Goal: Information Seeking & Learning: Check status

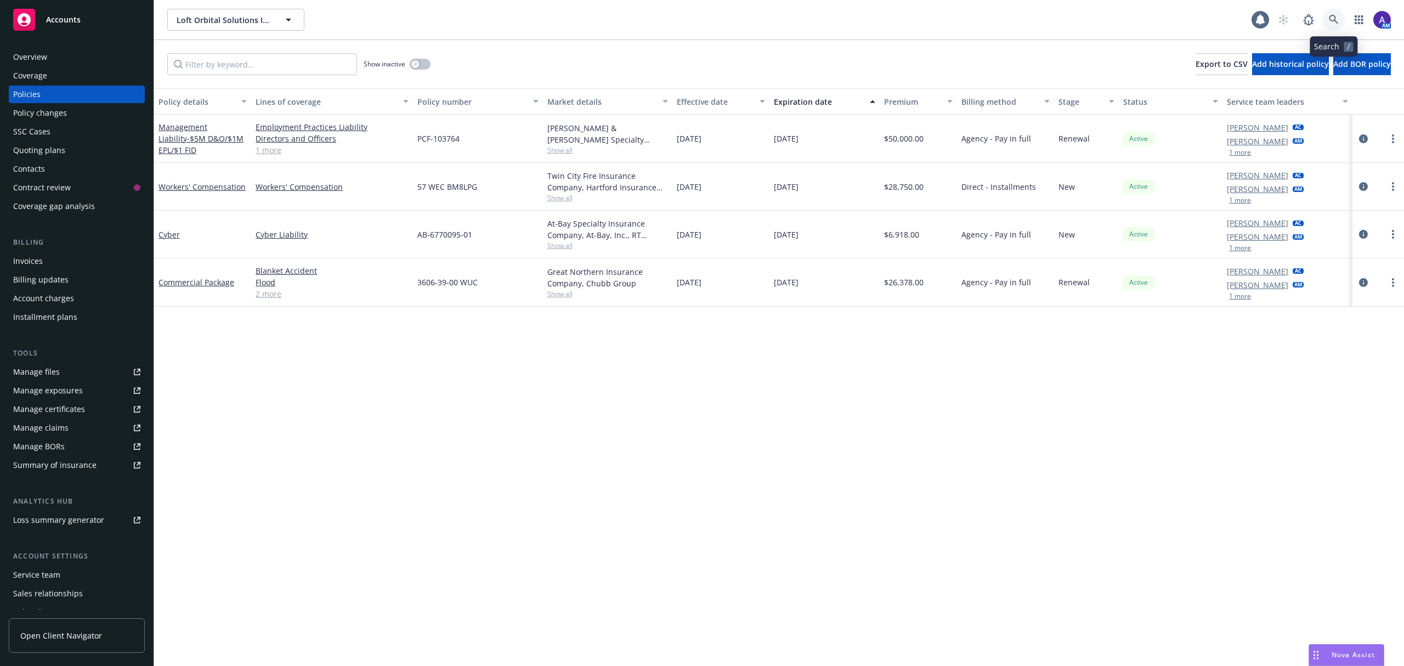
click at [1325, 20] on link at bounding box center [1334, 20] width 22 height 22
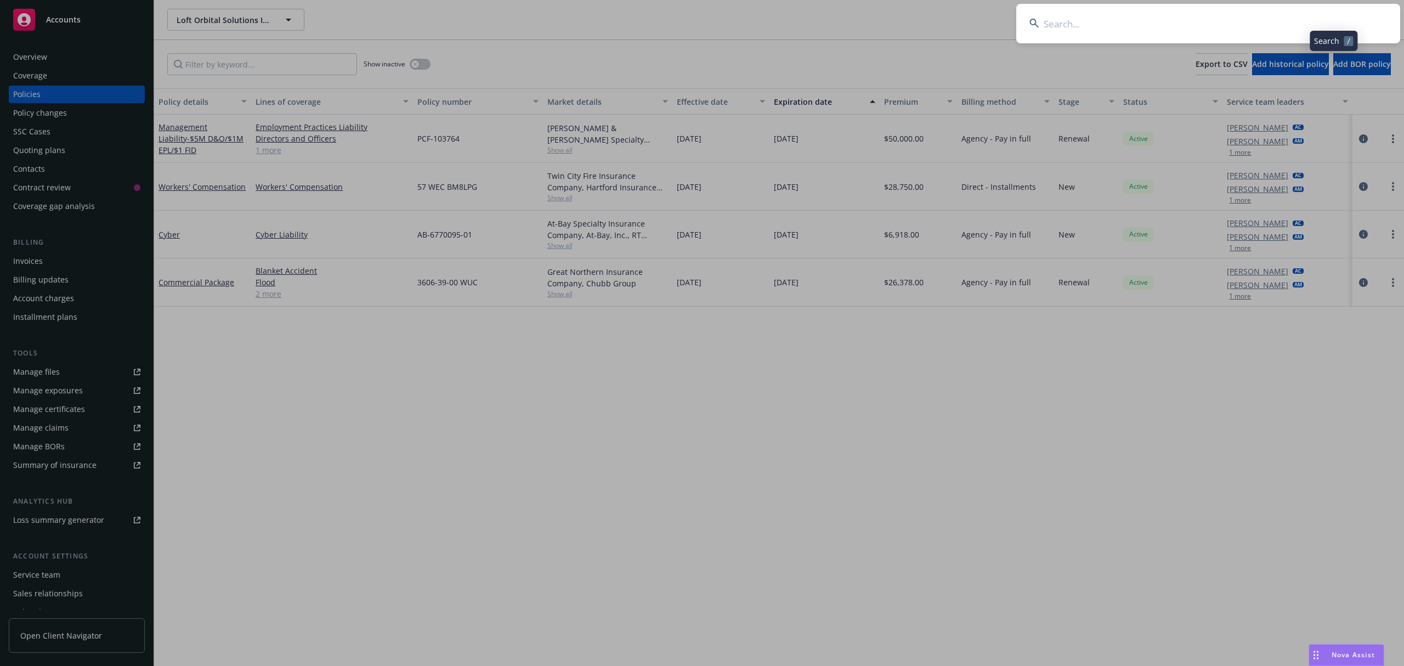
click at [1318, 20] on input at bounding box center [1208, 23] width 384 height 39
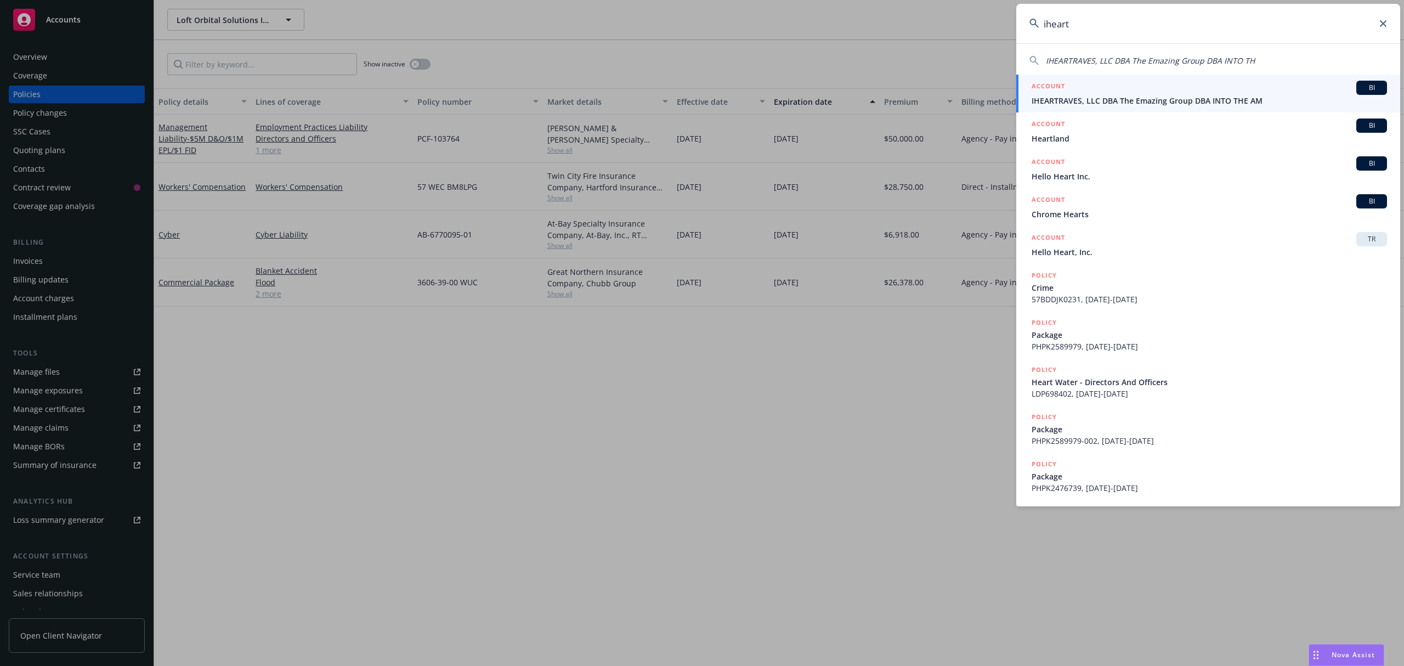
type input "iheart"
click at [1069, 90] on div "ACCOUNT BI" at bounding box center [1208, 88] width 355 height 14
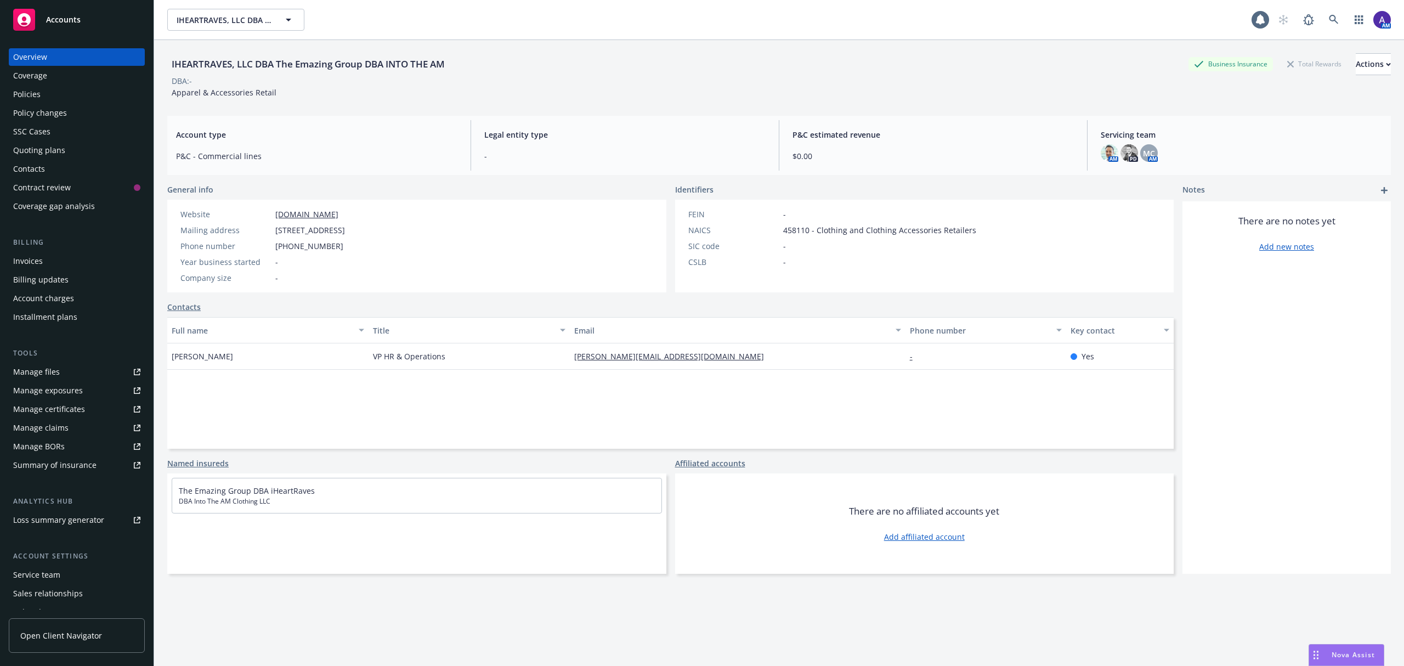
click at [103, 93] on div "Policies" at bounding box center [76, 95] width 127 height 18
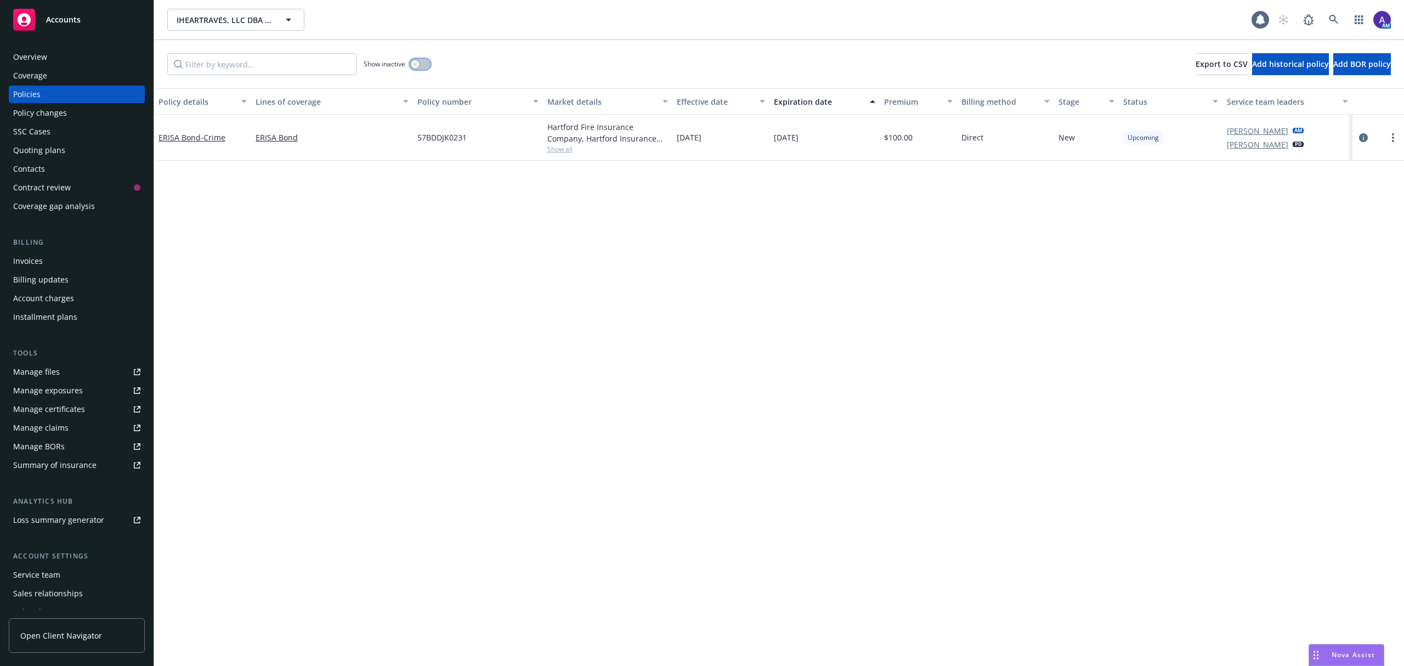
click at [424, 61] on button "button" at bounding box center [420, 64] width 21 height 11
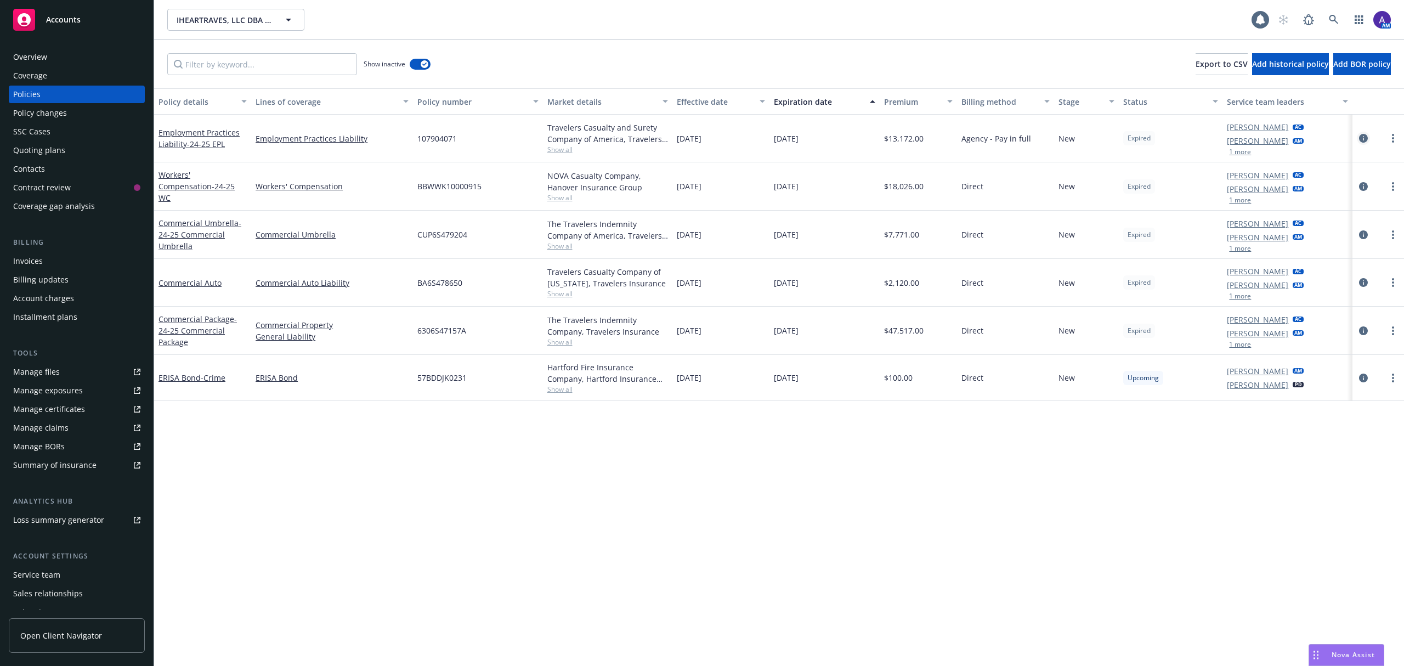
click at [1365, 144] on link "circleInformation" at bounding box center [1363, 138] width 13 height 13
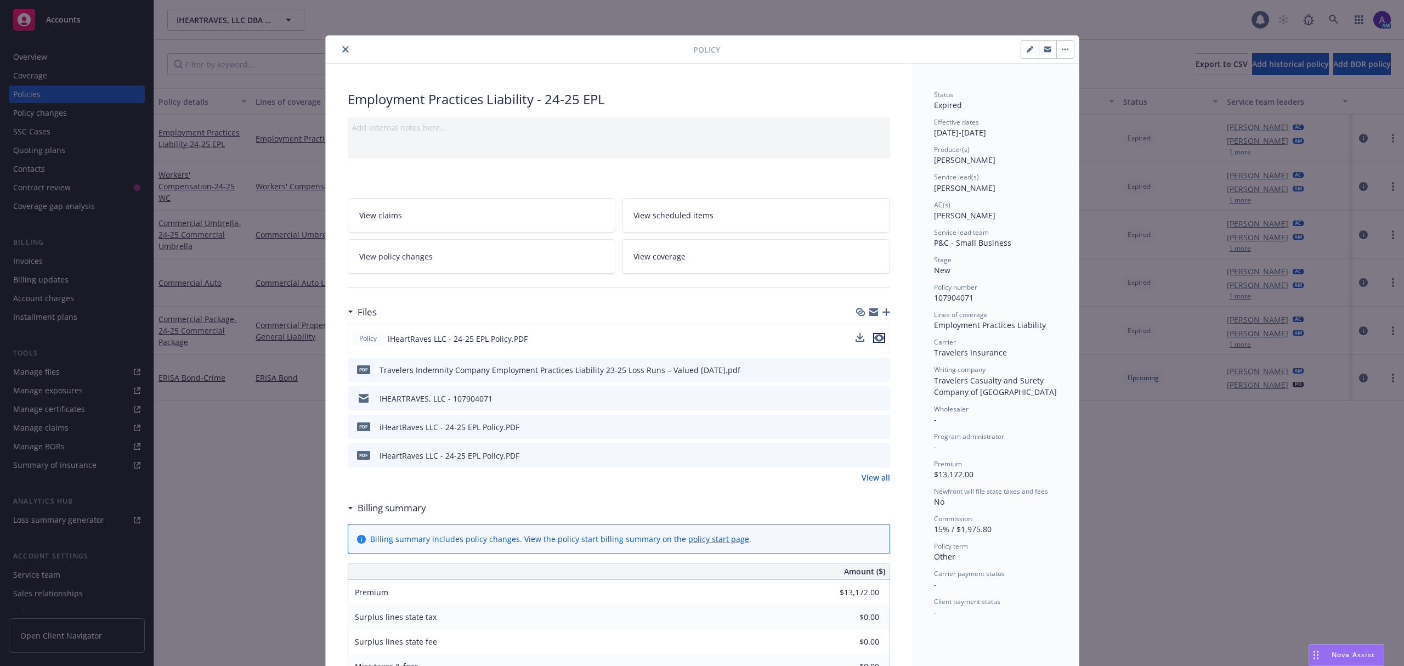
click at [874, 339] on icon "preview file" at bounding box center [879, 338] width 10 height 8
click at [342, 53] on icon "close" at bounding box center [345, 49] width 7 height 7
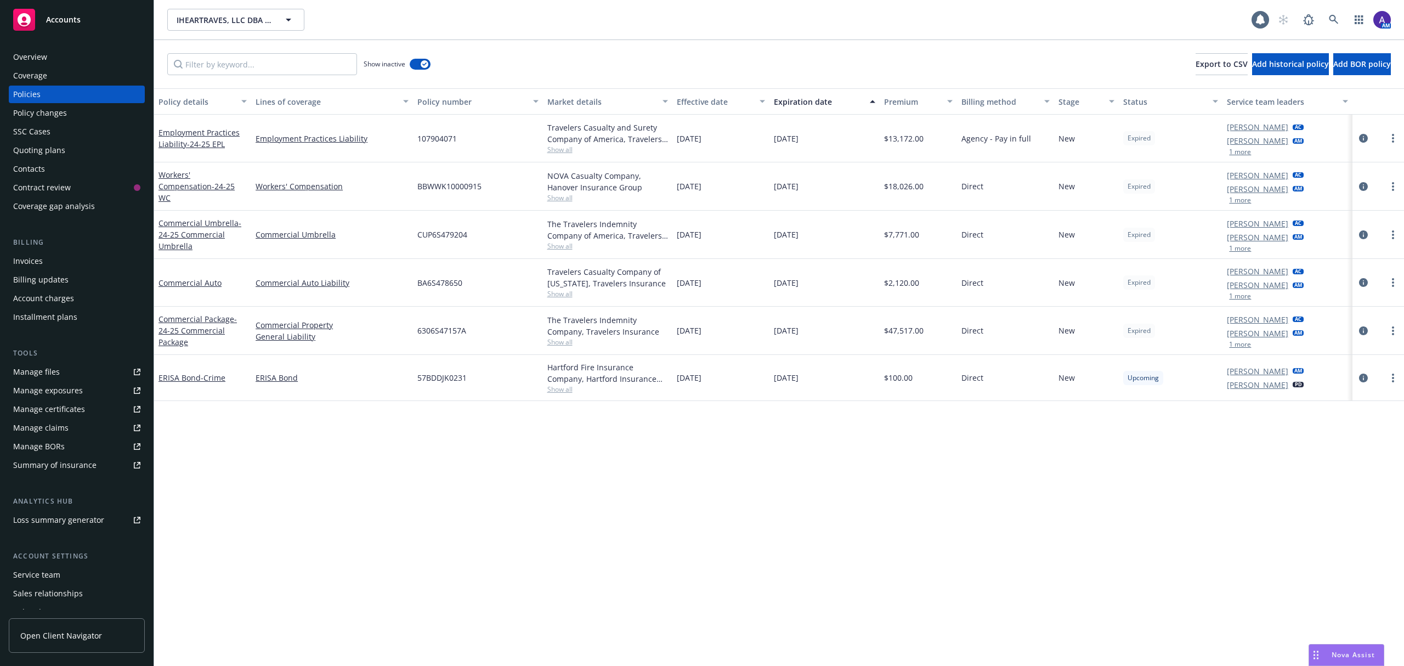
click at [38, 167] on div "Contacts" at bounding box center [29, 169] width 32 height 18
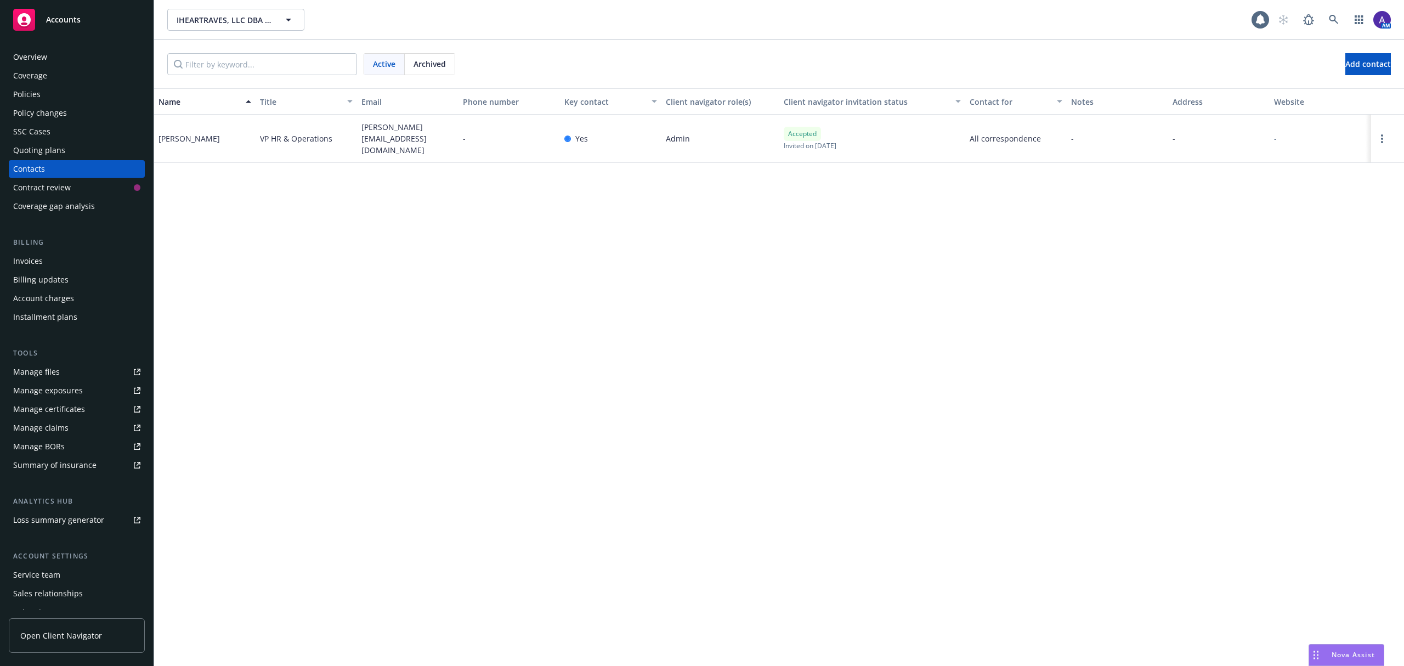
click at [36, 101] on div "Policies" at bounding box center [26, 95] width 27 height 18
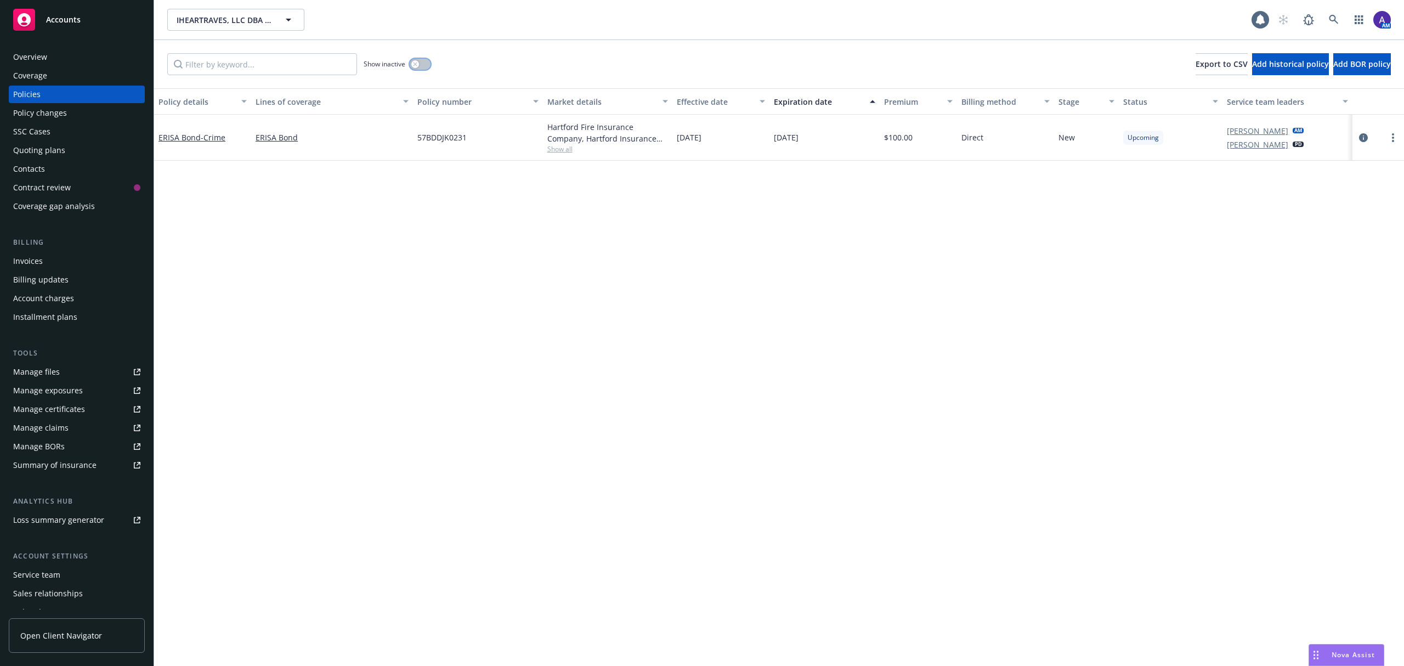
click at [422, 60] on button "button" at bounding box center [420, 64] width 21 height 11
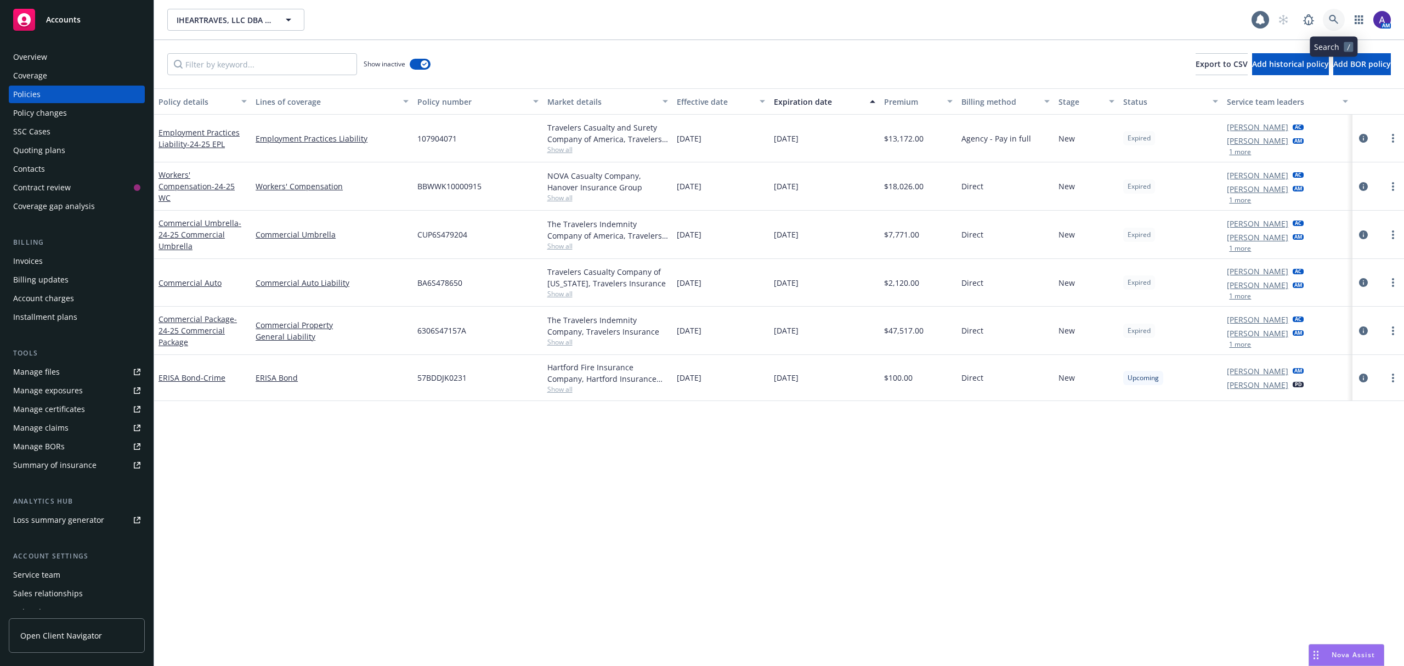
click at [1340, 18] on link at bounding box center [1334, 20] width 22 height 22
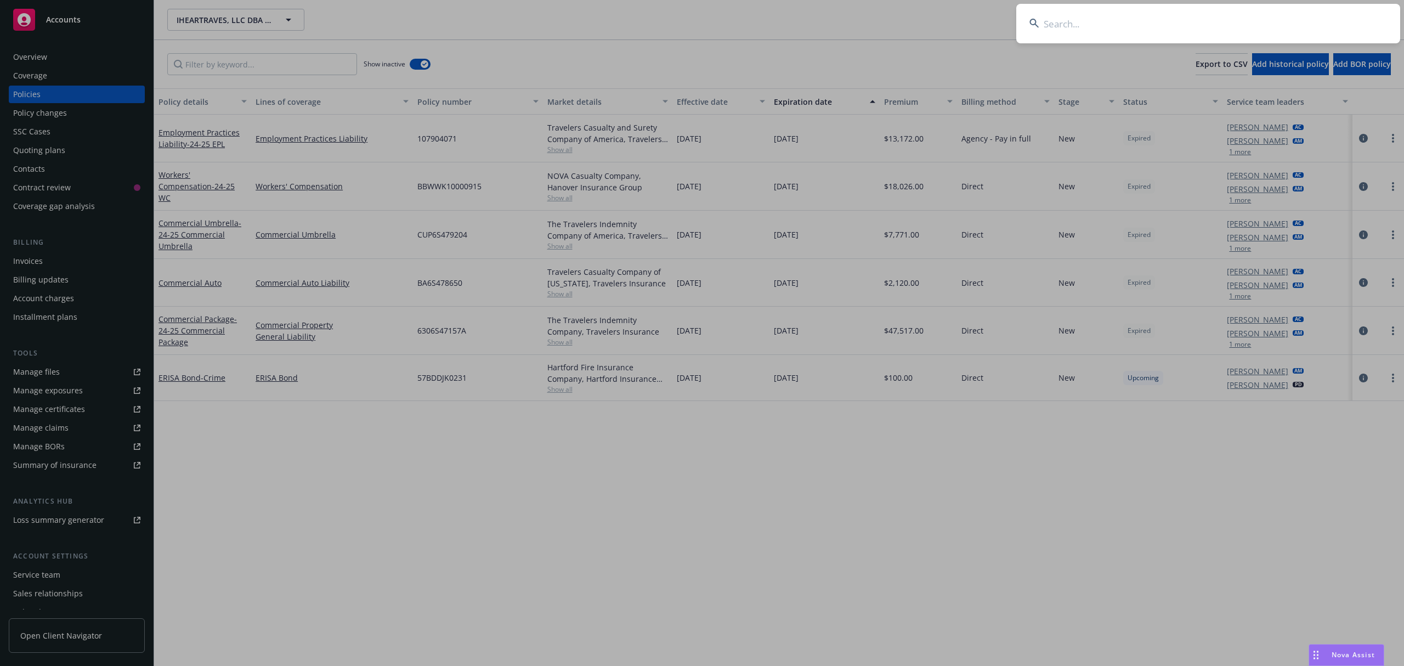
click at [1237, 18] on input at bounding box center [1208, 23] width 384 height 39
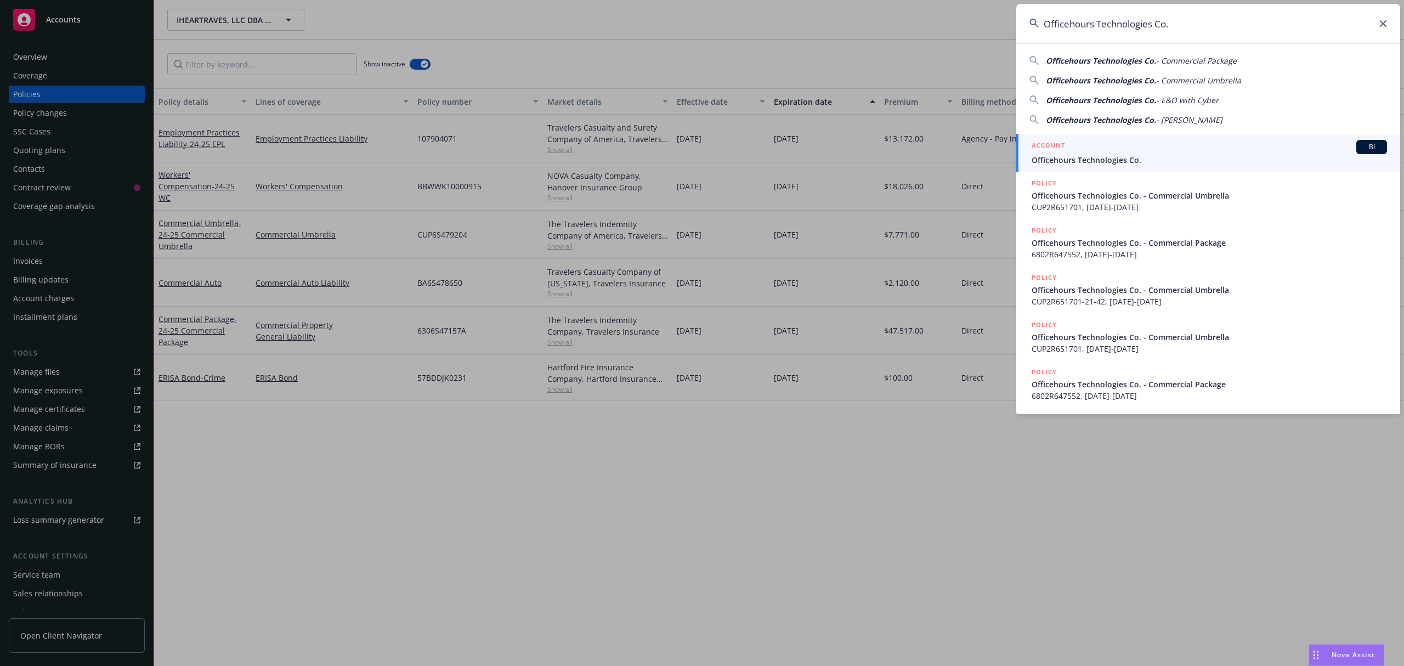
type input "Officehours Technologies Co."
click at [1079, 156] on span "Officehours Technologies Co." at bounding box center [1208, 160] width 355 height 12
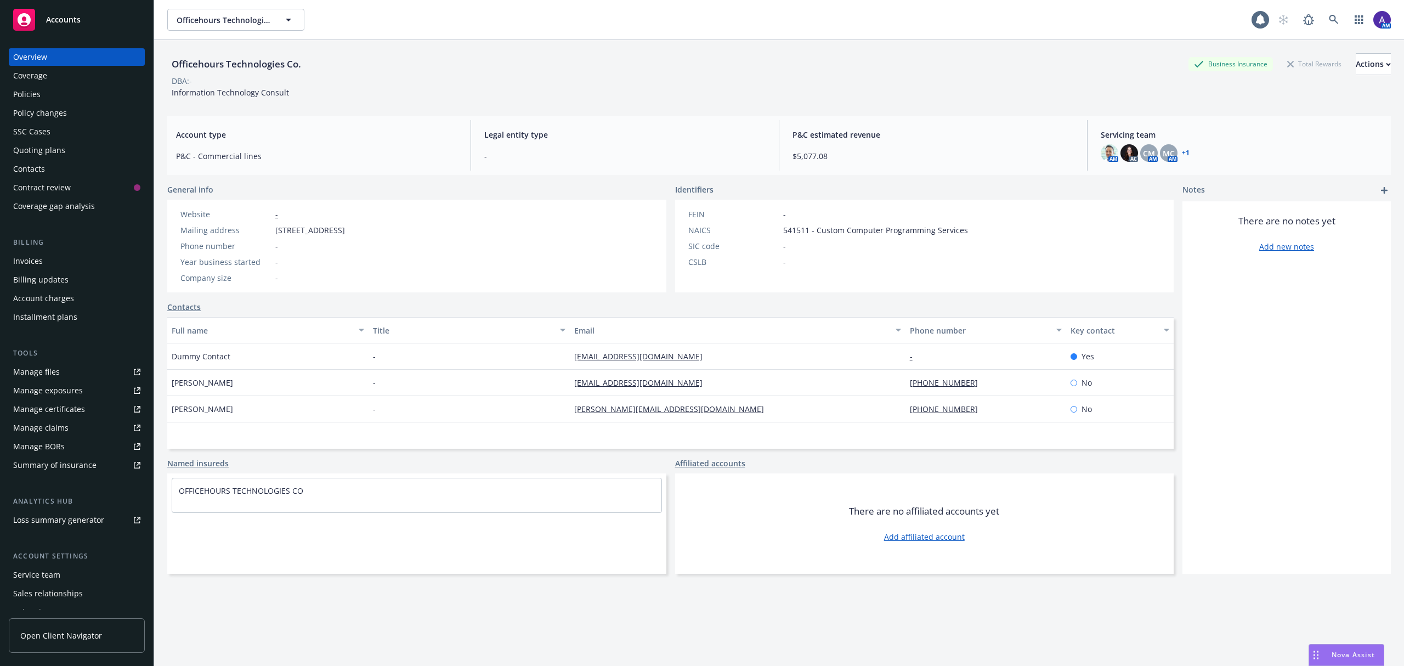
click at [18, 99] on div "Policies" at bounding box center [26, 95] width 27 height 18
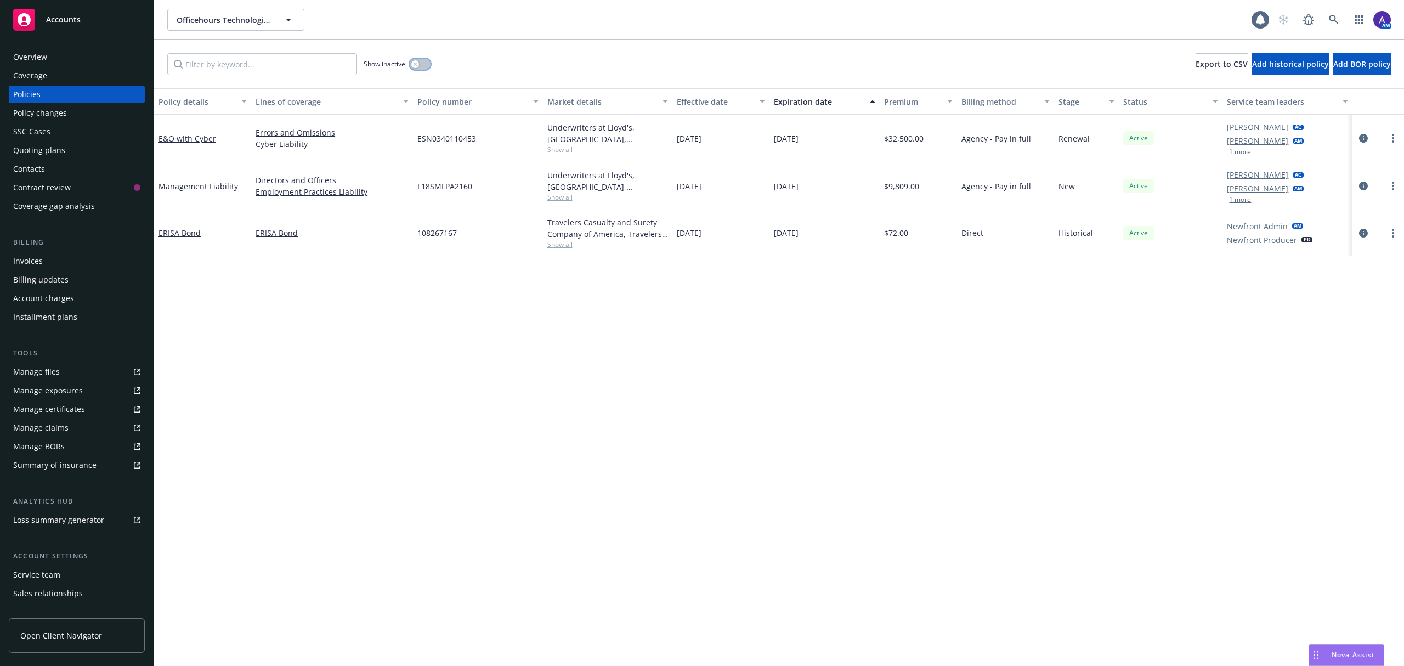
click at [419, 63] on button "button" at bounding box center [420, 64] width 21 height 11
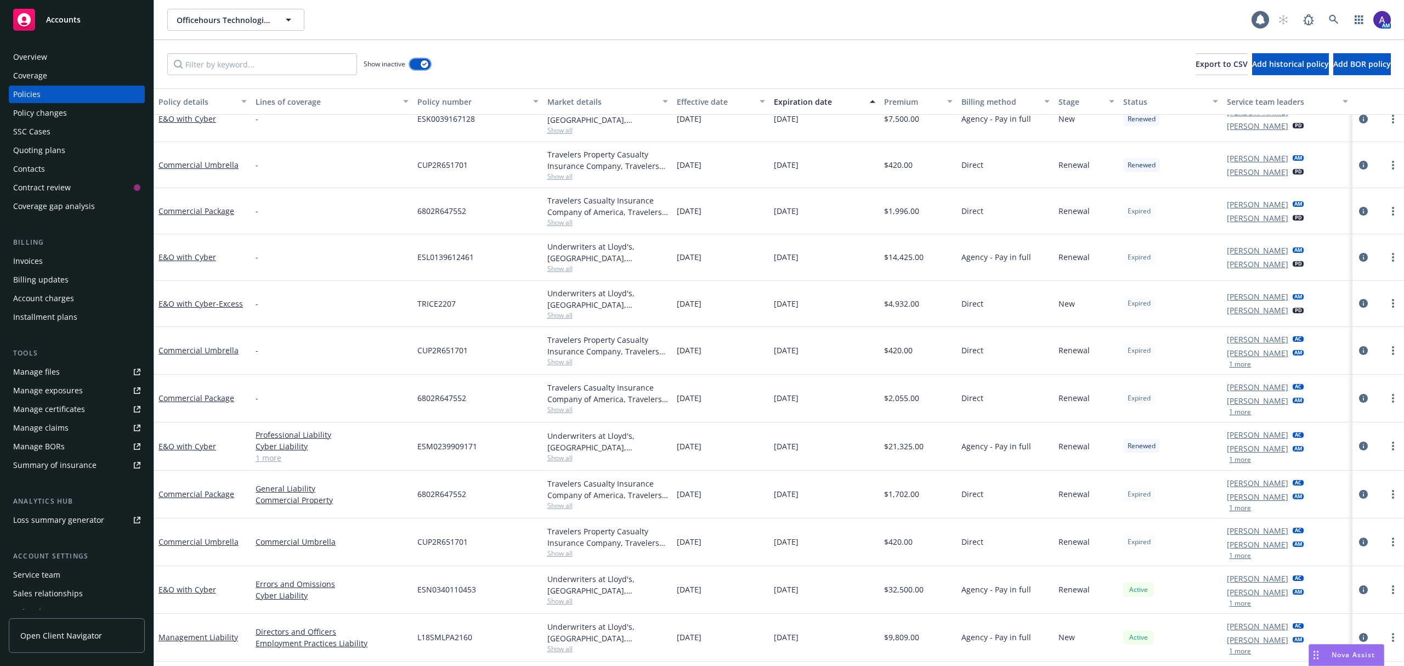
scroll to position [281, 0]
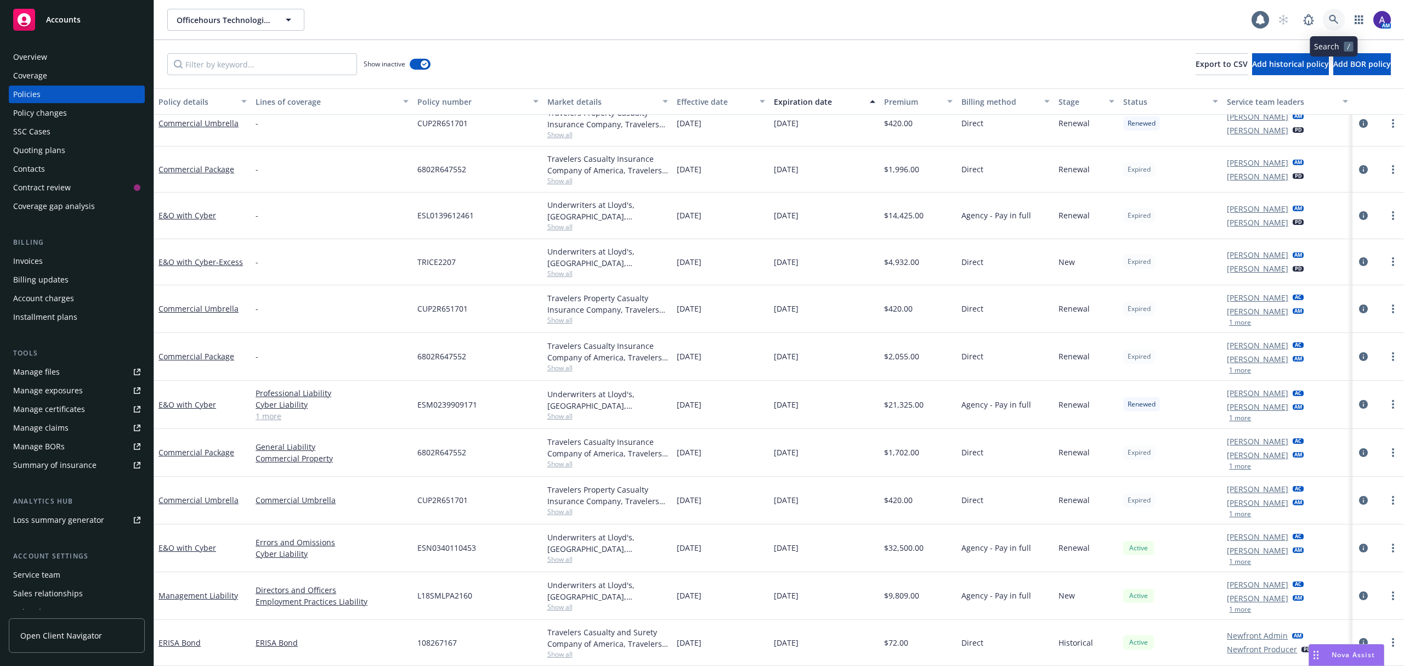
click at [1329, 20] on icon at bounding box center [1334, 20] width 10 height 10
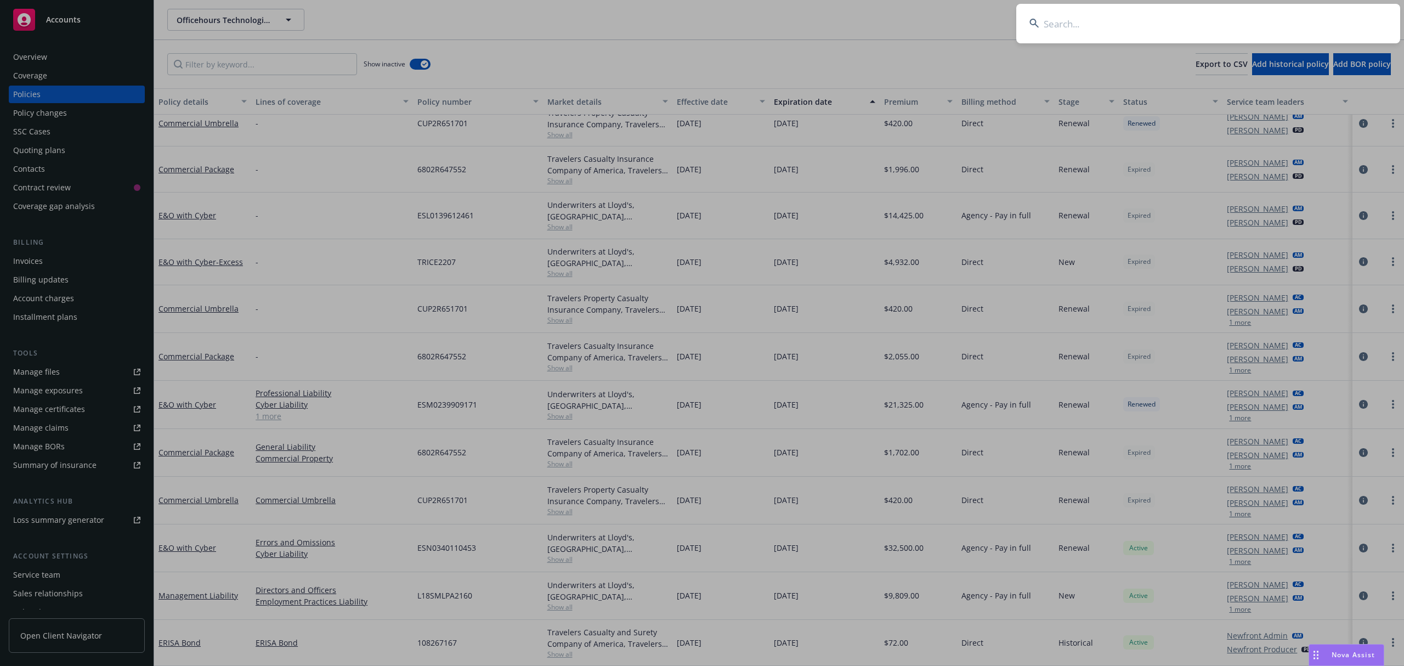
click at [1261, 27] on input at bounding box center [1208, 23] width 384 height 39
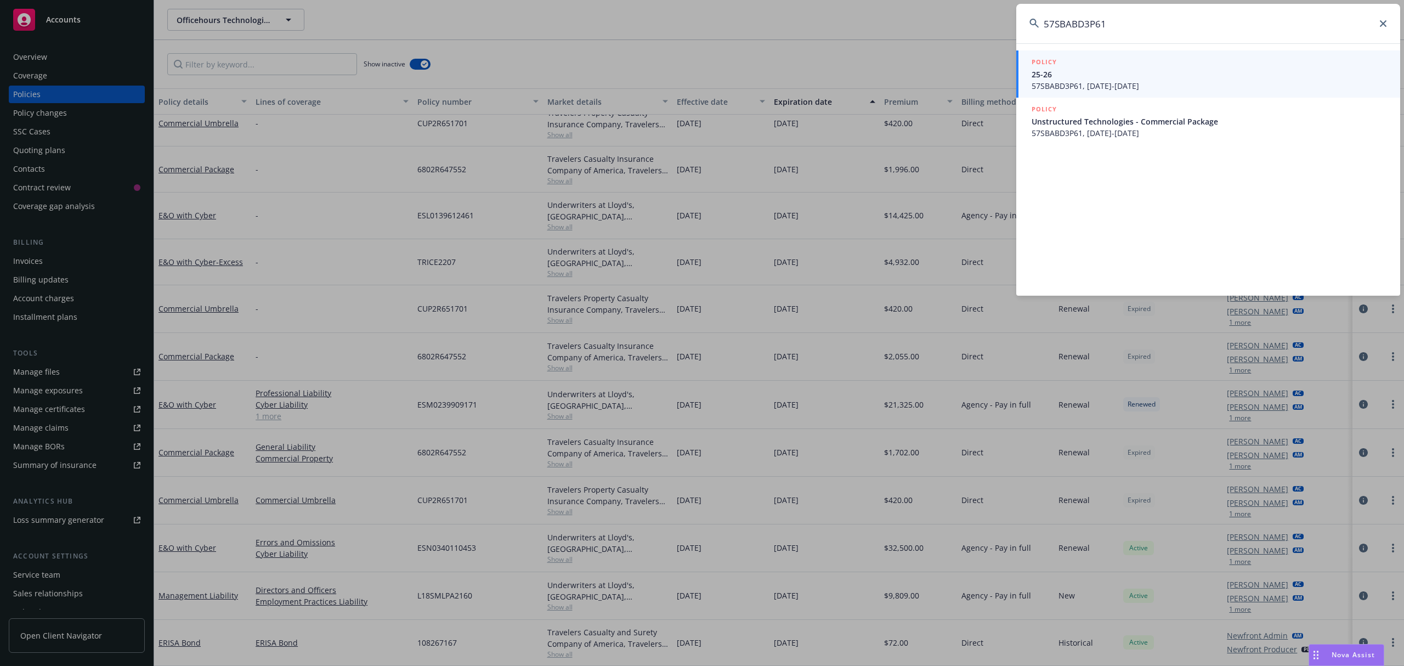
type input "57SBABD3P61"
click at [1127, 75] on span "25-26" at bounding box center [1208, 75] width 355 height 12
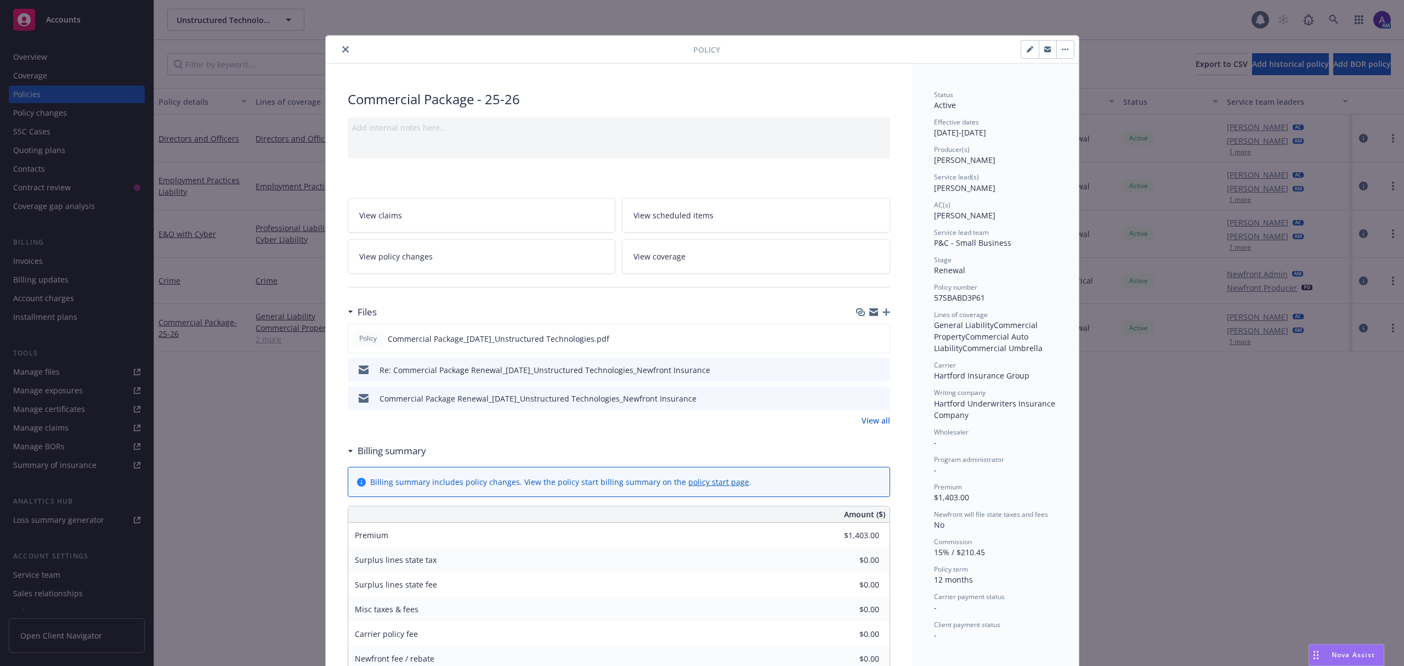
click at [343, 49] on icon "close" at bounding box center [345, 49] width 7 height 7
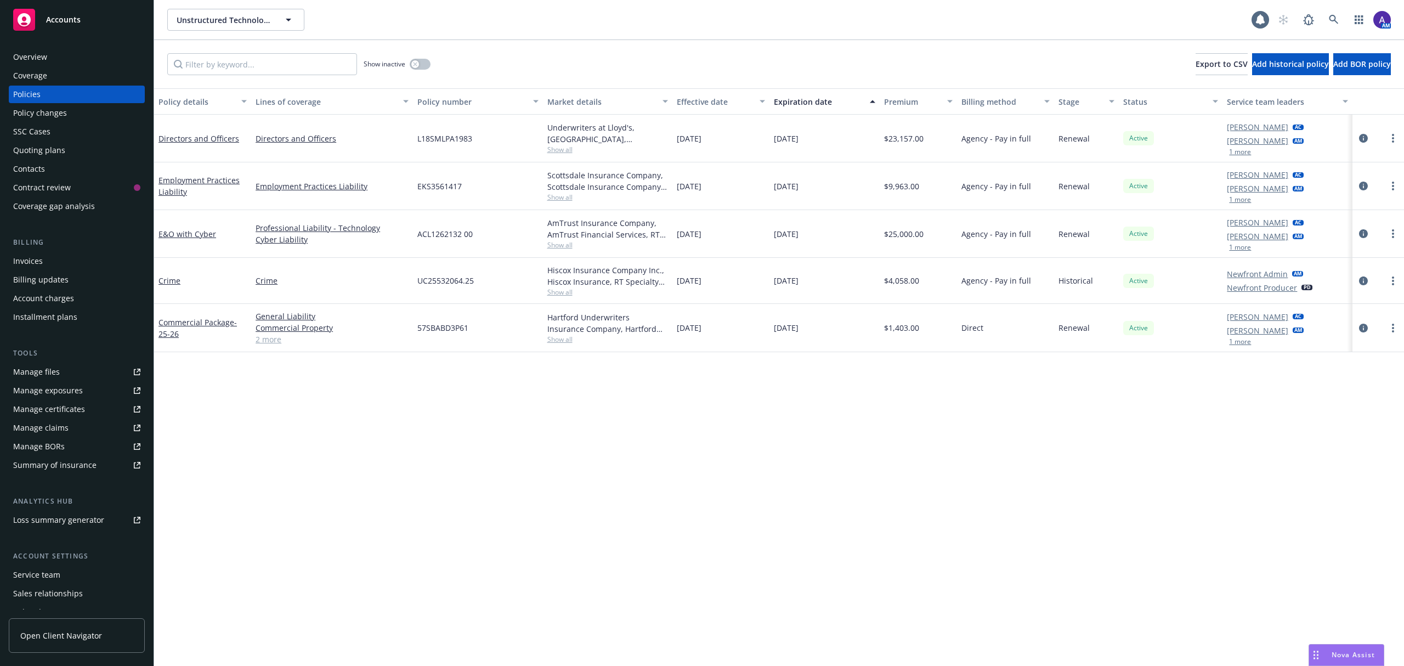
click at [338, 47] on div "Show inactive Export to CSV Add historical policy Add BOR policy" at bounding box center [779, 64] width 1250 height 48
click at [1336, 20] on icon at bounding box center [1334, 20] width 10 height 10
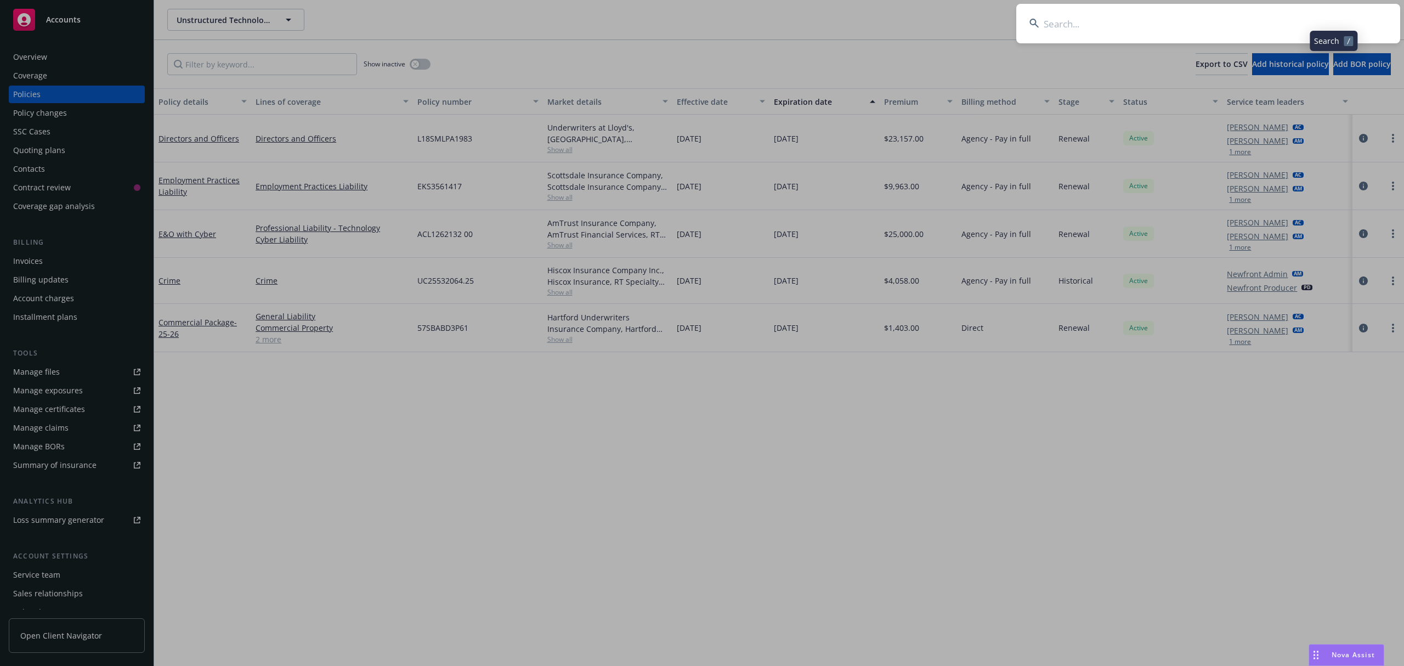
click at [1255, 21] on input at bounding box center [1208, 23] width 384 height 39
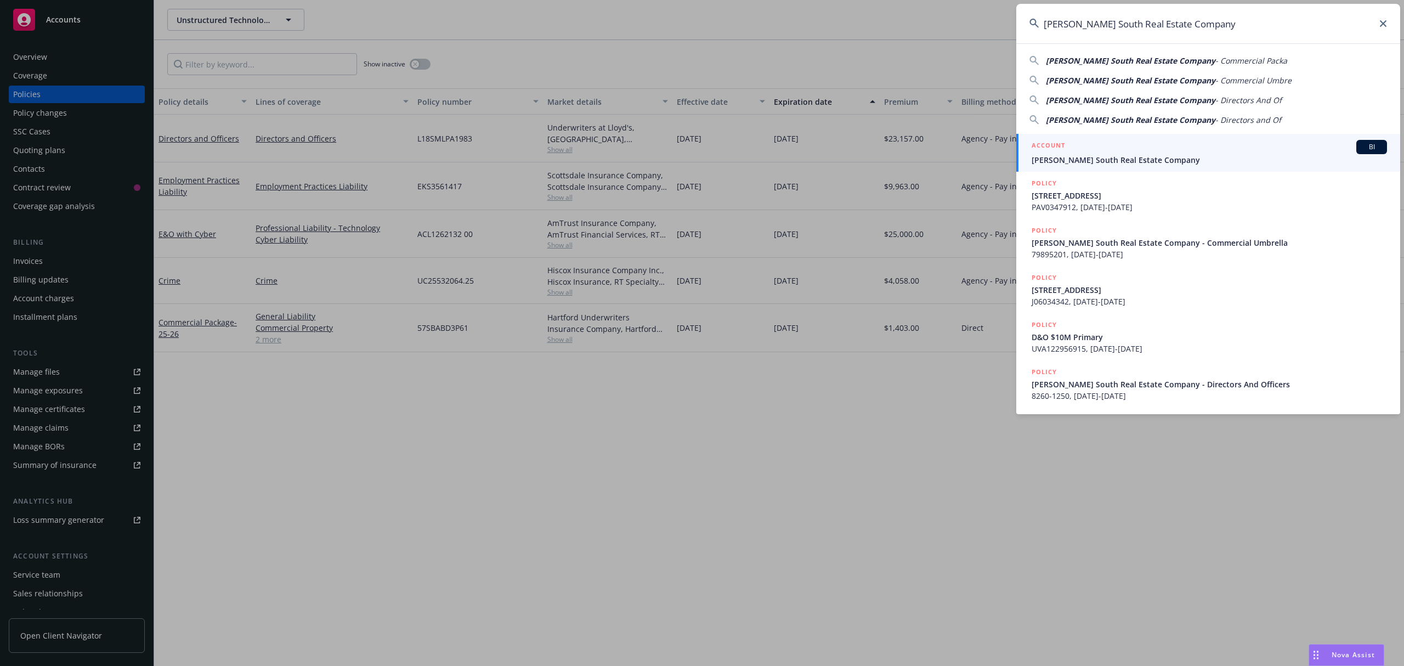
type input "Primm South Real Estate Company"
click at [1096, 162] on span "Primm South Real Estate Company" at bounding box center [1208, 160] width 355 height 12
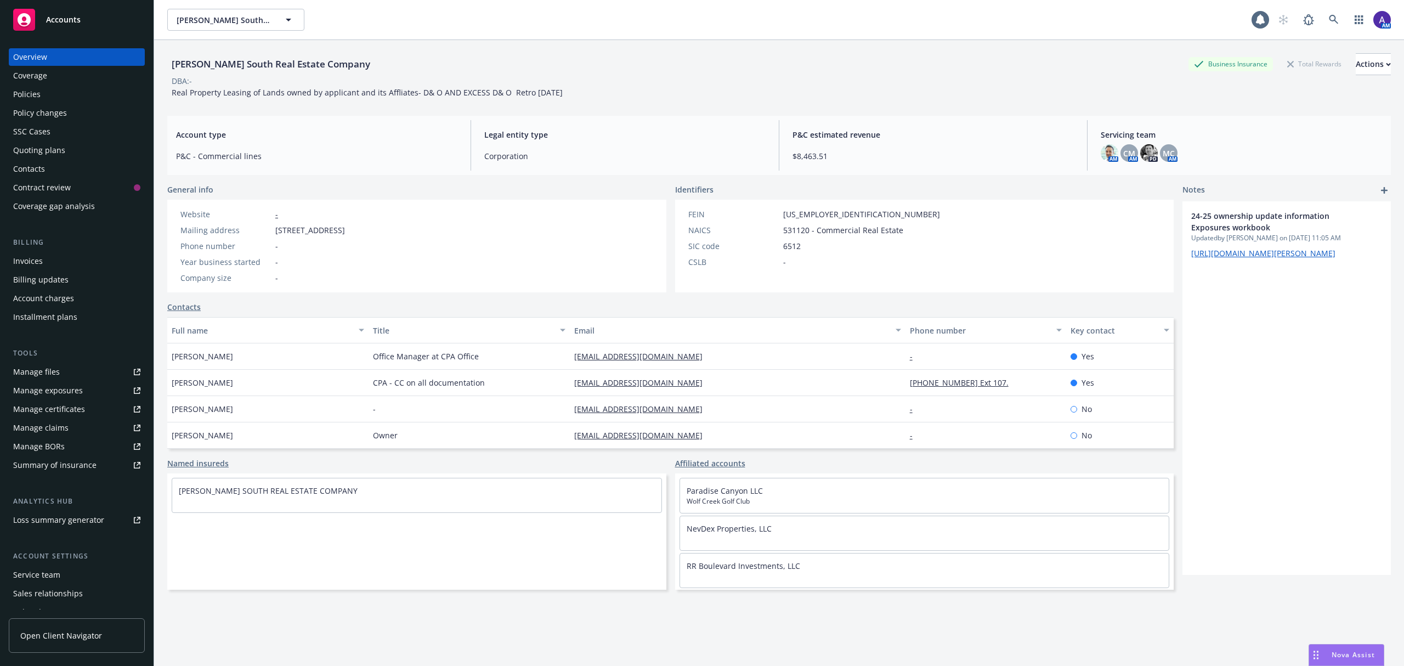
click at [64, 150] on div "Quoting plans" at bounding box center [76, 150] width 127 height 18
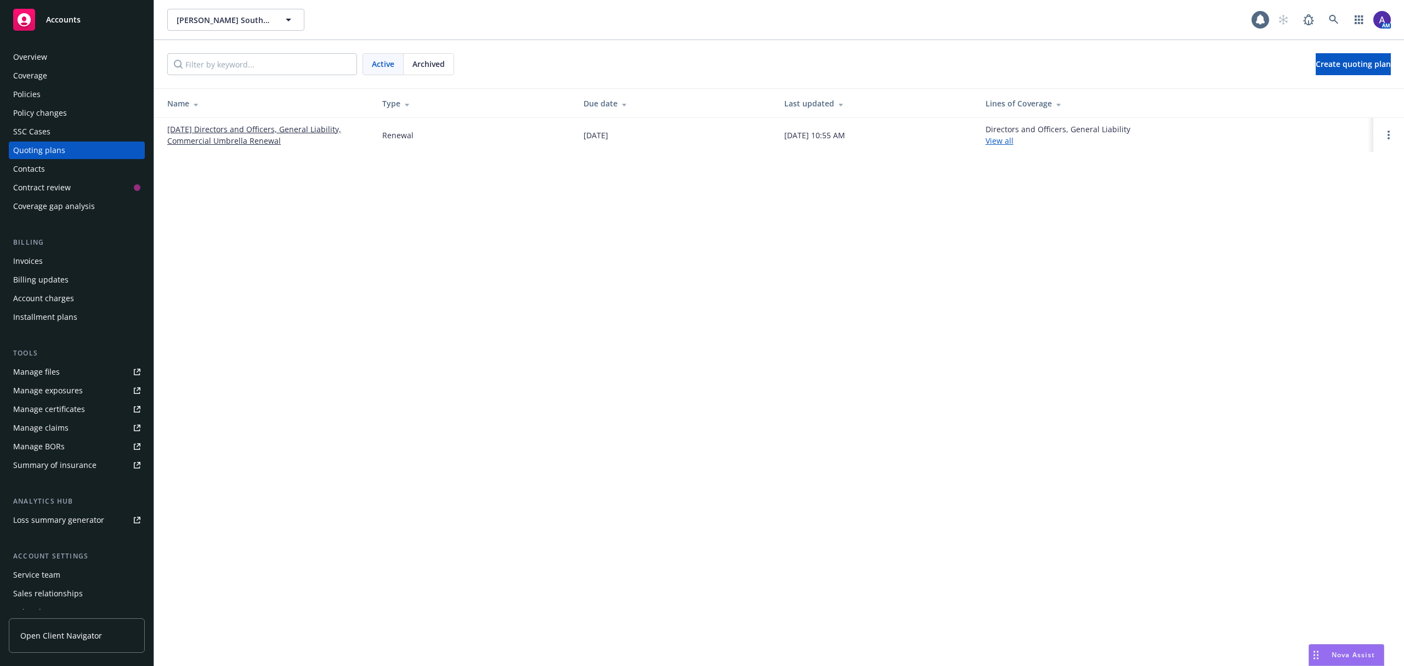
click at [238, 143] on link "09/03/25 Directors and Officers, General Liability, Commercial Umbrella Renewal" at bounding box center [265, 134] width 197 height 23
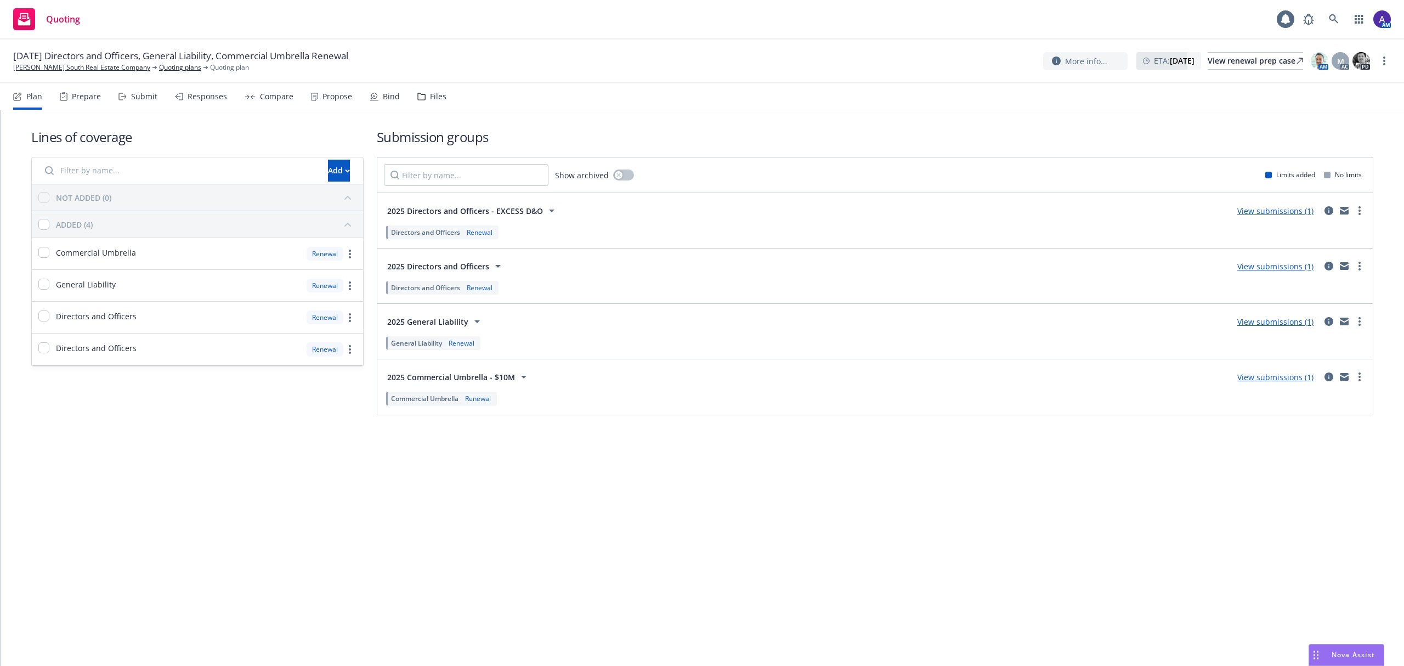
click at [339, 95] on div "Propose" at bounding box center [337, 96] width 30 height 9
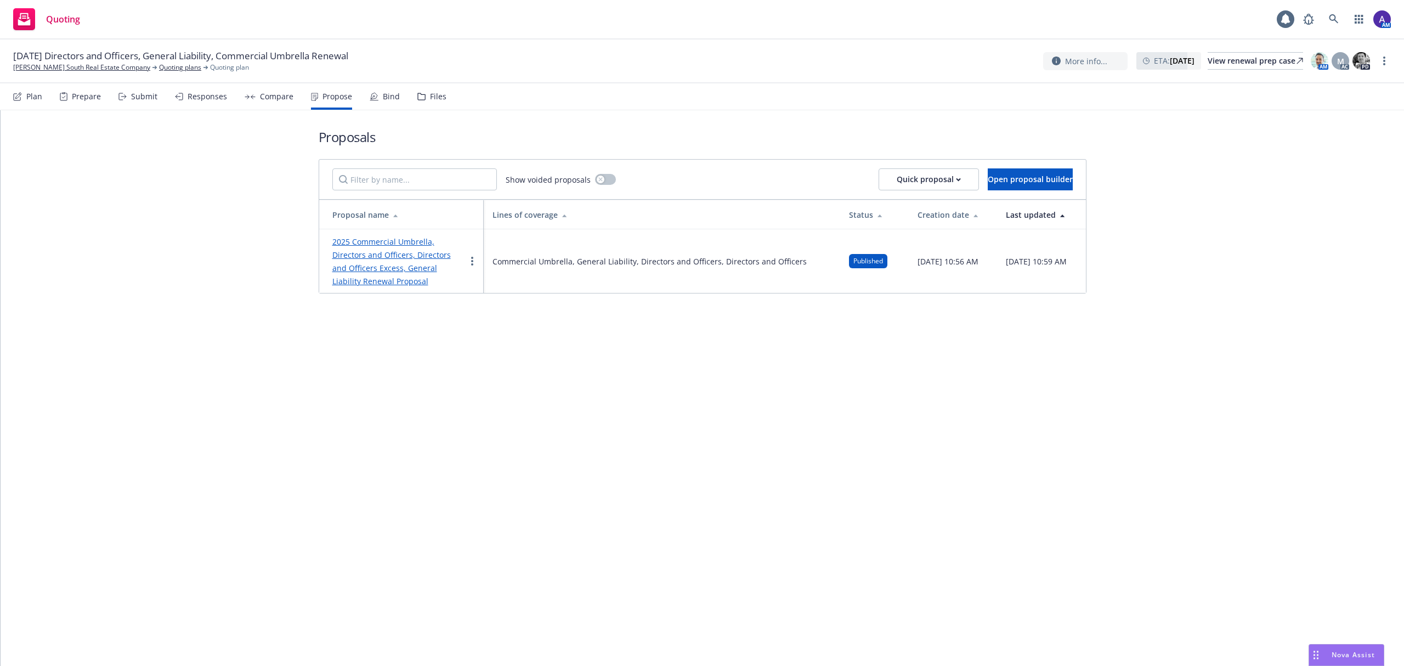
click at [365, 266] on link "2025 Commercial Umbrella, Directors and Officers, Directors and Officers Excess…" at bounding box center [391, 261] width 118 height 50
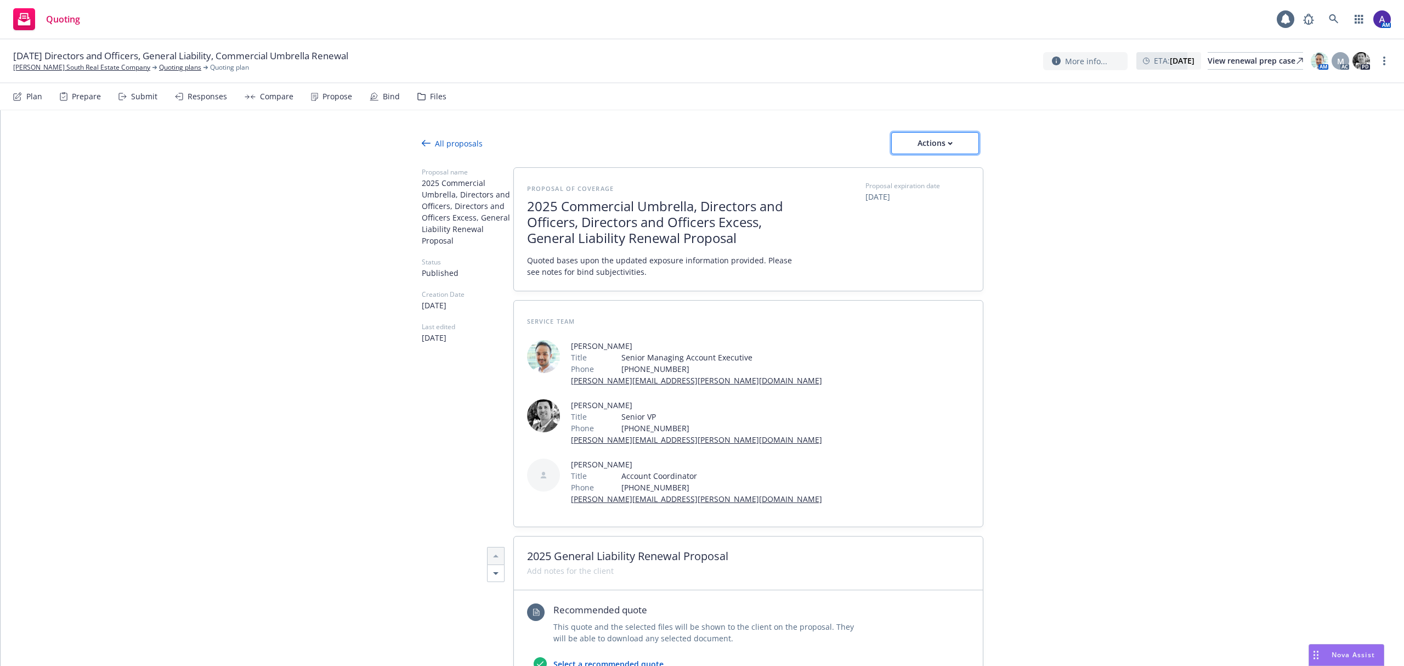
click at [939, 145] on div "Actions" at bounding box center [935, 143] width 52 height 21
click at [922, 191] on span "See client view" at bounding box center [926, 193] width 81 height 10
type textarea "x"
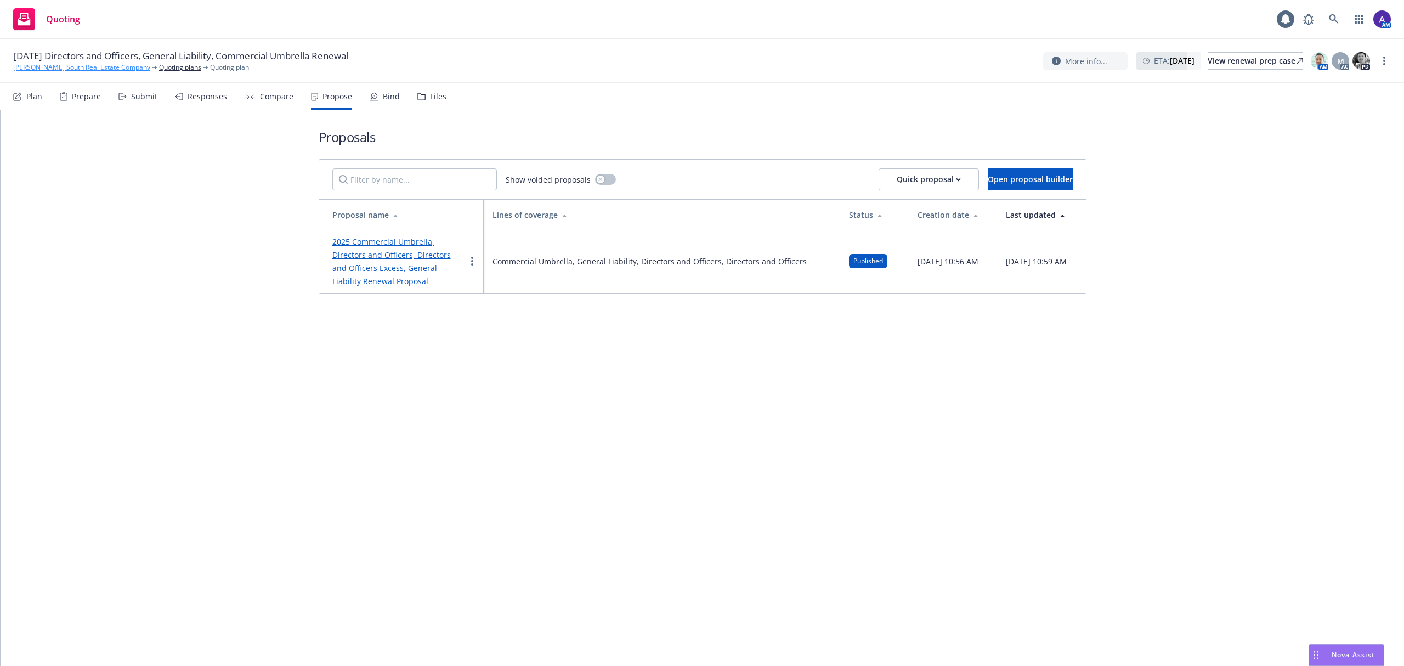
click at [49, 71] on link "[PERSON_NAME] South Real Estate Company" at bounding box center [81, 68] width 137 height 10
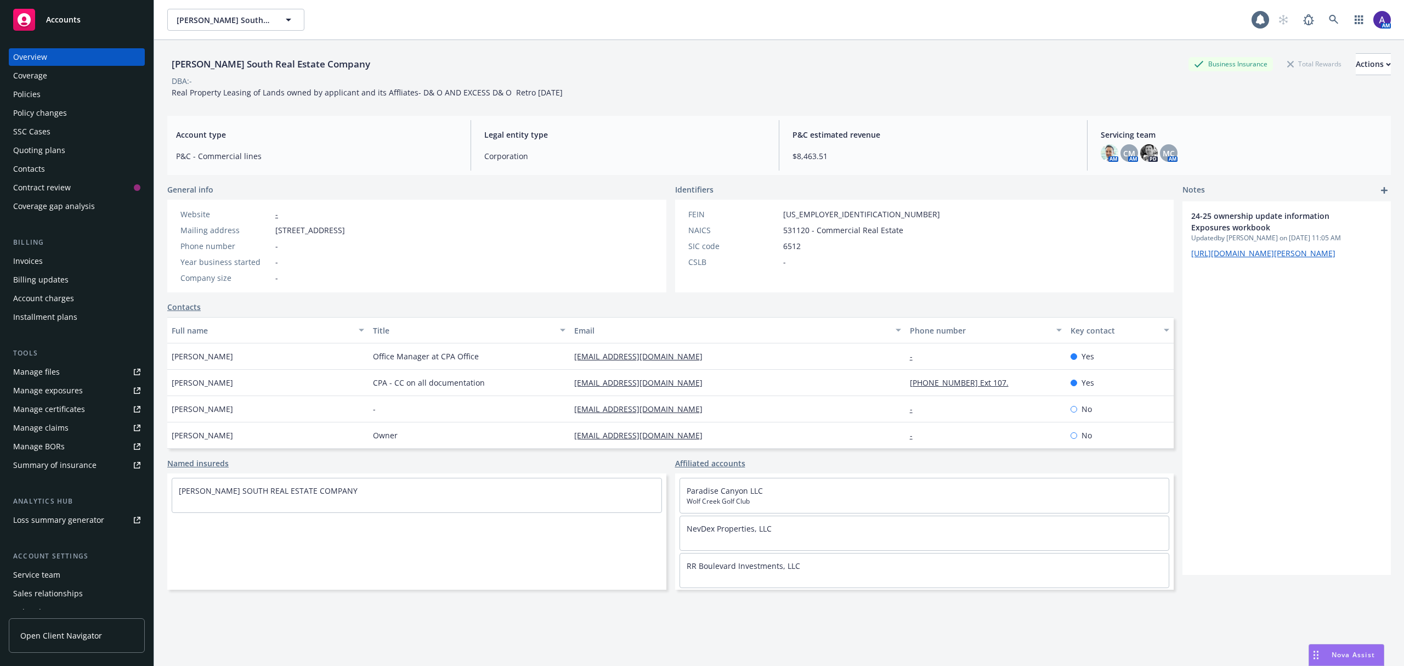
click at [68, 90] on div "Policies" at bounding box center [76, 95] width 127 height 18
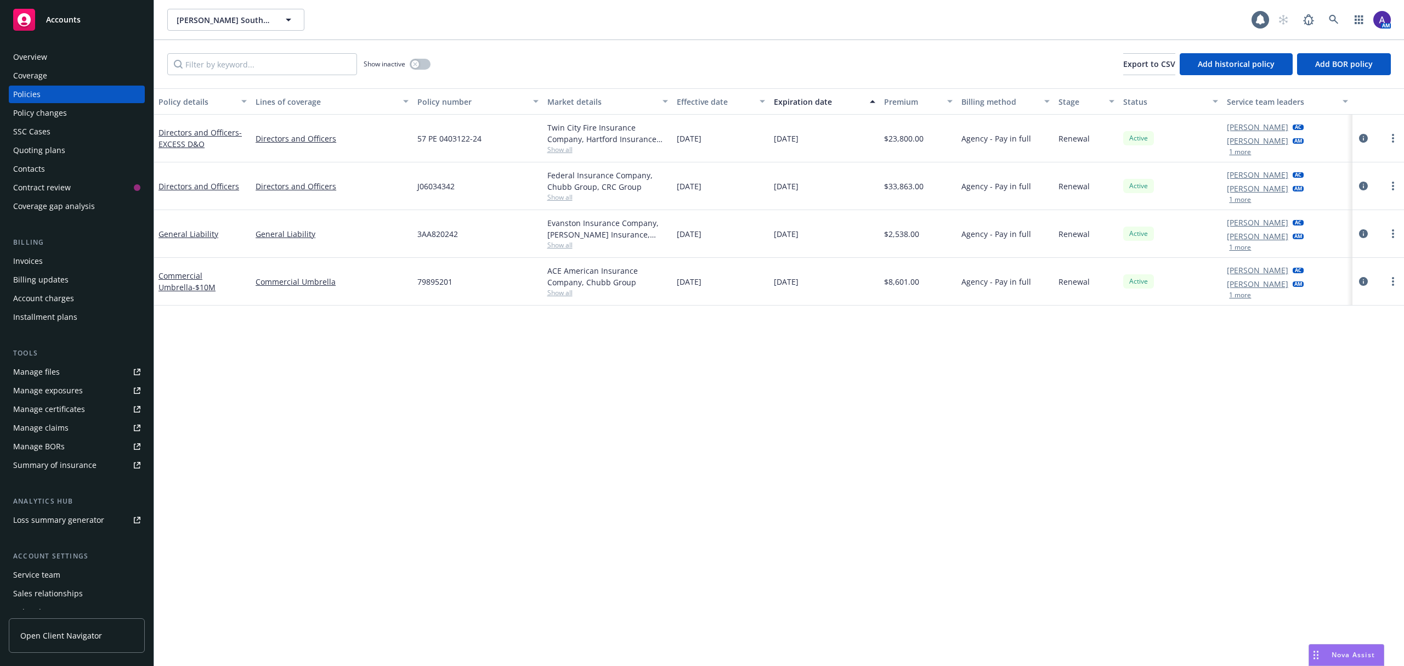
click at [117, 59] on div "Overview" at bounding box center [76, 57] width 127 height 18
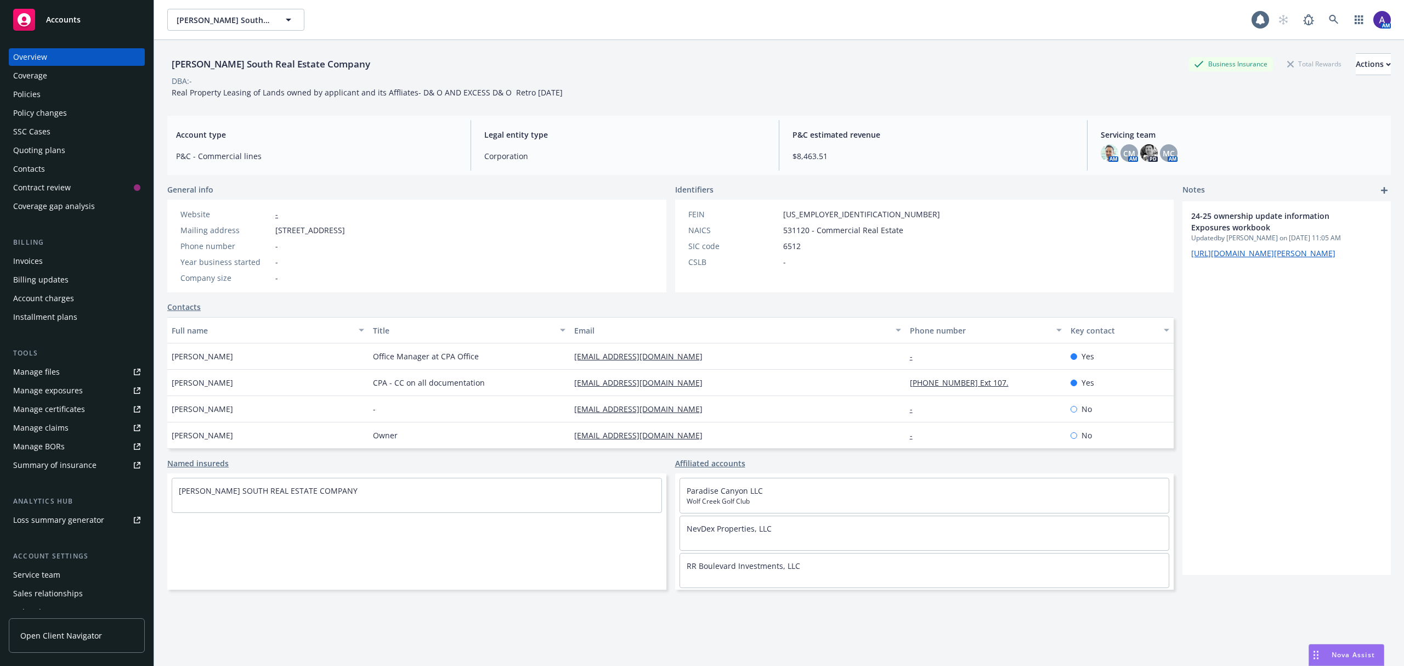
click at [64, 93] on div "Policies" at bounding box center [76, 95] width 127 height 18
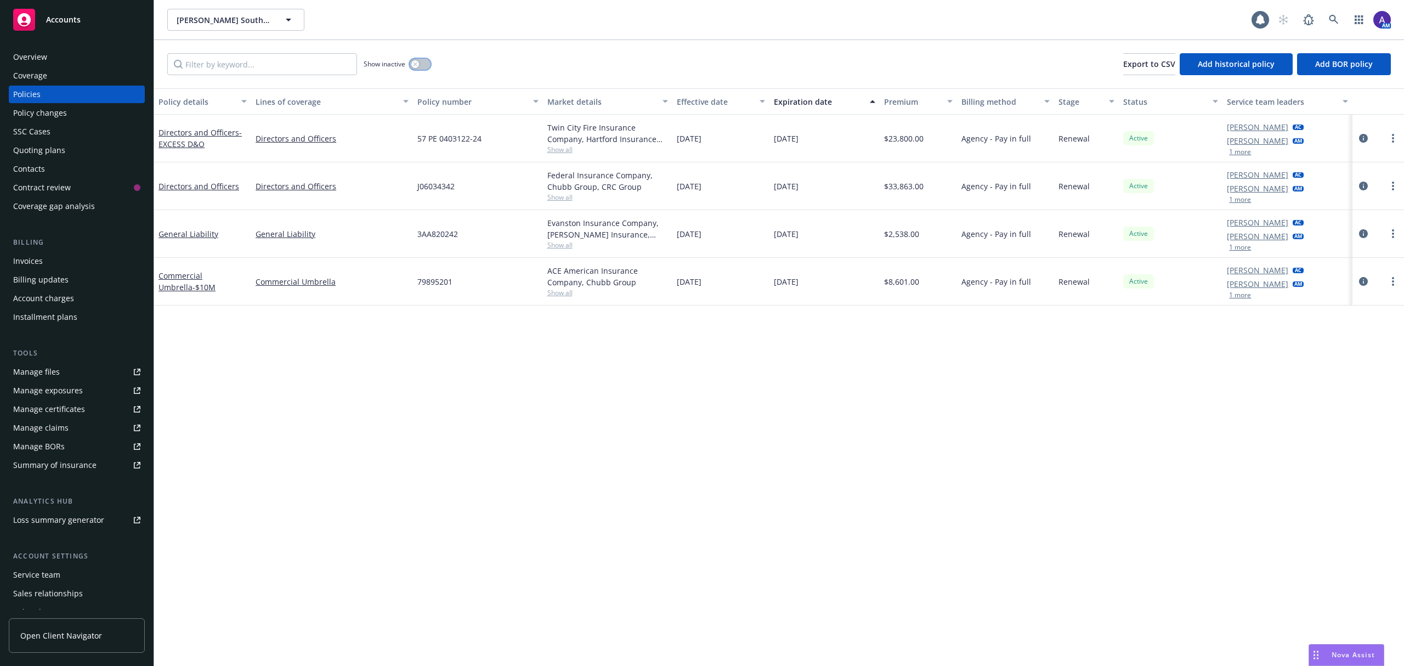
click at [422, 60] on button "button" at bounding box center [420, 64] width 21 height 11
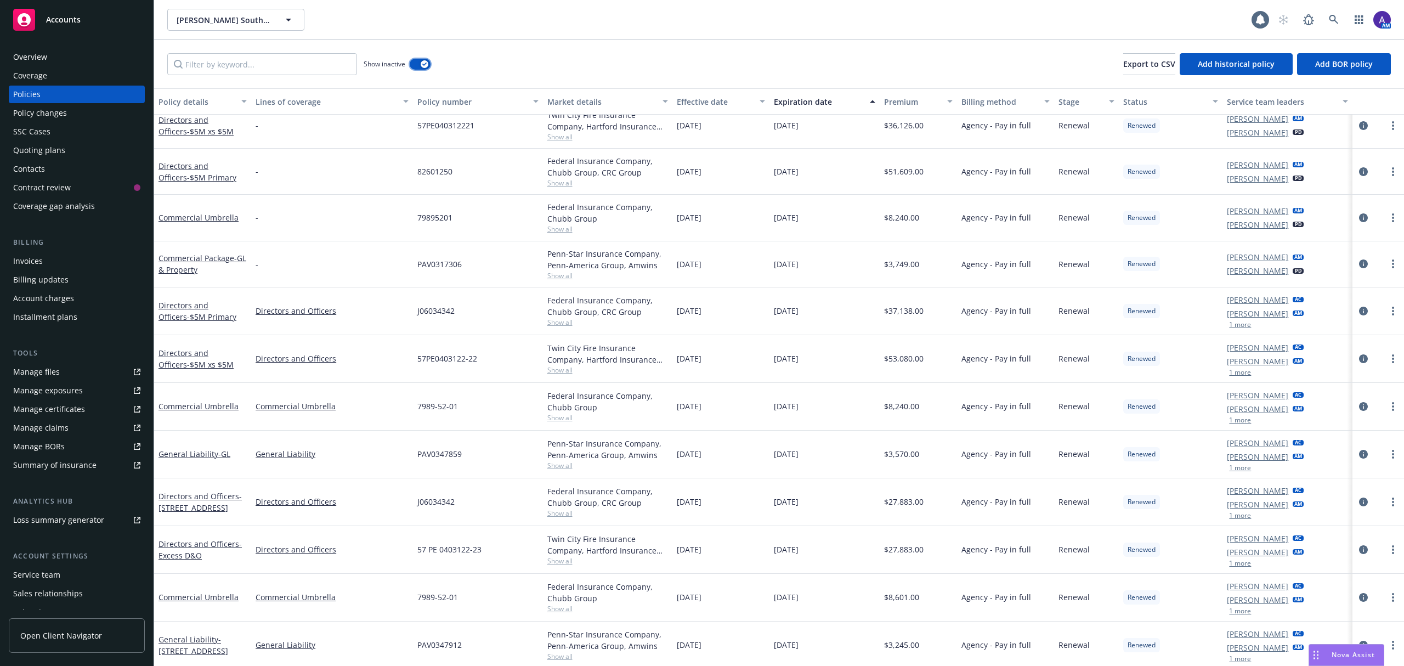
scroll to position [577, 0]
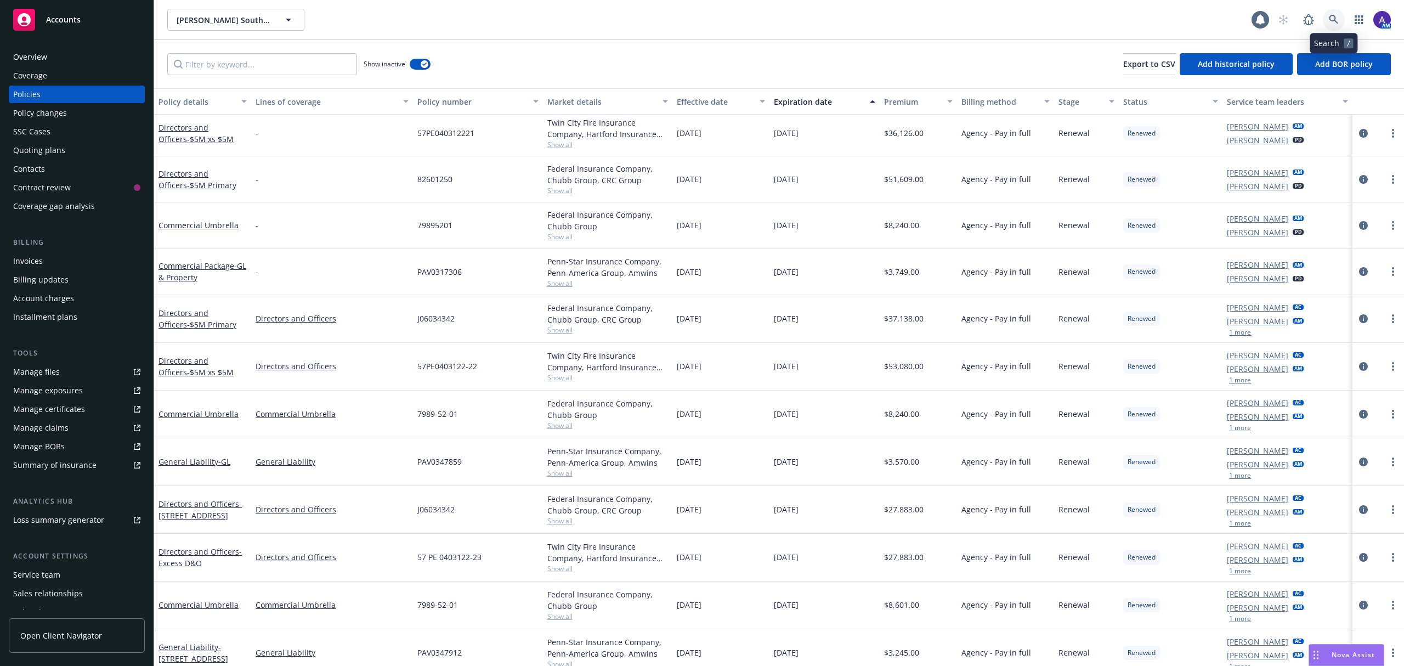
click at [1340, 16] on link at bounding box center [1334, 20] width 22 height 22
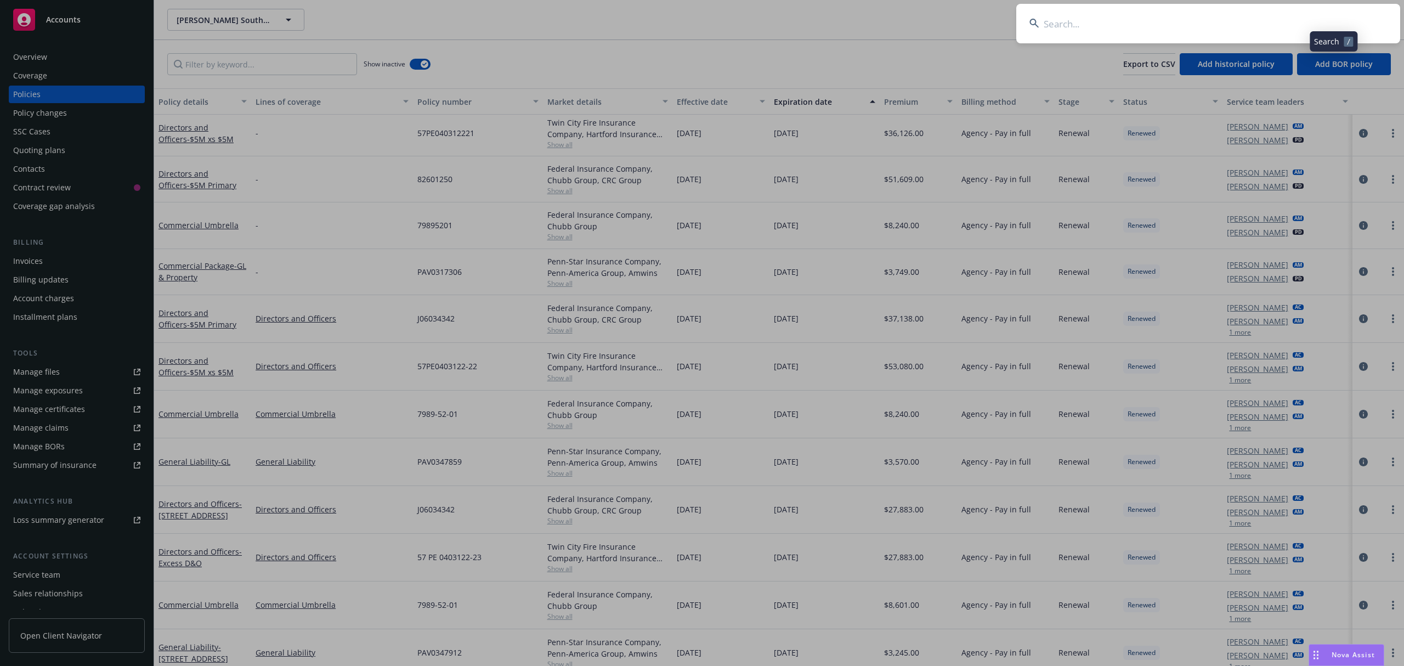
click at [1239, 22] on input at bounding box center [1208, 23] width 384 height 39
click at [1239, 22] on input "WLSN Enterprises LLC" at bounding box center [1208, 23] width 384 height 39
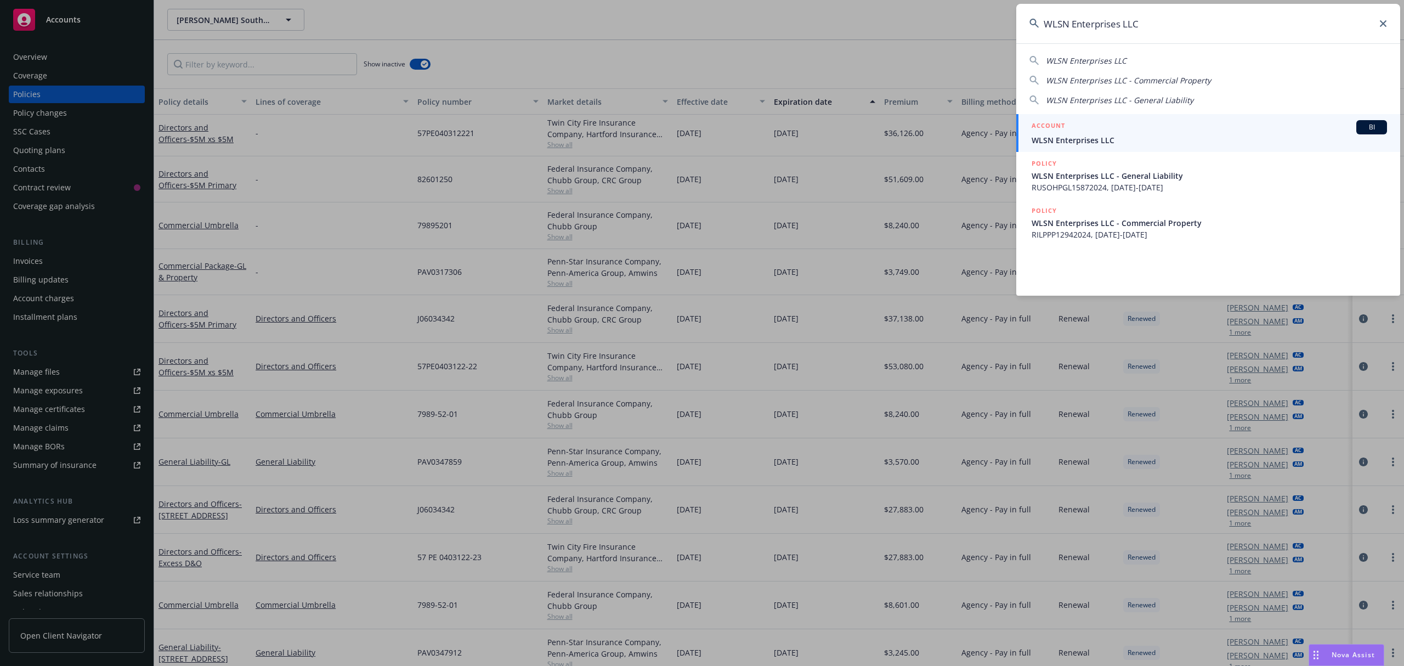
type input "WLSN Enterprises LLC"
click at [1143, 132] on div "ACCOUNT BI" at bounding box center [1208, 127] width 355 height 14
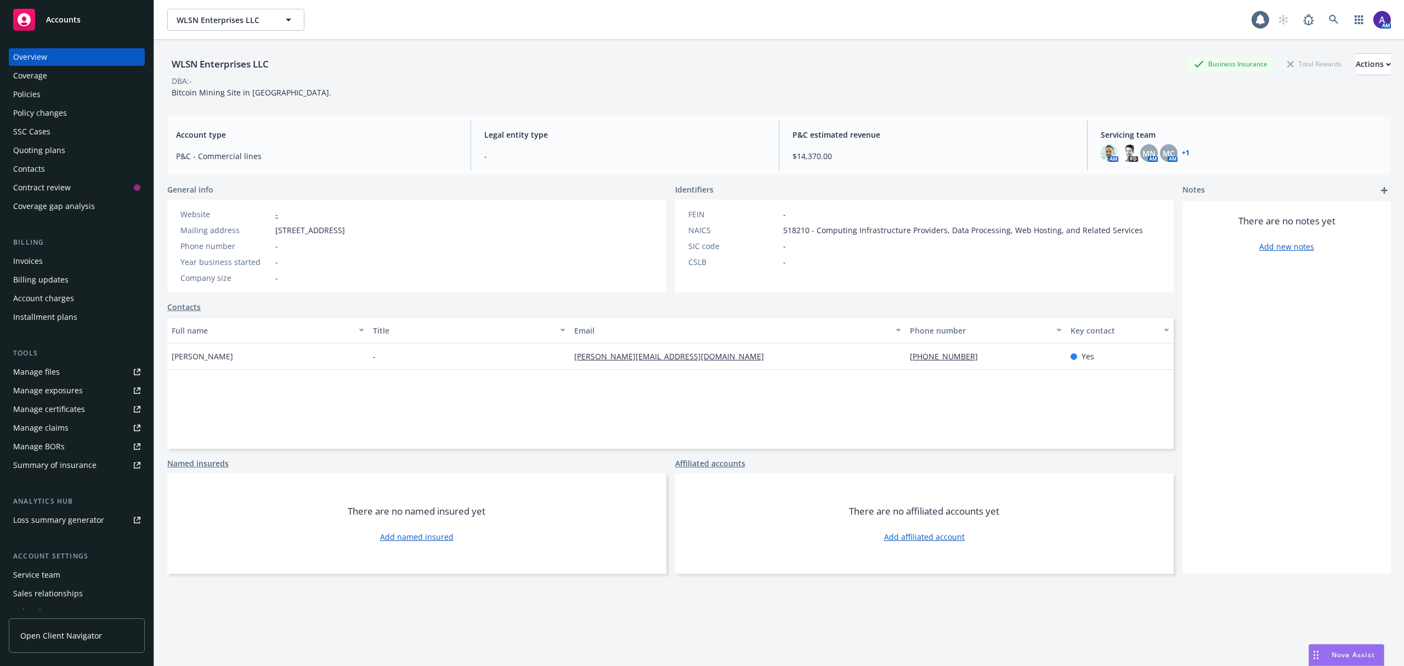
click at [55, 97] on div "Policies" at bounding box center [76, 95] width 127 height 18
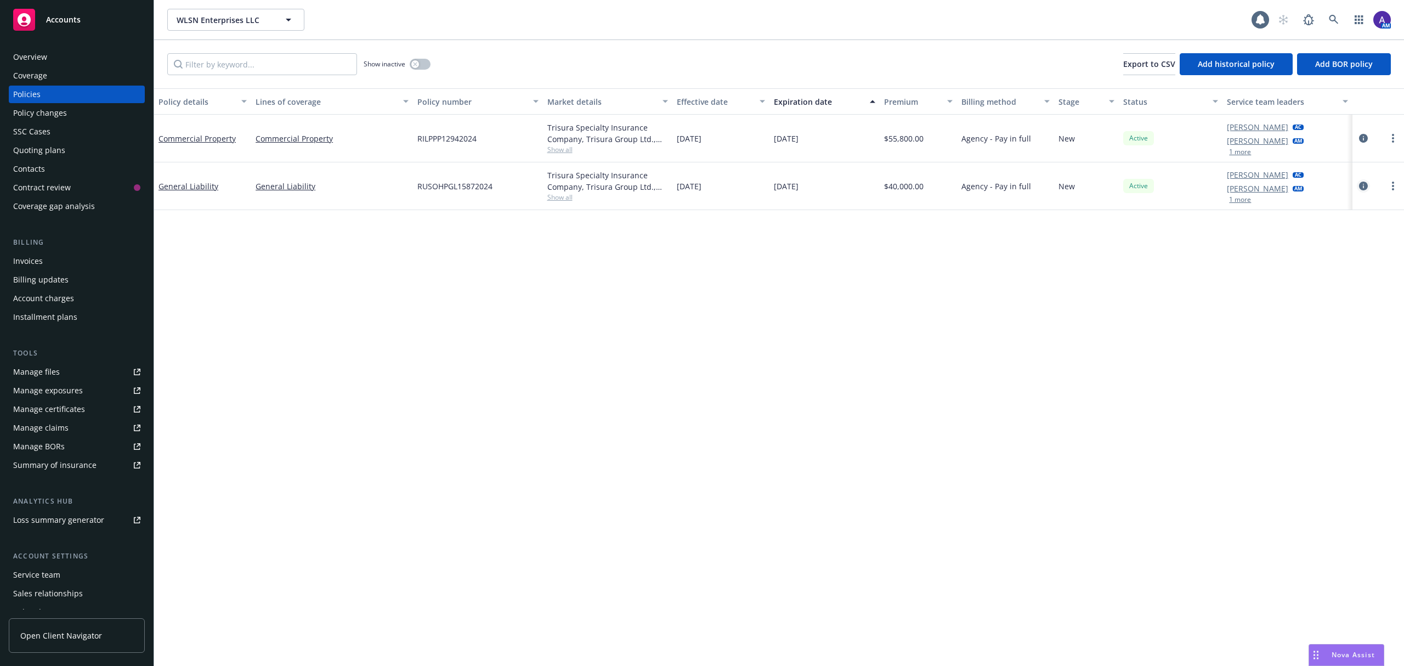
click at [1359, 182] on icon "circleInformation" at bounding box center [1363, 185] width 9 height 9
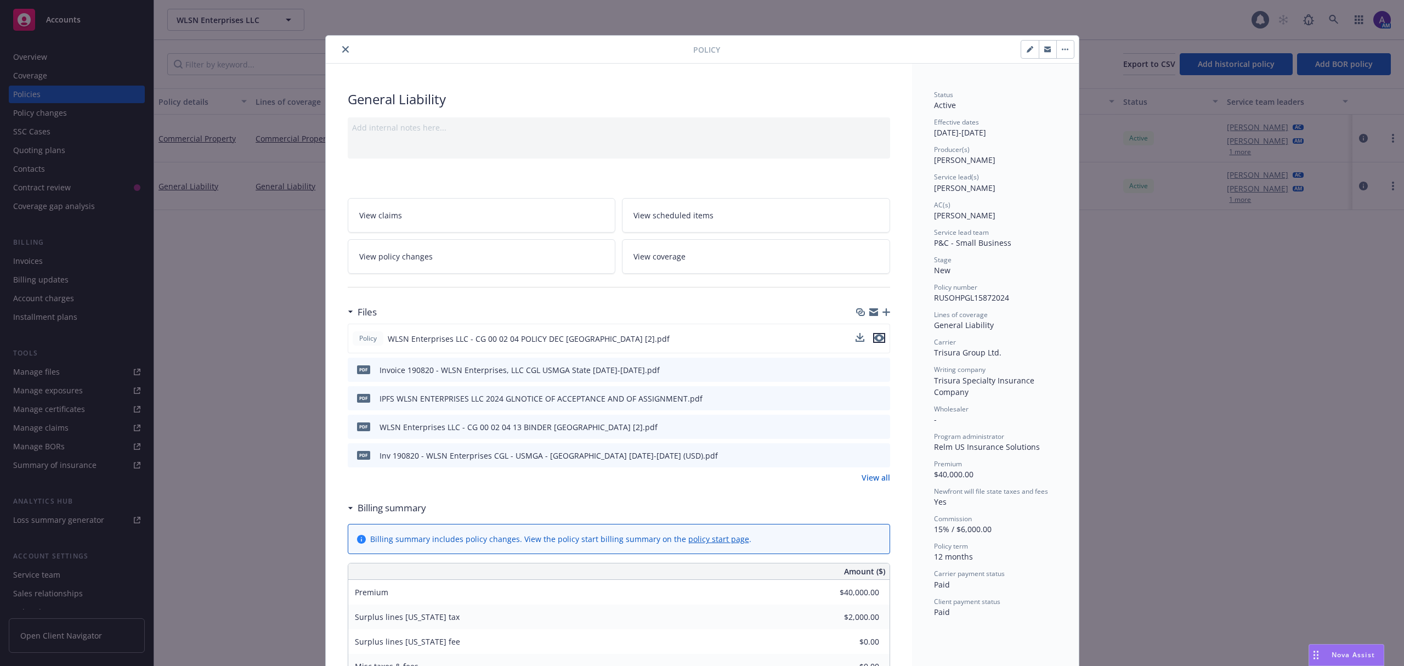
click at [877, 337] on icon "preview file" at bounding box center [879, 338] width 10 height 8
click at [342, 47] on icon "close" at bounding box center [345, 49] width 7 height 7
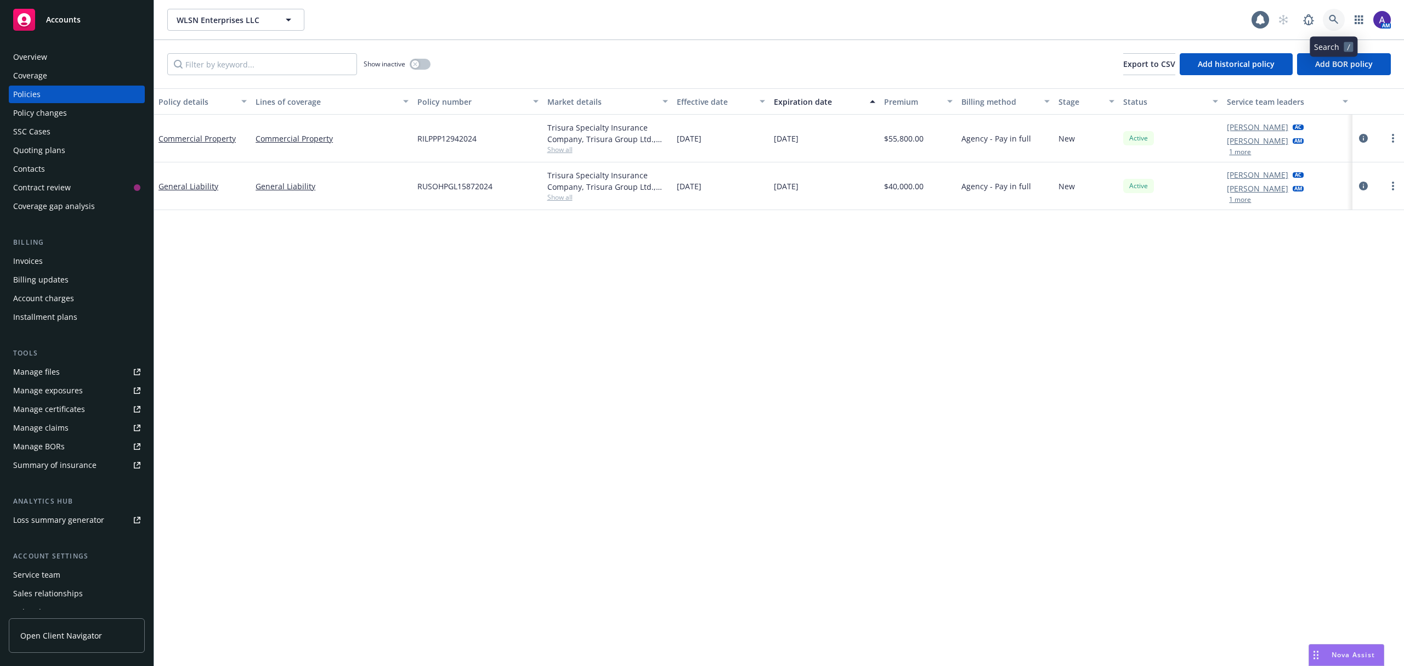
click at [1330, 27] on link at bounding box center [1334, 20] width 22 height 22
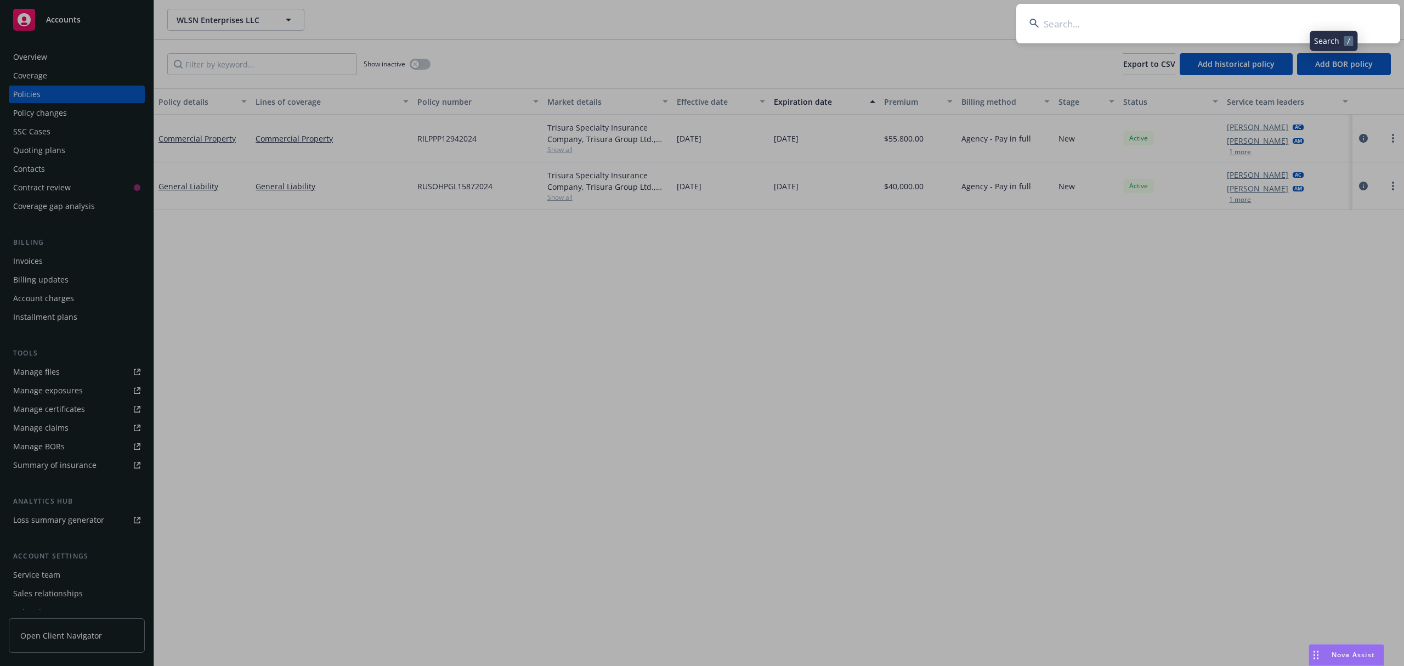
click at [1235, 33] on input at bounding box center [1208, 23] width 384 height 39
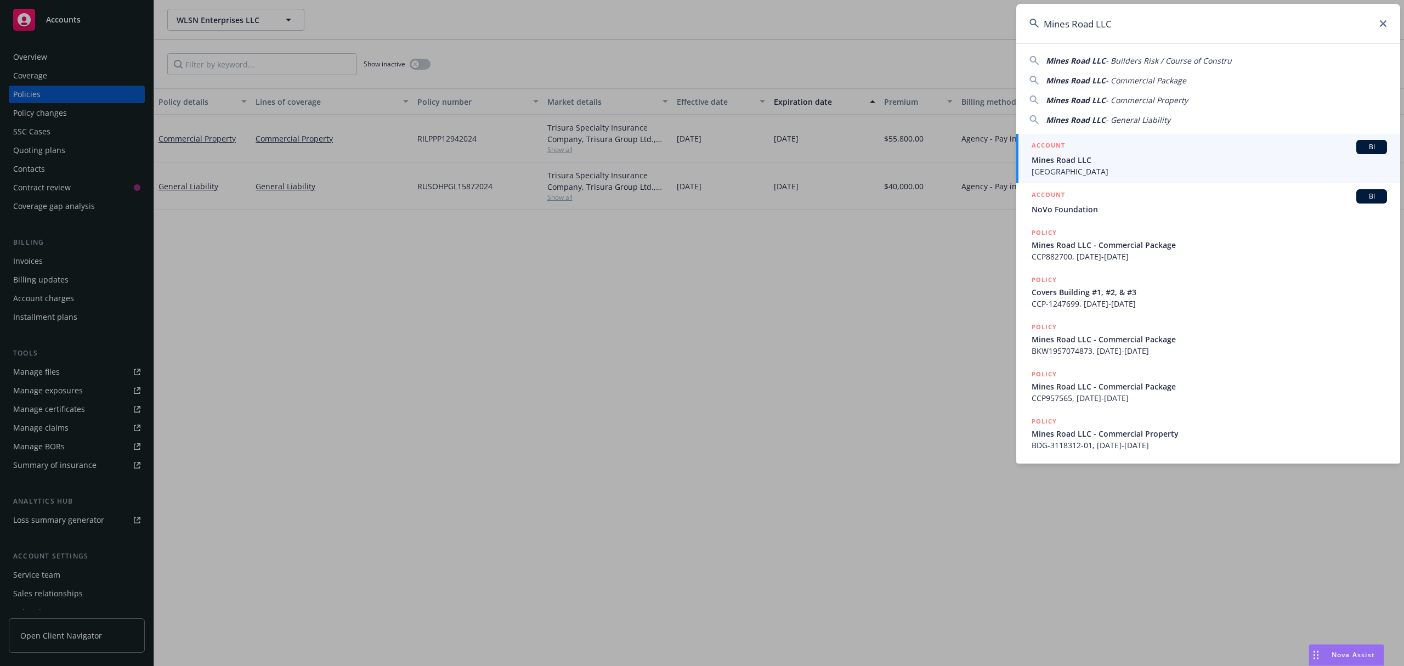
type input "Mines Road LLC"
click at [1102, 143] on div "ACCOUNT BI" at bounding box center [1208, 147] width 355 height 14
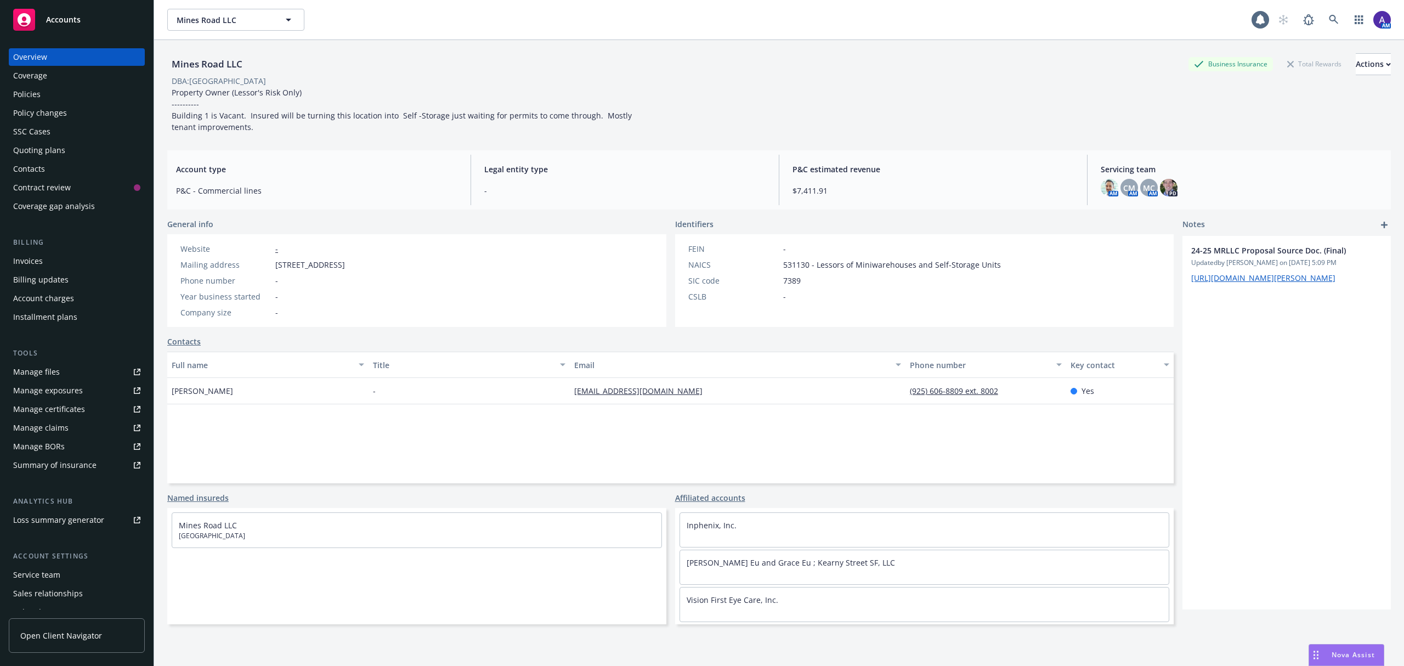
click at [42, 90] on div "Policies" at bounding box center [76, 95] width 127 height 18
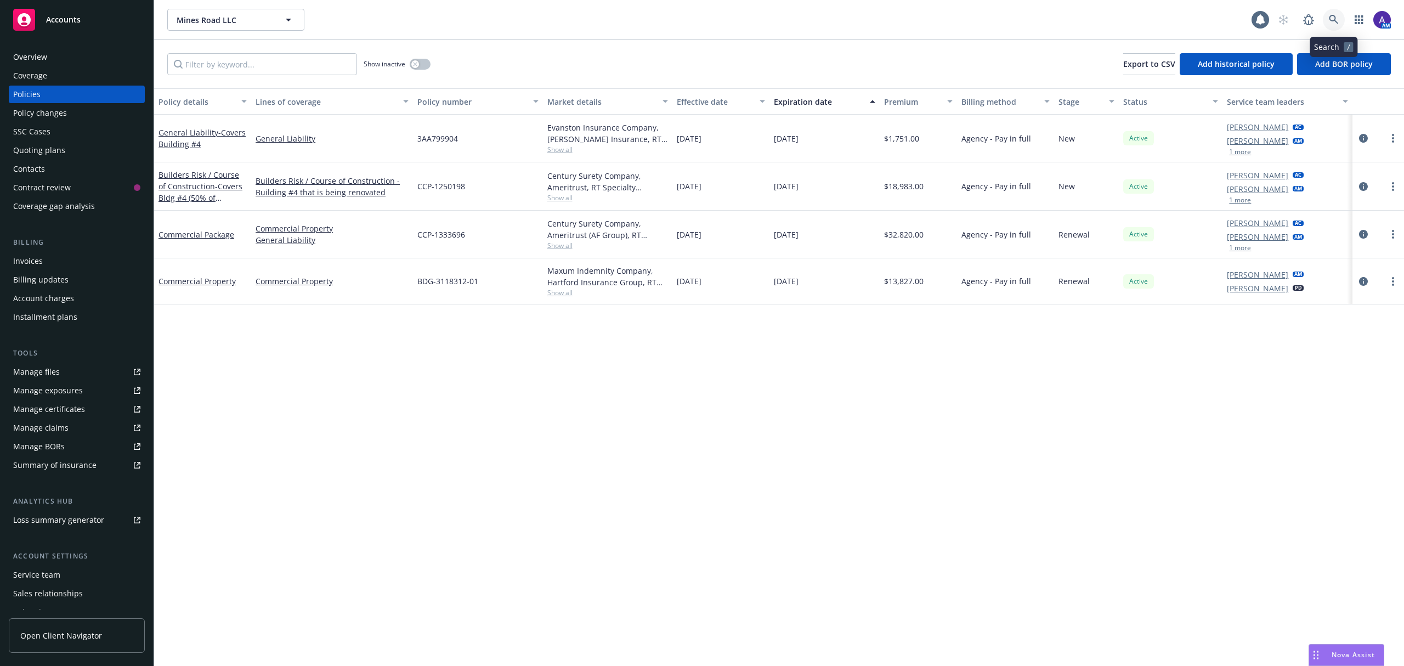
click at [1341, 22] on link at bounding box center [1334, 20] width 22 height 22
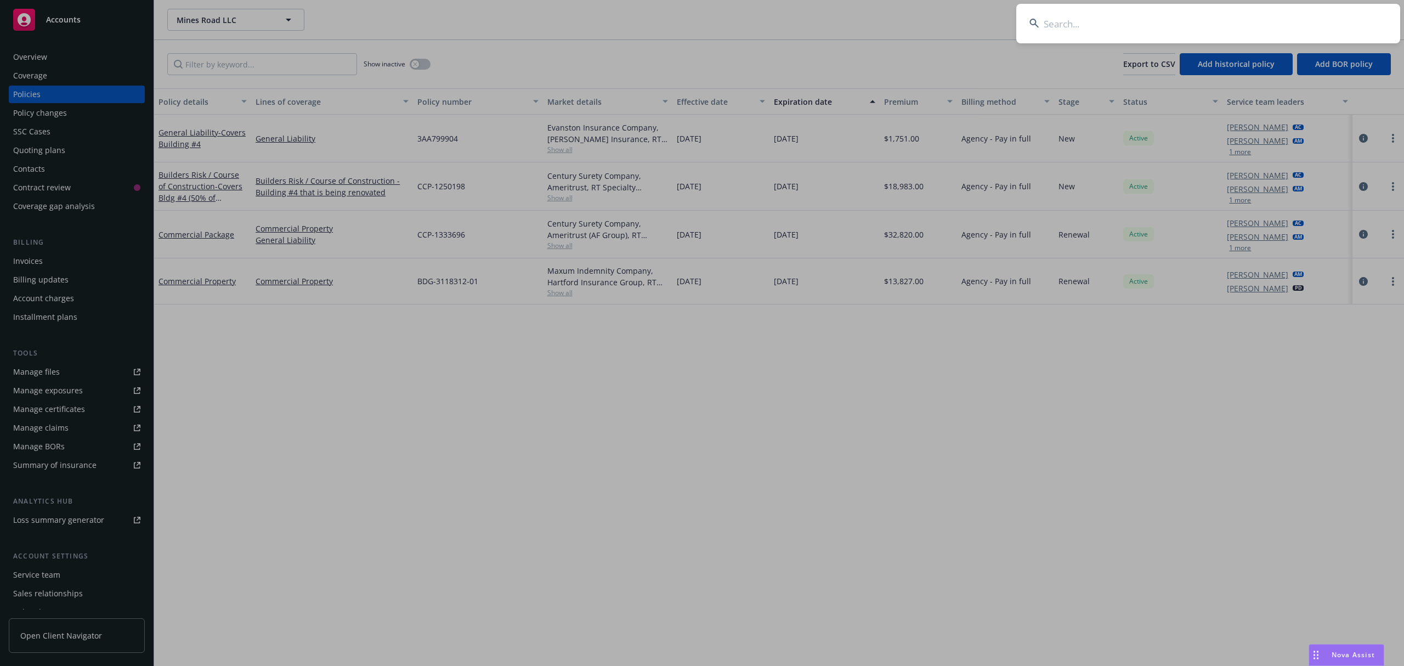
click at [1232, 29] on input at bounding box center [1208, 23] width 384 height 39
click at [1232, 29] on input "Diamanti, Inc." at bounding box center [1208, 23] width 384 height 39
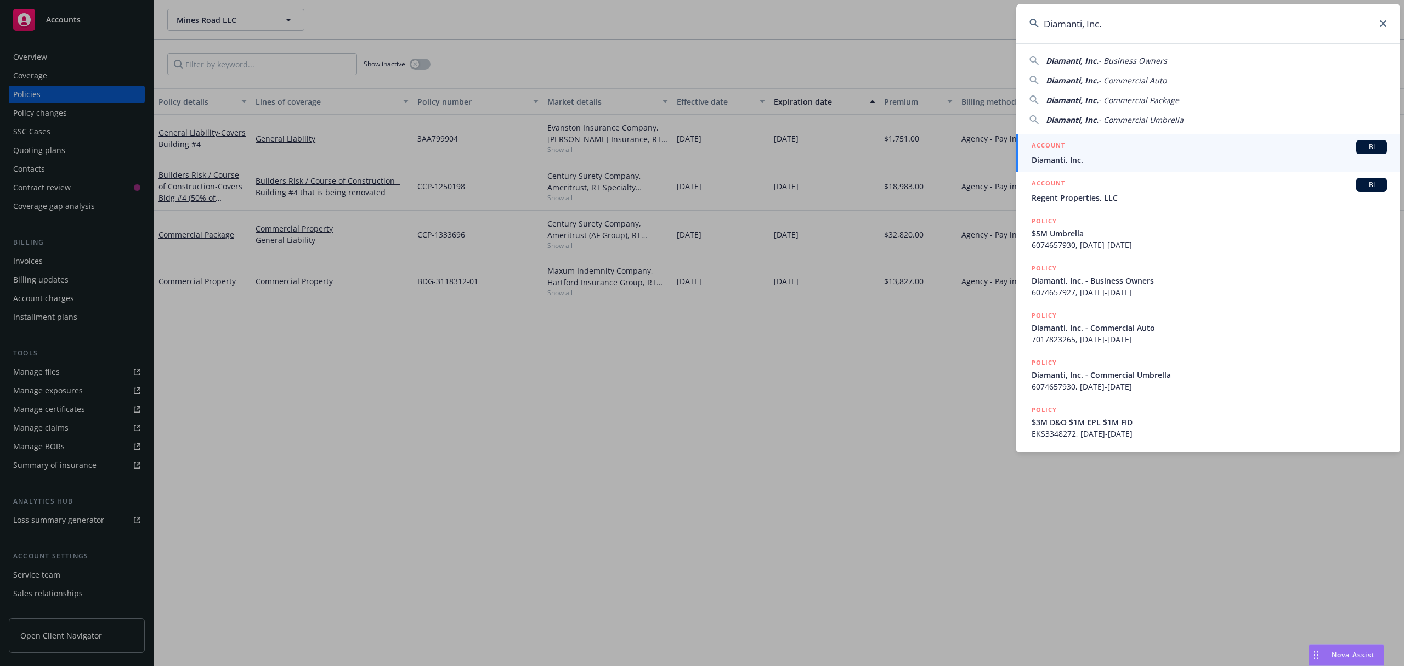
type input "Diamanti, Inc."
click at [1057, 165] on span "Diamanti, Inc." at bounding box center [1208, 160] width 355 height 12
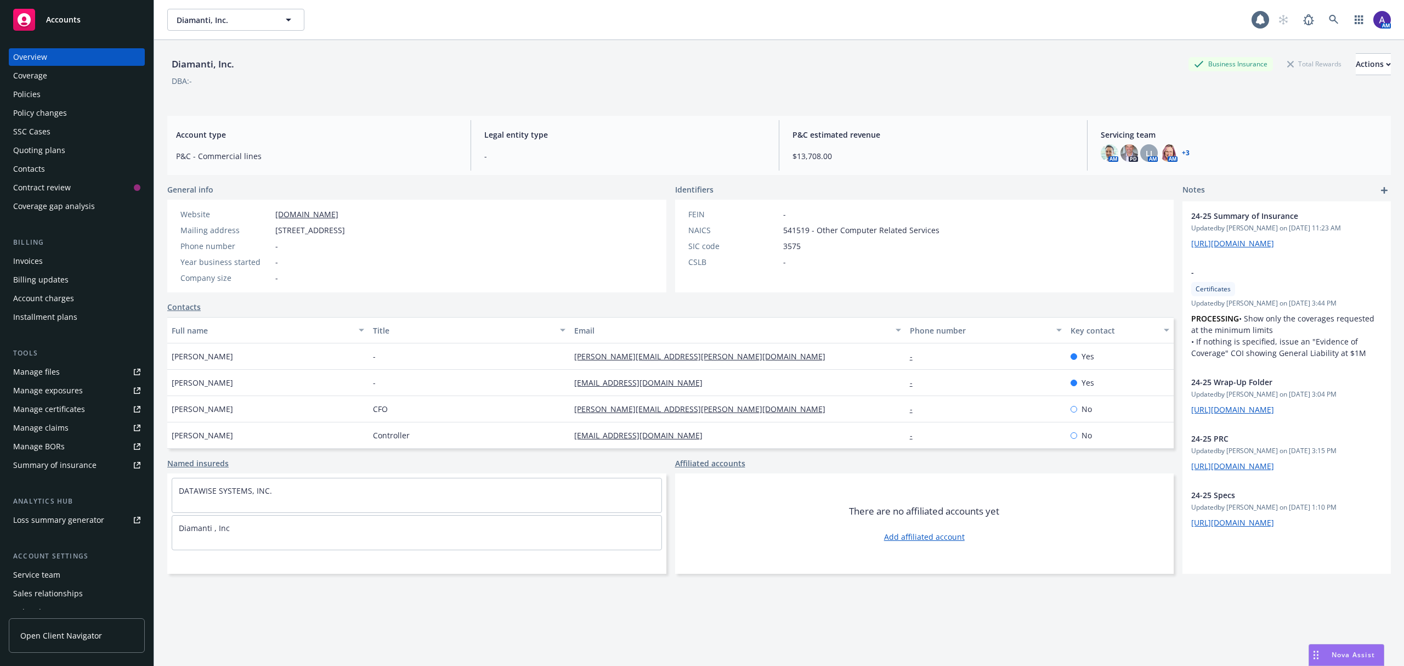
click at [55, 152] on div "Quoting plans" at bounding box center [39, 150] width 52 height 18
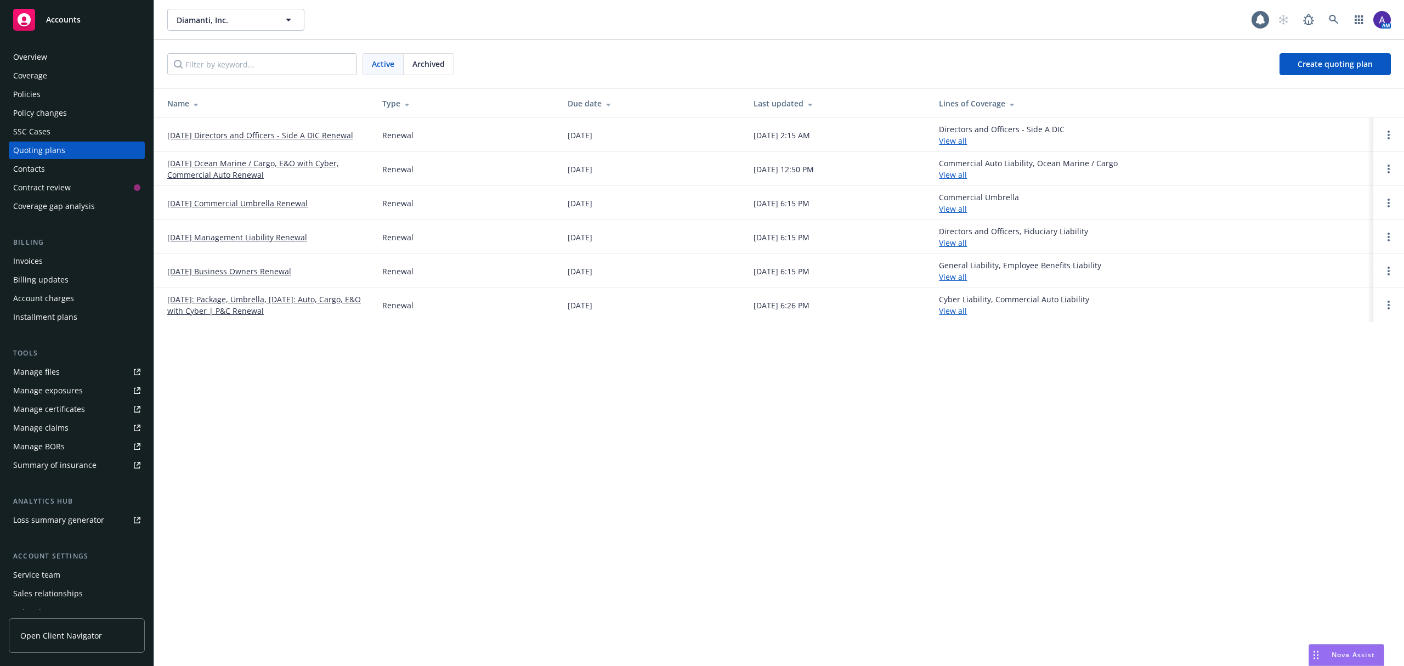
click at [220, 162] on link "10/01/25 Ocean Marine / Cargo, E&O with Cyber, Commercial Auto Renewal" at bounding box center [265, 168] width 197 height 23
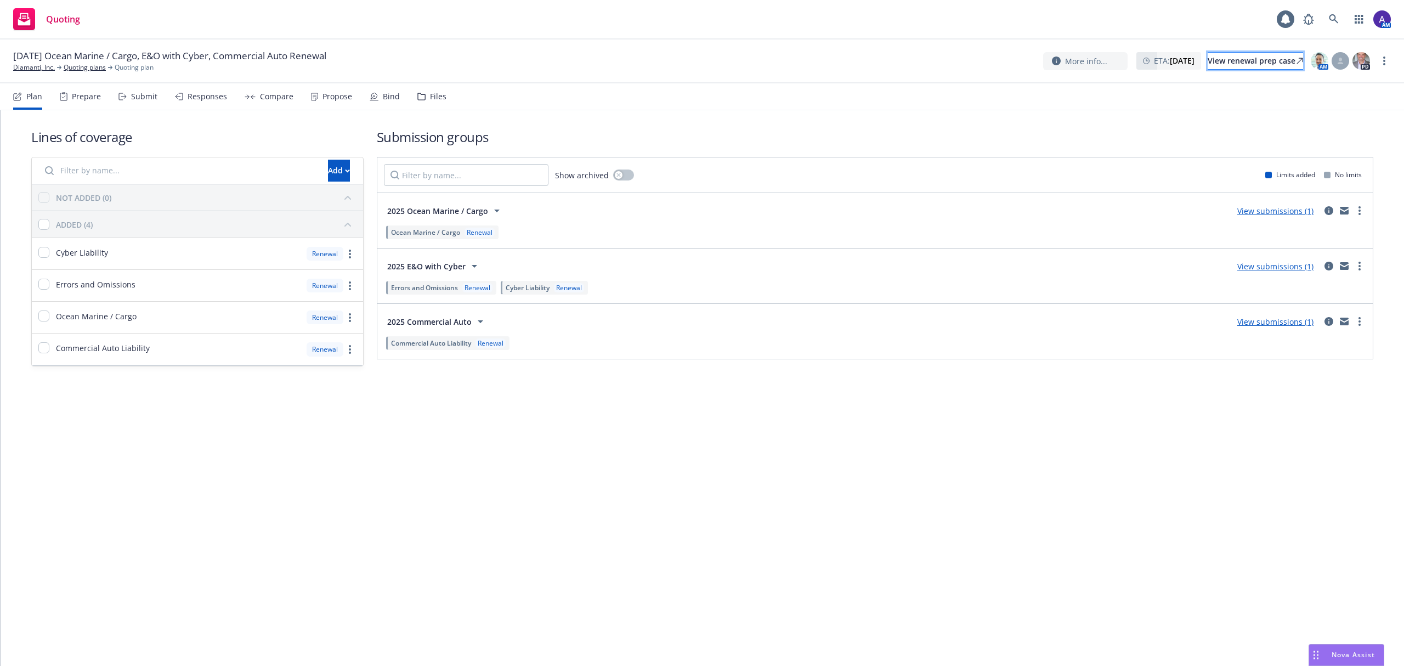
click at [1229, 55] on div "View renewal prep case" at bounding box center [1254, 61] width 95 height 16
click at [42, 69] on link "Diamanti, Inc." at bounding box center [34, 68] width 42 height 10
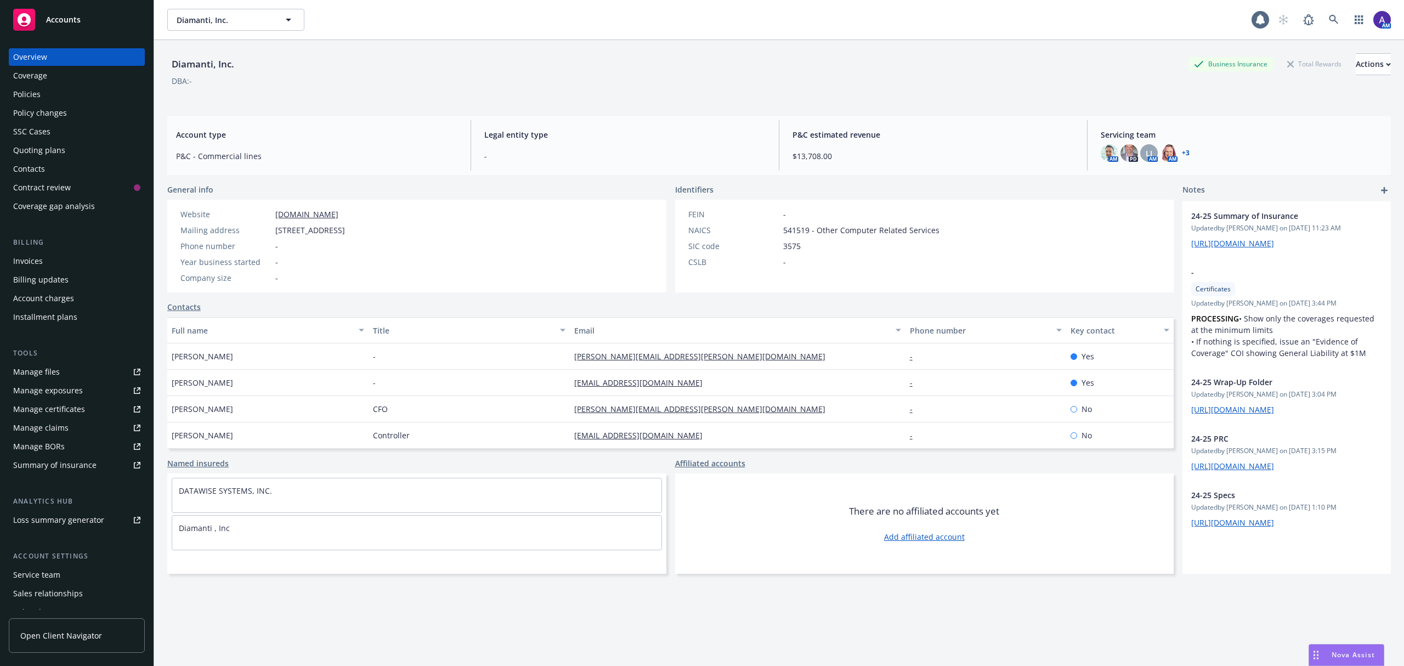
click at [50, 91] on div "Policies" at bounding box center [76, 95] width 127 height 18
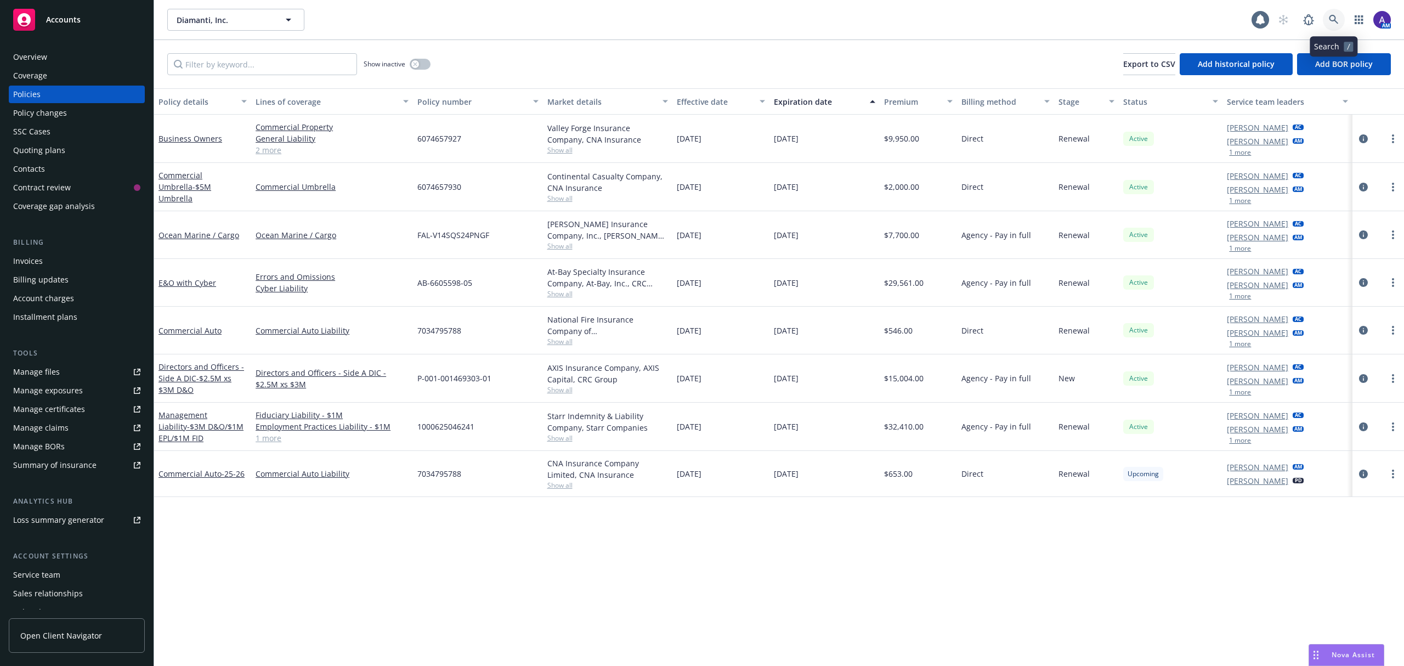
click at [1330, 22] on icon at bounding box center [1334, 20] width 10 height 10
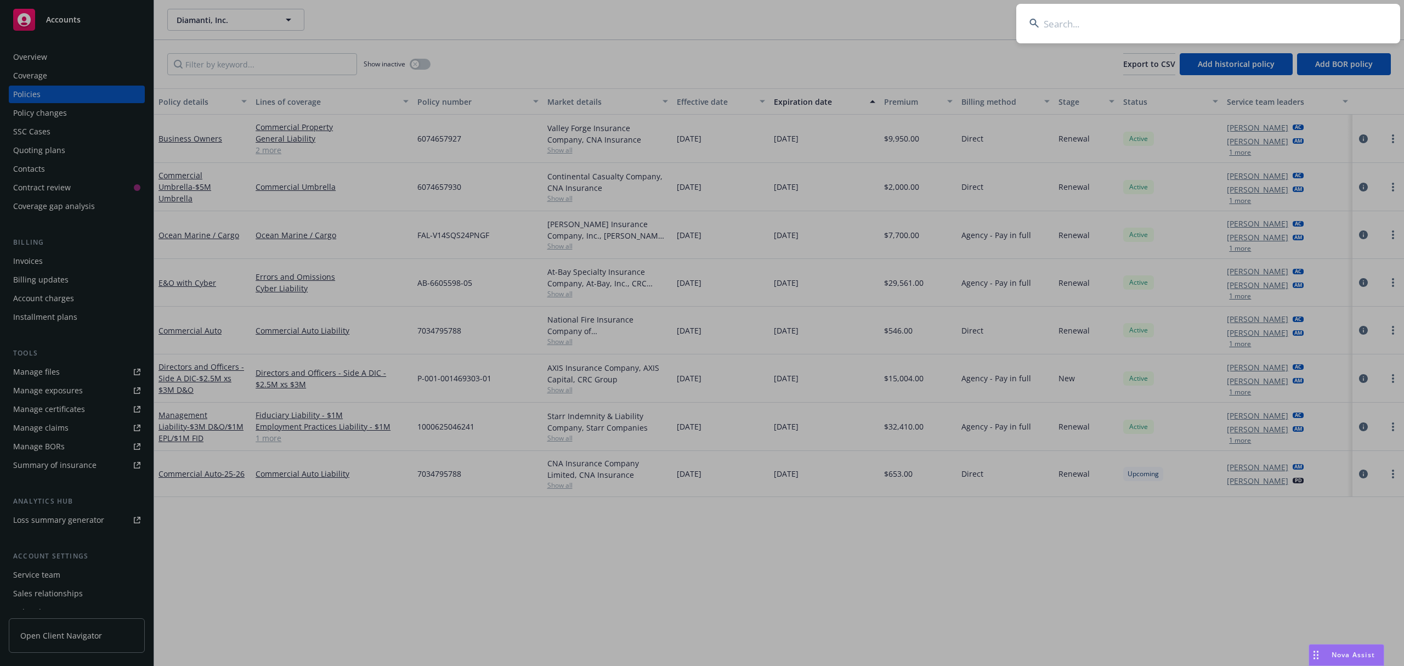
click at [1268, 31] on input at bounding box center [1208, 23] width 384 height 39
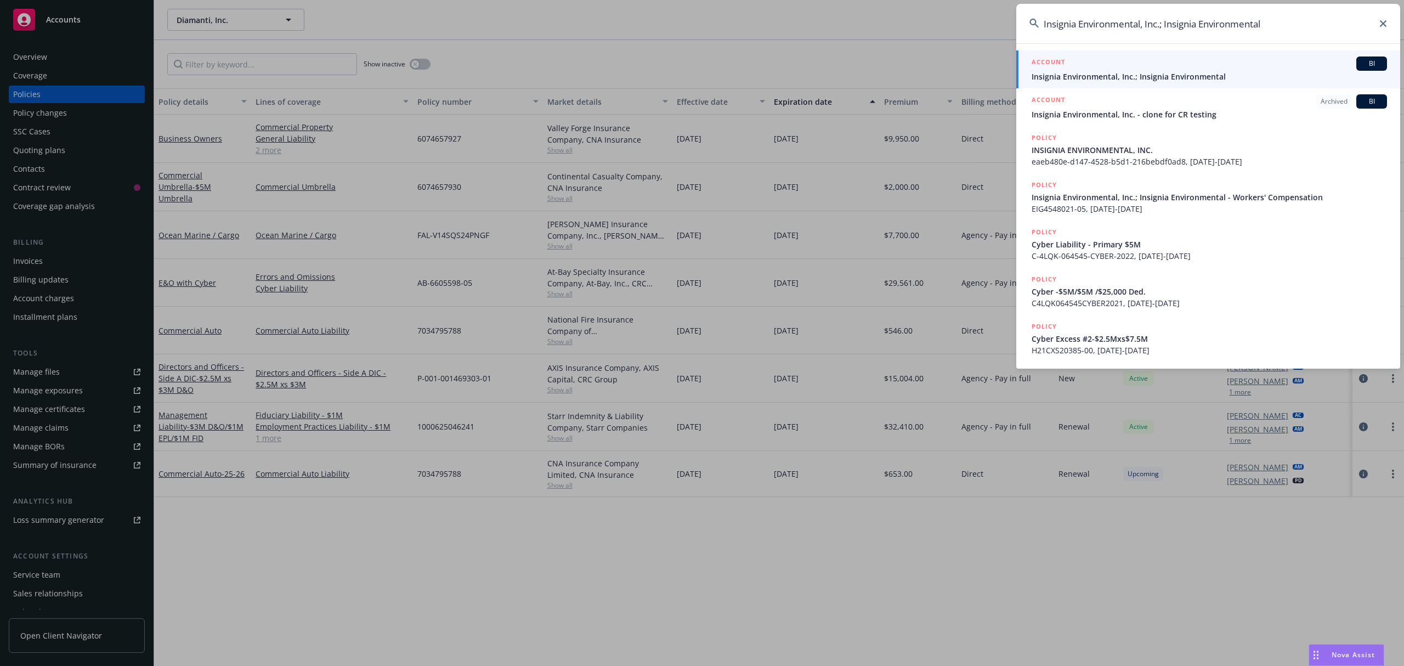
type input "Insignia Environmental, Inc.; Insignia Environmental"
click at [1181, 71] on span "Insignia Environmental, Inc.; Insignia Environmental" at bounding box center [1208, 77] width 355 height 12
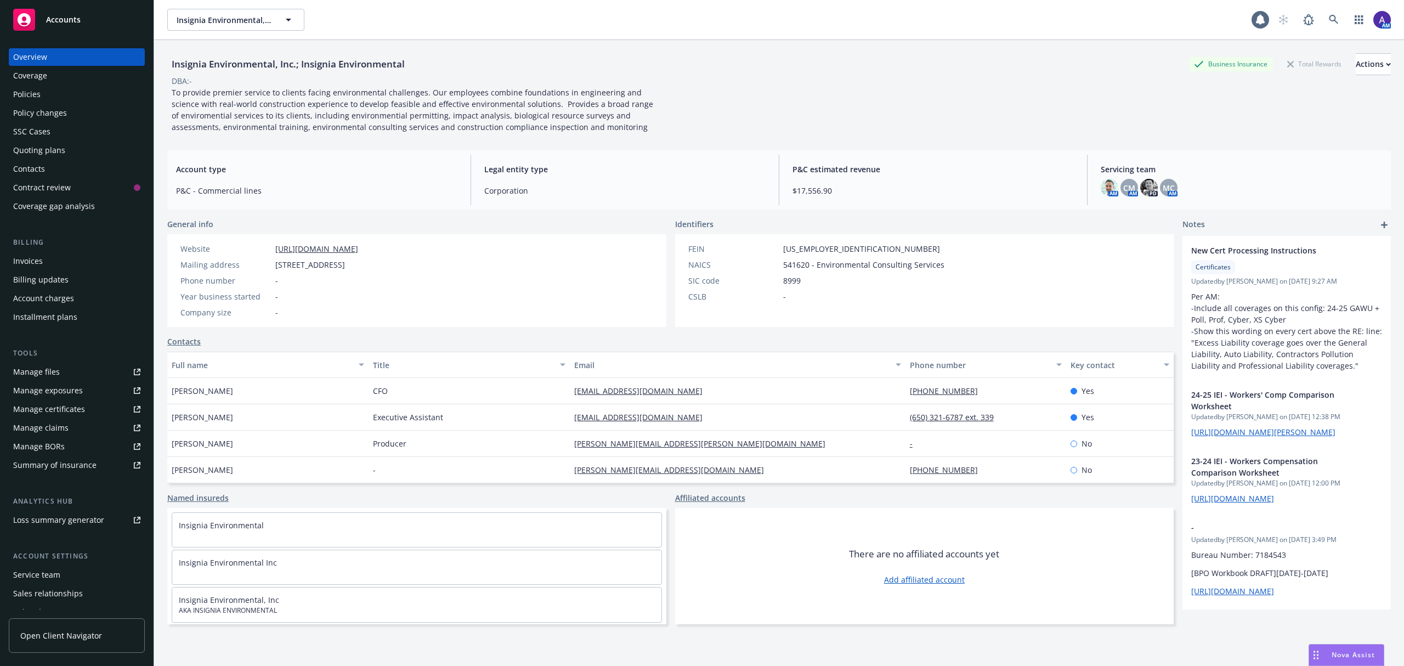
click at [49, 94] on div "Policies" at bounding box center [76, 95] width 127 height 18
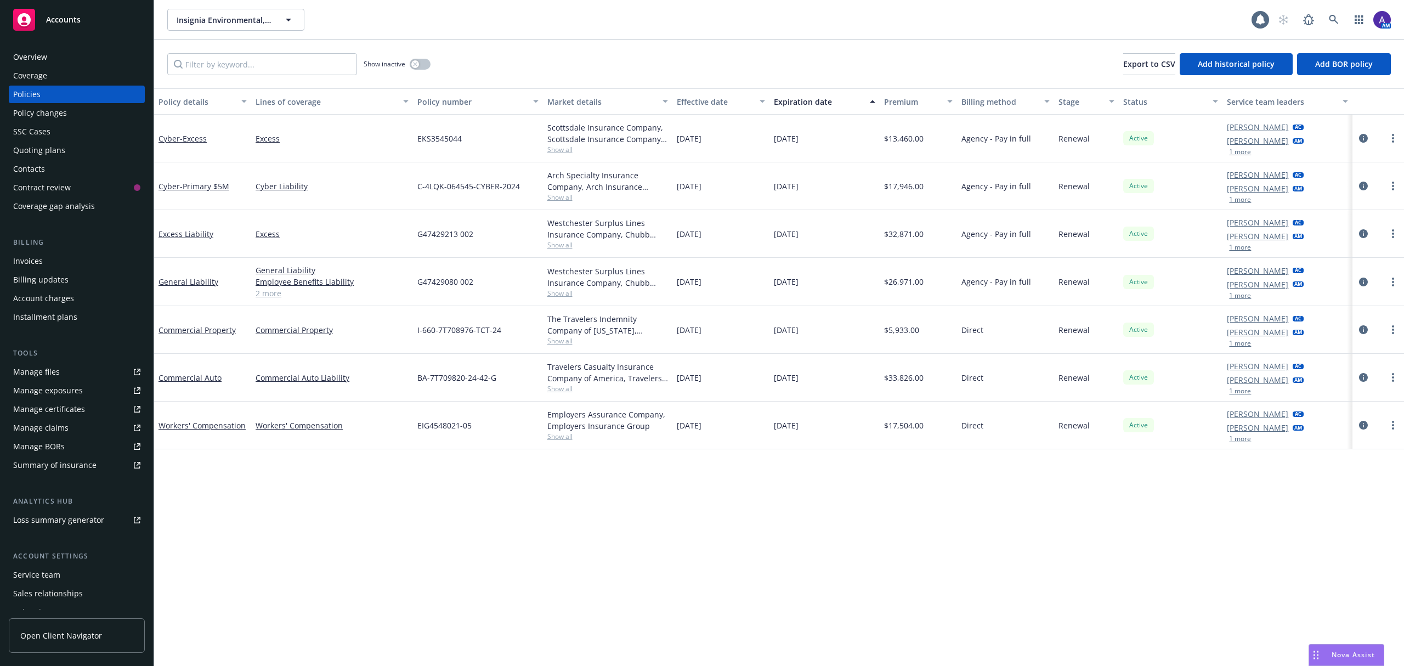
click at [566, 294] on span "Show all" at bounding box center [607, 292] width 121 height 9
click at [560, 513] on div "Policy details Lines of coverage Policy number Market details Effective date Ex…" at bounding box center [779, 376] width 1250 height 577
click at [564, 340] on span "Show all" at bounding box center [607, 340] width 121 height 9
click at [825, 525] on div "Policy details Lines of coverage Policy number Market details Effective date Ex…" at bounding box center [779, 376] width 1250 height 577
click at [38, 150] on div "Quoting plans" at bounding box center [39, 150] width 52 height 18
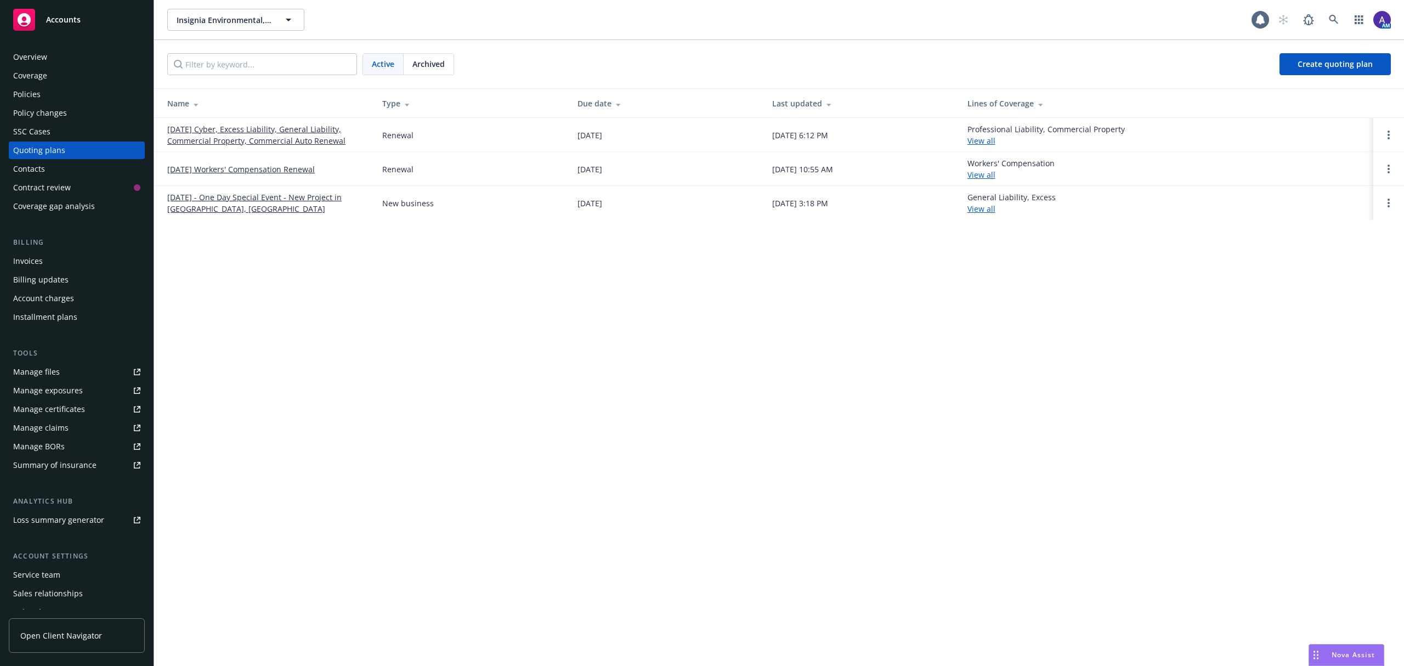
click at [209, 143] on link "10/05/25 Cyber, Excess Liability, General Liability, Commercial Property, Comme…" at bounding box center [265, 134] width 197 height 23
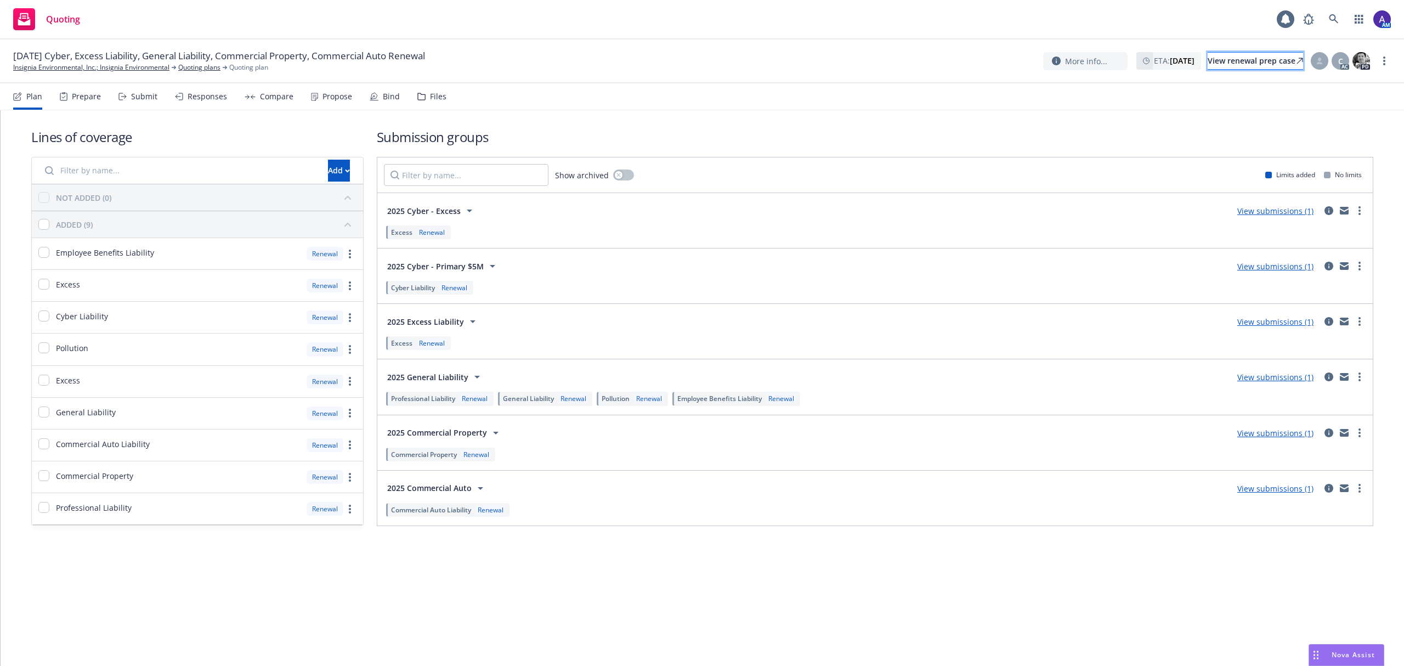
click at [1207, 59] on div "View renewal prep case" at bounding box center [1254, 61] width 95 height 16
click at [1329, 20] on icon at bounding box center [1334, 19] width 10 height 10
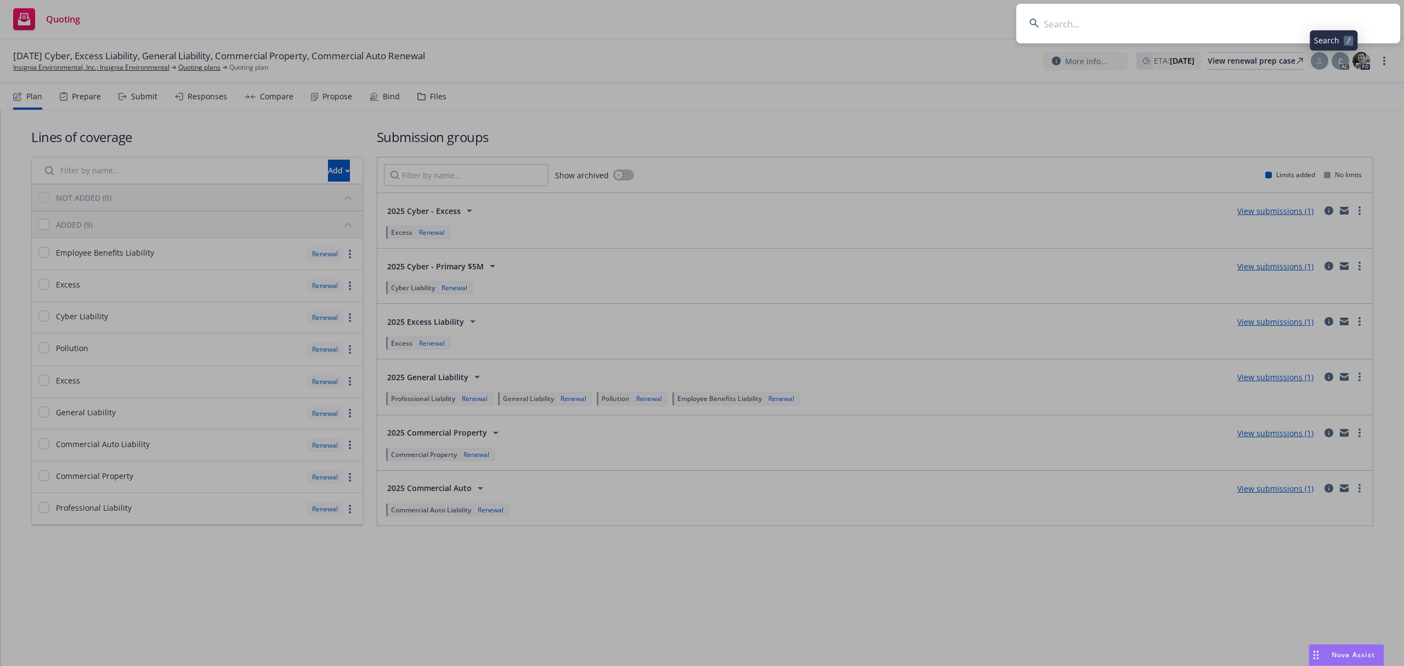
click at [1201, 29] on input at bounding box center [1208, 23] width 384 height 39
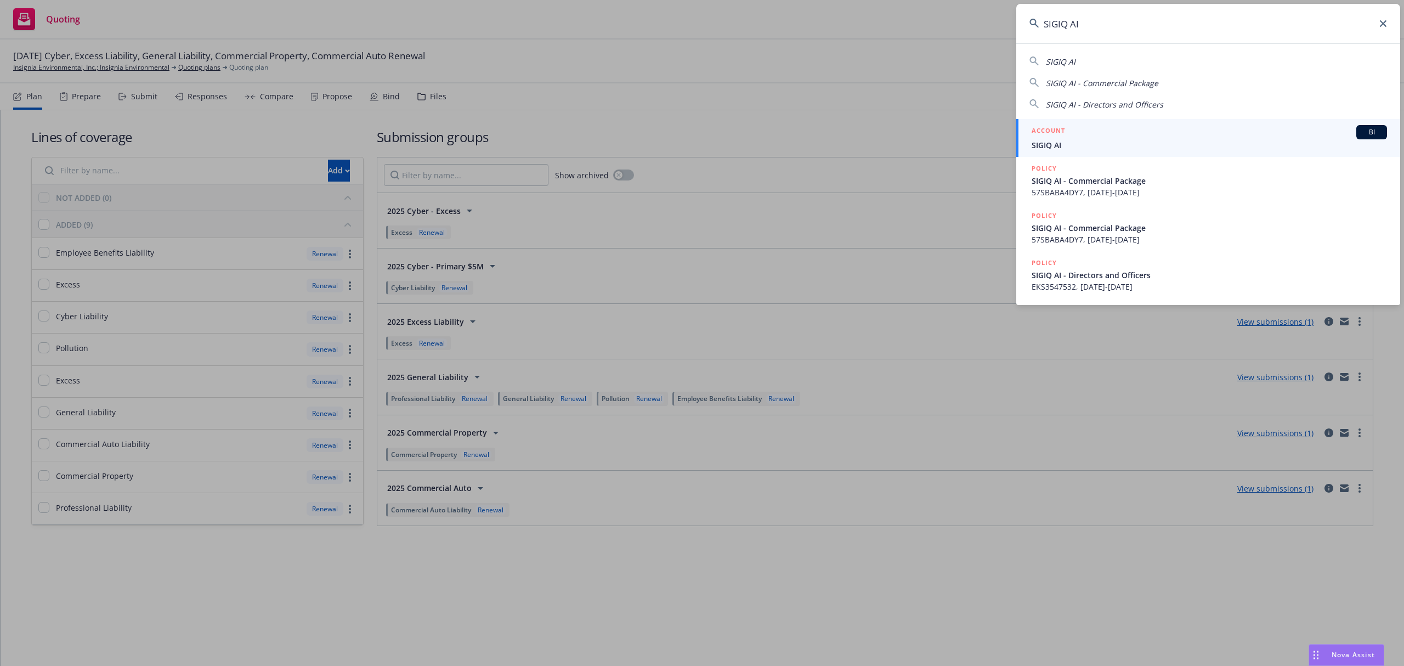
type input "SIGIQ AI"
click at [1086, 134] on div "ACCOUNT BI" at bounding box center [1208, 132] width 355 height 14
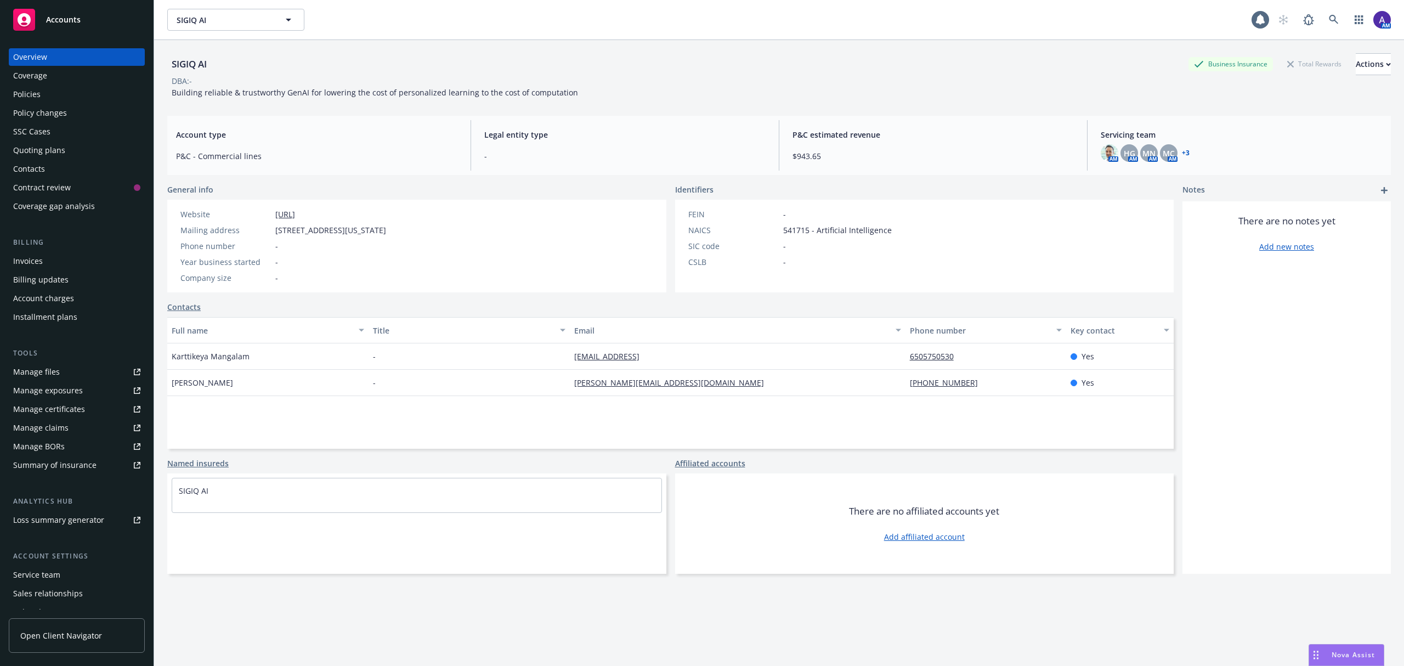
click at [33, 97] on div "Policies" at bounding box center [26, 95] width 27 height 18
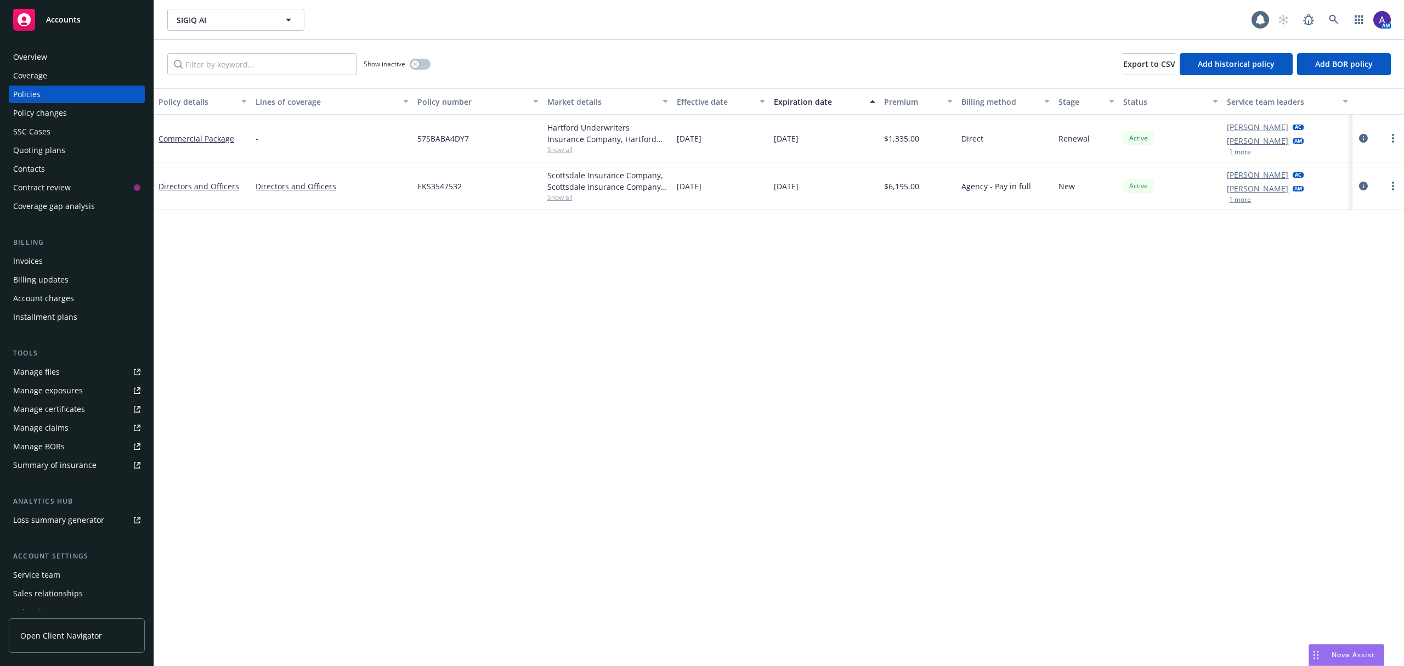
click at [67, 156] on div "Quoting plans" at bounding box center [76, 150] width 127 height 18
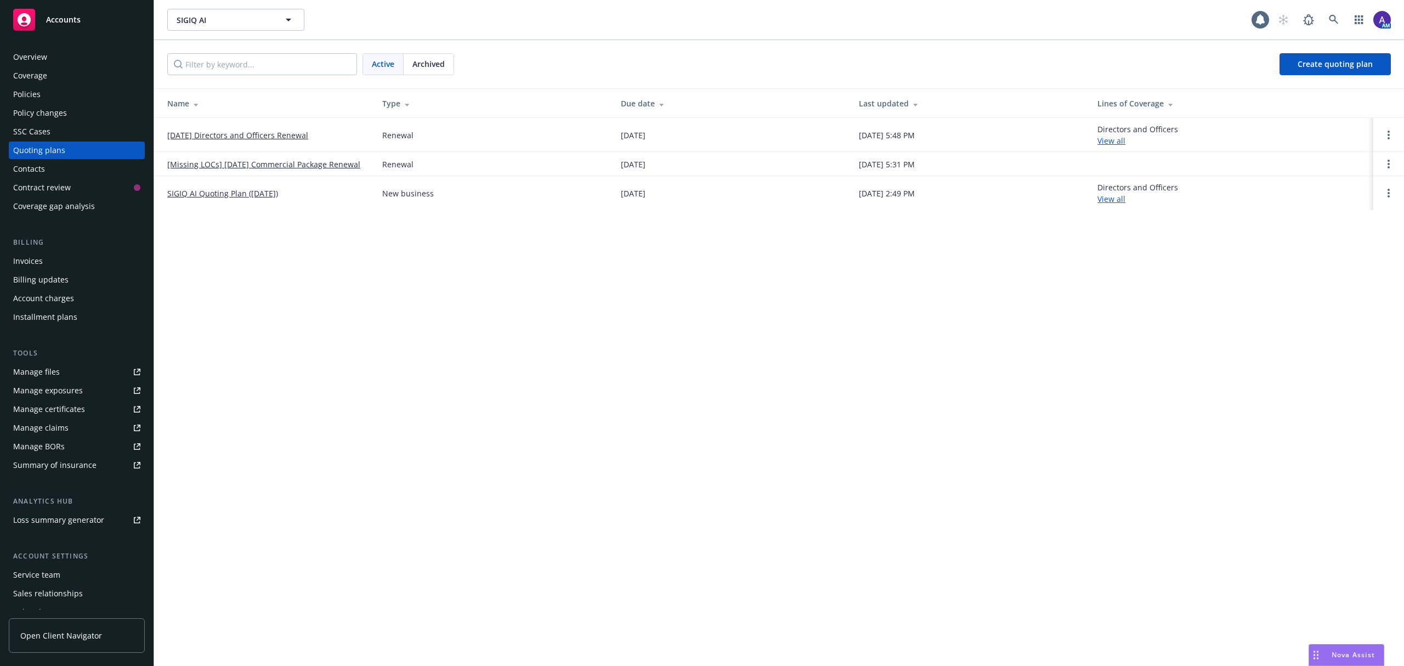
click at [25, 158] on div "Quoting plans" at bounding box center [39, 150] width 52 height 18
click at [25, 161] on div "Contacts" at bounding box center [29, 169] width 32 height 18
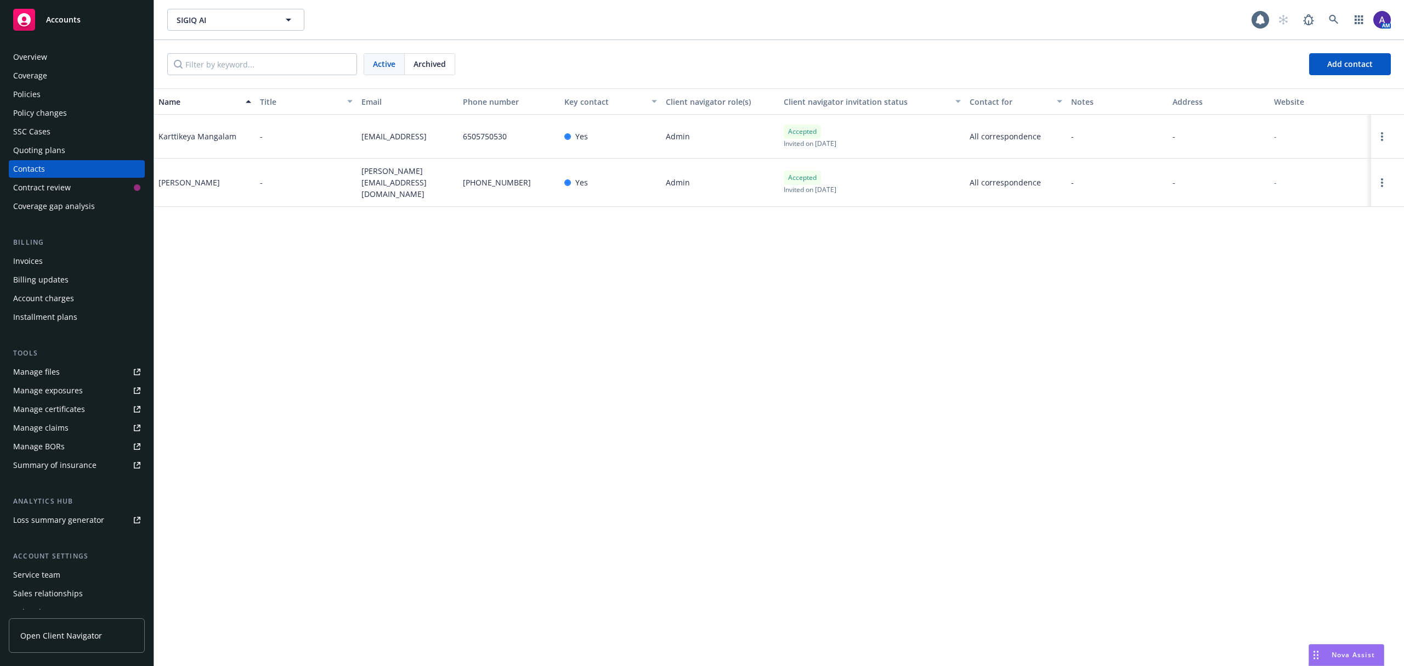
click at [95, 99] on div "Policies" at bounding box center [76, 95] width 127 height 18
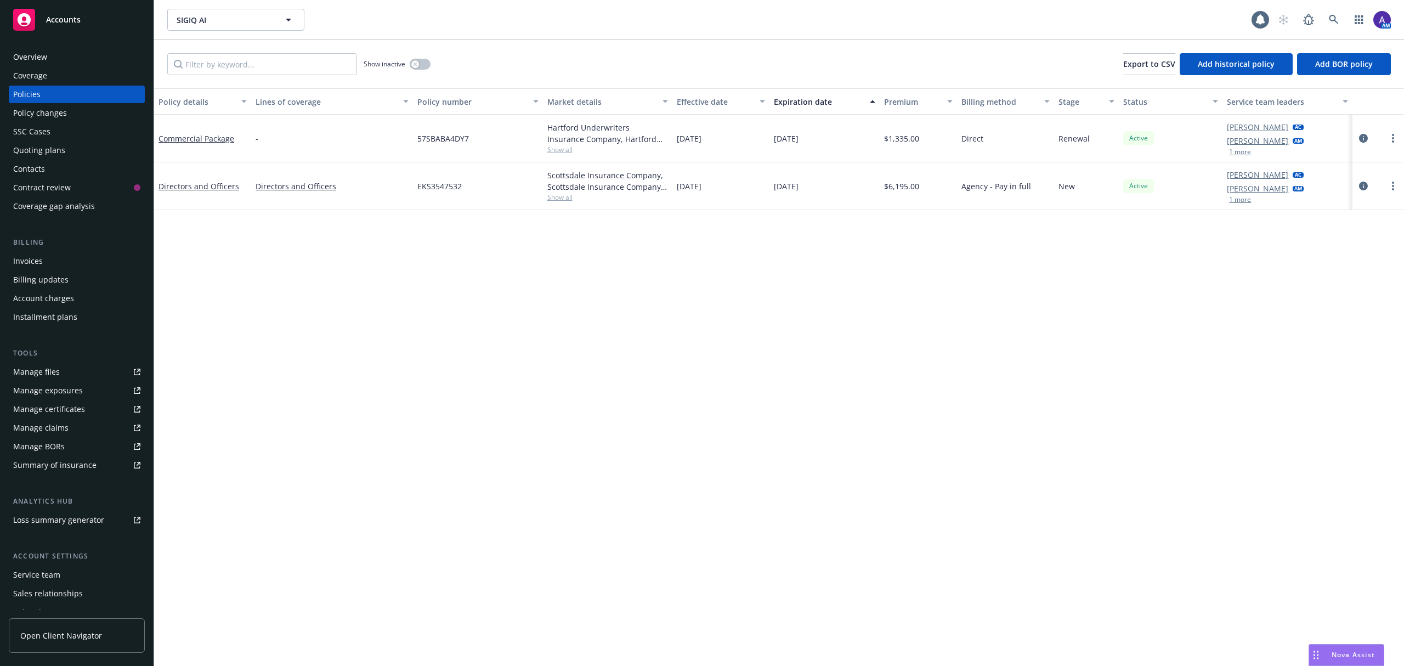
click at [57, 69] on div "Coverage" at bounding box center [76, 76] width 127 height 18
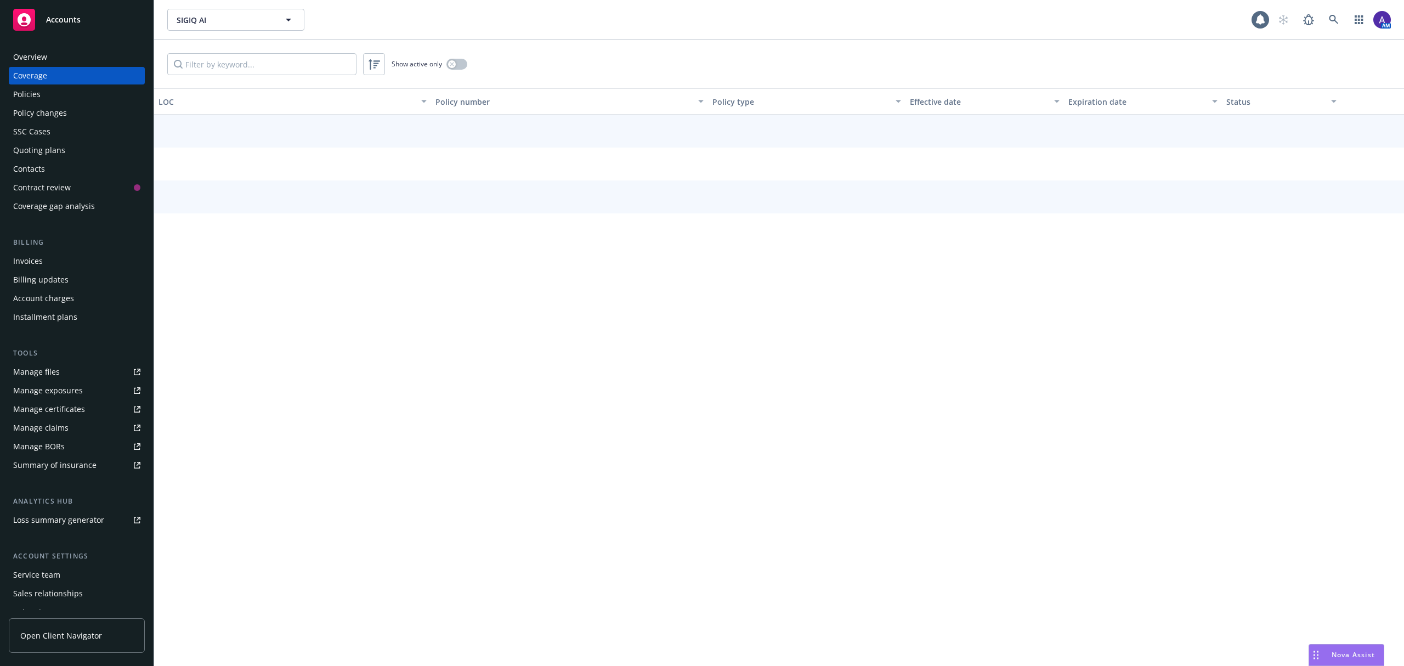
click at [49, 63] on div "Overview" at bounding box center [76, 57] width 127 height 18
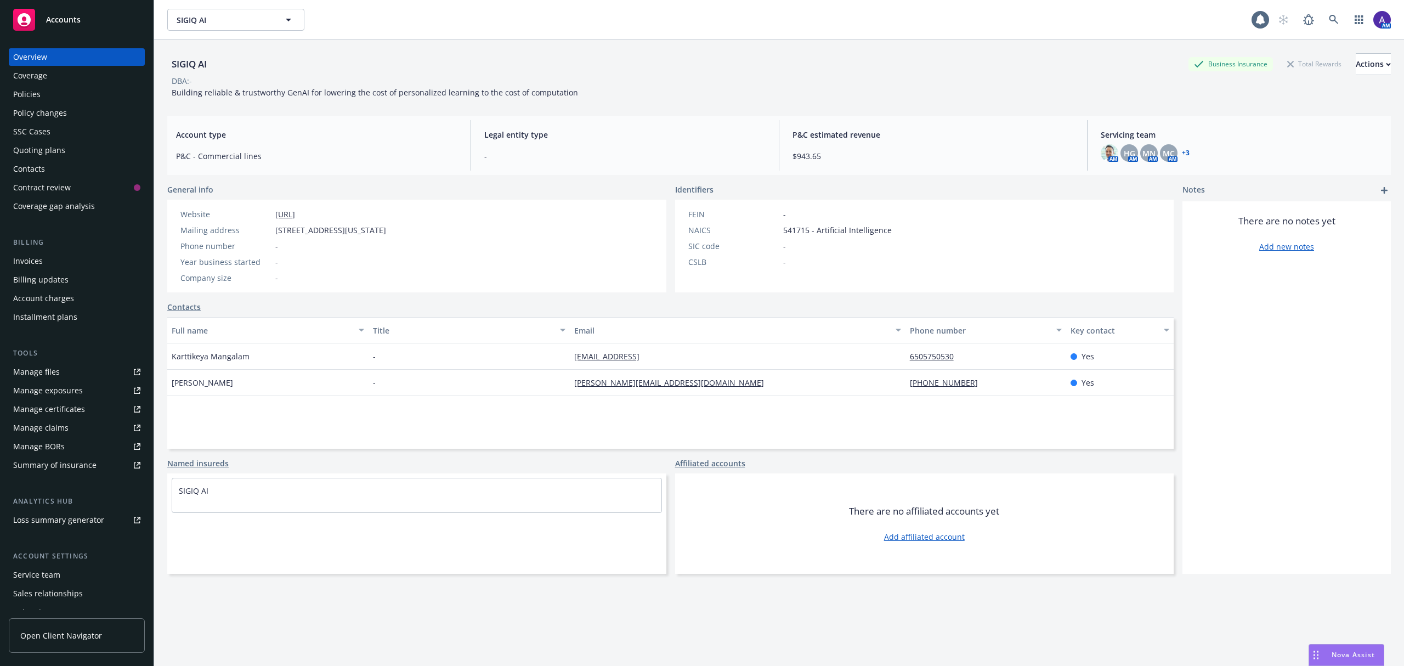
click at [295, 217] on link "https://www.sigiq.ai/" at bounding box center [285, 214] width 20 height 10
click at [1329, 16] on icon at bounding box center [1334, 20] width 10 height 10
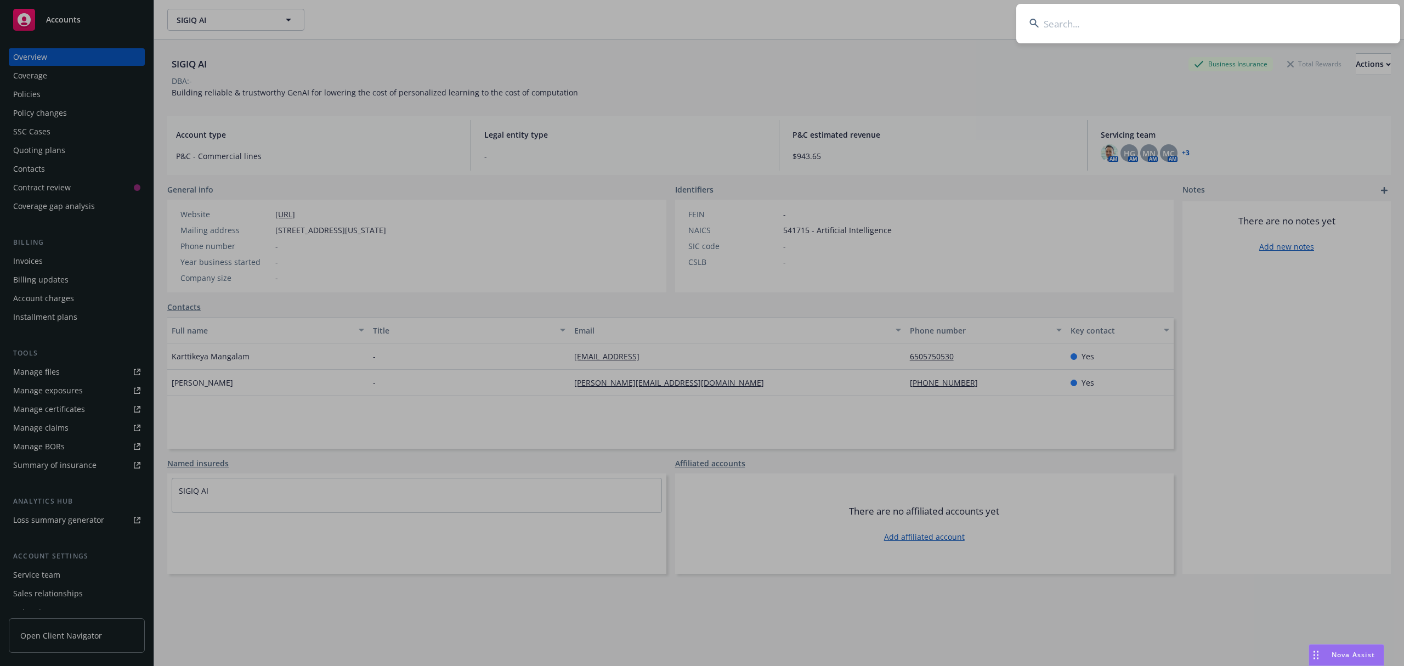
click at [1185, 15] on input at bounding box center [1208, 23] width 384 height 39
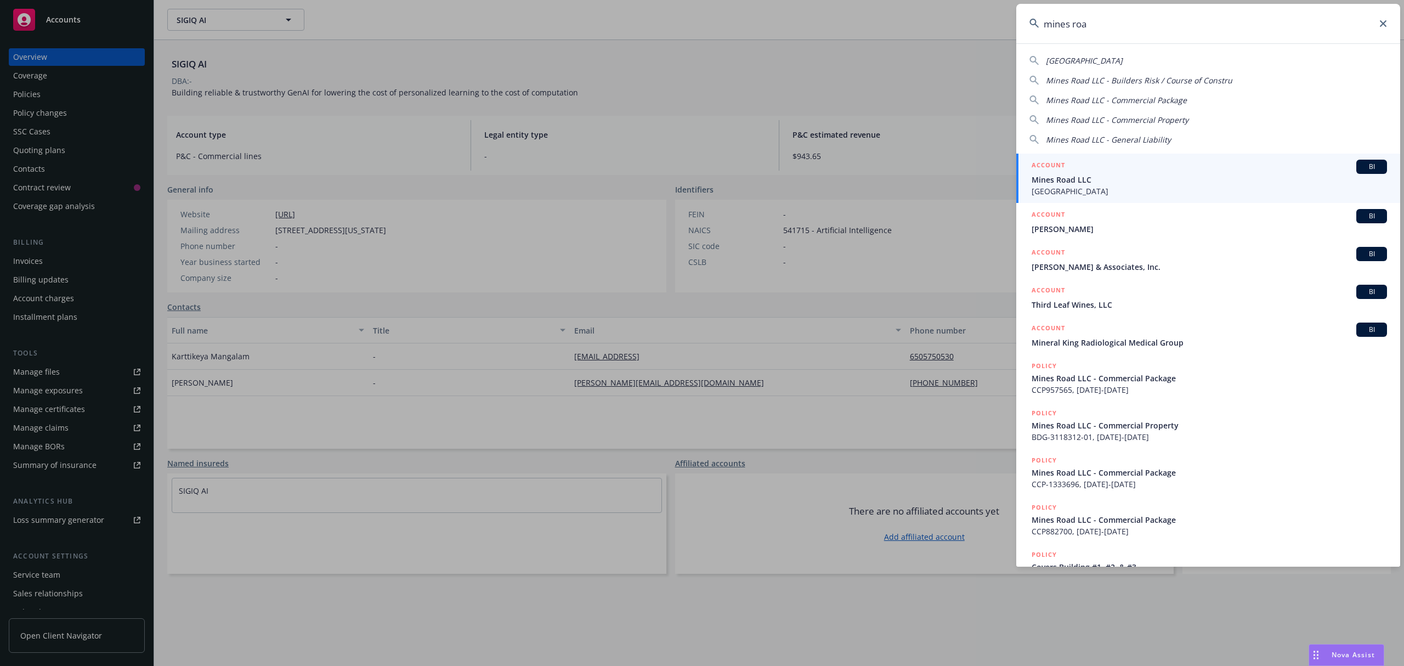
type input "mines road"
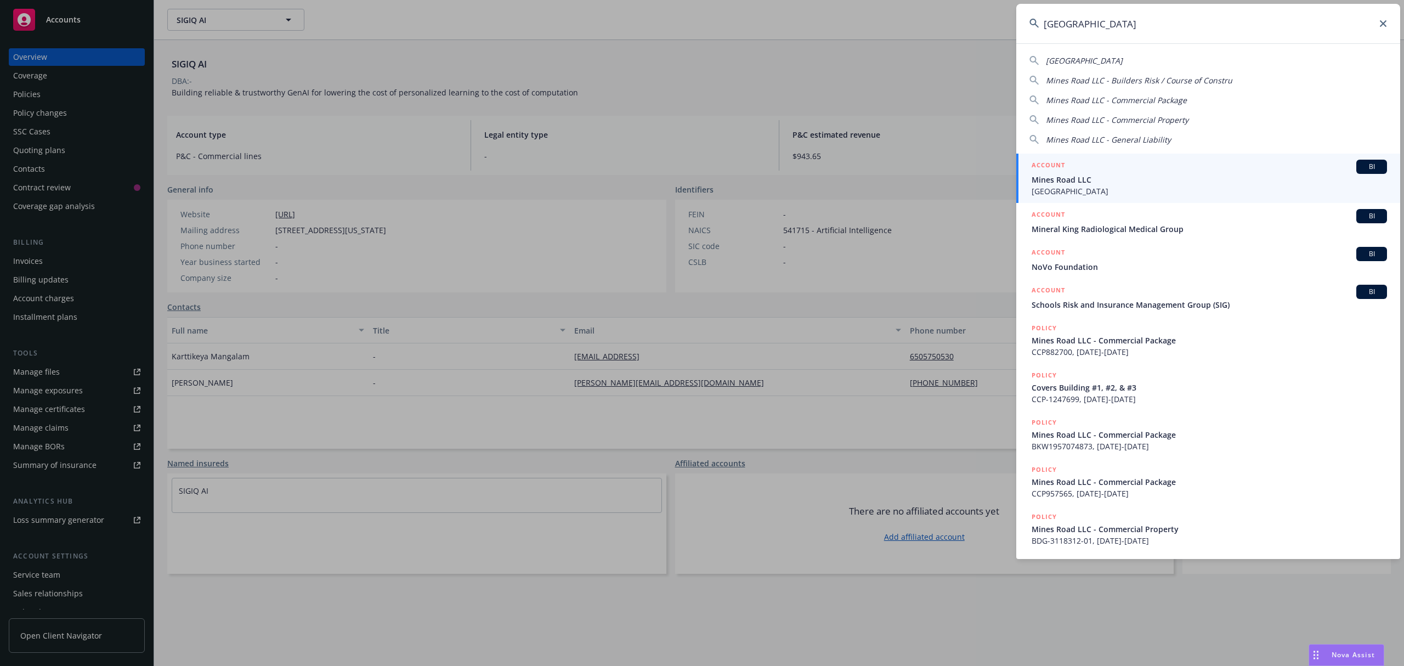
click at [1148, 174] on span "Mines Road LLC" at bounding box center [1208, 180] width 355 height 12
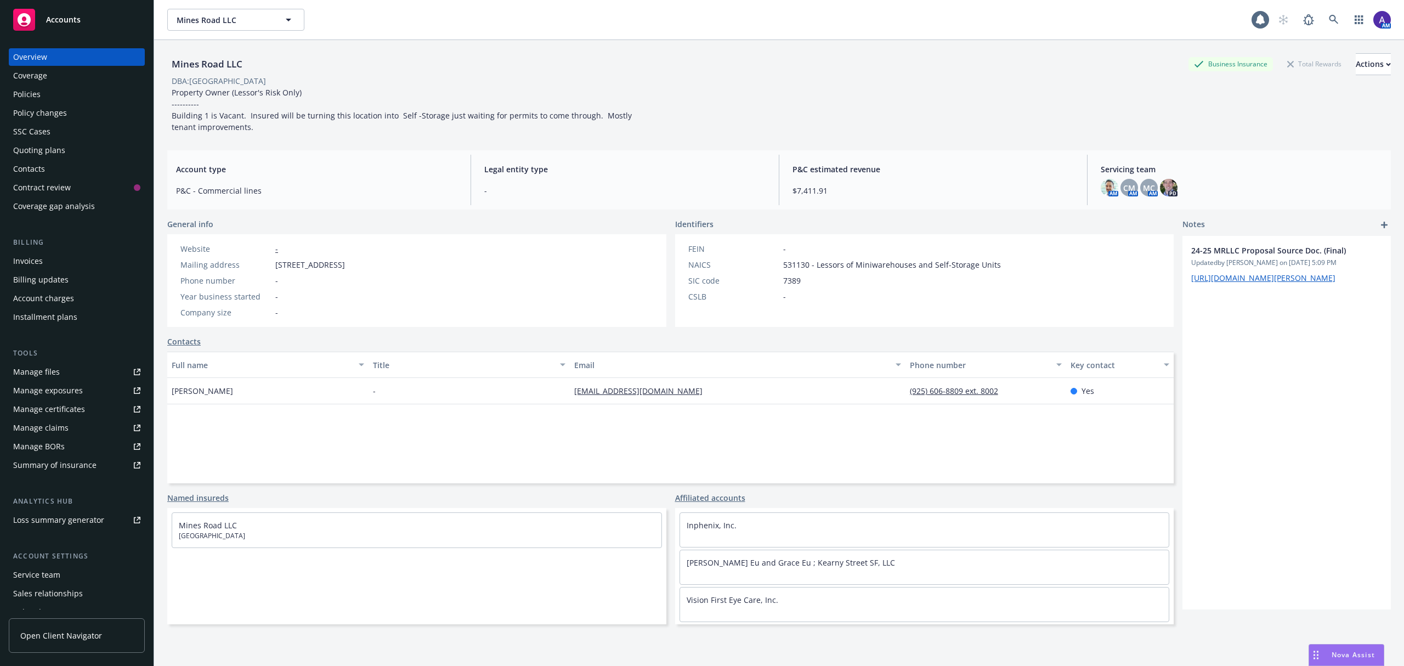
click at [52, 95] on div "Policies" at bounding box center [76, 95] width 127 height 18
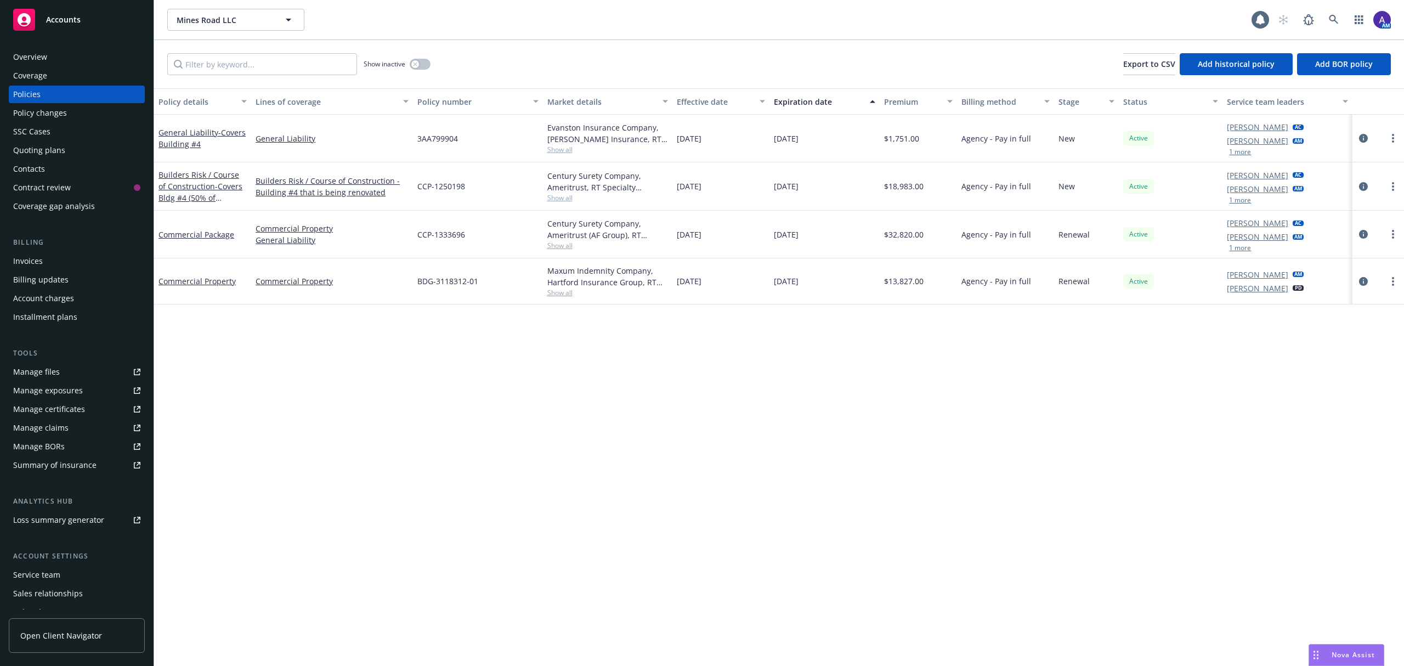
click at [41, 60] on div "Overview" at bounding box center [30, 57] width 34 height 18
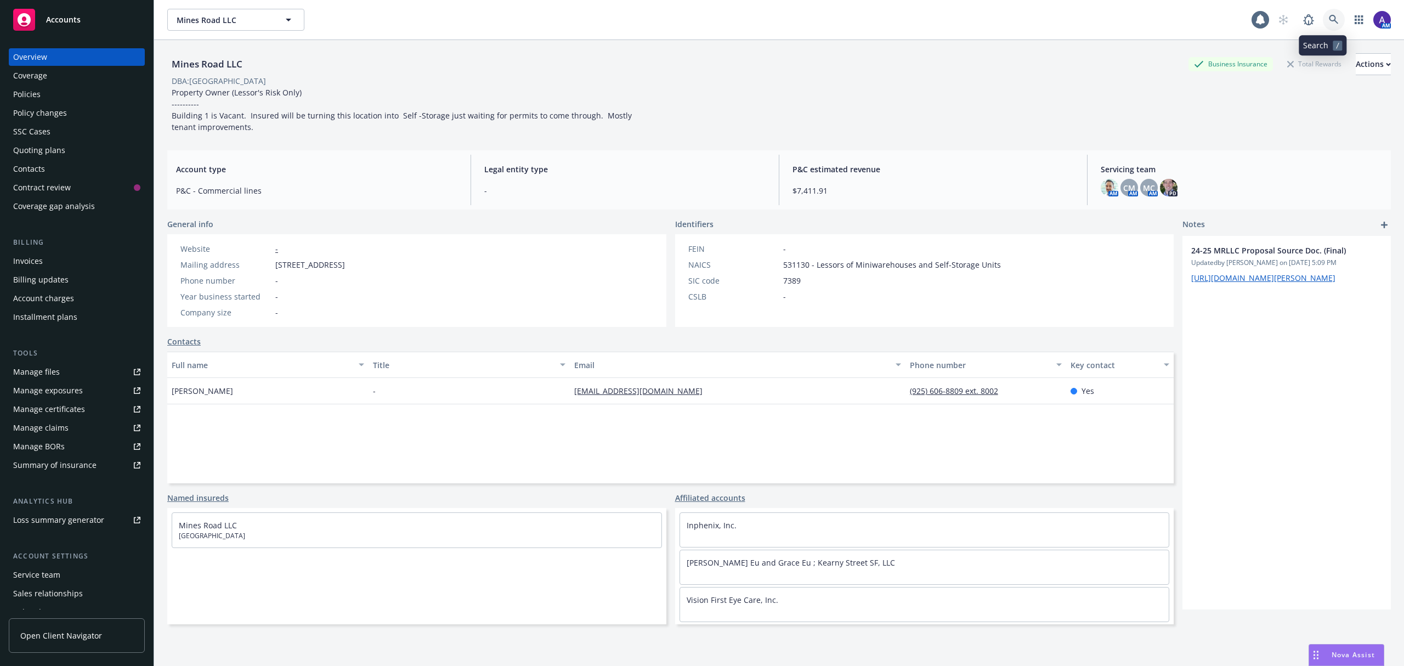
click at [1325, 25] on link at bounding box center [1334, 20] width 22 height 22
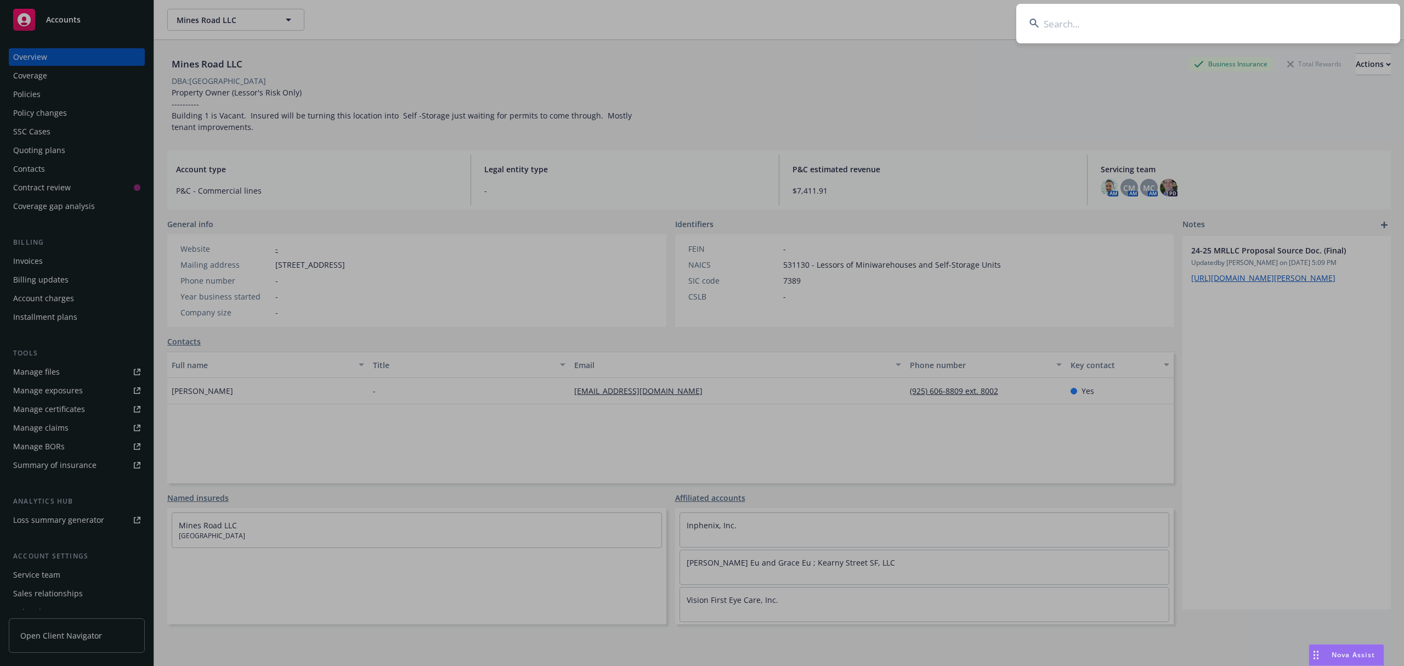
click at [1185, 36] on input at bounding box center [1208, 23] width 384 height 39
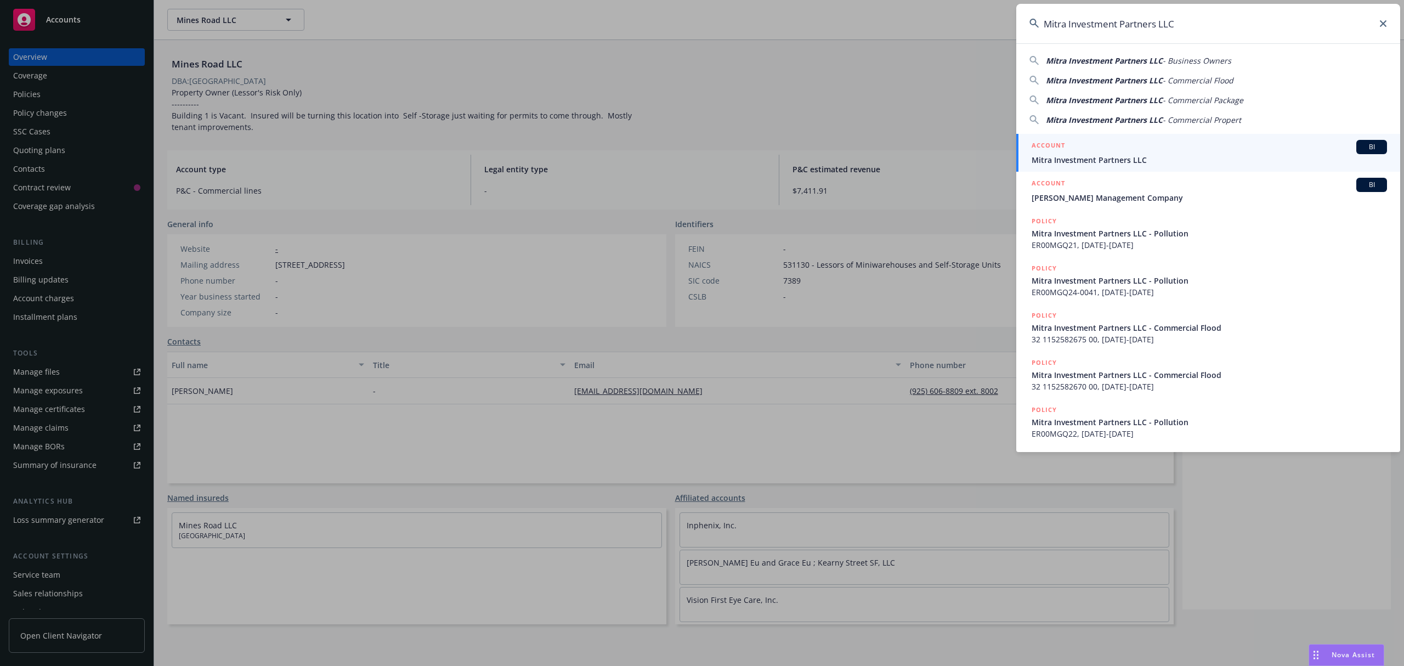
type input "Mitra Investment Partners LLC"
click at [1102, 143] on div "ACCOUNT BI" at bounding box center [1208, 147] width 355 height 14
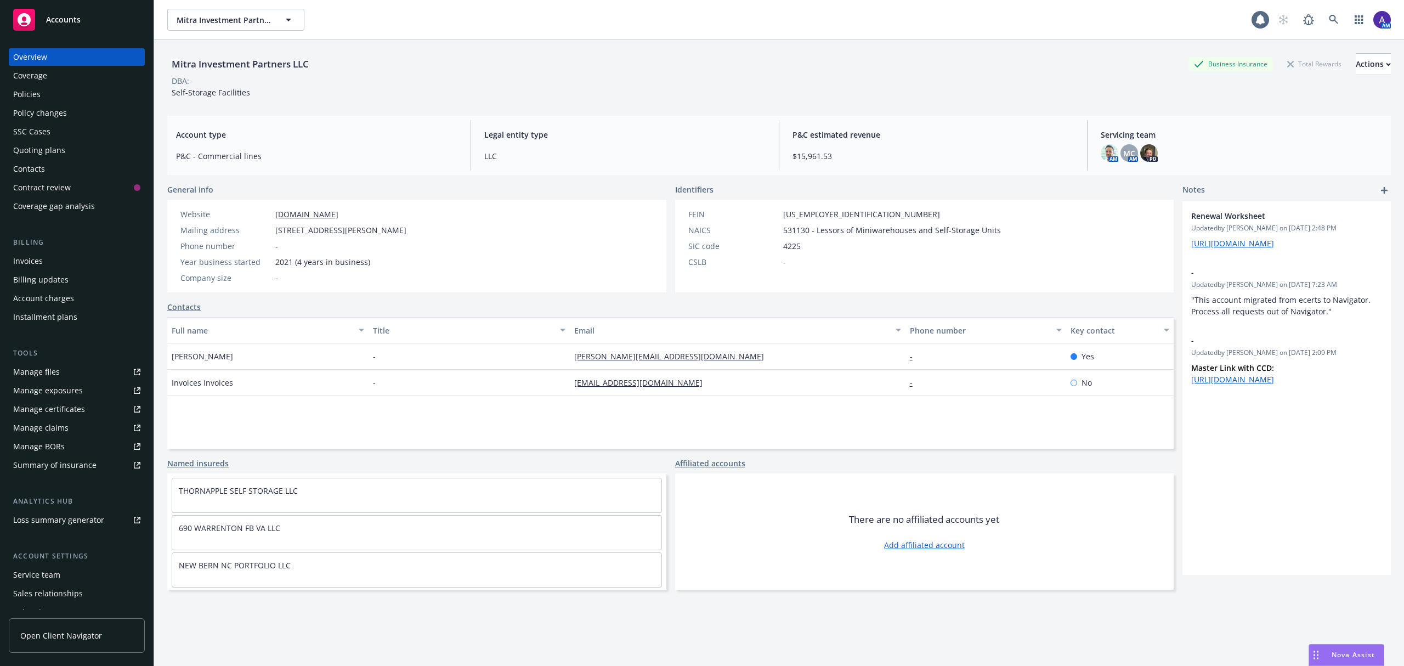
click at [62, 155] on div "Quoting plans" at bounding box center [39, 150] width 52 height 18
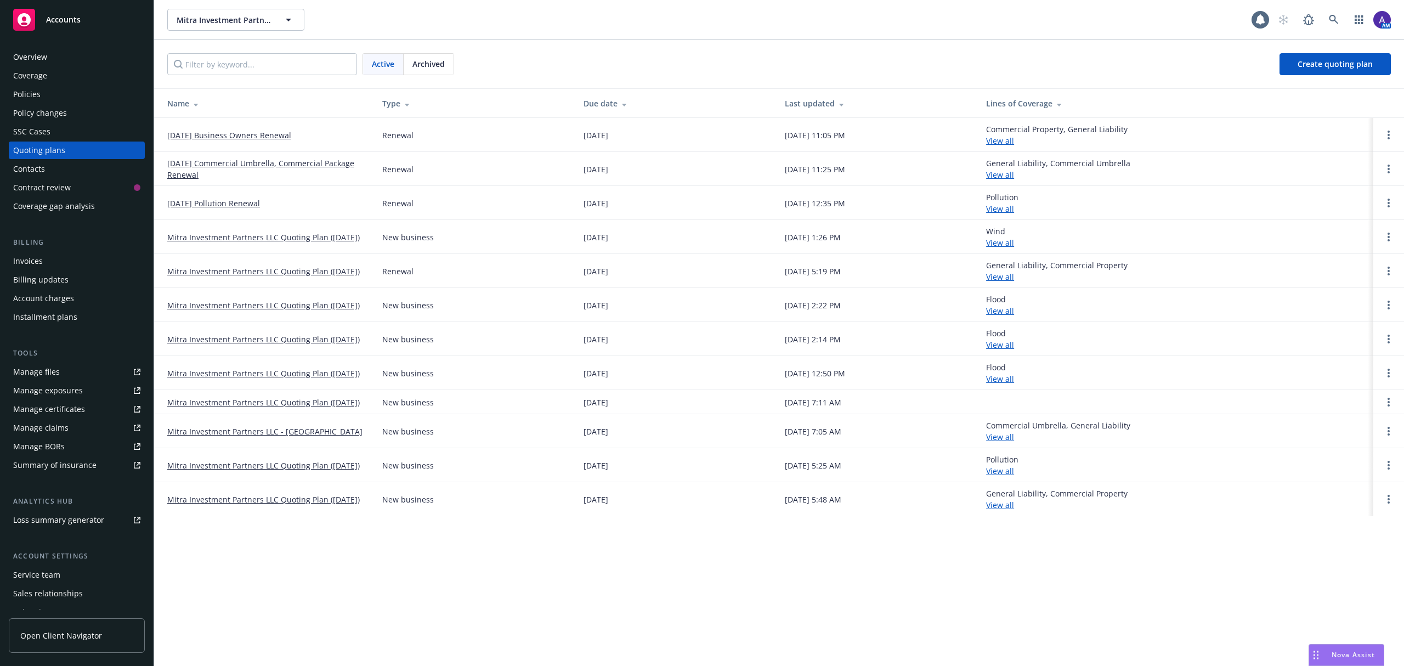
click at [192, 156] on td "[DATE] Commercial Umbrella, Commercial Package Renewal" at bounding box center [263, 169] width 219 height 34
click at [189, 164] on link "[DATE] Commercial Umbrella, Commercial Package Renewal" at bounding box center [265, 168] width 197 height 23
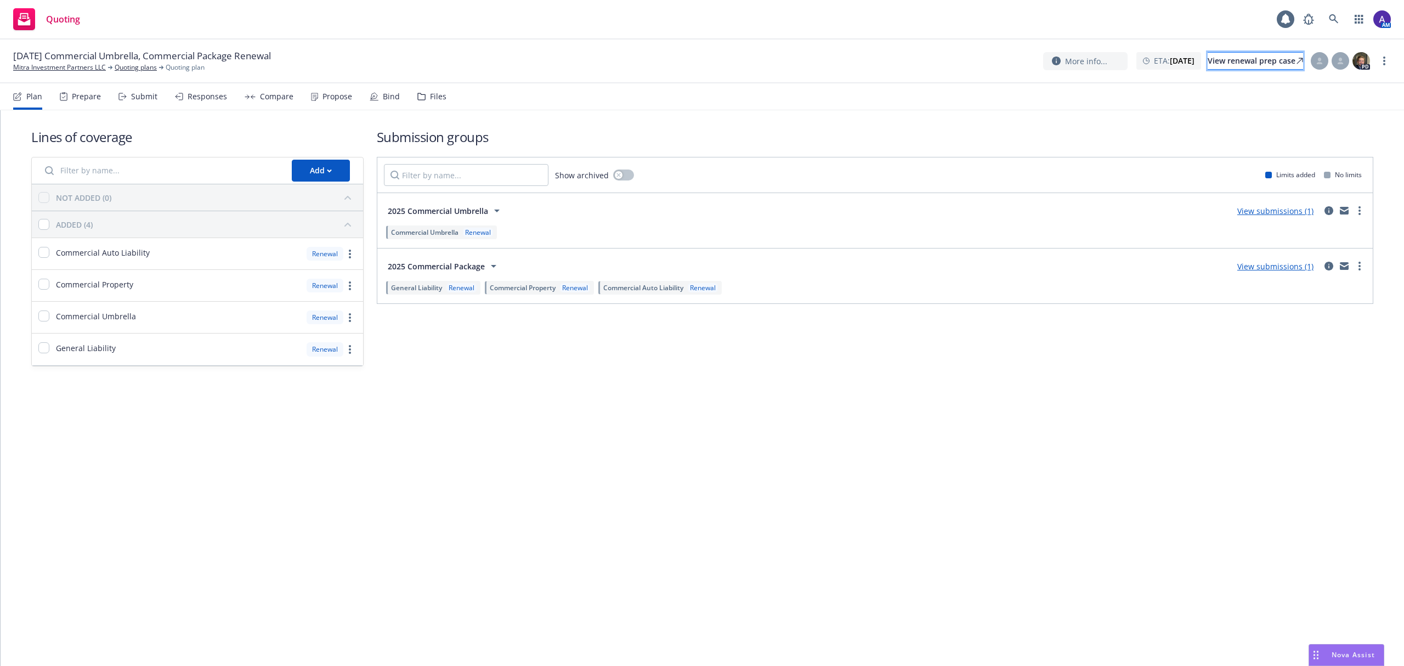
click at [1296, 58] on icon at bounding box center [1299, 61] width 7 height 7
click at [1348, 20] on link "button" at bounding box center [1359, 19] width 22 height 22
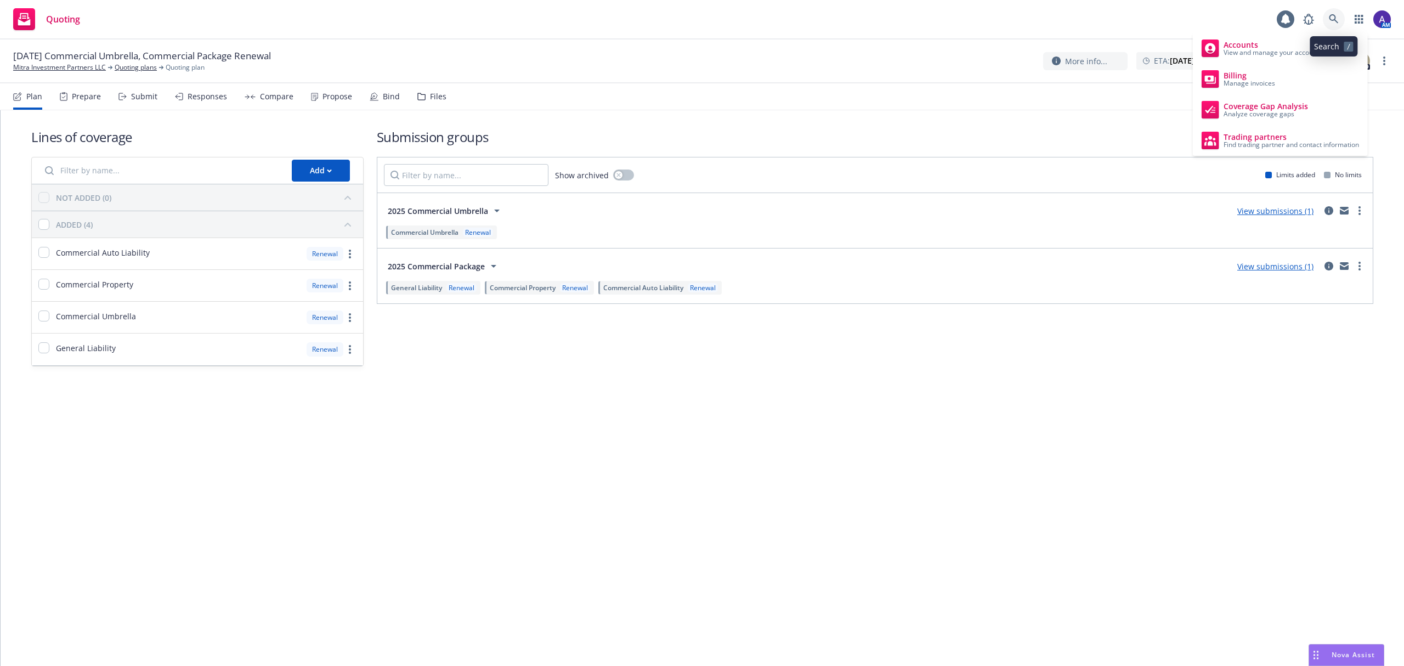
click at [1334, 22] on icon at bounding box center [1334, 19] width 10 height 10
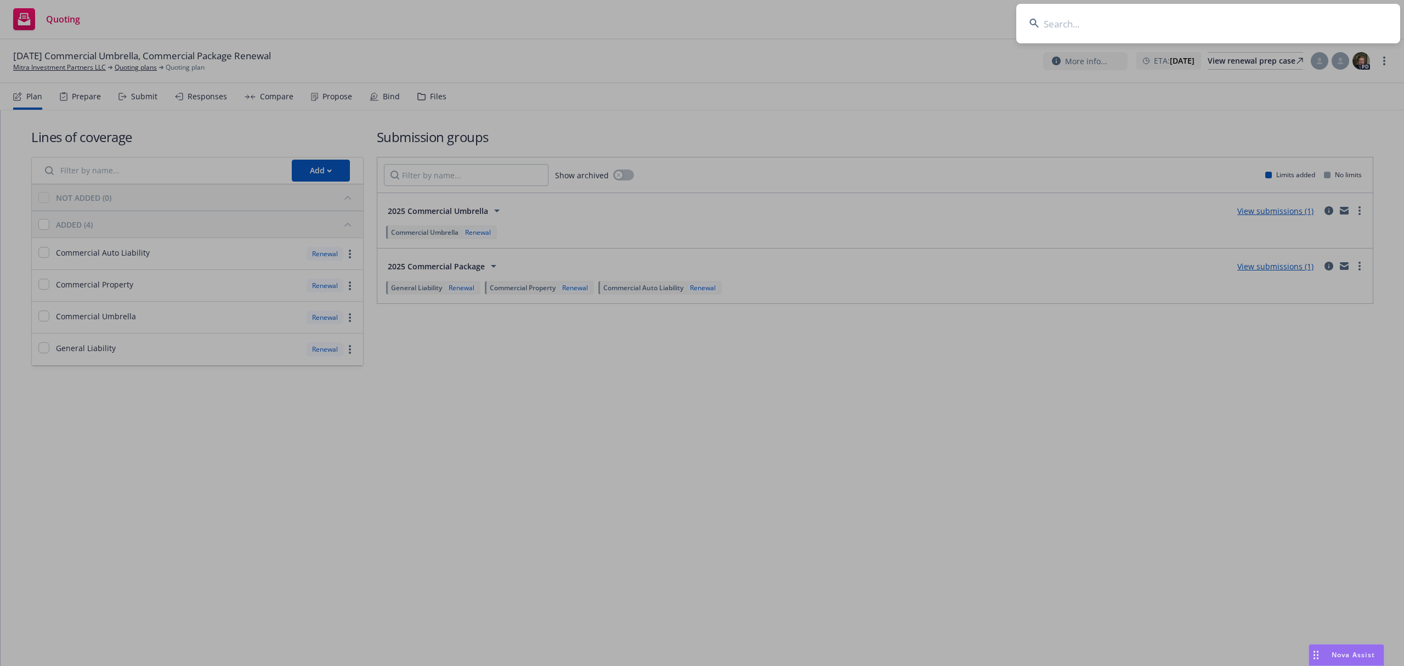
click at [1259, 21] on input at bounding box center [1208, 23] width 384 height 39
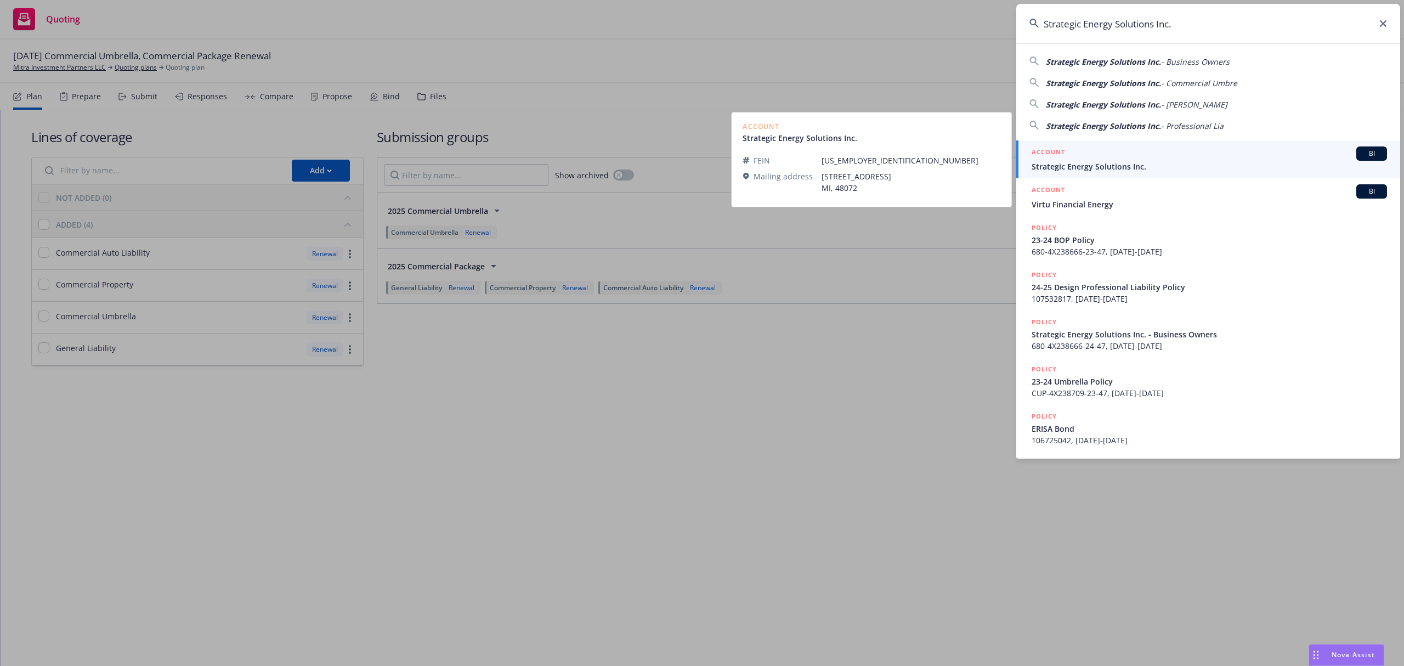
type input "Strategic Energy Solutions Inc."
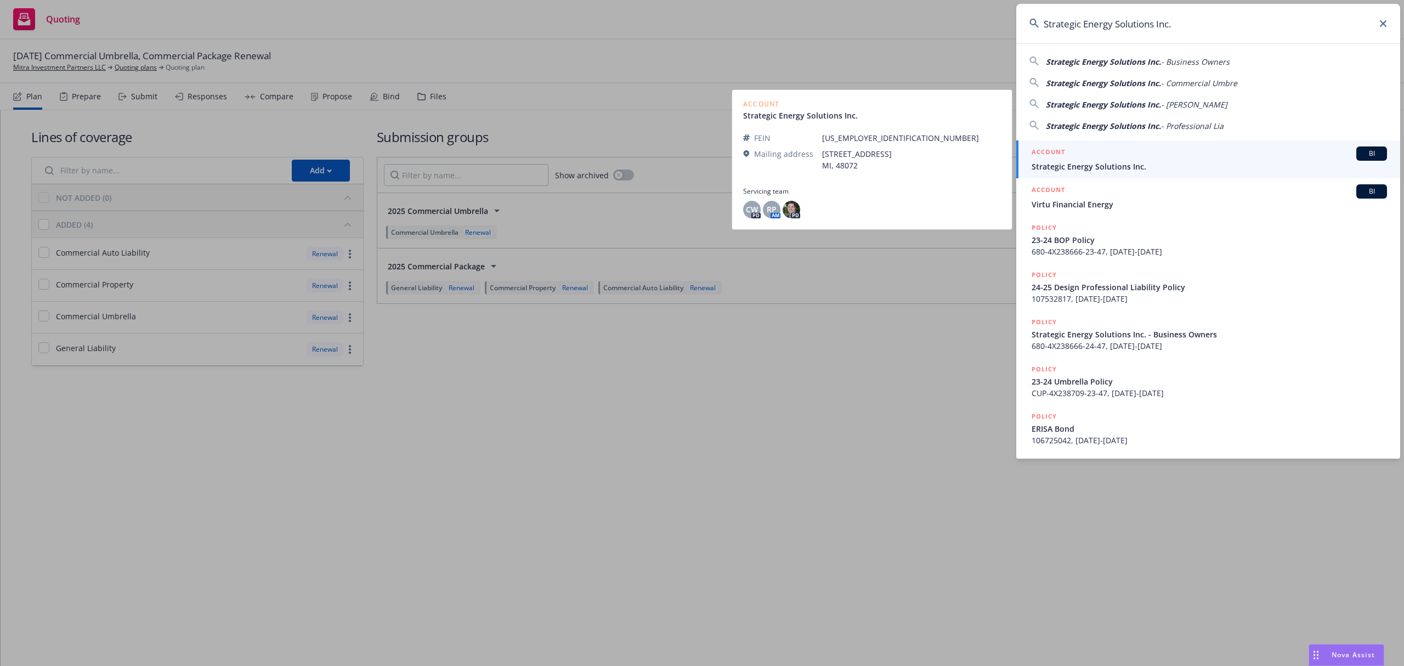
click at [1121, 148] on div "ACCOUNT BI" at bounding box center [1208, 153] width 355 height 14
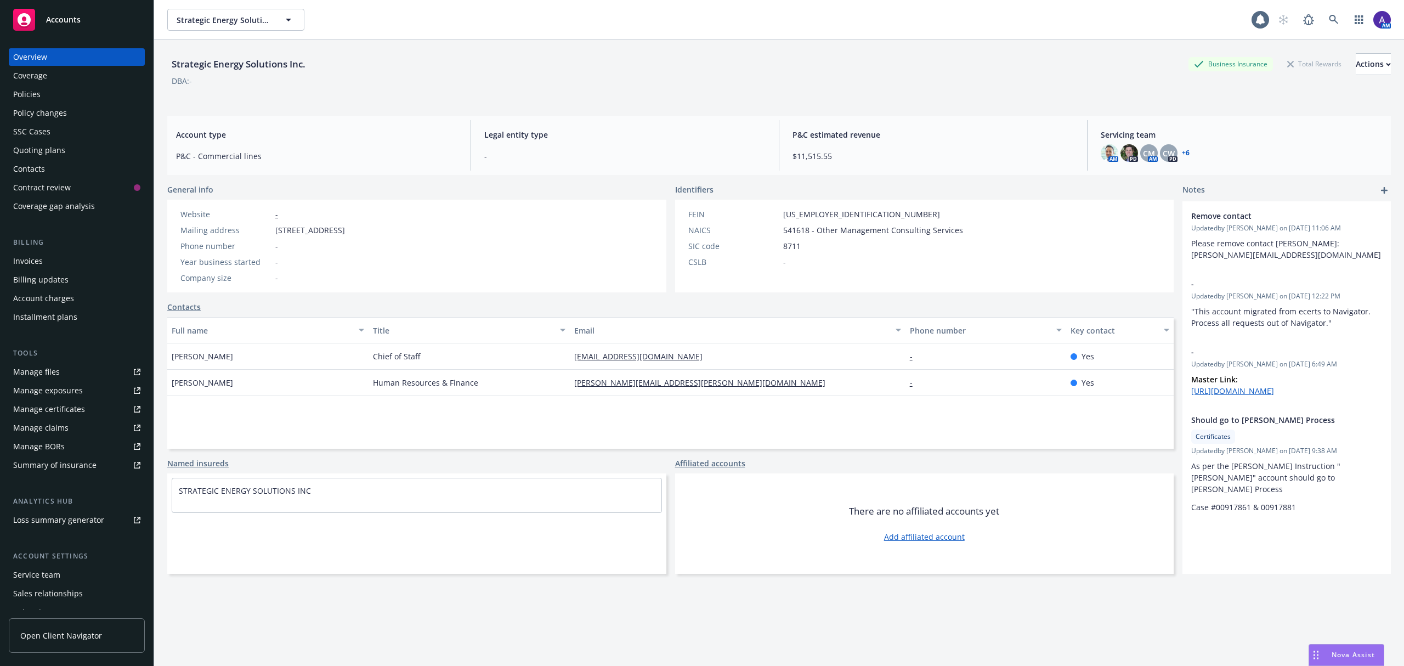
click at [27, 94] on div "Policies" at bounding box center [26, 95] width 27 height 18
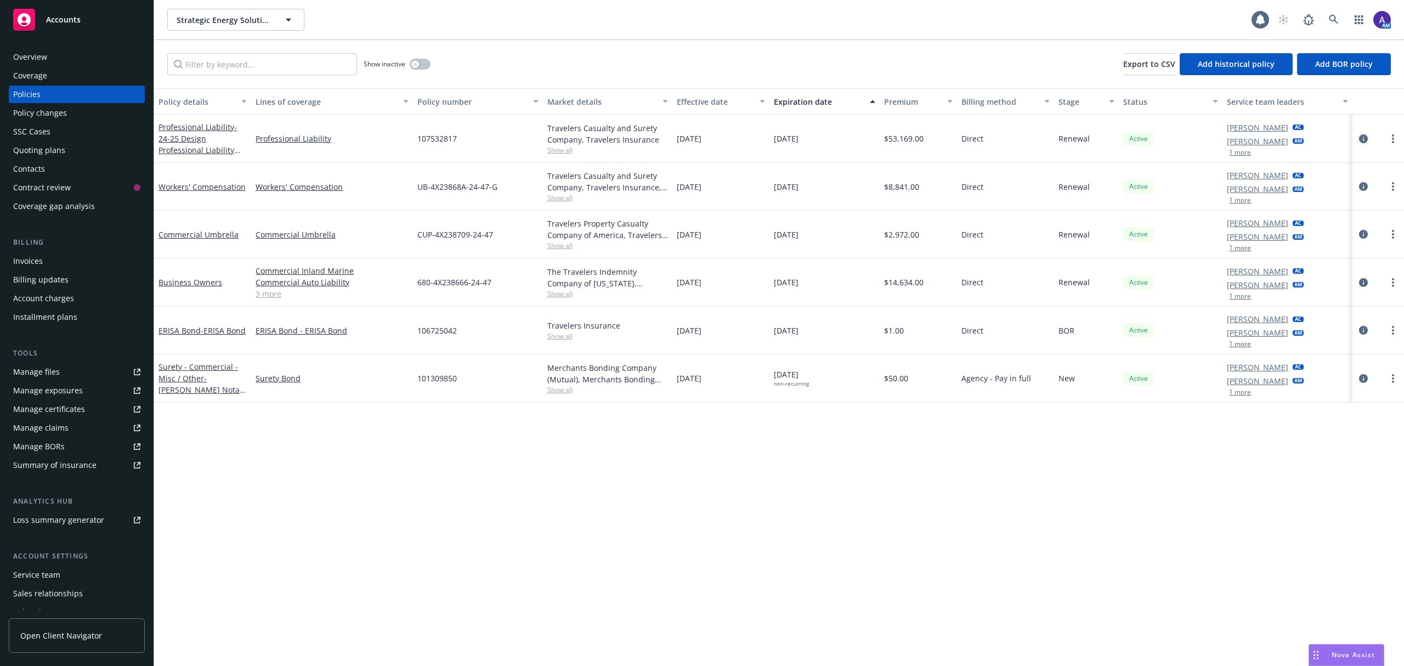
click at [1363, 143] on icon "circleInformation" at bounding box center [1363, 138] width 9 height 9
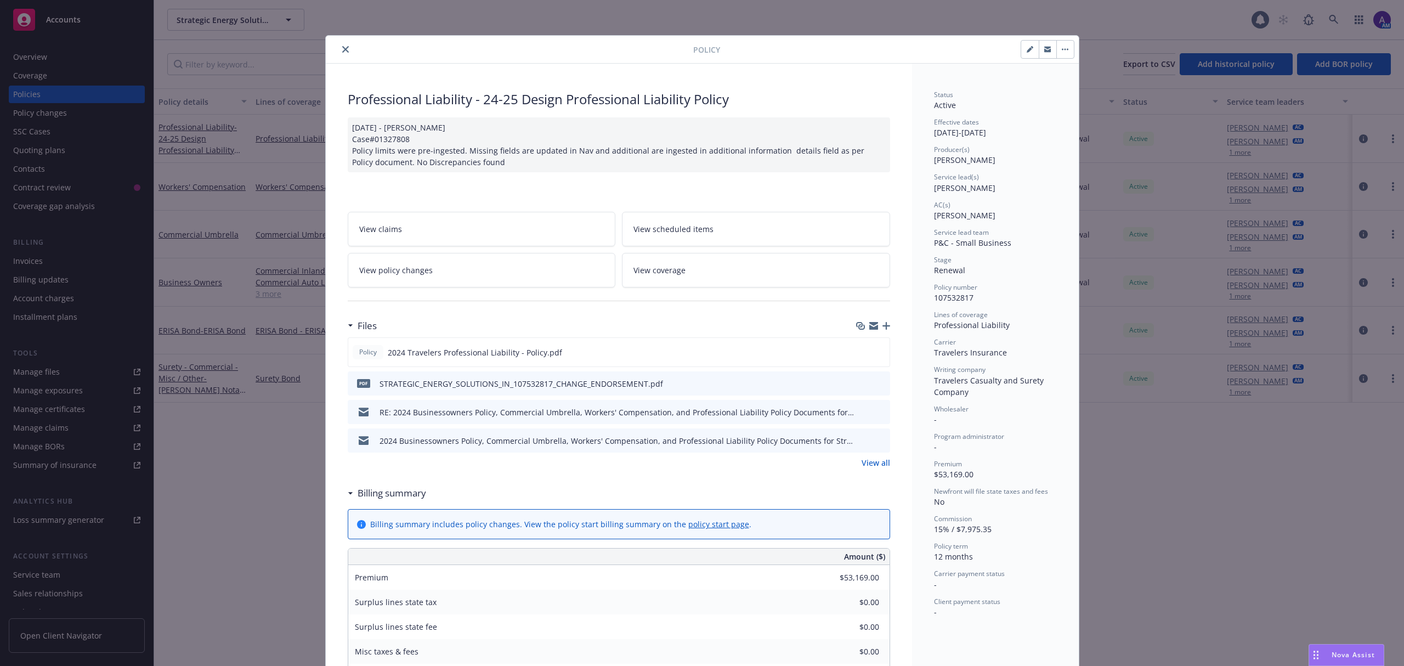
click at [344, 48] on button "close" at bounding box center [345, 49] width 13 height 13
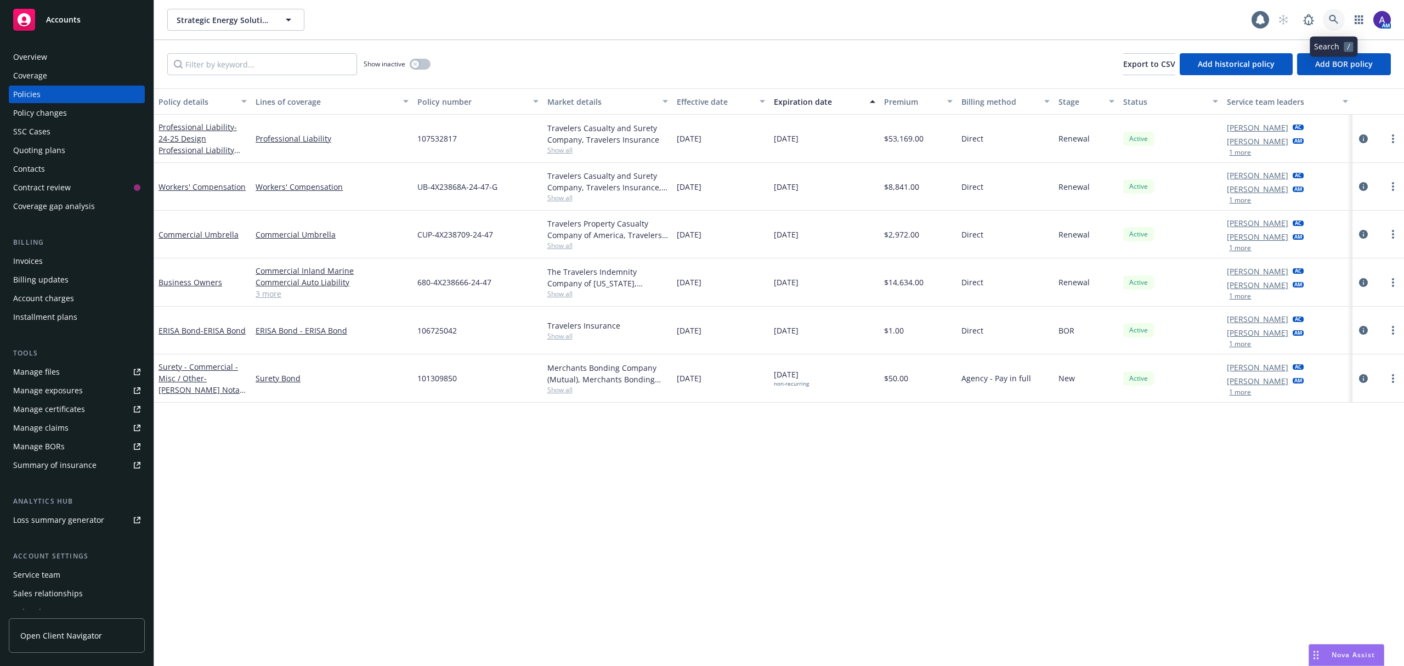
click at [1334, 21] on icon at bounding box center [1334, 20] width 10 height 10
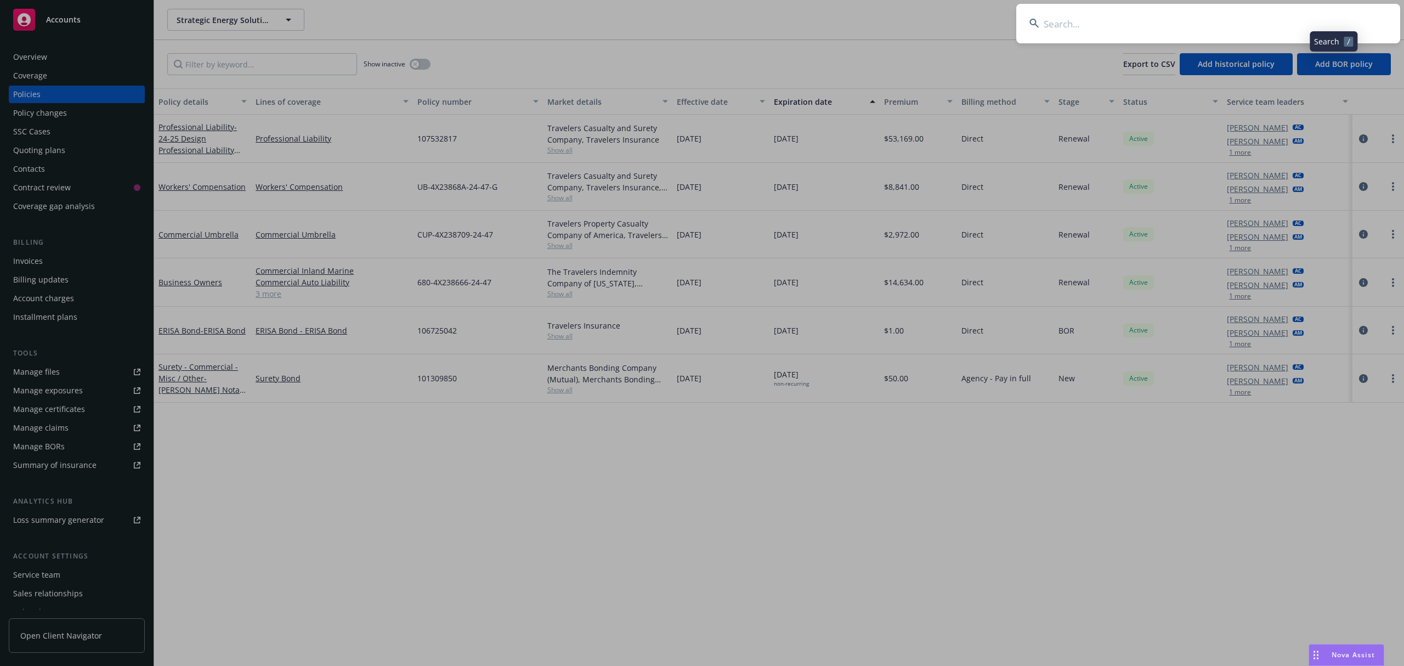
click at [1220, 31] on input at bounding box center [1208, 23] width 384 height 39
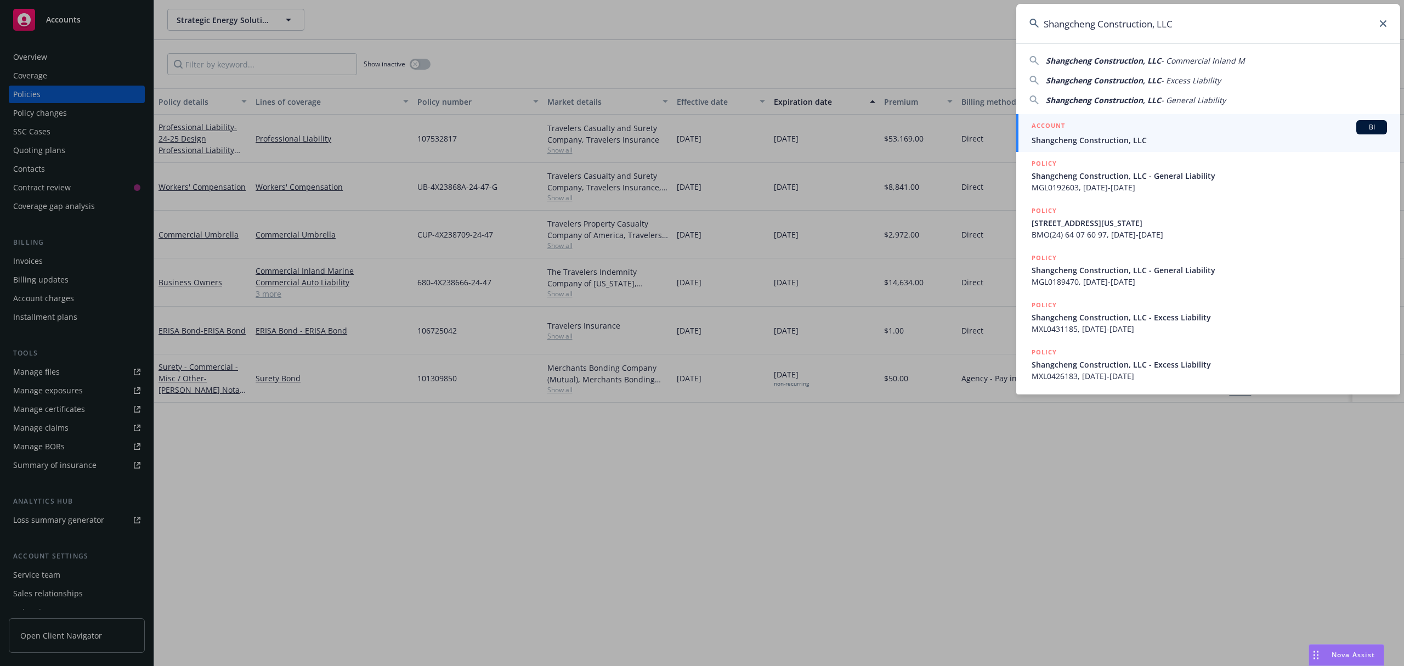
type input "Shangcheng Construction, LLC"
click at [1101, 126] on div "ACCOUNT BI" at bounding box center [1208, 127] width 355 height 14
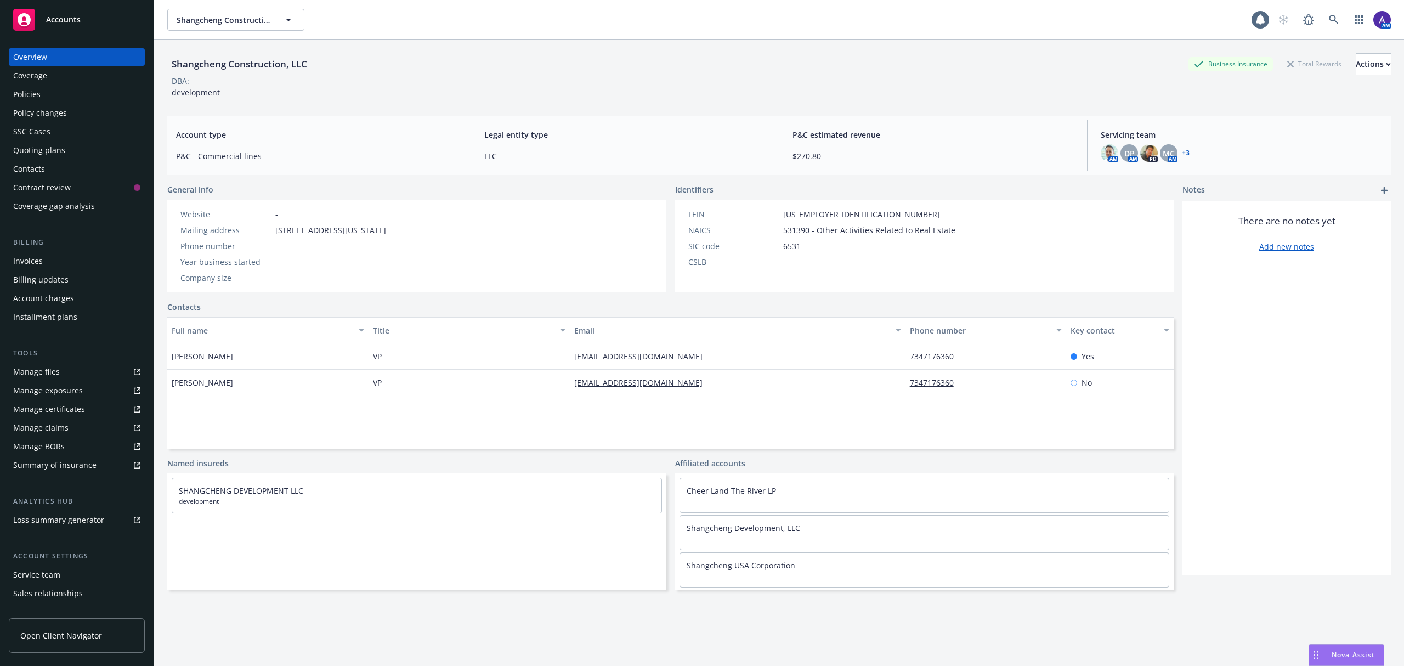
click at [35, 95] on div "Policies" at bounding box center [26, 95] width 27 height 18
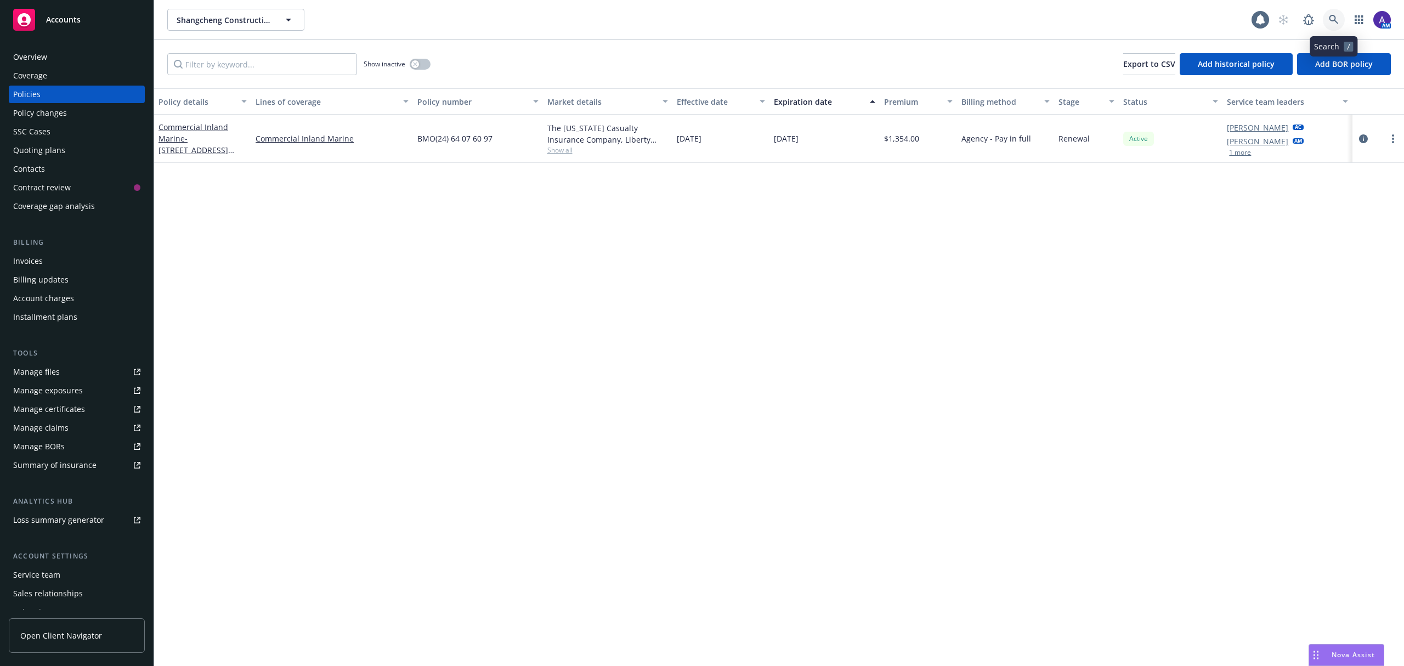
click at [1332, 20] on icon at bounding box center [1333, 19] width 9 height 9
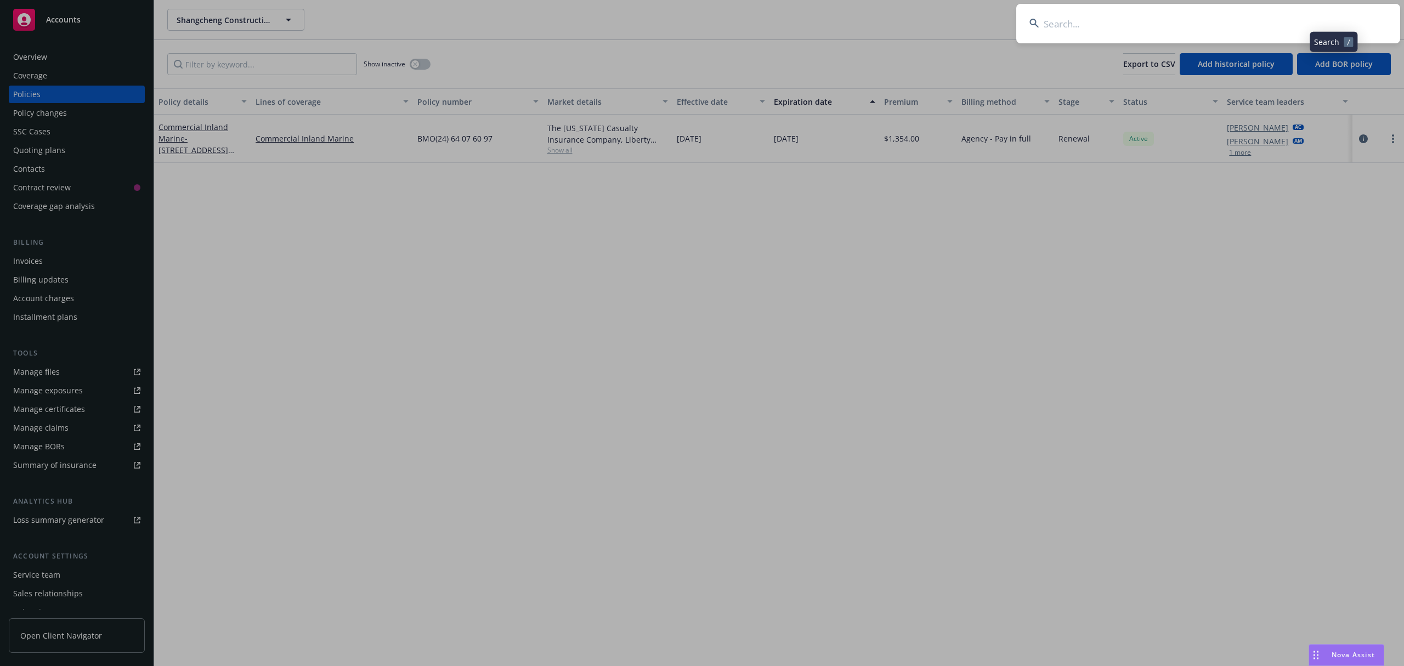
click at [1200, 31] on input at bounding box center [1208, 23] width 384 height 39
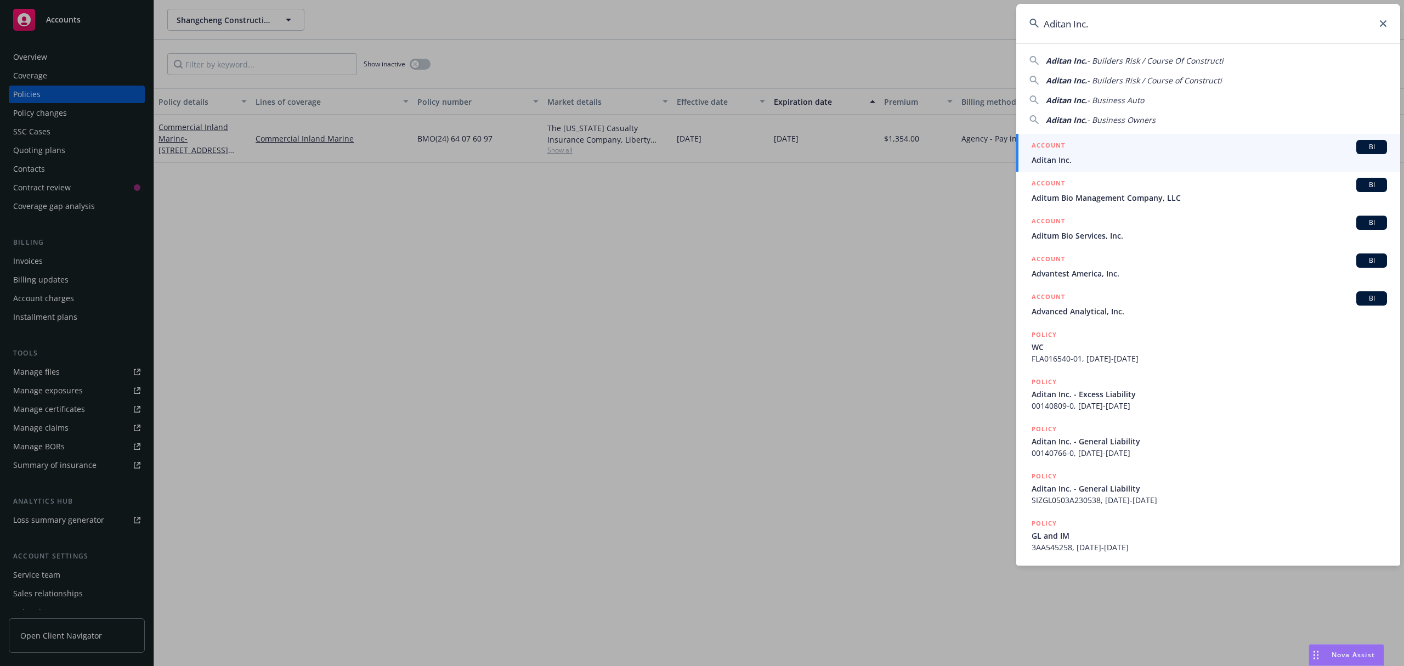
type input "Aditan Inc."
click at [1105, 156] on span "Aditan Inc." at bounding box center [1208, 160] width 355 height 12
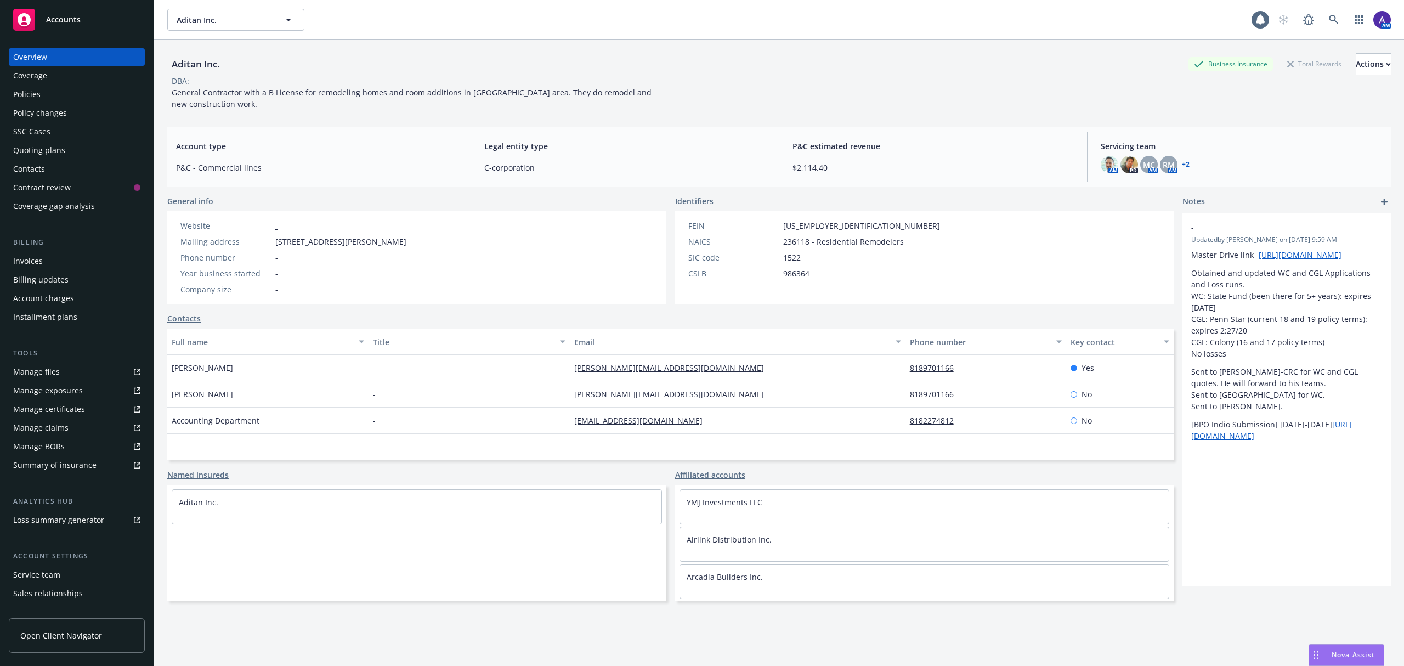
click at [101, 94] on div "Policies" at bounding box center [76, 95] width 127 height 18
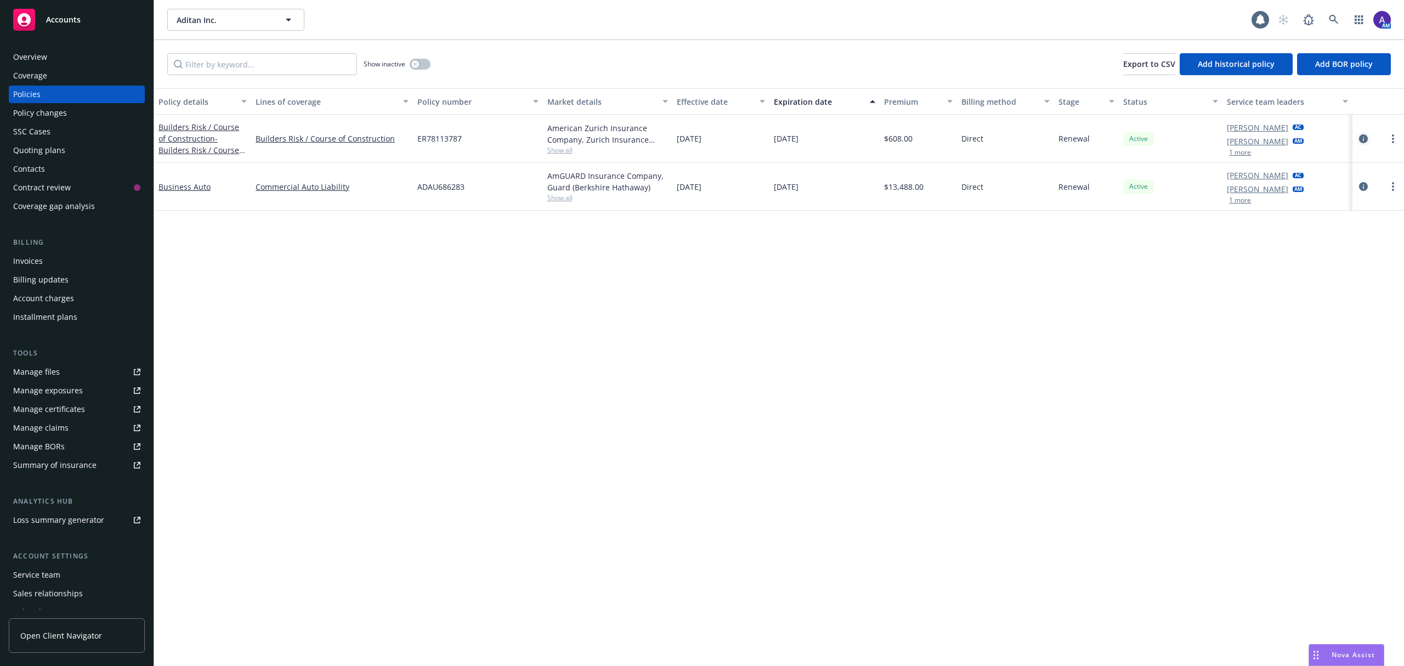
click at [1358, 141] on link "circleInformation" at bounding box center [1363, 138] width 13 height 13
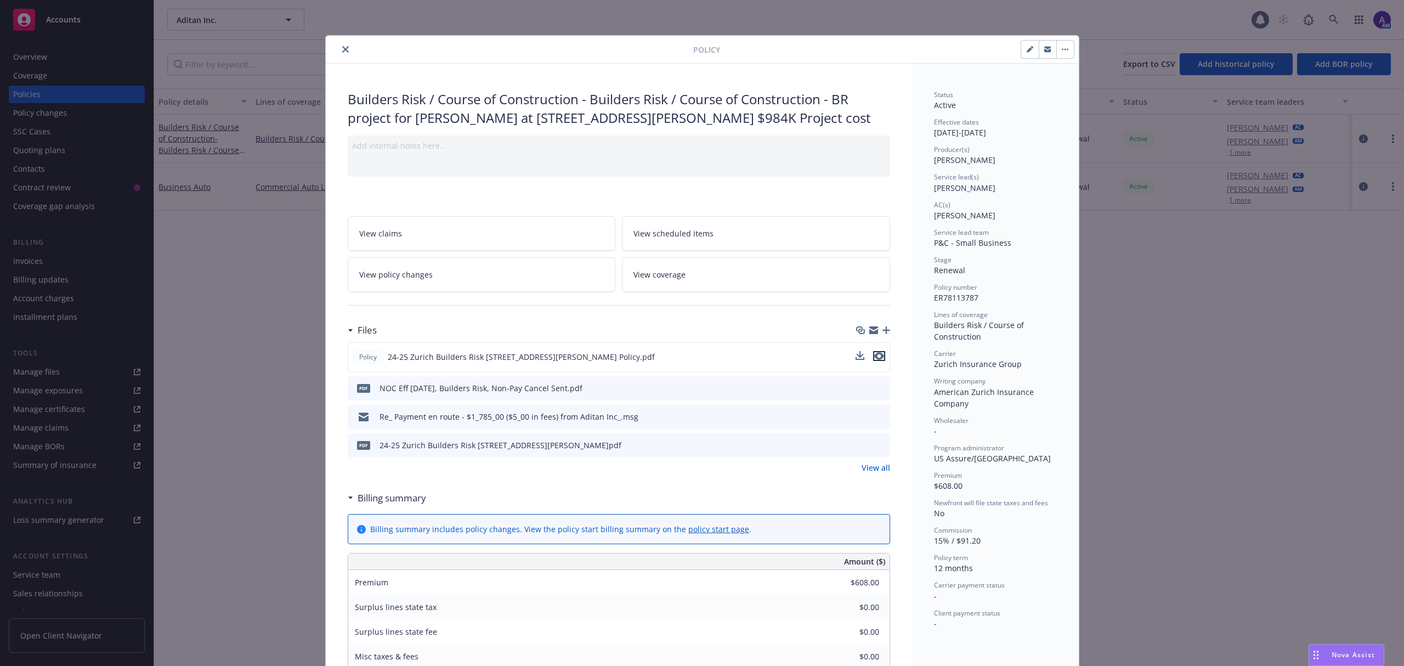
click at [875, 358] on icon "preview file" at bounding box center [879, 356] width 10 height 8
click at [342, 48] on icon "close" at bounding box center [345, 49] width 7 height 7
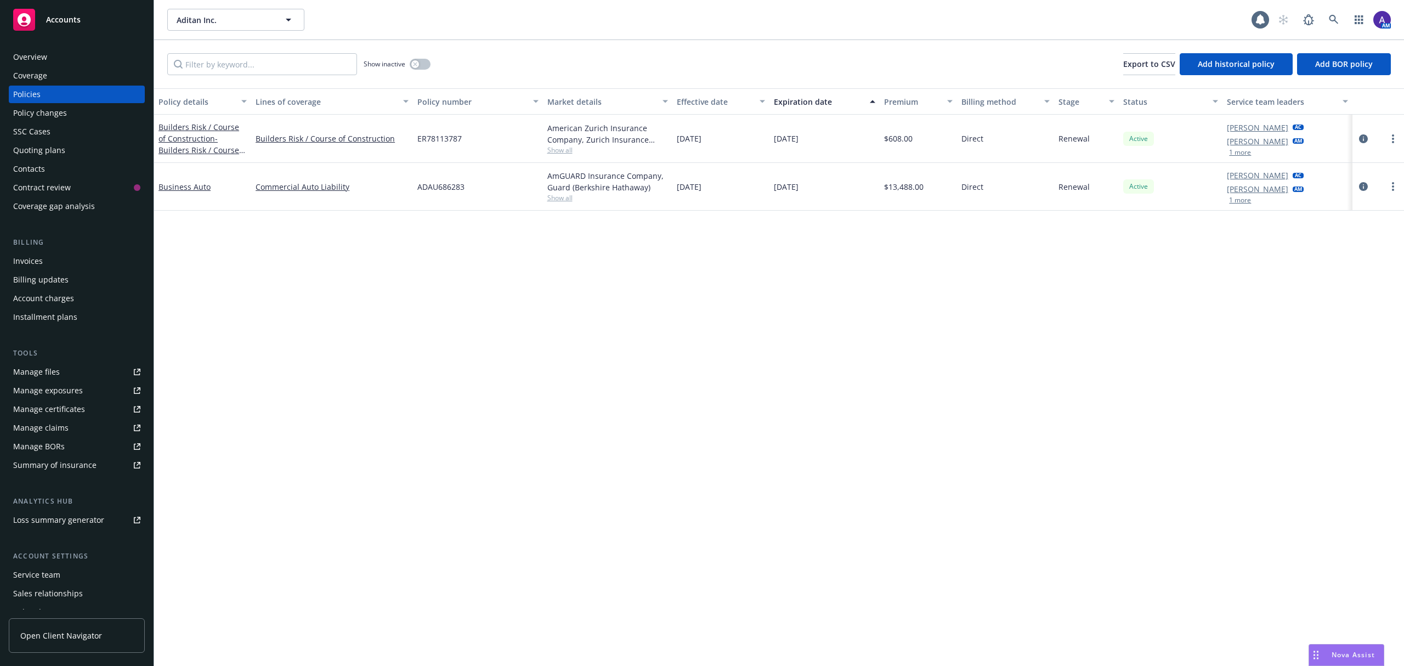
click at [66, 369] on link "Manage files" at bounding box center [77, 372] width 136 height 18
click at [1363, 188] on icon "circleInformation" at bounding box center [1363, 186] width 9 height 9
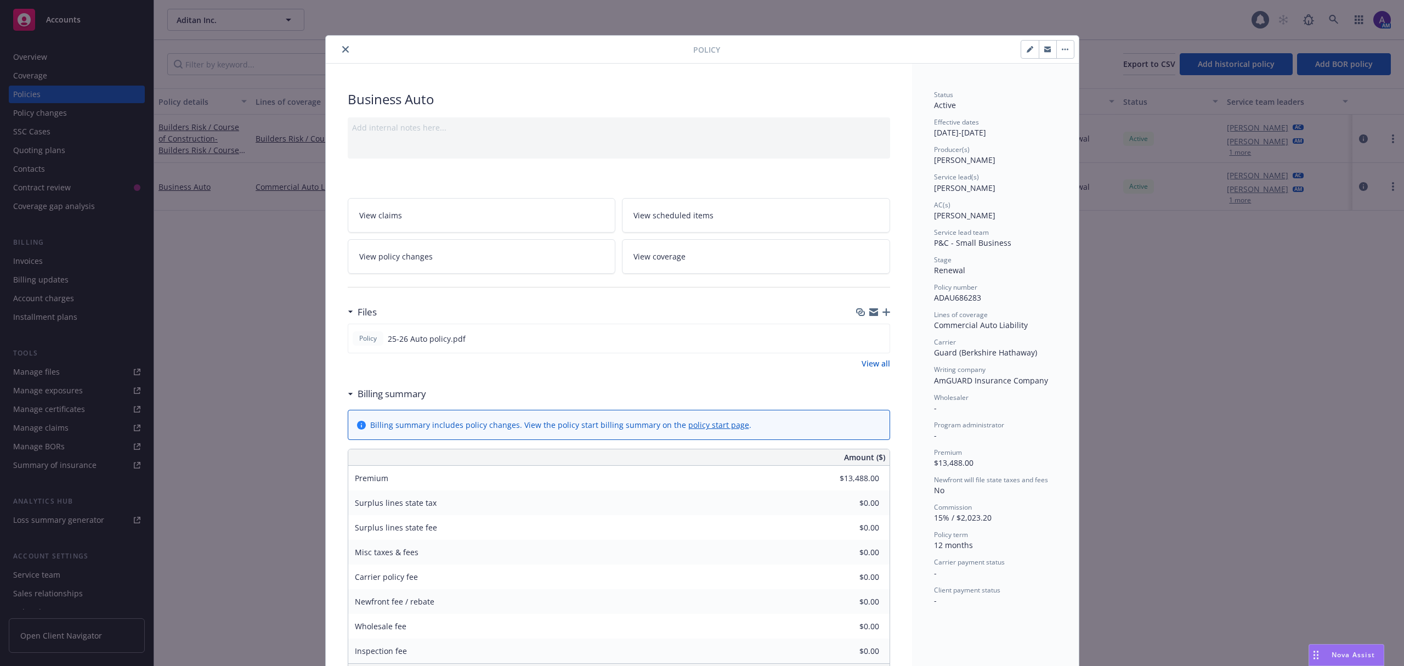
click at [342, 53] on icon "close" at bounding box center [345, 49] width 7 height 7
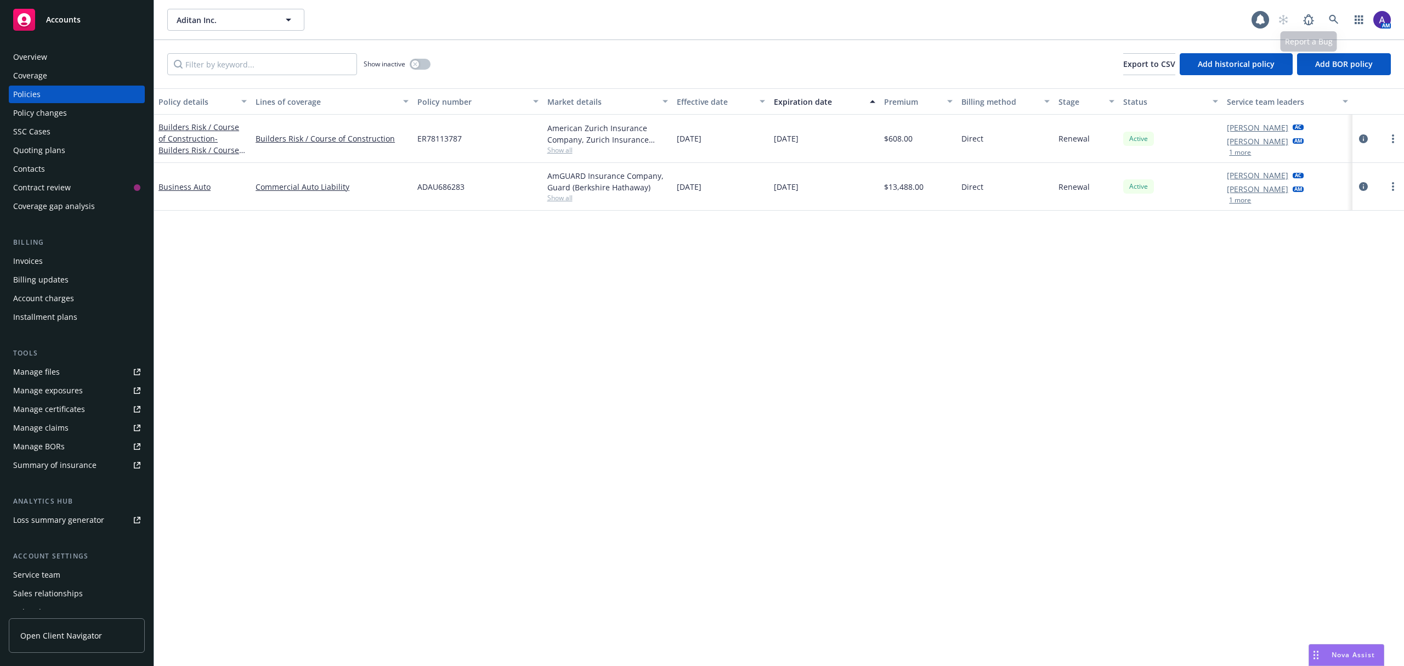
click at [1346, 22] on div "AM" at bounding box center [1331, 20] width 118 height 22
click at [1336, 15] on icon at bounding box center [1334, 20] width 10 height 10
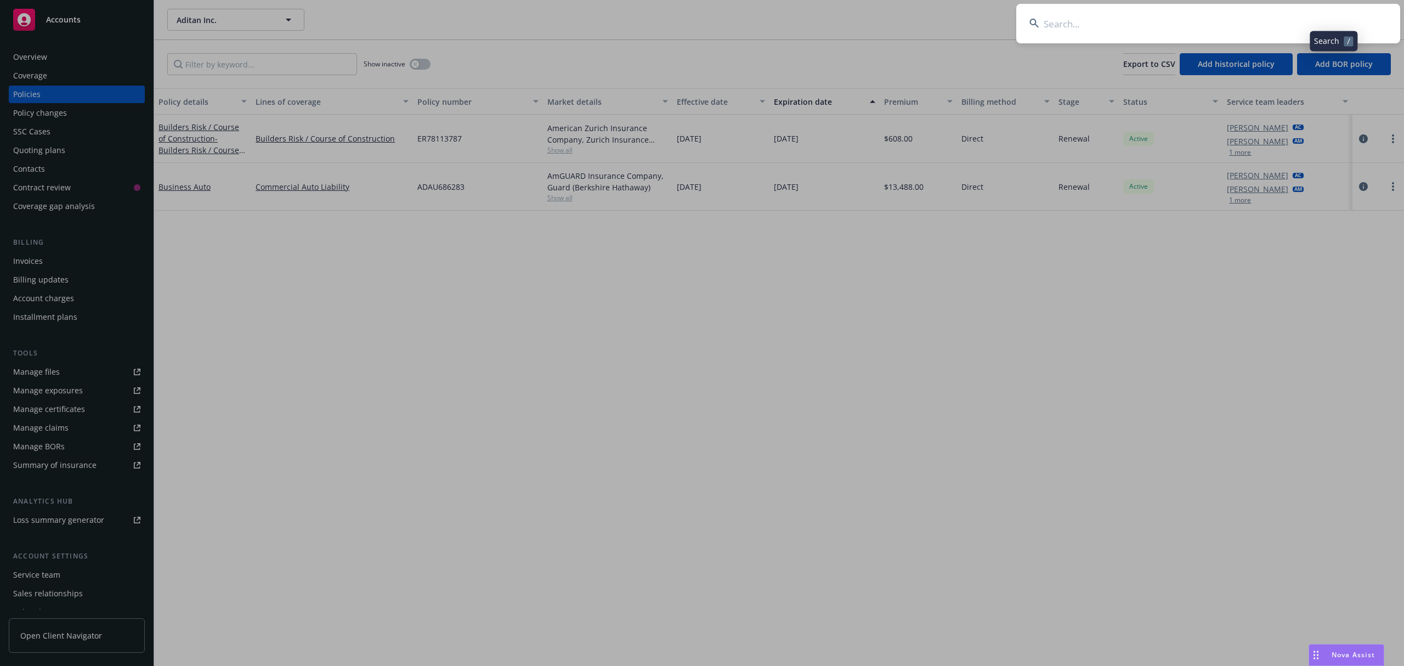
click at [1207, 40] on input at bounding box center [1208, 23] width 384 height 39
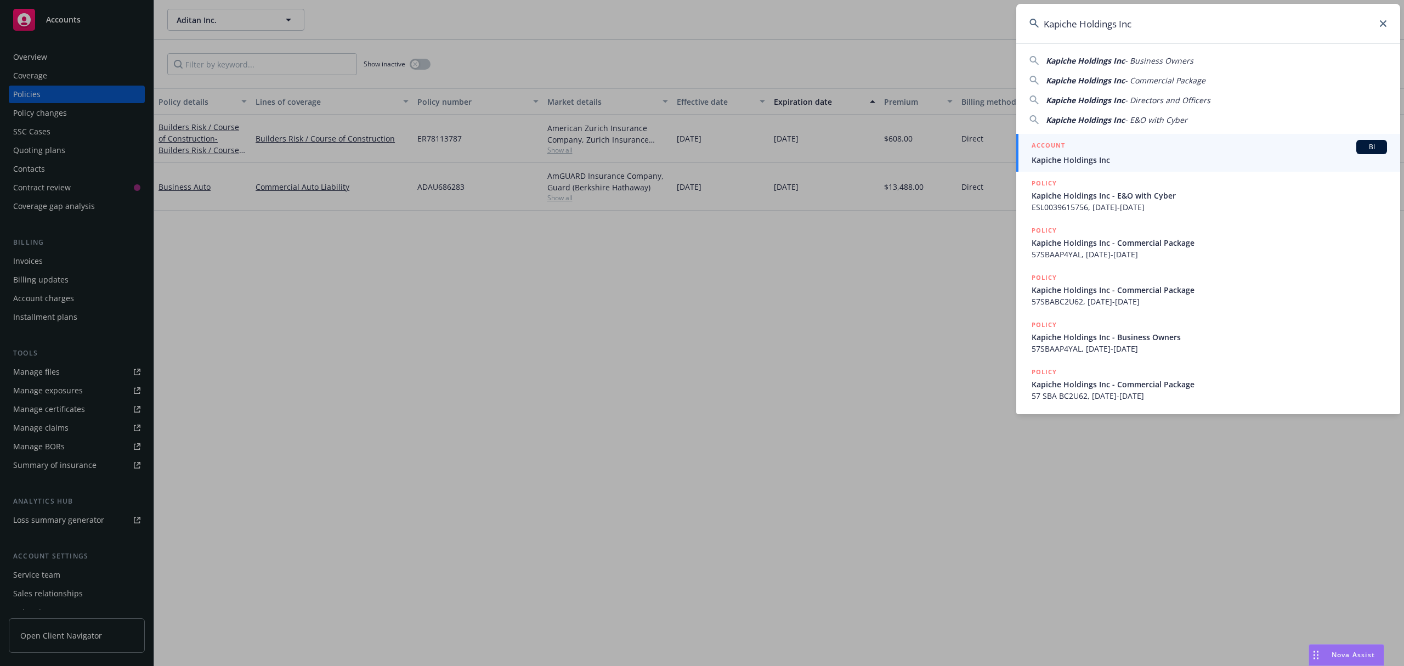
type input "Kapiche Holdings Inc"
click at [1090, 149] on div "ACCOUNT BI" at bounding box center [1208, 147] width 355 height 14
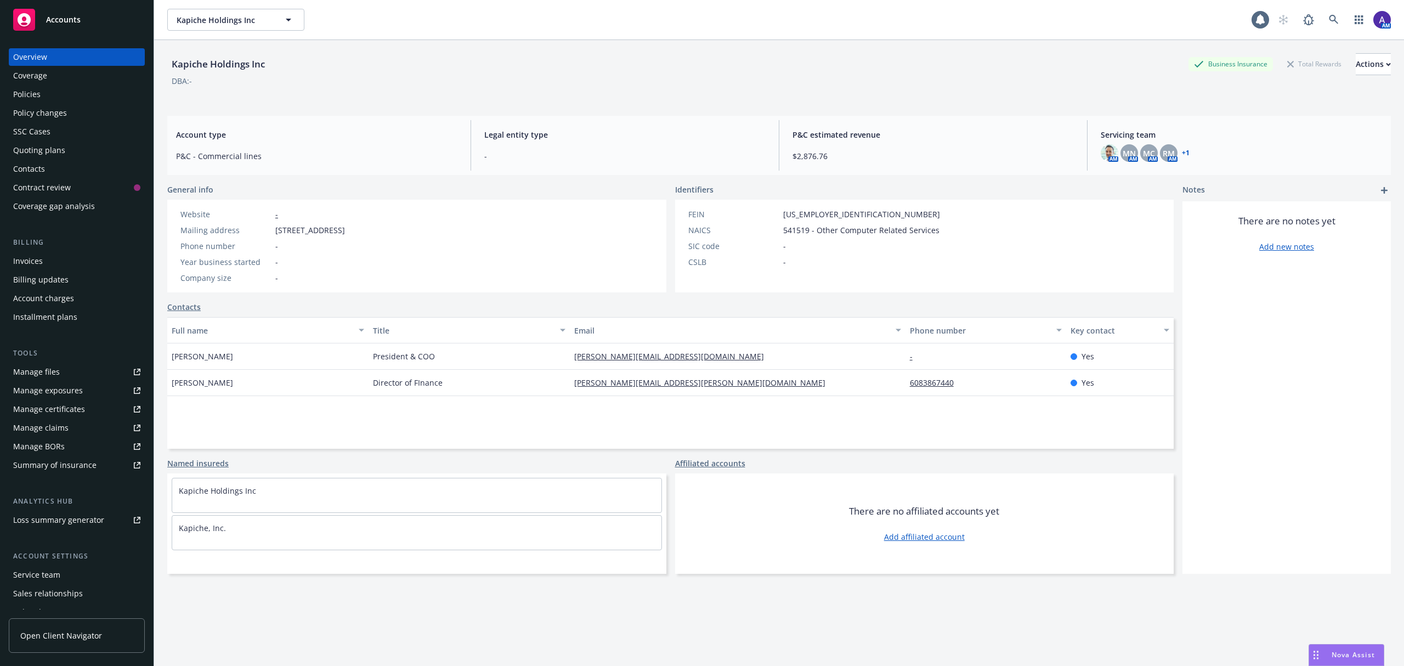
click at [58, 93] on div "Policies" at bounding box center [76, 95] width 127 height 18
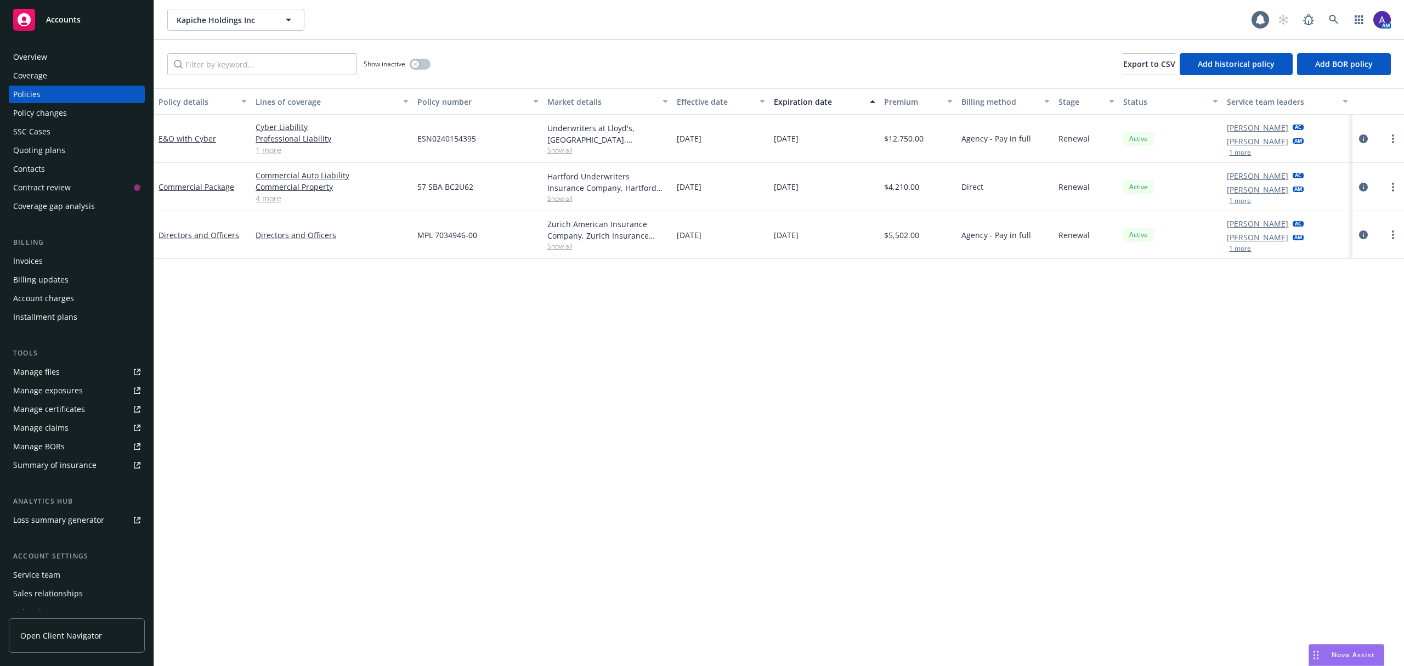
click at [566, 151] on span "Show all" at bounding box center [607, 149] width 121 height 9
click at [470, 372] on div "Policy details Lines of coverage Policy number Market details Effective date Ex…" at bounding box center [779, 376] width 1250 height 577
click at [564, 194] on span "Show all" at bounding box center [607, 198] width 121 height 9
click at [343, 368] on div "Policy details Lines of coverage Policy number Market details Effective date Ex…" at bounding box center [779, 376] width 1250 height 577
click at [269, 203] on link "4 more" at bounding box center [332, 198] width 153 height 12
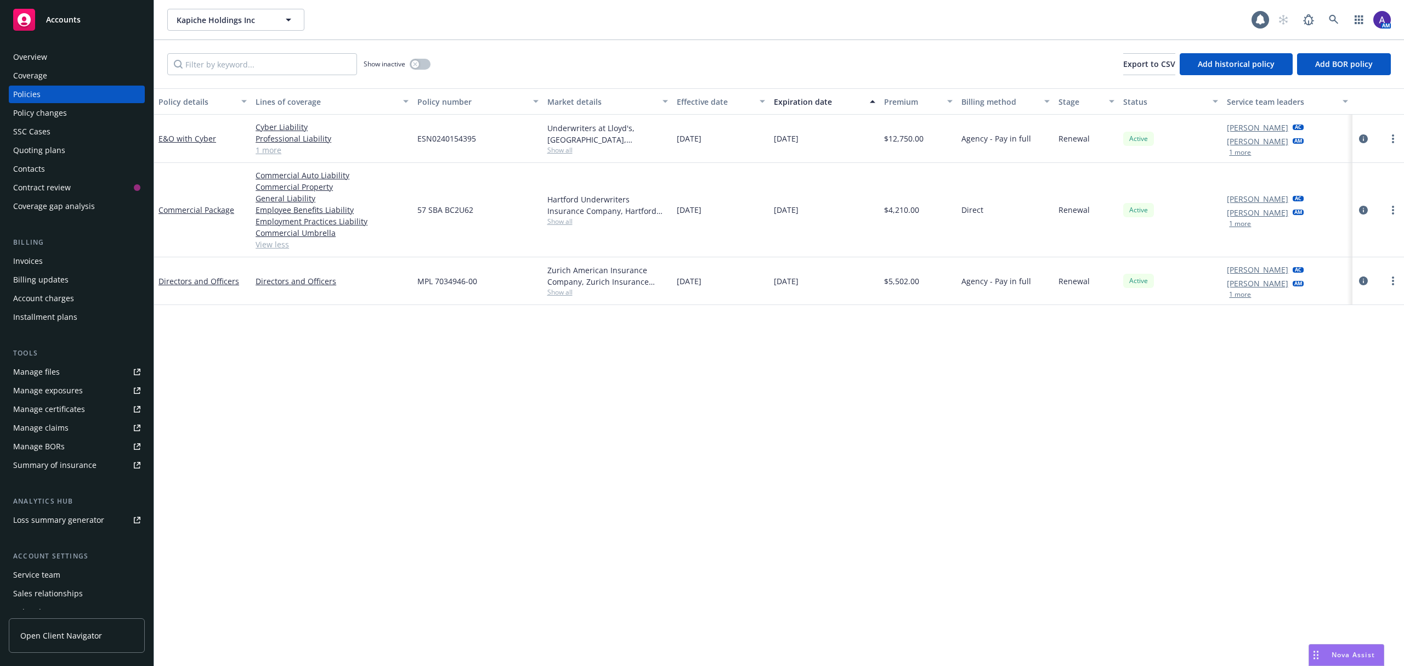
click at [556, 290] on span "Show all" at bounding box center [607, 291] width 121 height 9
click at [224, 429] on div "Policy details Lines of coverage Policy number Market details Effective date Ex…" at bounding box center [779, 376] width 1250 height 577
click at [1340, 29] on span at bounding box center [1334, 20] width 22 height 22
click at [1334, 18] on icon at bounding box center [1334, 20] width 10 height 10
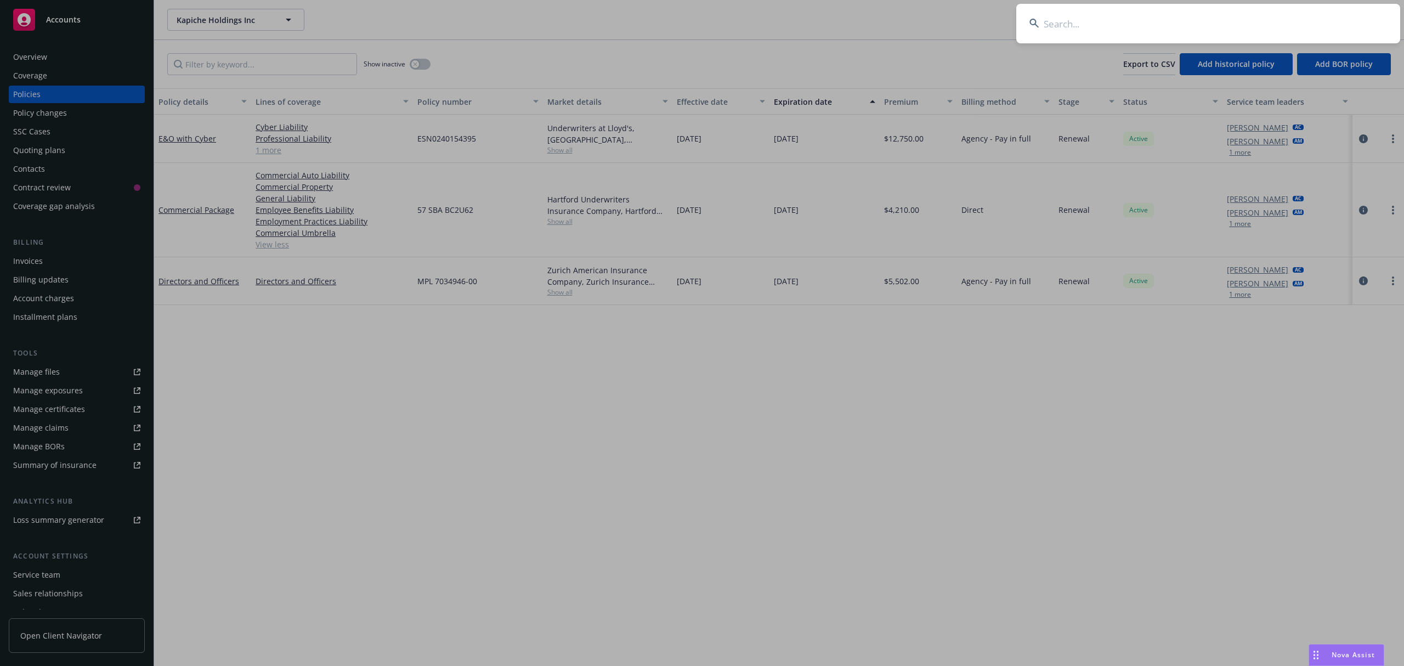
click at [1108, 26] on input at bounding box center [1208, 23] width 384 height 39
click at [1108, 26] on input "Playco Global Inc." at bounding box center [1208, 23] width 384 height 39
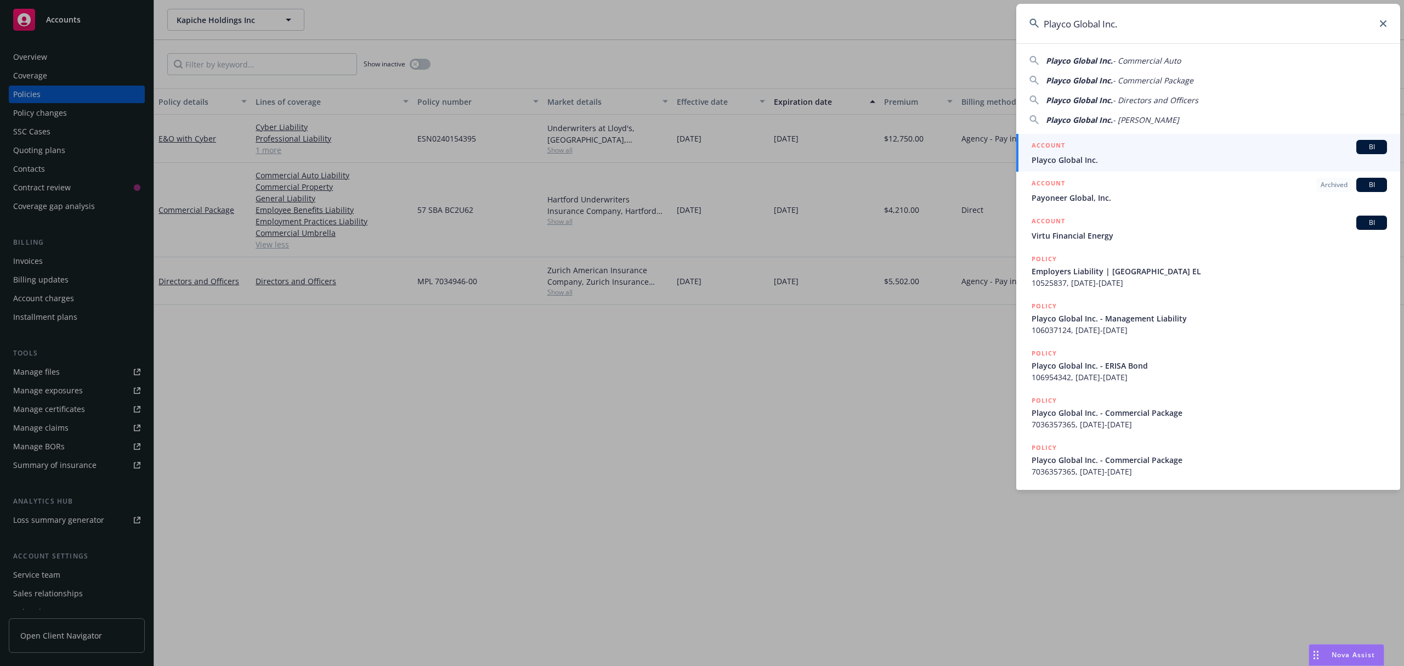
type input "Playco Global Inc."
click at [1071, 147] on div "ACCOUNT BI" at bounding box center [1208, 147] width 355 height 14
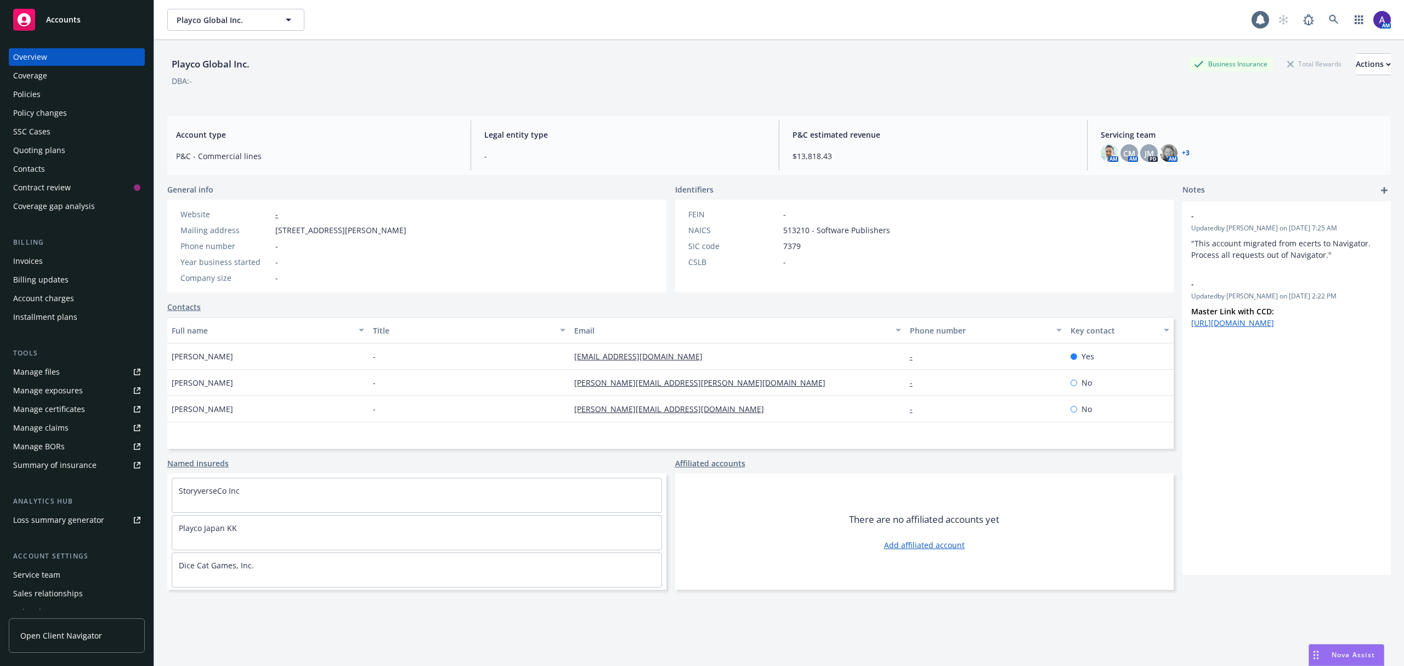
click at [48, 92] on div "Policies" at bounding box center [76, 95] width 127 height 18
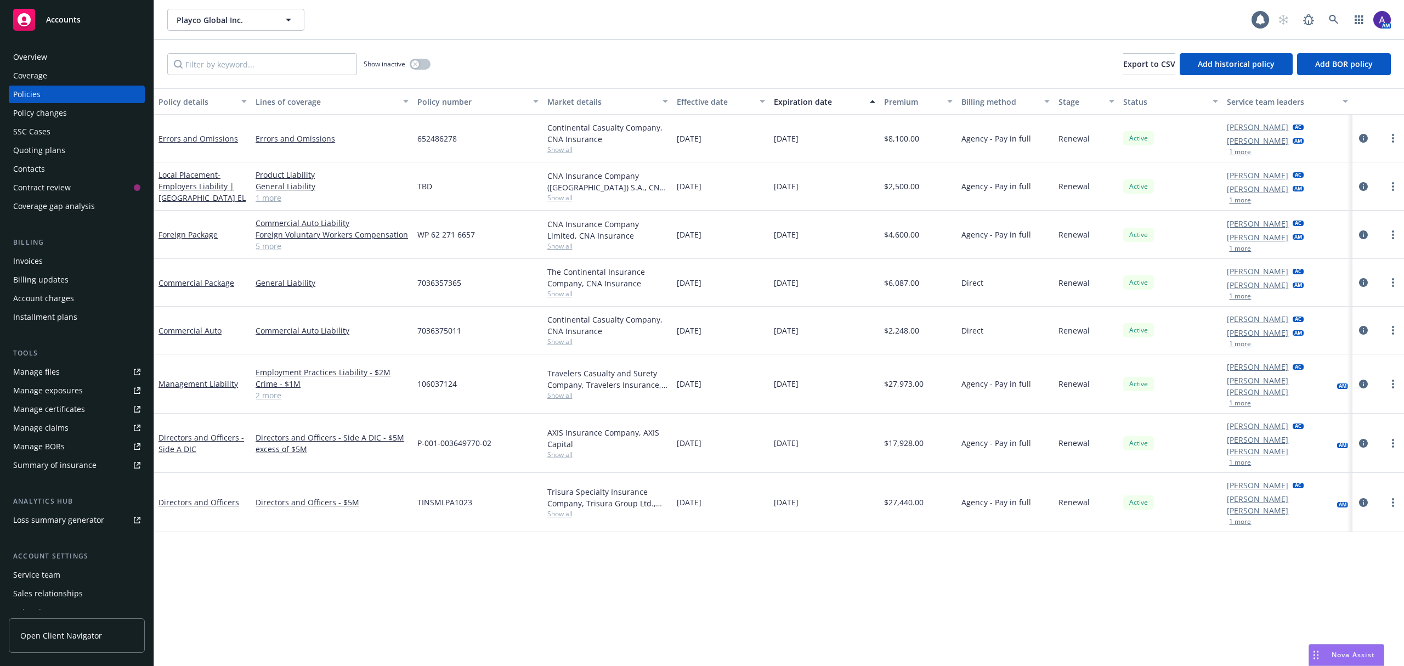
click at [565, 198] on span "Show all" at bounding box center [607, 197] width 121 height 9
click at [561, 147] on span "Show all" at bounding box center [607, 149] width 121 height 9
drag, startPoint x: 818, startPoint y: 129, endPoint x: 928, endPoint y: 344, distance: 241.3
click at [928, 344] on div "Errors and Omissions Errors and Omissions 652486278 Continental Casualty Compan…" at bounding box center [779, 290] width 1250 height 351
click at [772, 620] on div "Policy details Lines of coverage Policy number Market details Effective date Ex…" at bounding box center [779, 376] width 1250 height 577
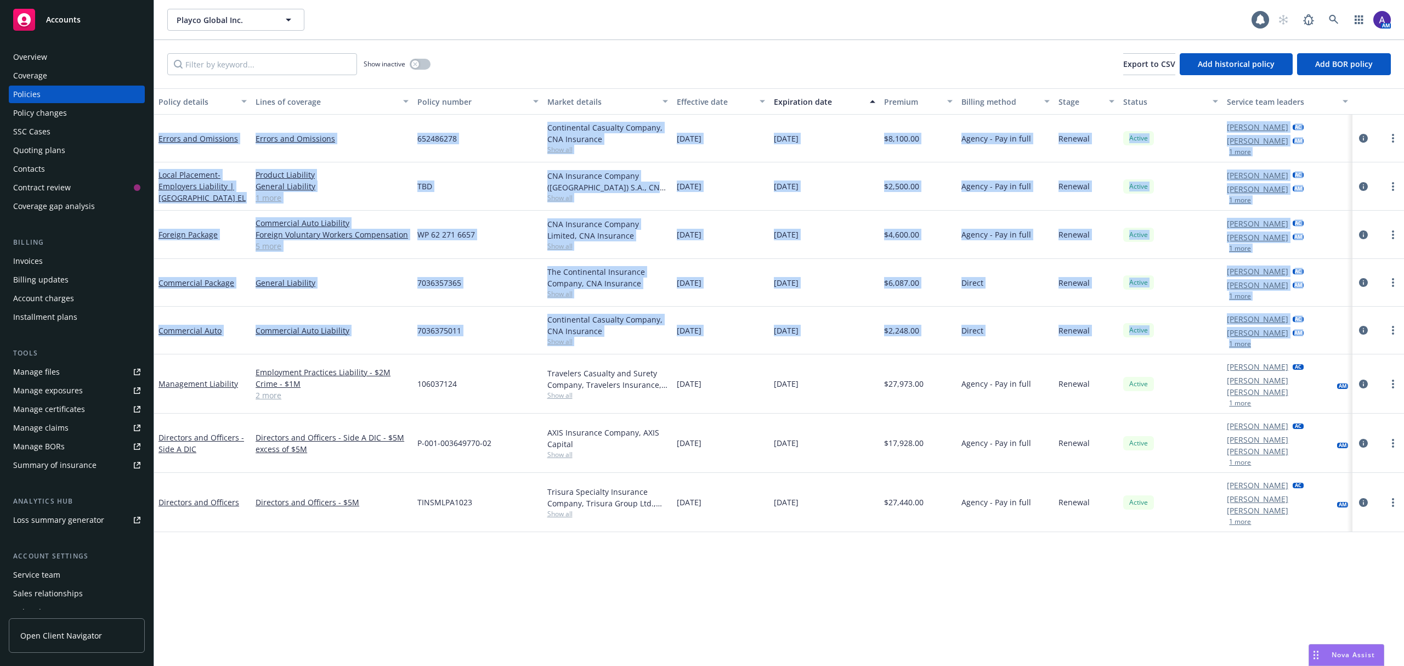
drag, startPoint x: 158, startPoint y: 120, endPoint x: 1396, endPoint y: 339, distance: 1257.4
click at [1396, 339] on div "Errors and Omissions Errors and Omissions 652486278 Continental Casualty Compan…" at bounding box center [779, 290] width 1250 height 351
click at [944, 336] on div "$2,248.00" at bounding box center [919, 331] width 78 height 48
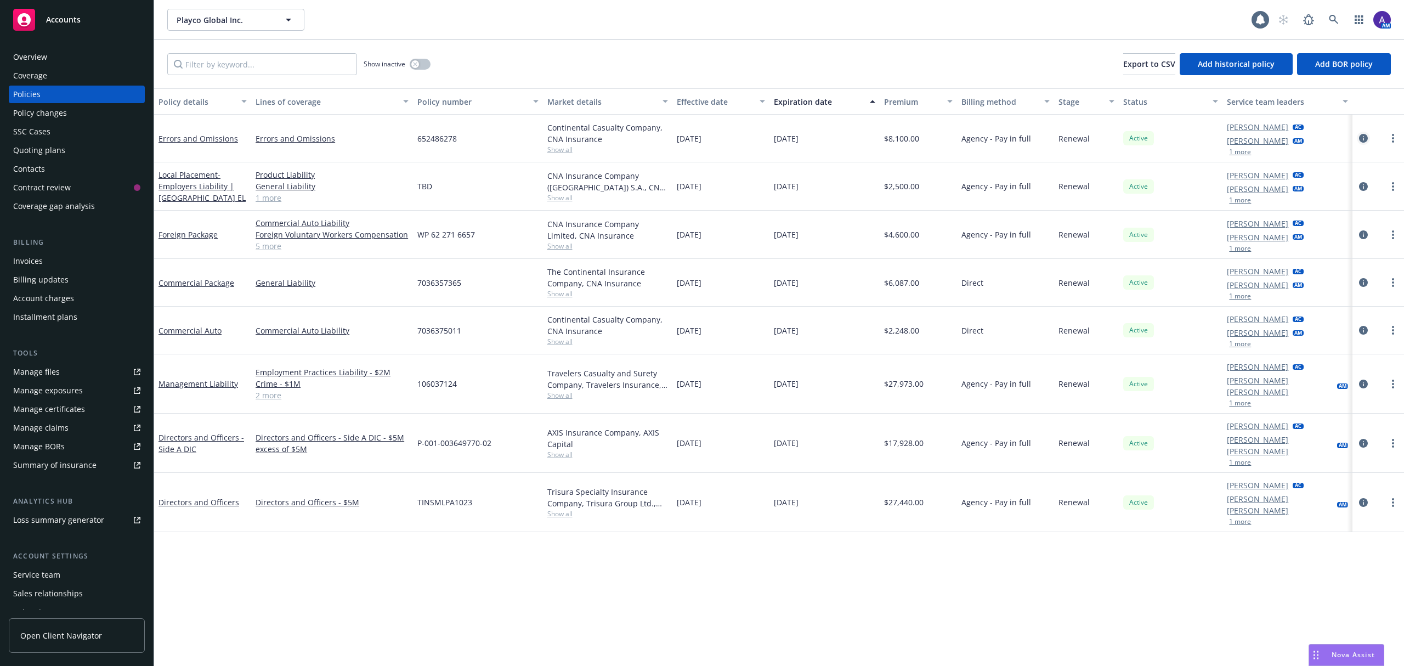
click at [1365, 139] on icon "circleInformation" at bounding box center [1363, 138] width 9 height 9
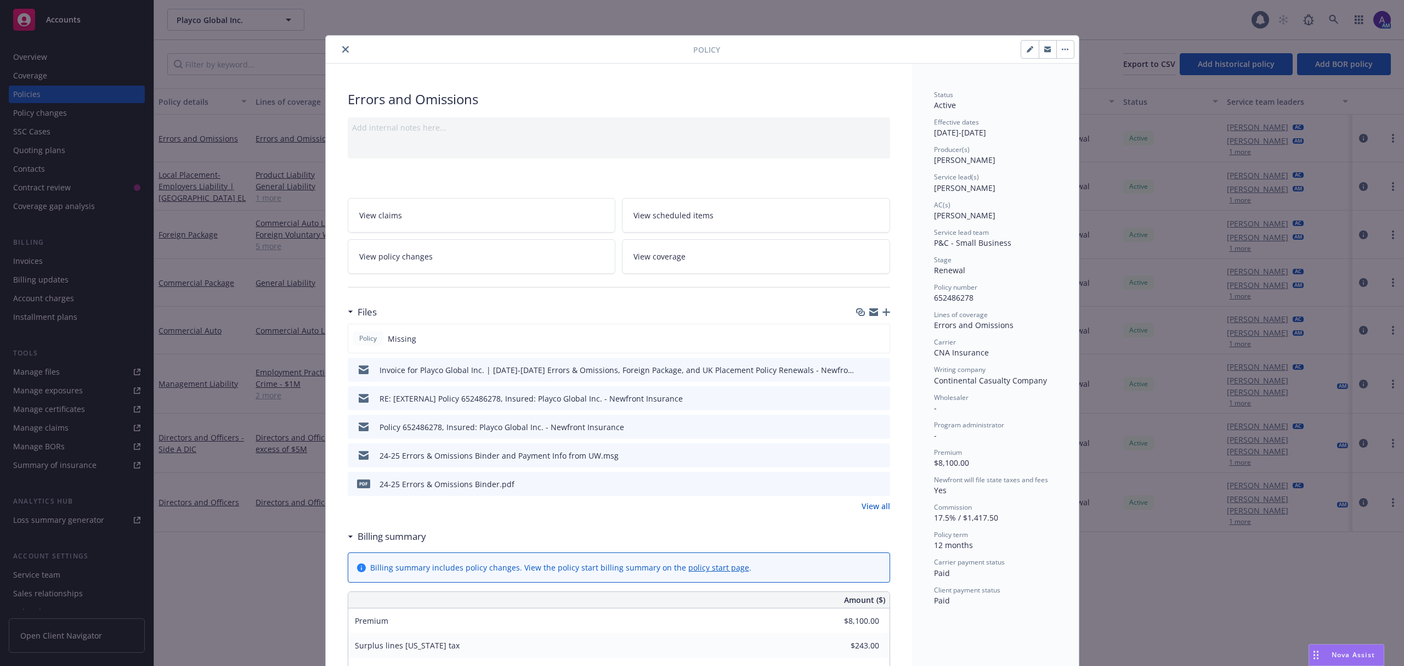
click at [880, 423] on div "Policy 652486278, Insured: Playco Global Inc. - Newfront Insurance" at bounding box center [619, 427] width 542 height 24
click at [875, 424] on icon "preview file" at bounding box center [880, 426] width 10 height 8
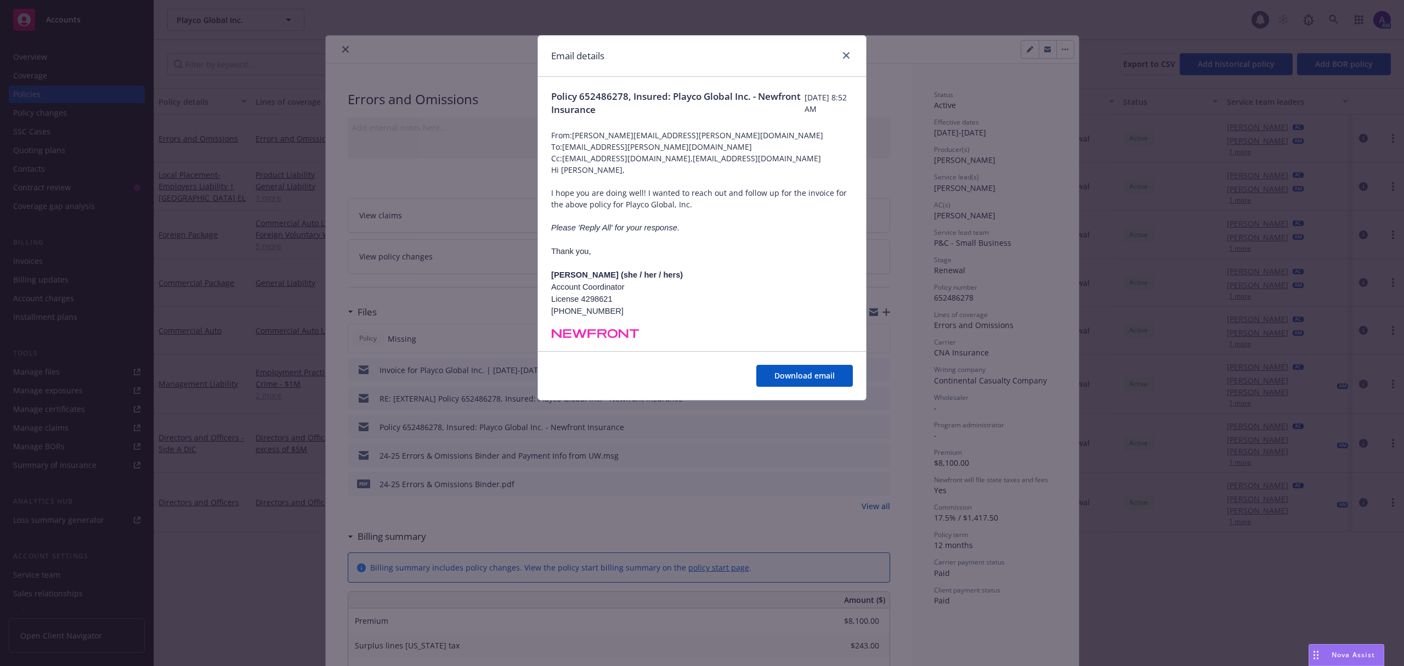
click at [580, 150] on span "To: mark.haapala@cna.com" at bounding box center [702, 147] width 302 height 12
copy span "To: mark.haapala@cna.com"
click at [849, 57] on icon "close" at bounding box center [846, 55] width 7 height 7
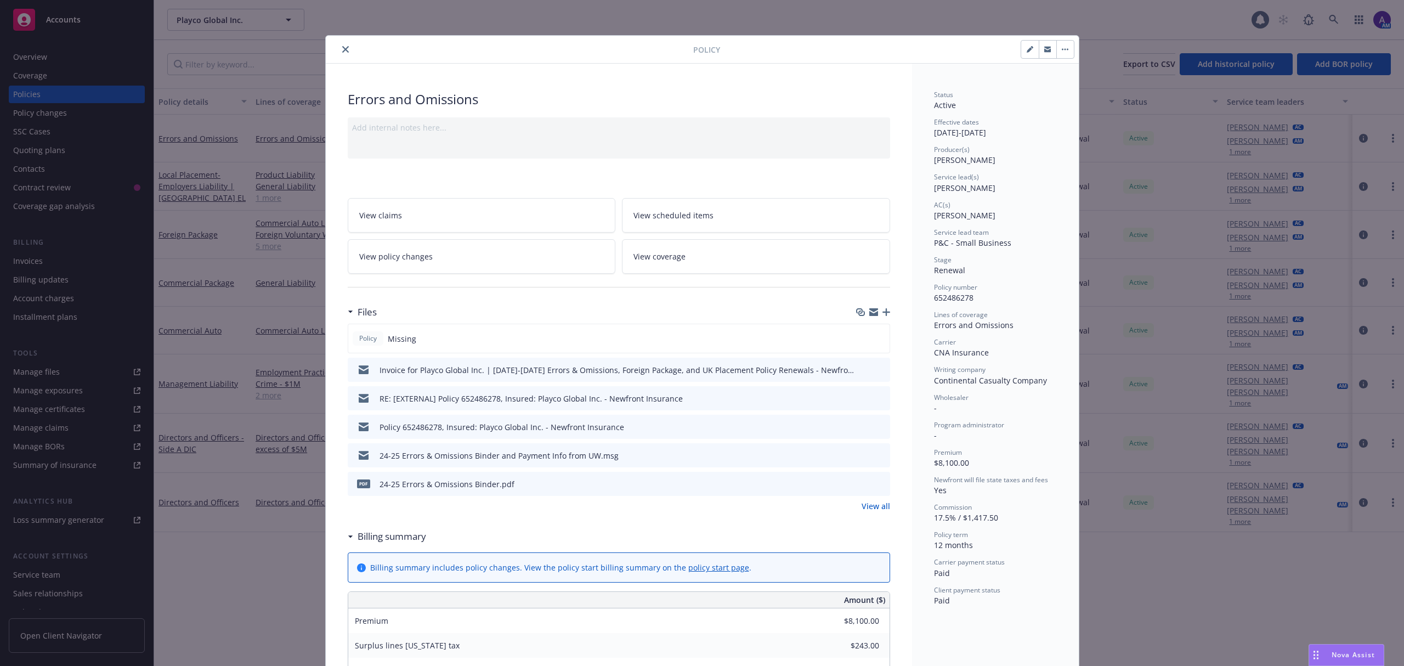
click at [342, 53] on icon "close" at bounding box center [345, 49] width 7 height 7
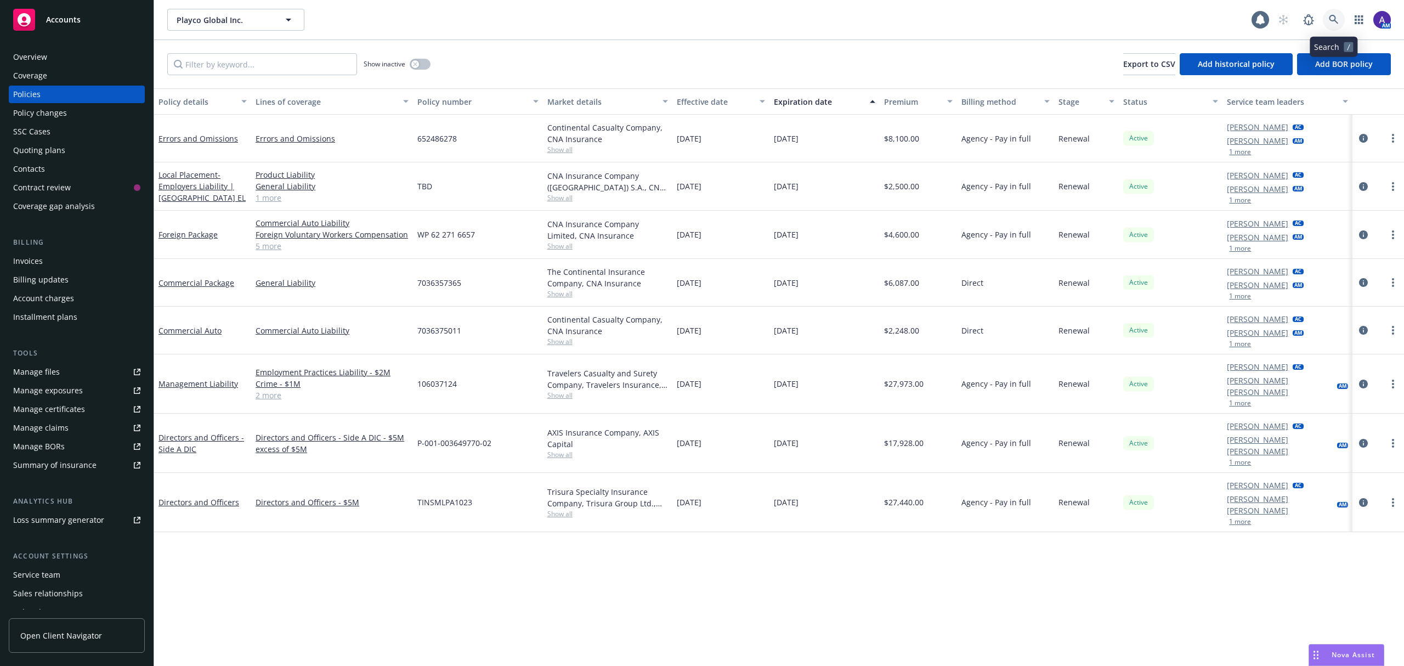
click at [1336, 25] on link at bounding box center [1334, 20] width 22 height 22
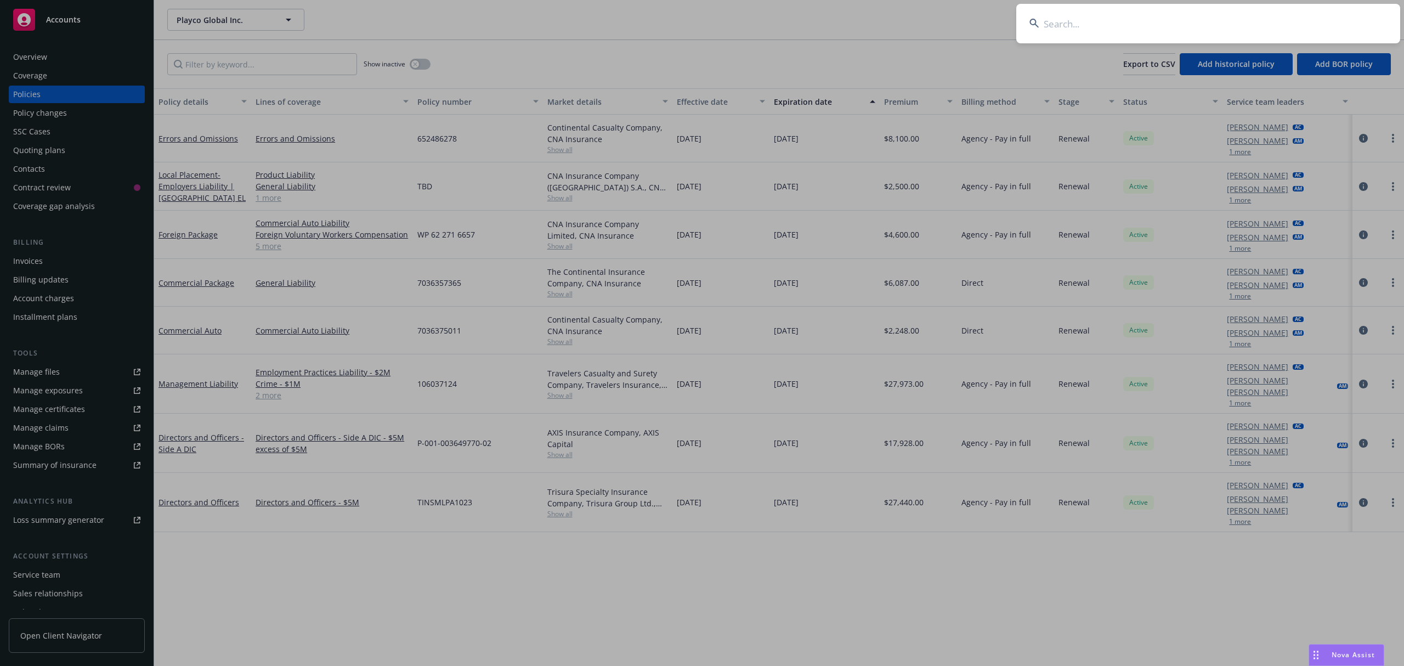
click at [1233, 26] on input at bounding box center [1208, 23] width 384 height 39
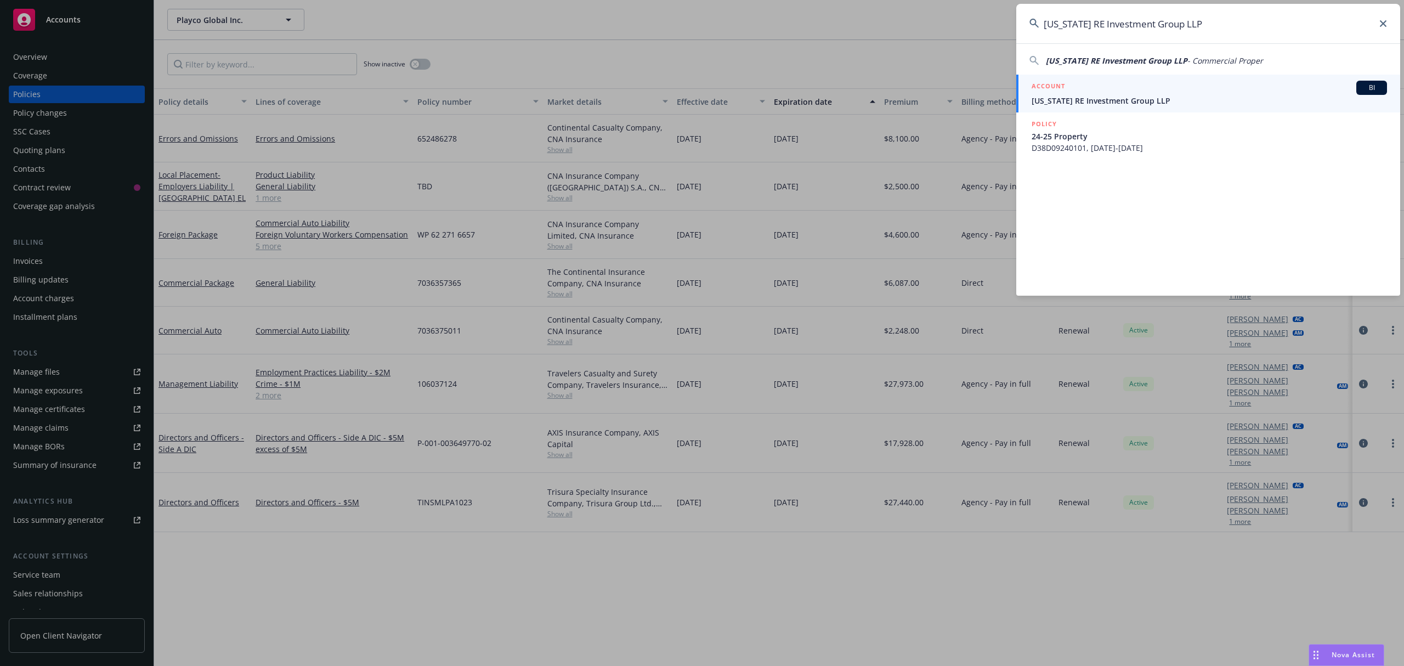
type input "Kansas RE Investment Group LLP"
click at [1150, 97] on span "Kansas RE Investment Group LLP" at bounding box center [1208, 101] width 355 height 12
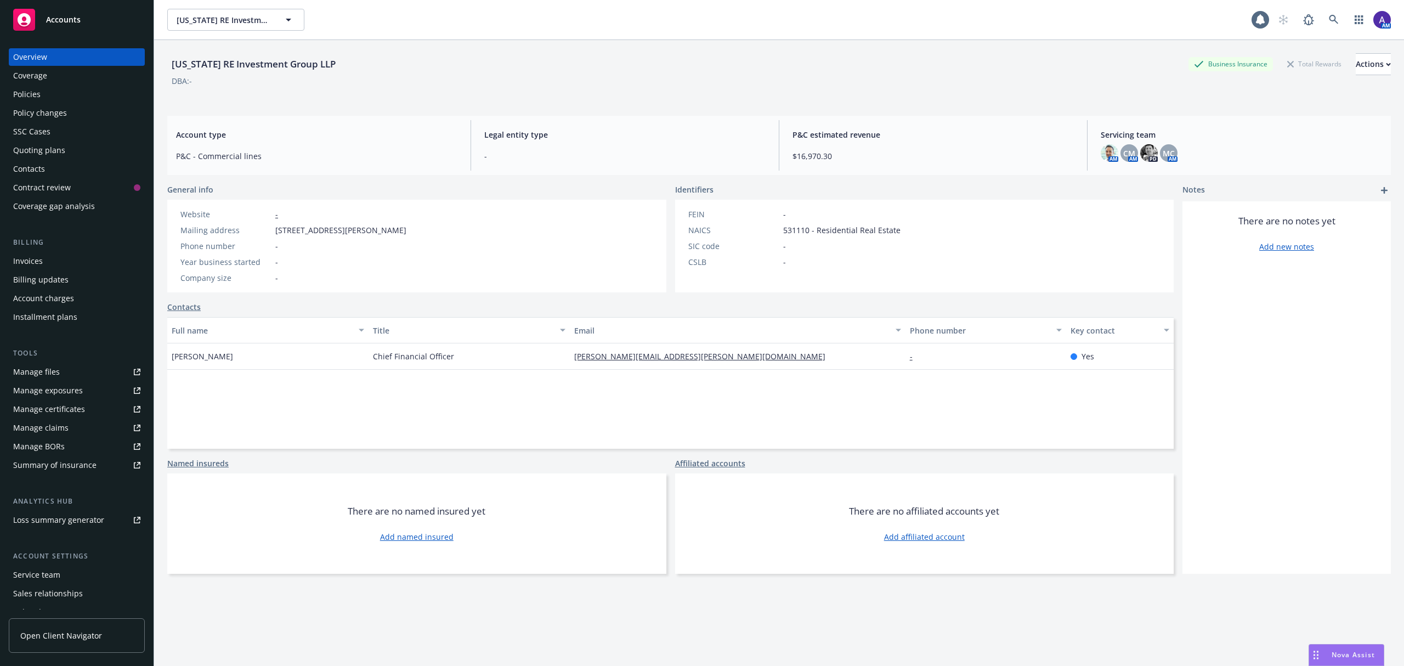
click at [72, 88] on div "Policies" at bounding box center [76, 95] width 127 height 18
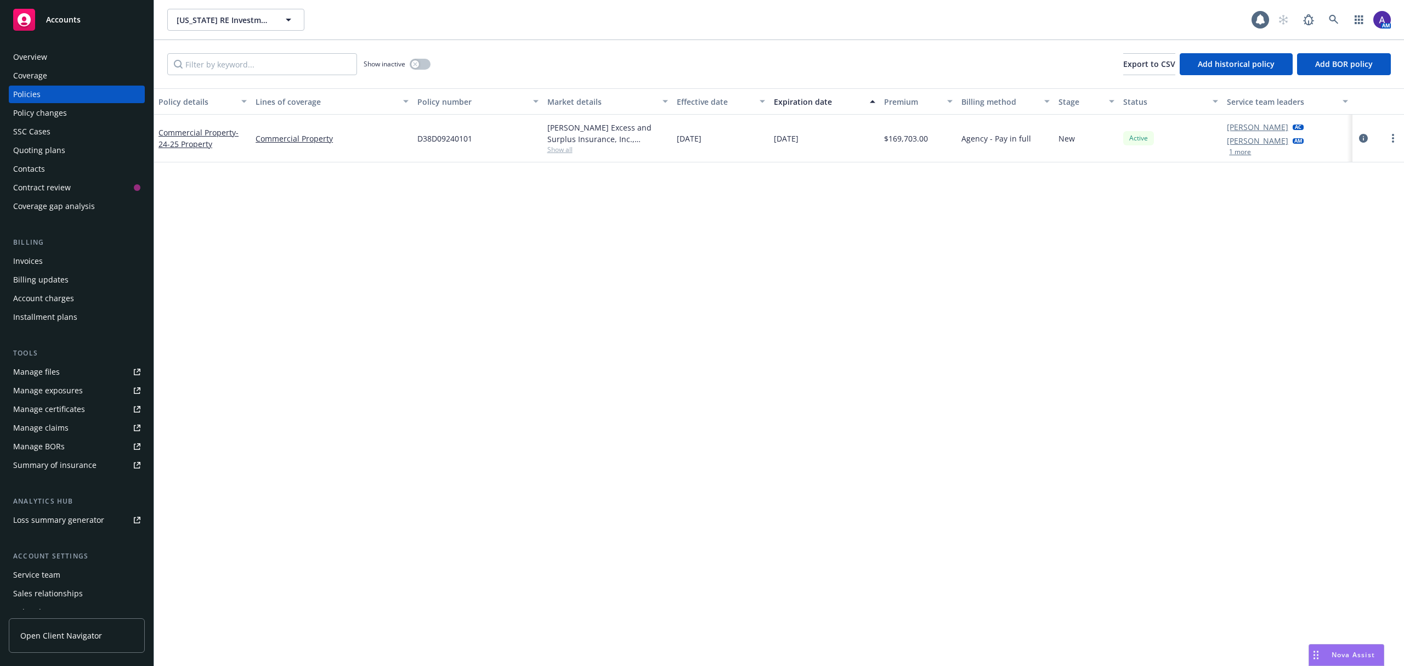
click at [52, 71] on div "Coverage" at bounding box center [76, 76] width 127 height 18
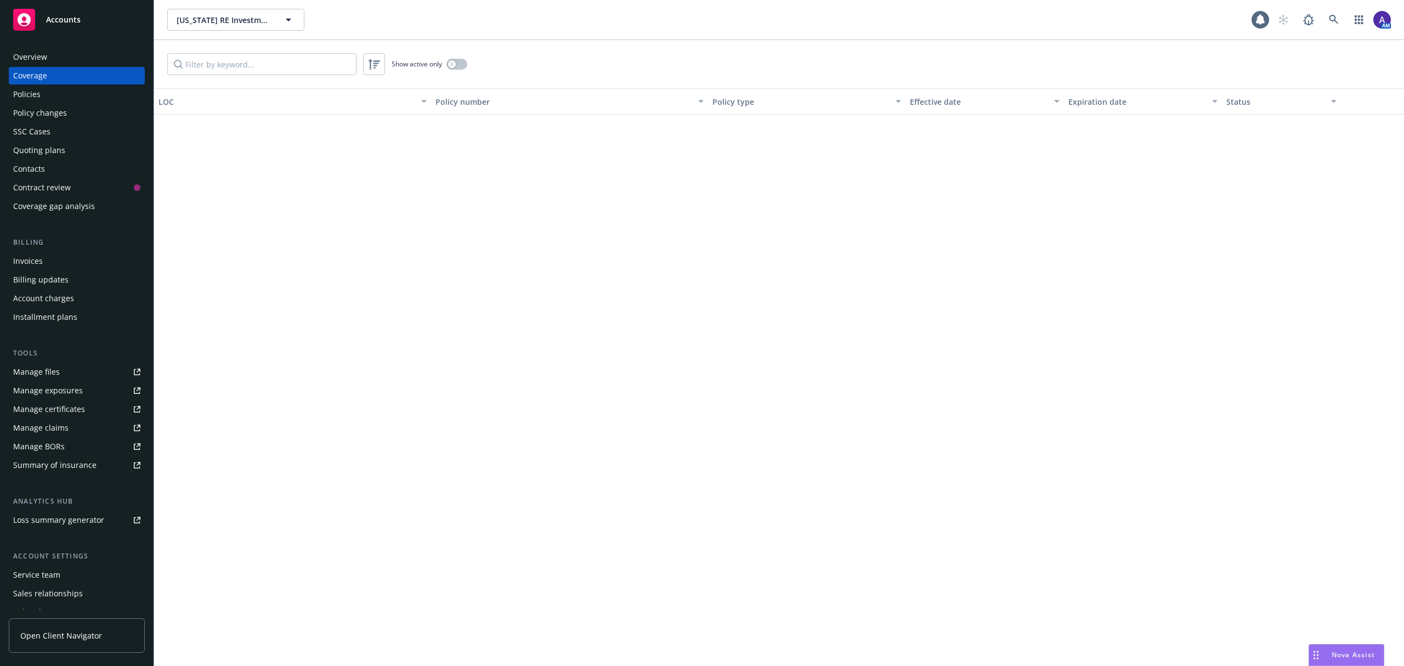
click at [42, 58] on div "Overview" at bounding box center [30, 57] width 34 height 18
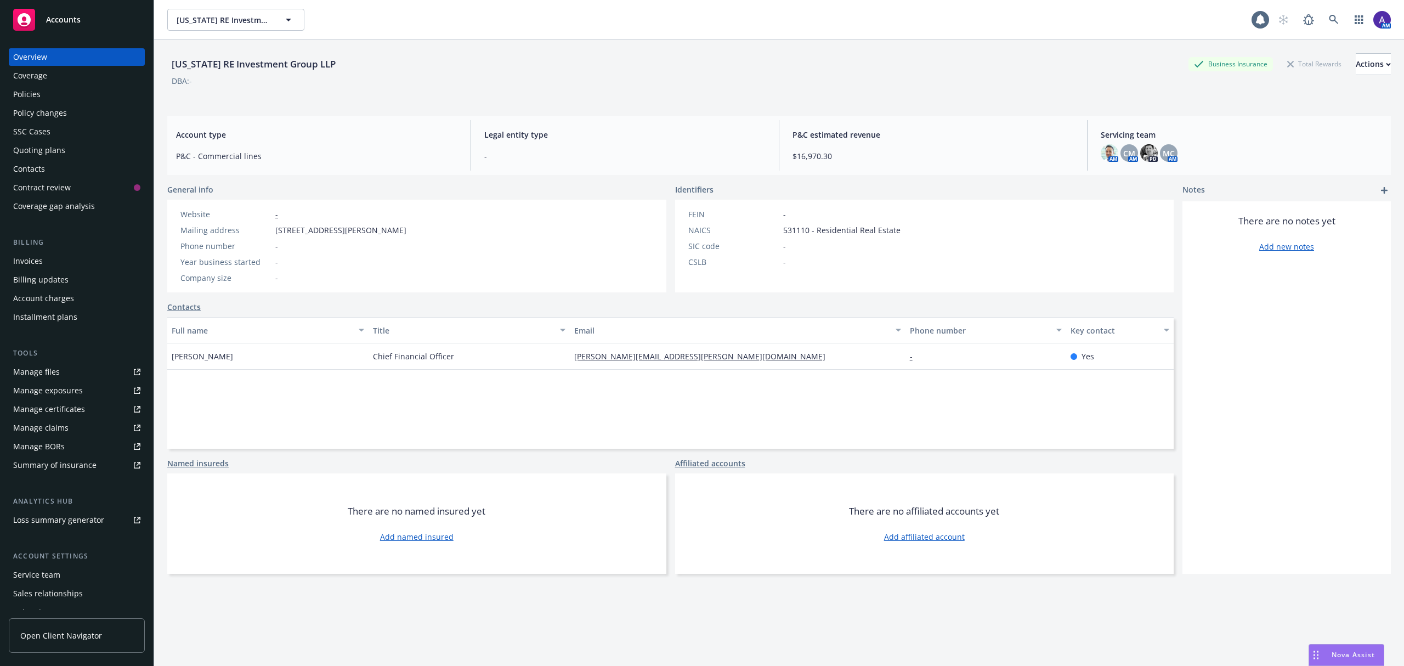
click at [37, 93] on div "Policies" at bounding box center [26, 95] width 27 height 18
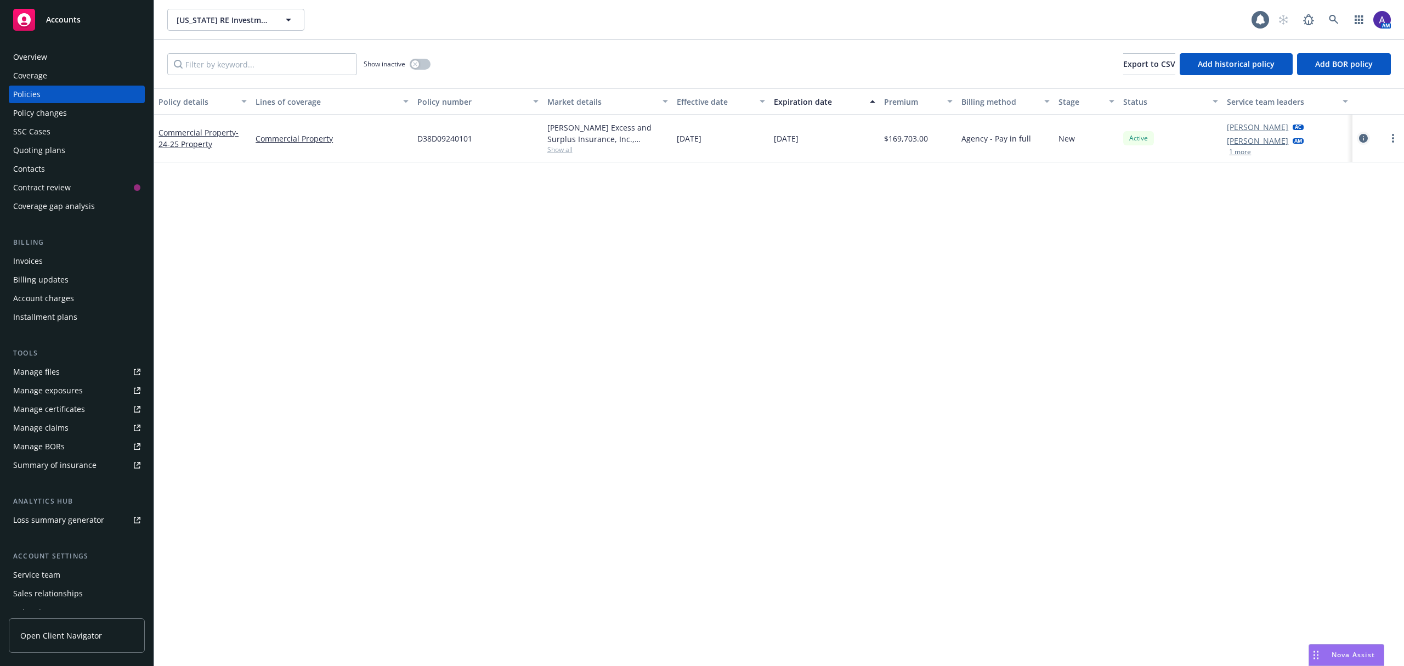
click at [1361, 135] on icon "circleInformation" at bounding box center [1363, 138] width 9 height 9
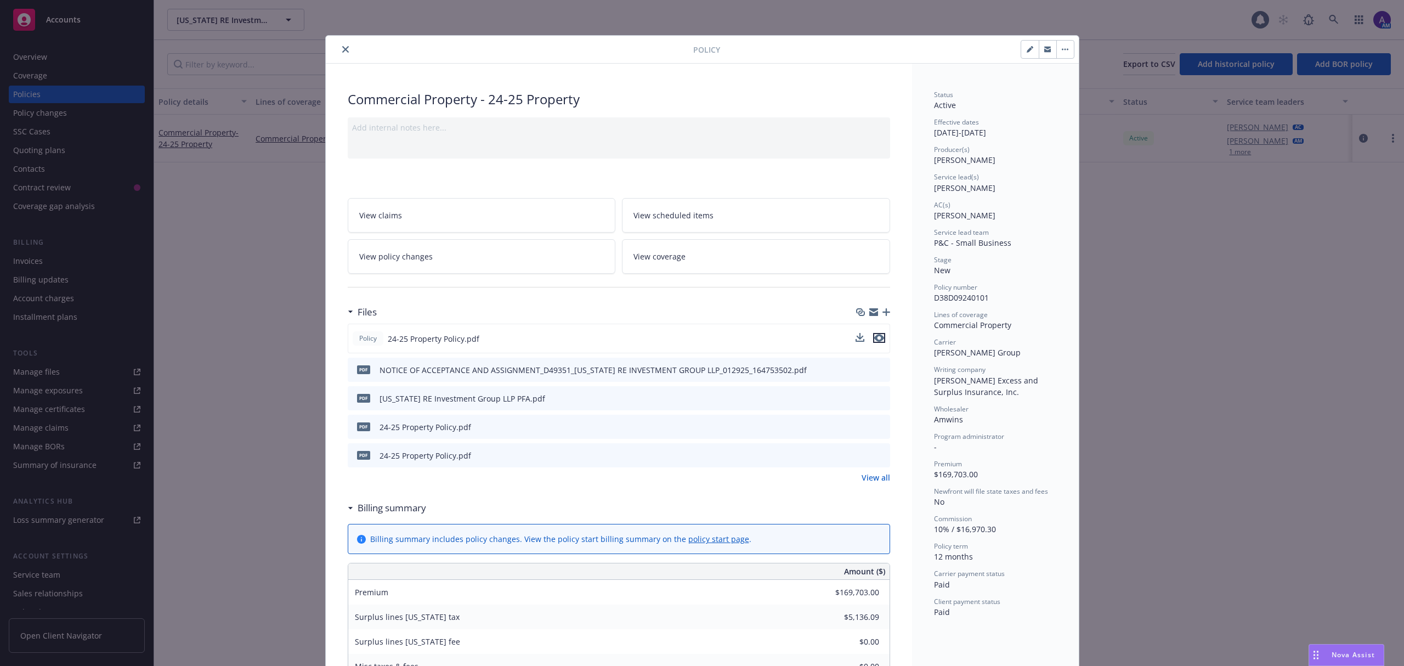
click at [874, 339] on icon "preview file" at bounding box center [879, 338] width 10 height 8
click at [341, 44] on button "close" at bounding box center [345, 49] width 13 height 13
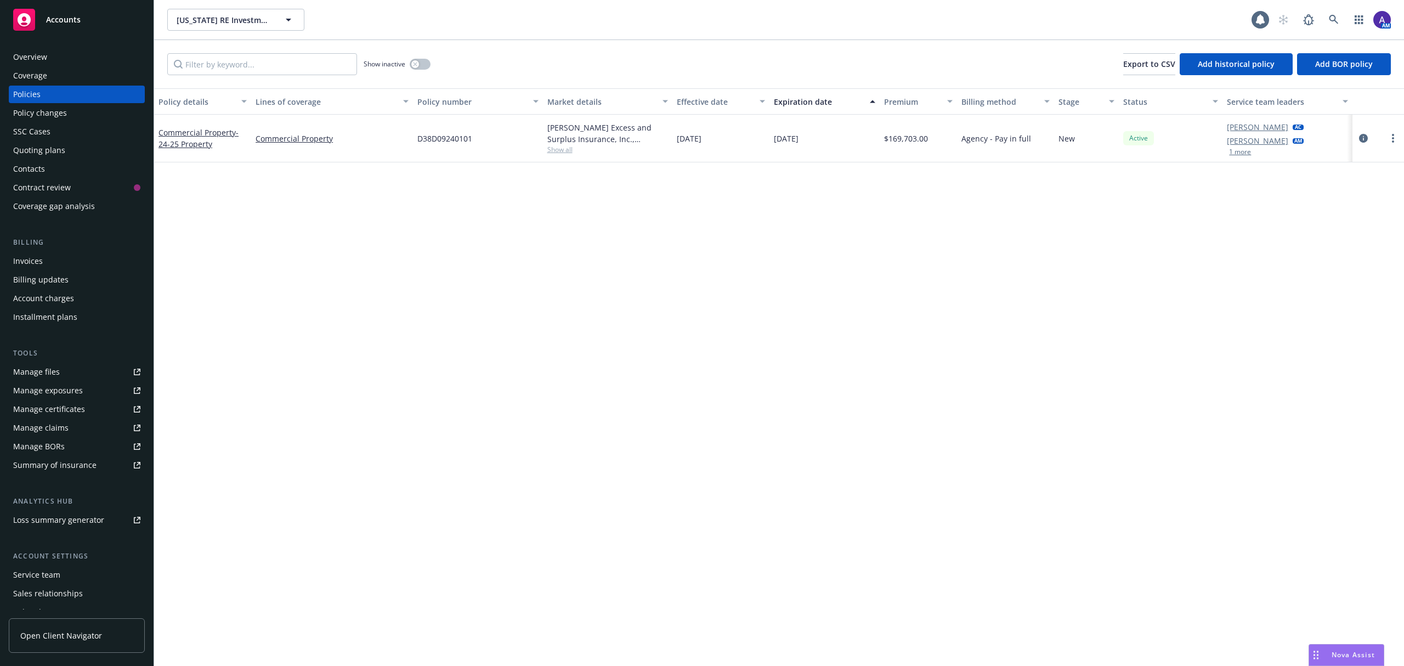
click at [36, 381] on div "Manage files Manage exposures Manage certificates Manage claims Manage BORs Sum…" at bounding box center [77, 418] width 136 height 111
click at [40, 368] on div "Manage files" at bounding box center [36, 372] width 47 height 18
click at [1325, 18] on link at bounding box center [1334, 20] width 22 height 22
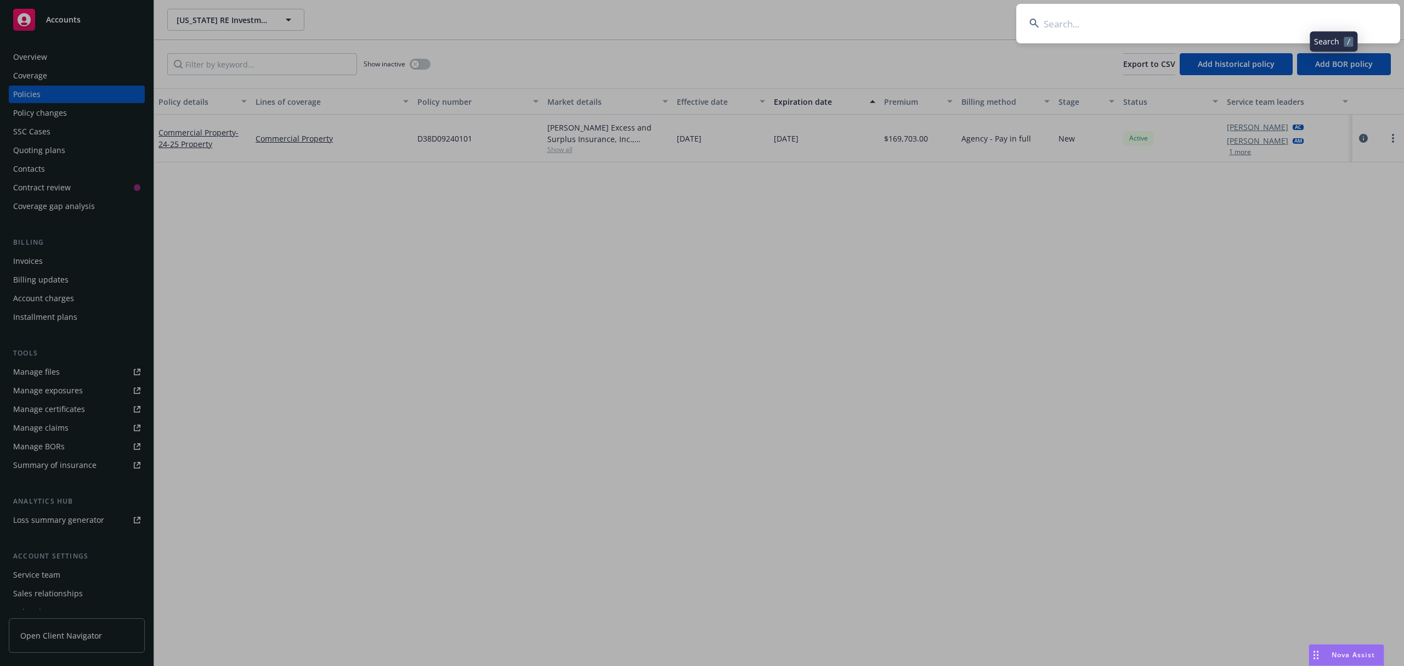
click at [1196, 26] on input at bounding box center [1208, 23] width 384 height 39
click at [1196, 26] on input "Relyance Inc." at bounding box center [1208, 23] width 384 height 39
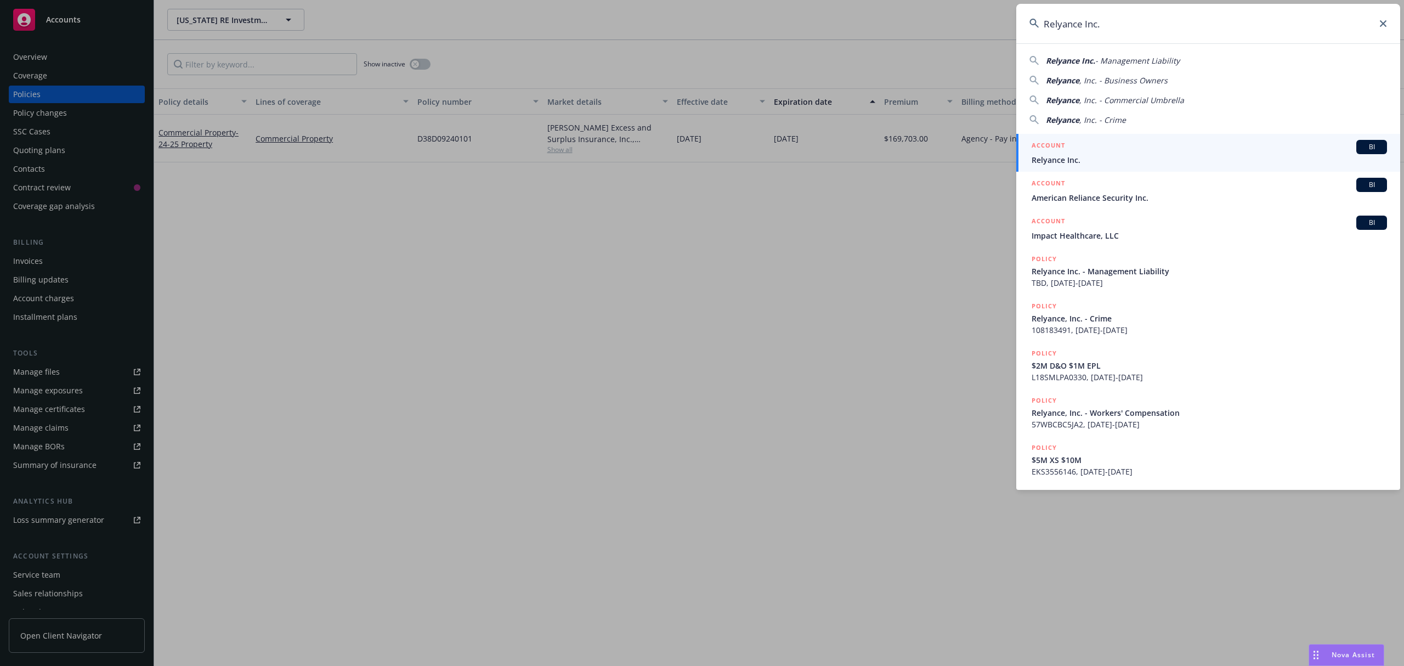
type input "Relyance Inc."
click at [1069, 149] on div "ACCOUNT BI" at bounding box center [1208, 147] width 355 height 14
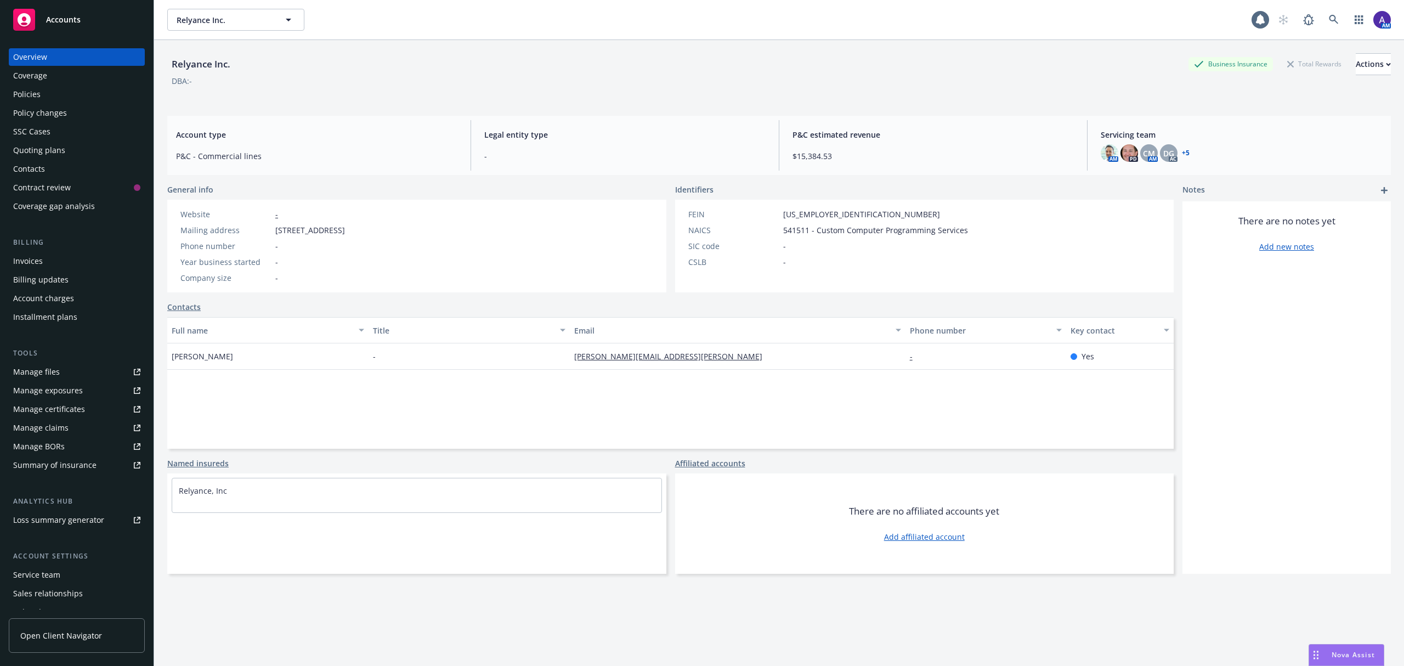
click at [86, 97] on div "Policies" at bounding box center [76, 95] width 127 height 18
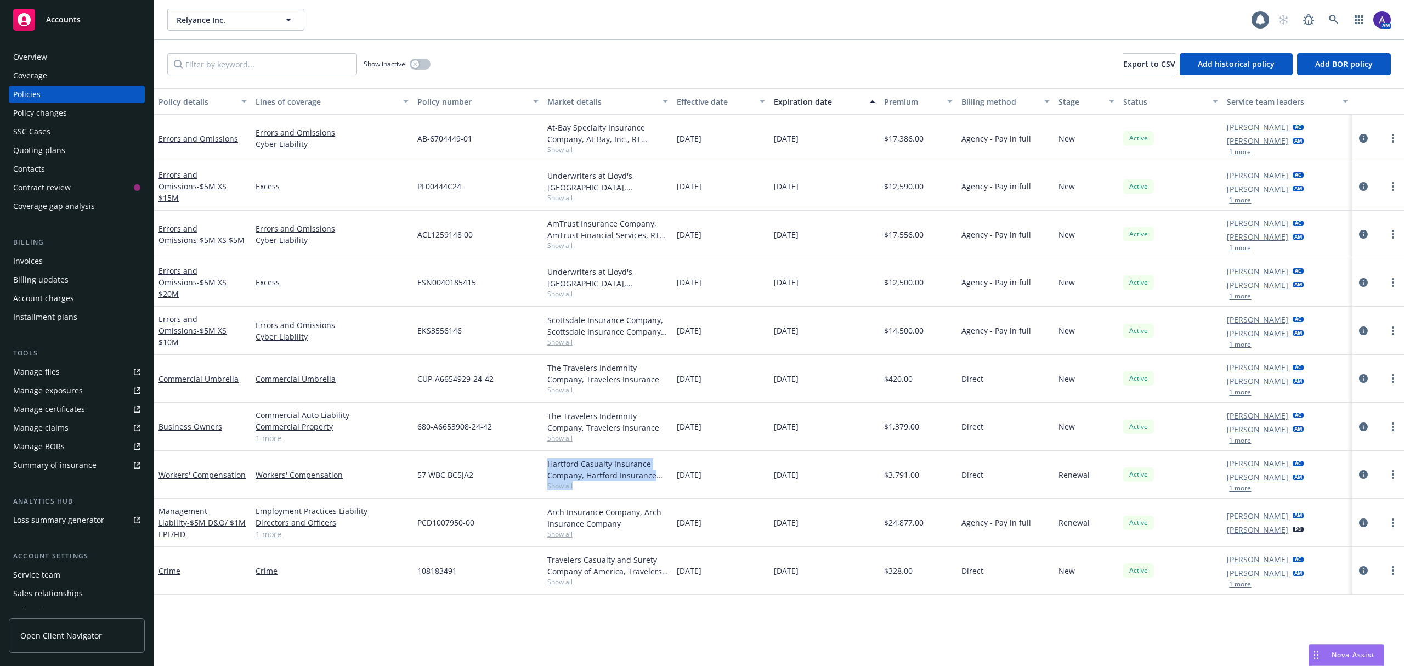
drag, startPoint x: 617, startPoint y: 486, endPoint x: 542, endPoint y: 464, distance: 78.3
click at [543, 464] on div "Hartford Casualty Insurance Company, Hartford Insurance Group Show all" at bounding box center [607, 475] width 129 height 48
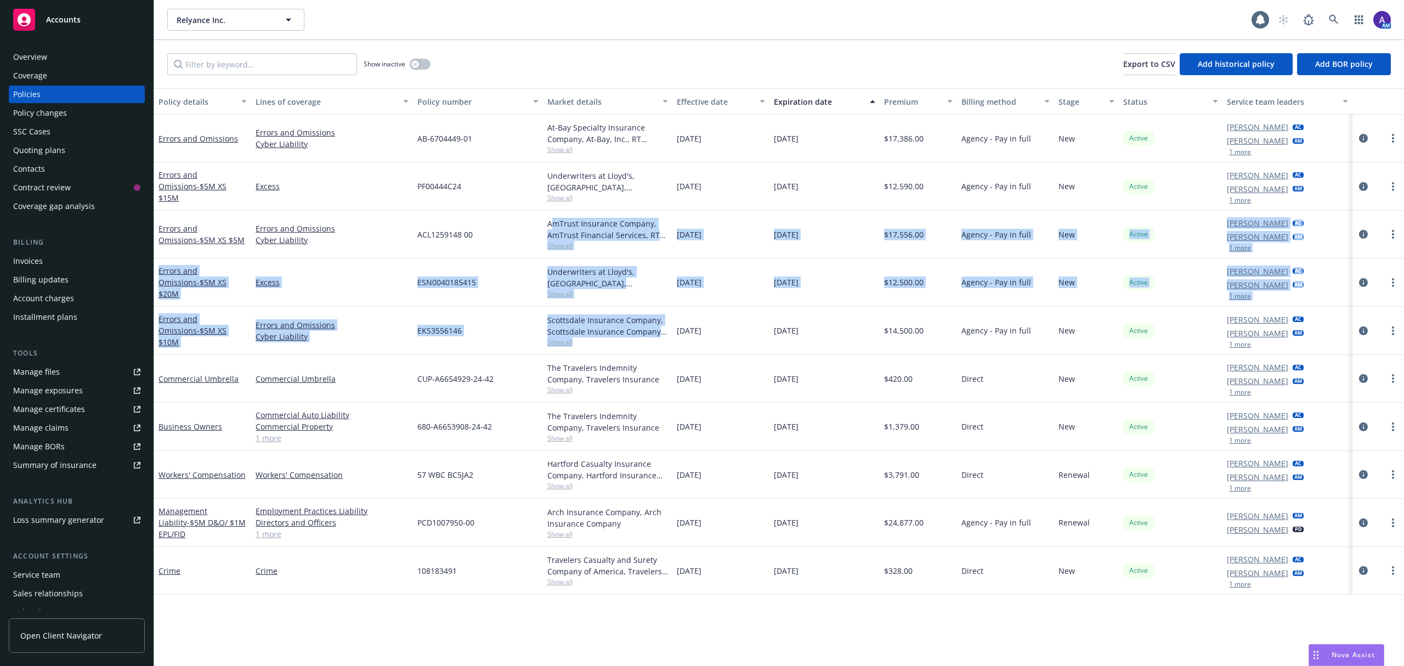
drag, startPoint x: 608, startPoint y: 338, endPoint x: 554, endPoint y: 229, distance: 121.9
click at [554, 229] on div "Errors and Omissions Errors and Omissions Cyber Liability AB-6704449-01 At-Bay …" at bounding box center [779, 334] width 1250 height 439
click at [498, 111] on button "Policy number" at bounding box center [477, 101] width 129 height 26
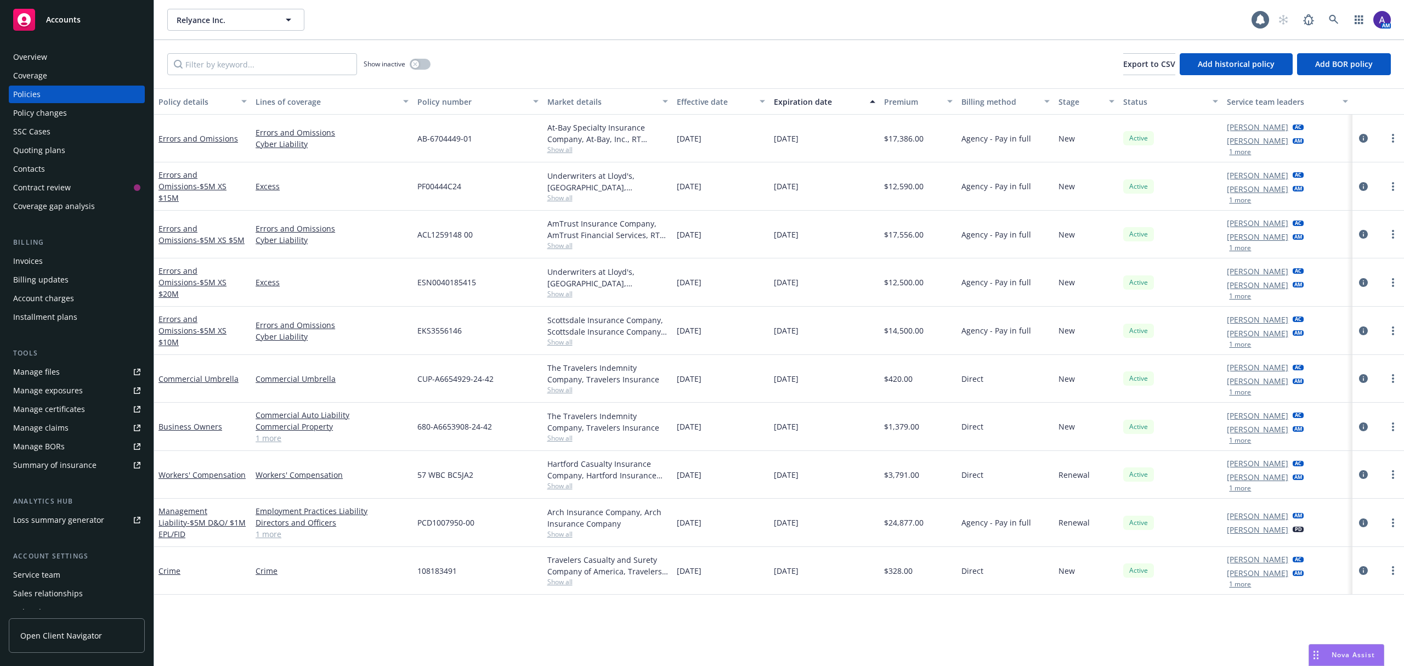
click at [555, 146] on span "Show all" at bounding box center [607, 149] width 121 height 9
click at [506, 135] on div "AB-6704449-01" at bounding box center [477, 139] width 129 height 48
click at [569, 146] on span "Show all" at bounding box center [607, 149] width 121 height 9
click at [1366, 138] on icon "circleInformation" at bounding box center [1363, 138] width 9 height 9
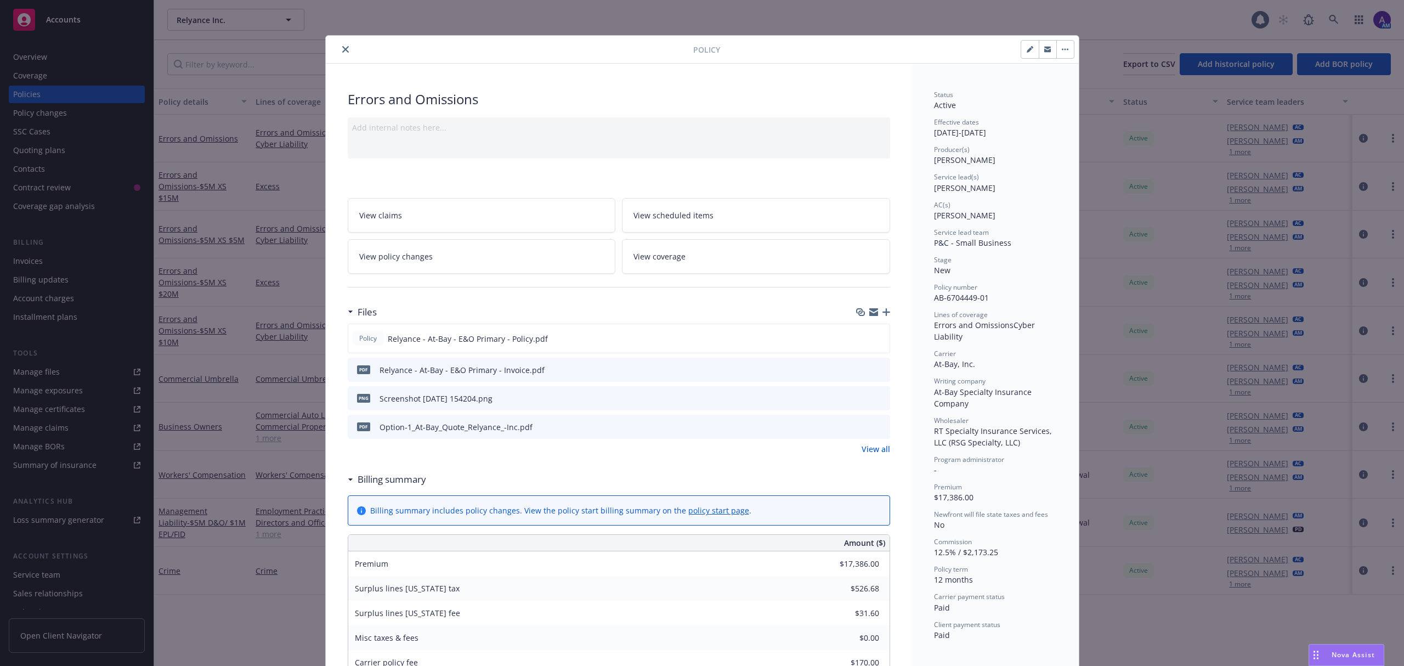
click at [875, 426] on icon "preview file" at bounding box center [880, 426] width 10 height 8
click at [342, 49] on icon "close" at bounding box center [345, 49] width 7 height 7
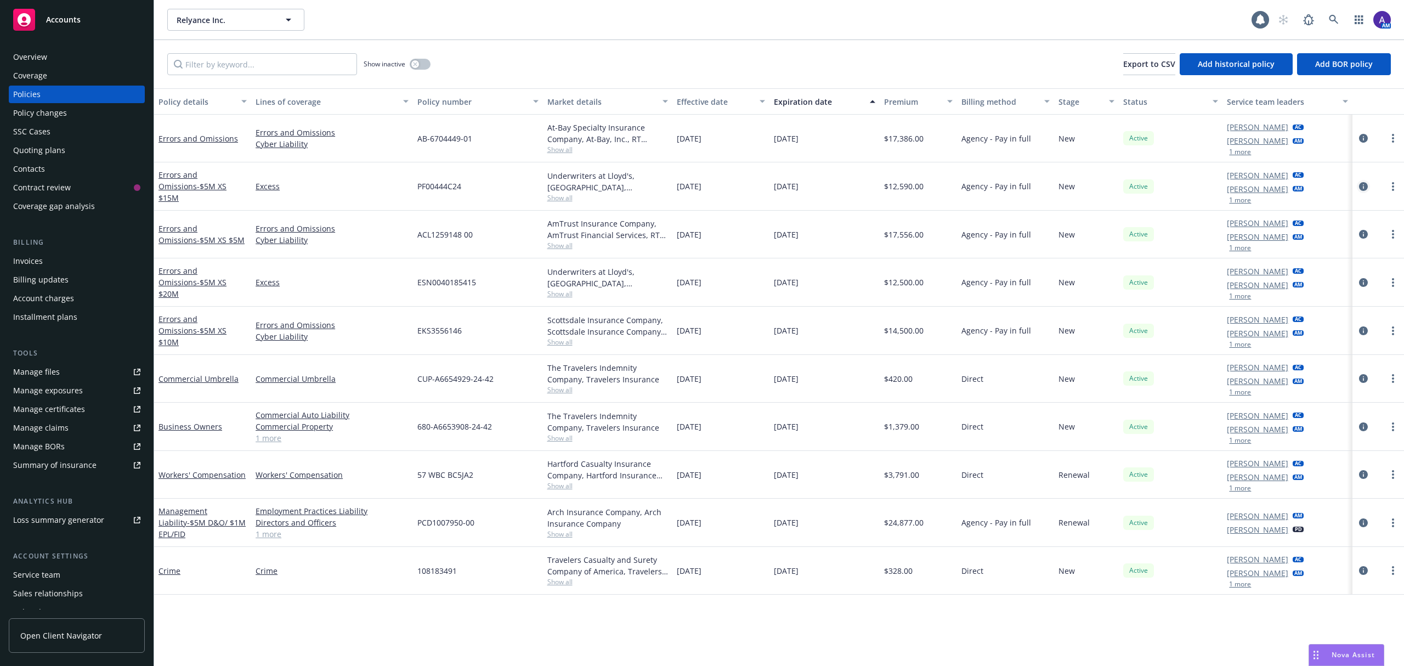
click at [1360, 185] on icon "circleInformation" at bounding box center [1363, 186] width 9 height 9
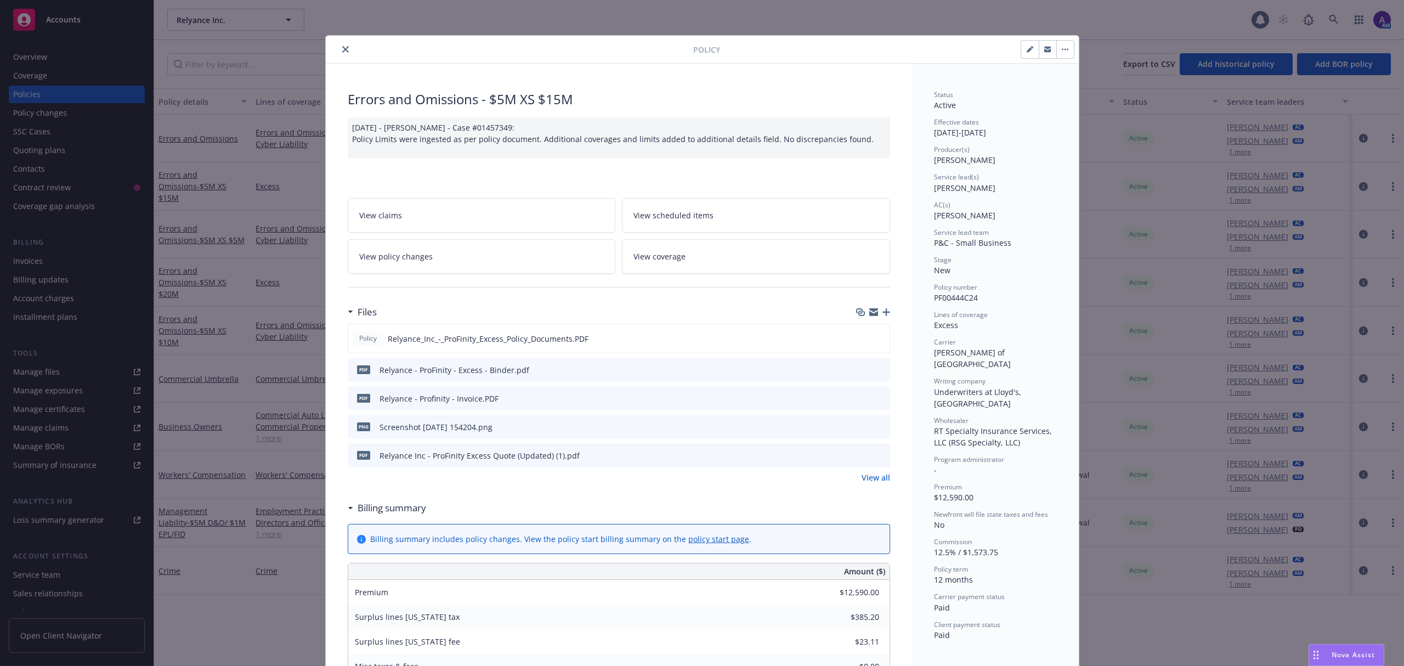
click at [345, 48] on button "close" at bounding box center [345, 49] width 13 height 13
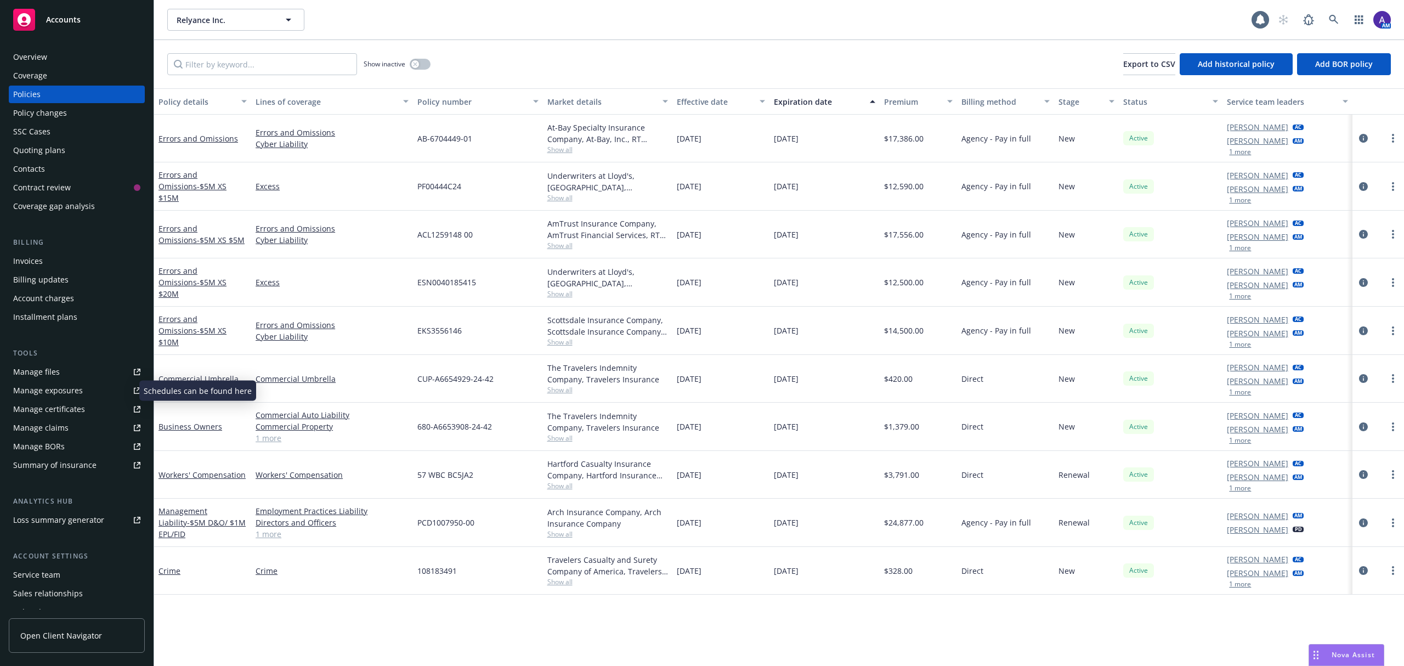
click at [82, 395] on link "Manage exposures" at bounding box center [77, 391] width 136 height 18
click at [52, 375] on div "Manage files" at bounding box center [36, 372] width 47 height 18
click at [48, 147] on div "Quoting plans" at bounding box center [39, 150] width 52 height 18
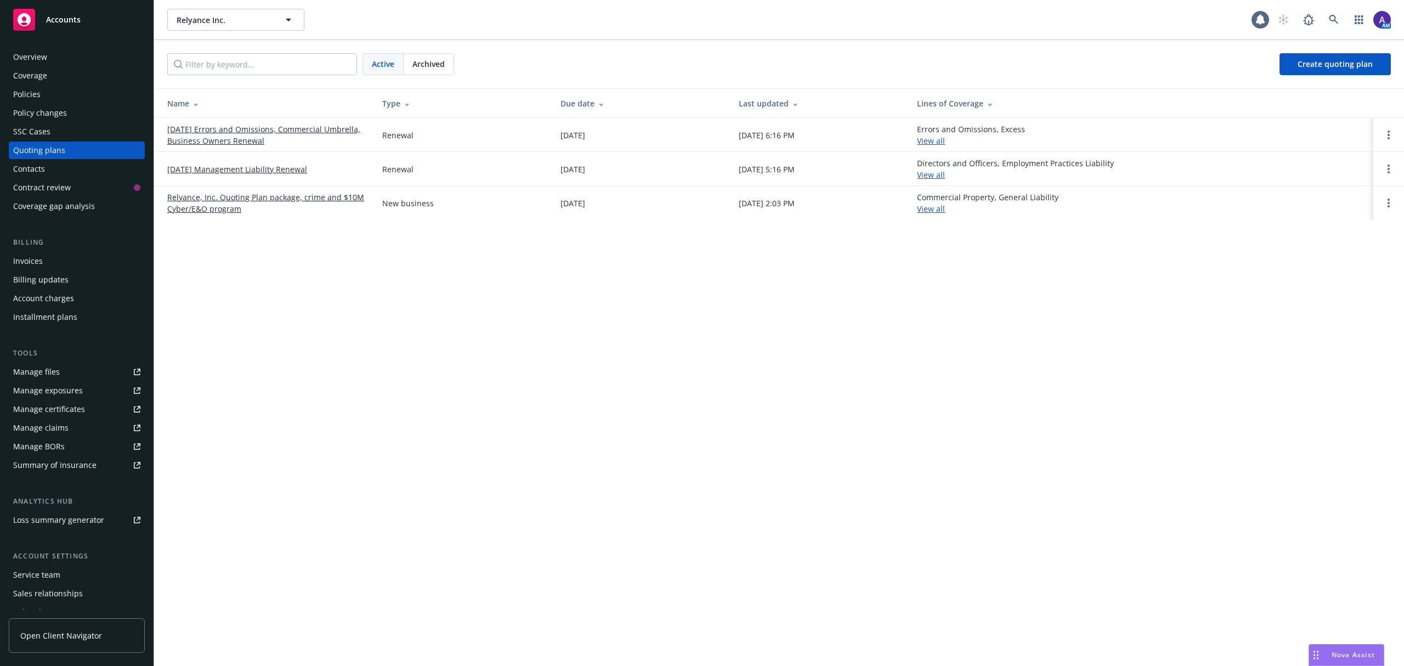
click at [235, 132] on link "12/23/25 Errors and Omissions, Commercial Umbrella, Business Owners Renewal" at bounding box center [265, 134] width 197 height 23
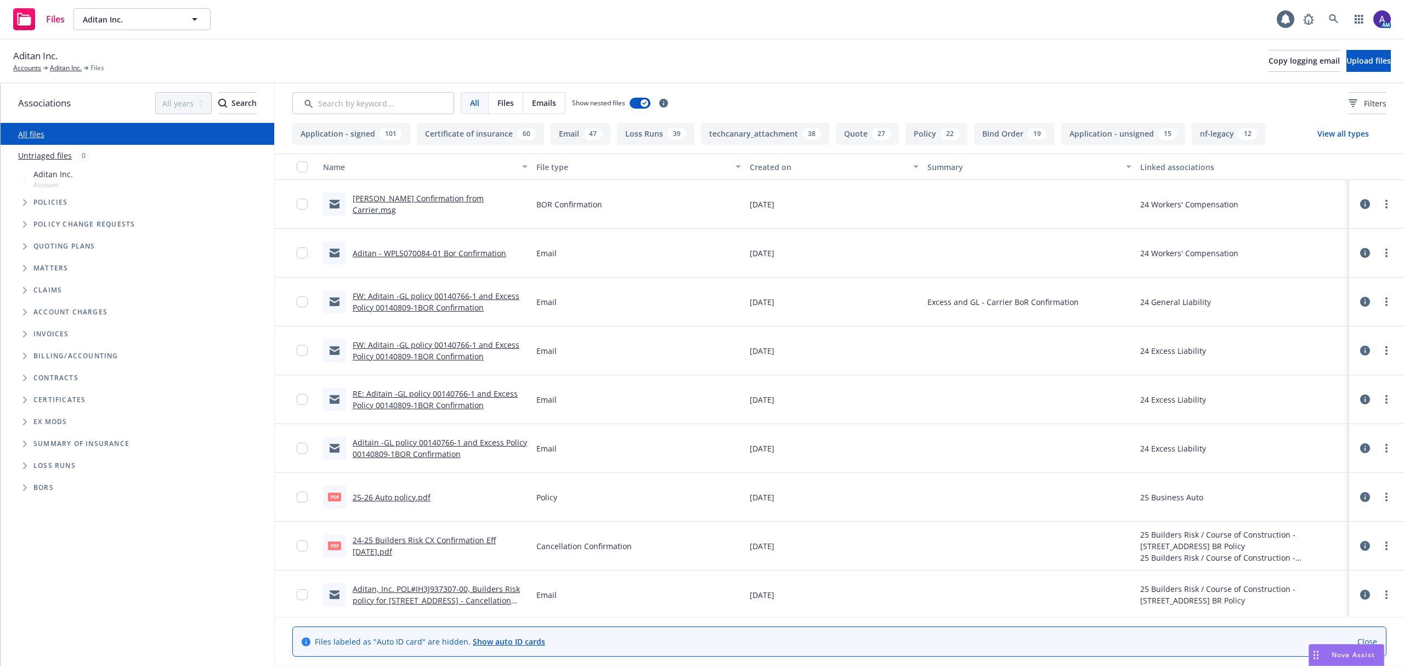
click at [484, 204] on link "[PERSON_NAME] Confirmation from Carrier.msg" at bounding box center [418, 204] width 131 height 22
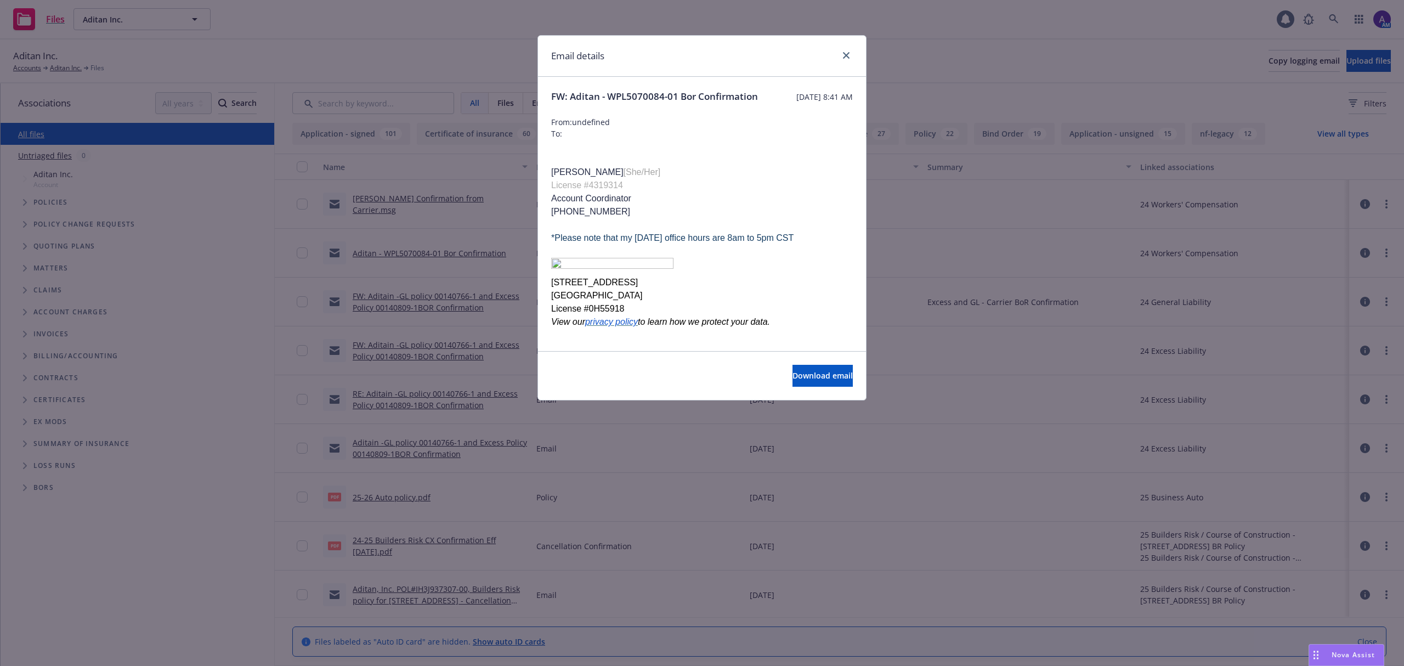
click at [852, 58] on div "Email details" at bounding box center [702, 56] width 328 height 41
click at [846, 55] on icon "close" at bounding box center [846, 55] width 7 height 7
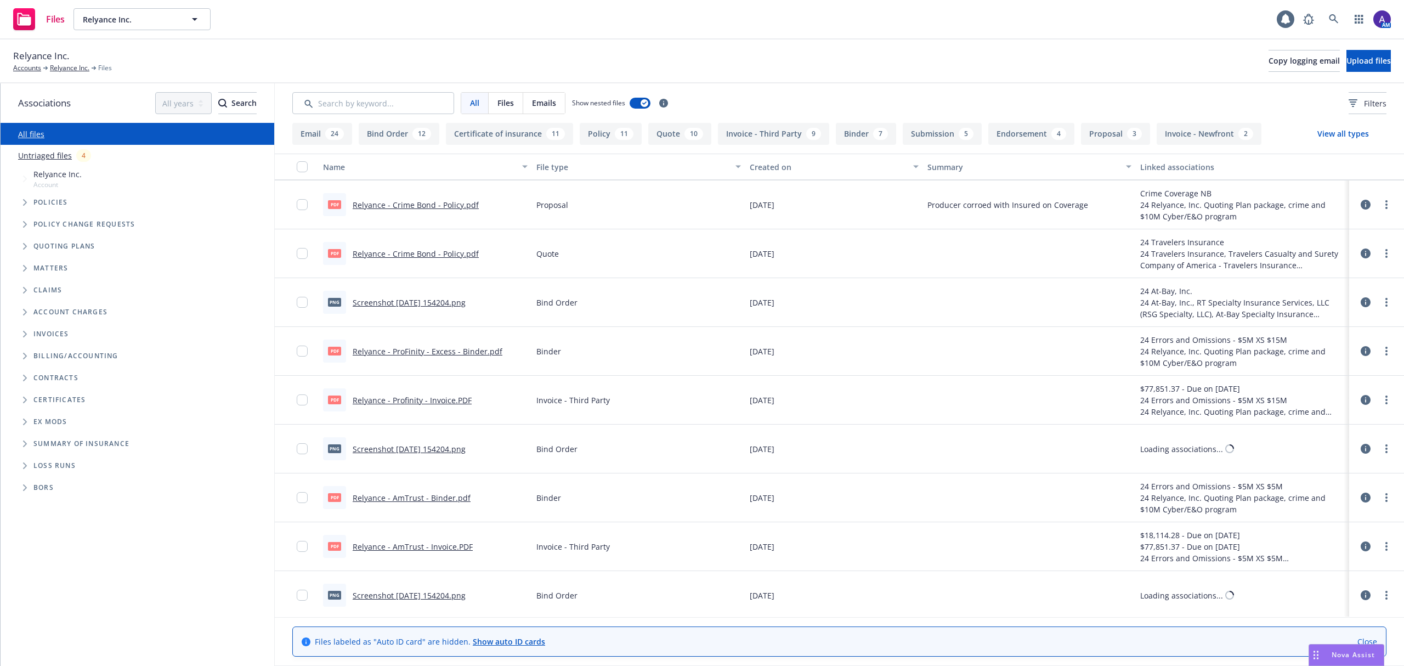
scroll to position [2896, 0]
click at [402, 446] on link "Screenshot 2024-12-27 154204.png" at bounding box center [409, 448] width 113 height 10
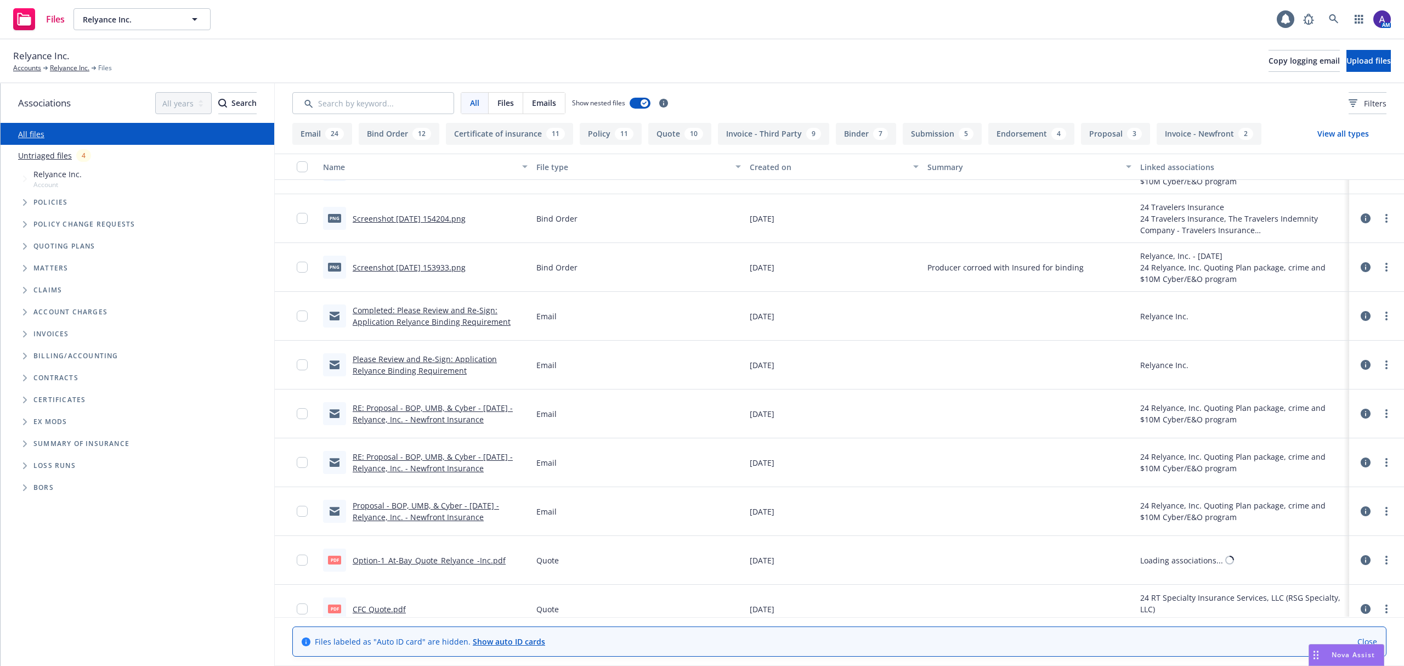
scroll to position [3799, 0]
click at [405, 324] on link "Completed: Please Review and Re-Sign: Application Relyance Binding Requirement" at bounding box center [432, 315] width 158 height 22
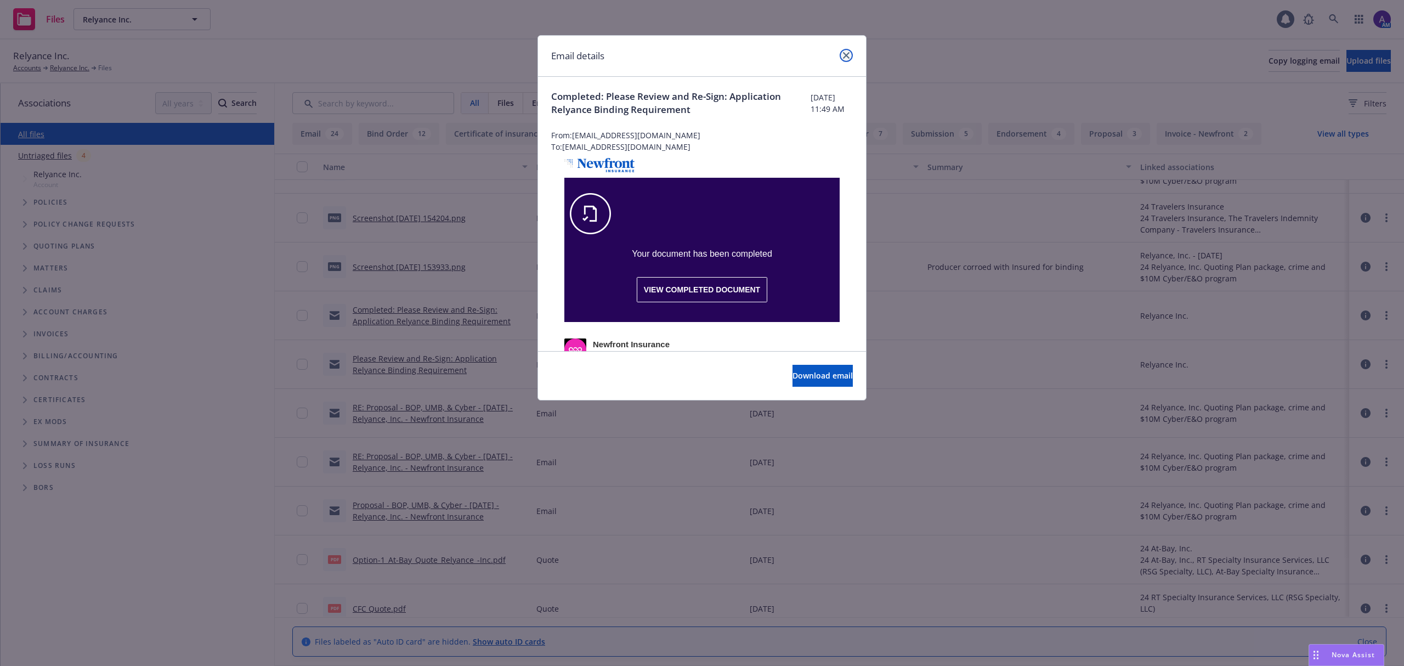
click at [844, 58] on icon "close" at bounding box center [846, 55] width 7 height 7
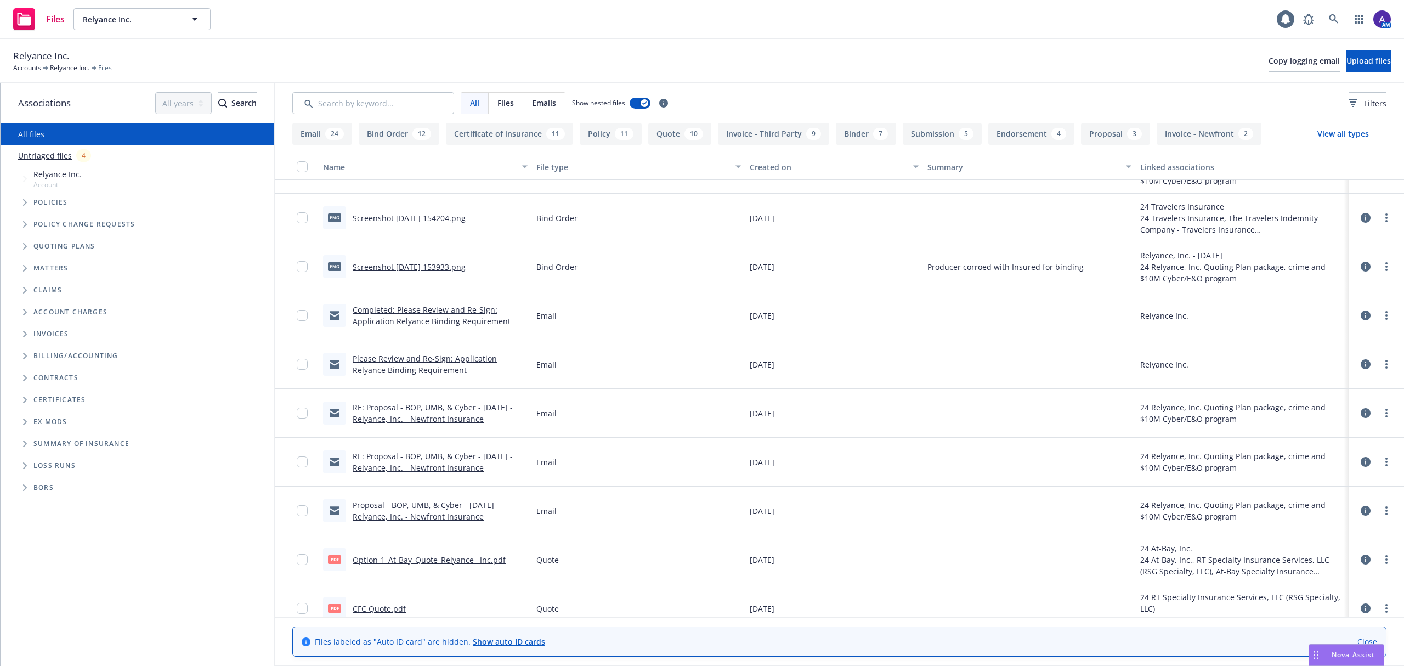
click at [416, 466] on link "RE: Proposal - BOP, UMB, & Cyber - 12/23/2024 - Relyance, Inc. - Newfront Insur…" at bounding box center [433, 462] width 160 height 22
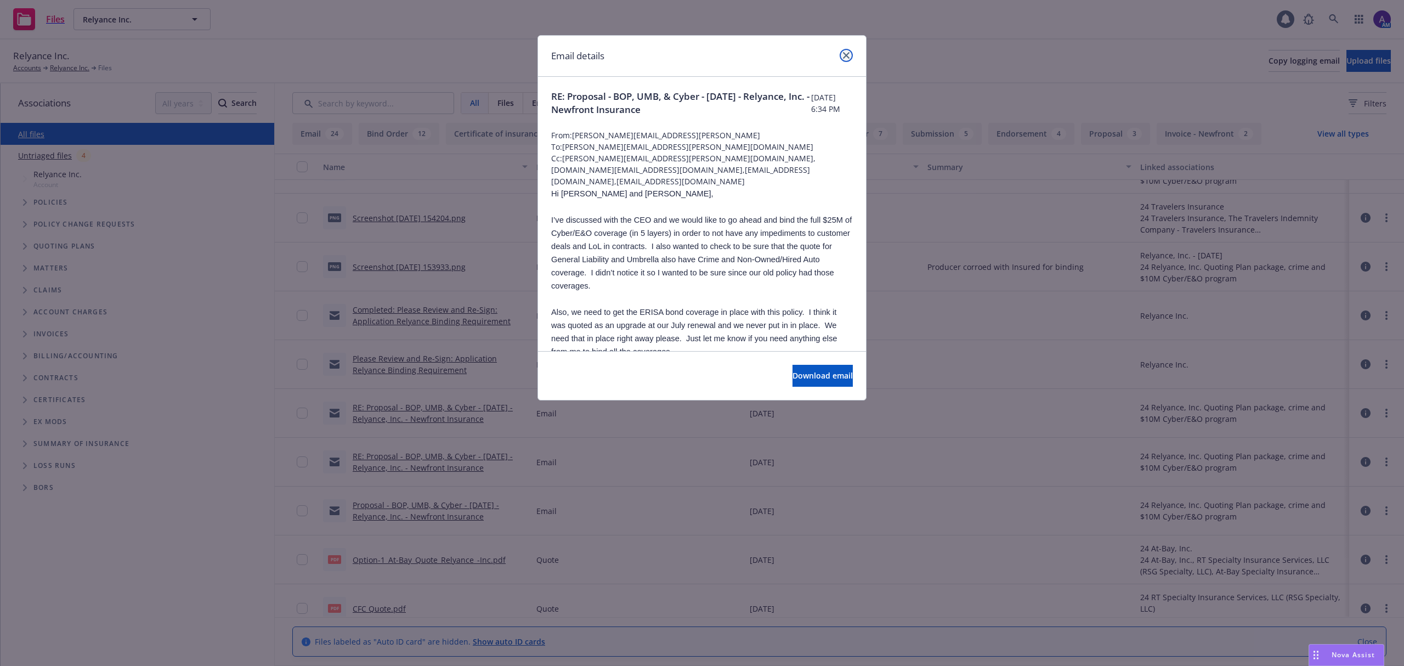
click at [847, 55] on icon "close" at bounding box center [846, 55] width 7 height 7
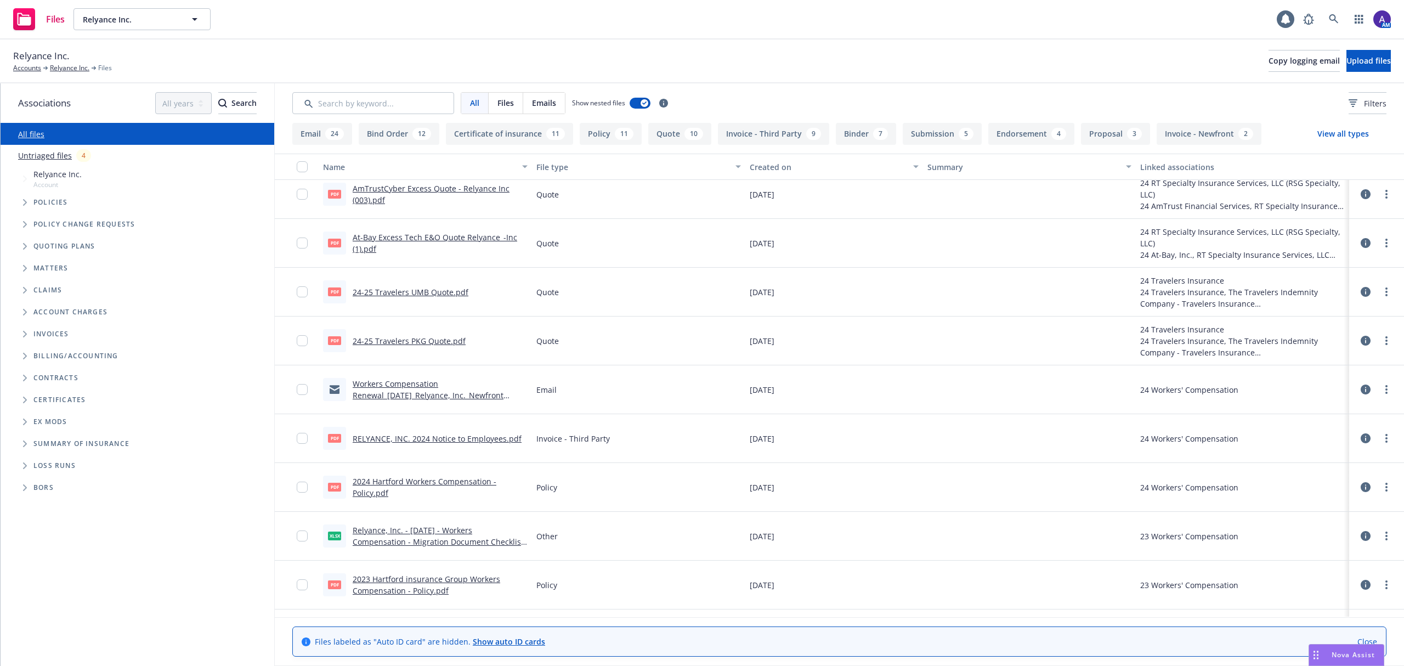
scroll to position [4324, 0]
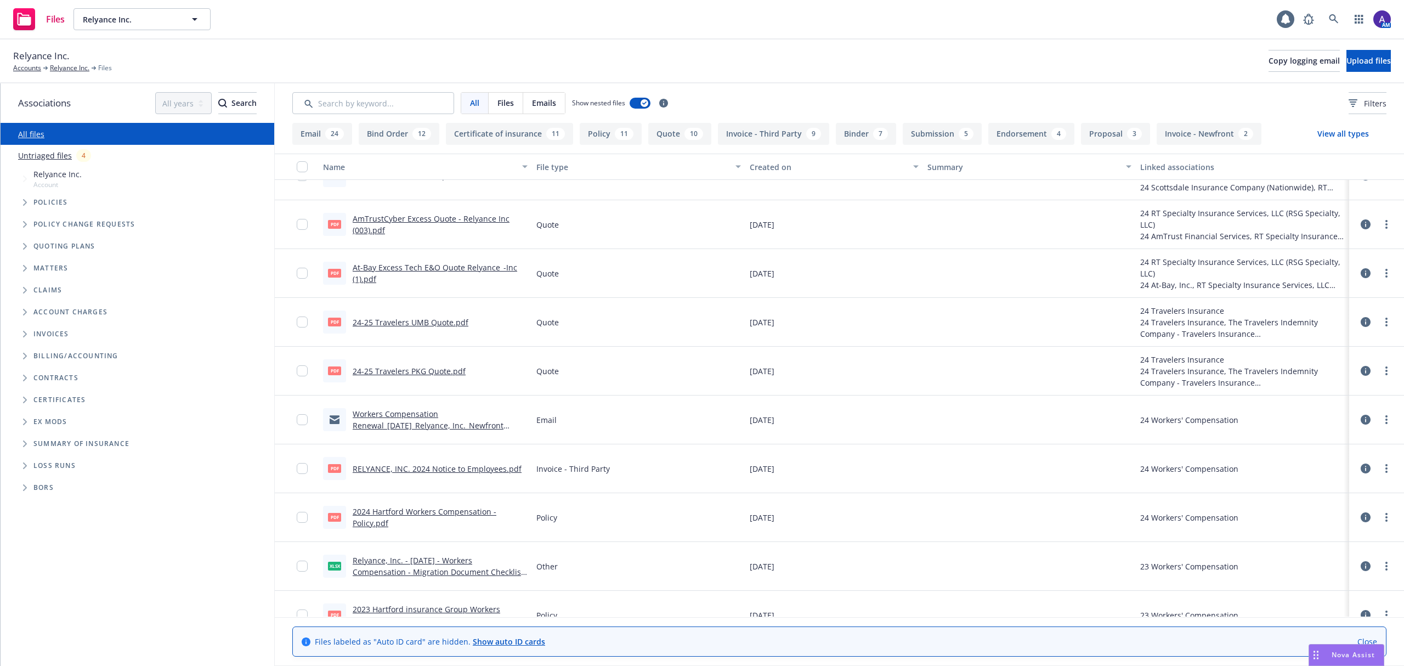
click at [395, 427] on link "Workers Compensation Renewal_12-31-2024_Relyance, Inc._Newfront Insurance" at bounding box center [428, 424] width 151 height 33
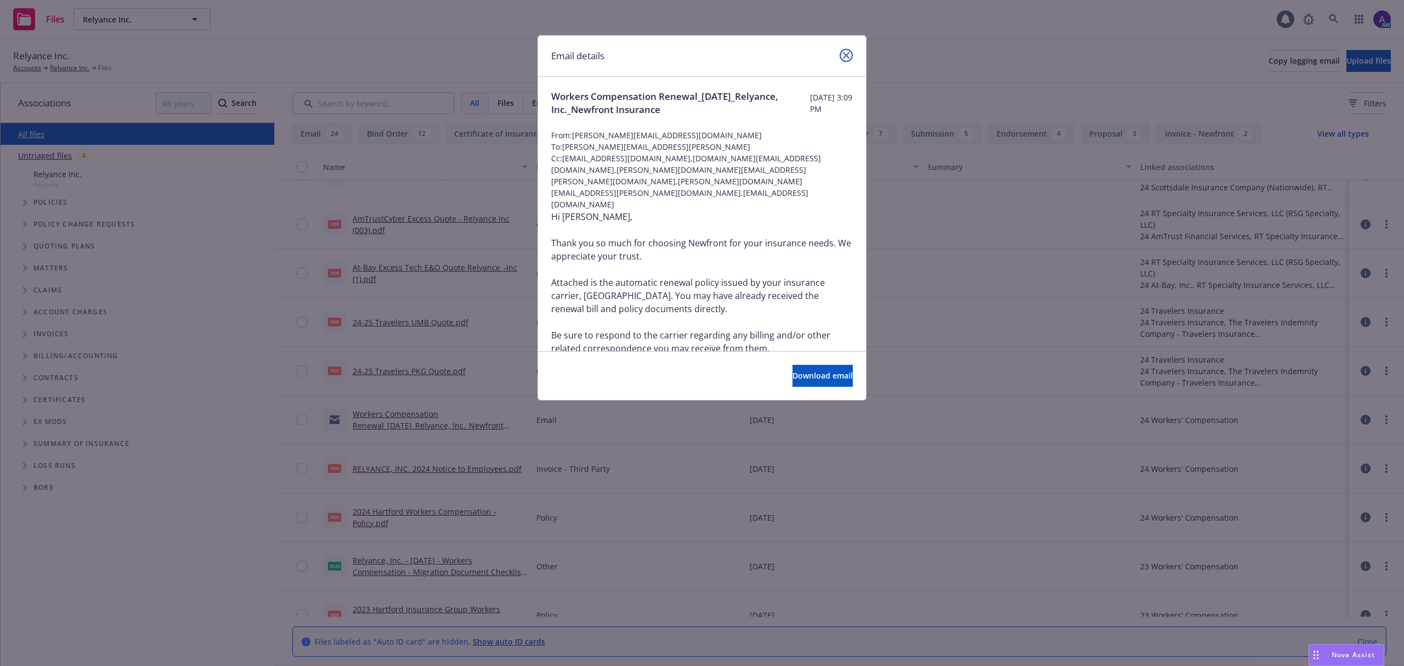
click at [843, 59] on link "close" at bounding box center [845, 55] width 13 height 13
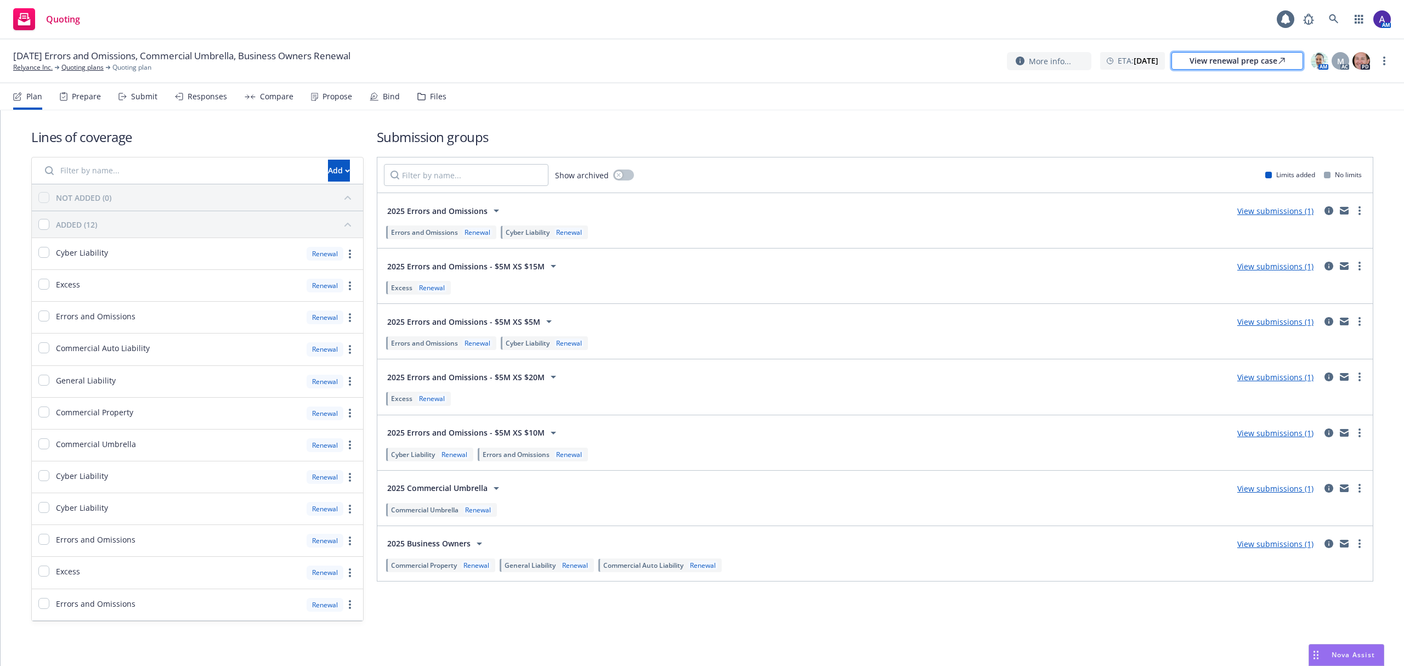
click at [1235, 56] on div "View renewal prep case" at bounding box center [1236, 61] width 95 height 16
click at [93, 63] on link "Quoting plans" at bounding box center [82, 68] width 42 height 10
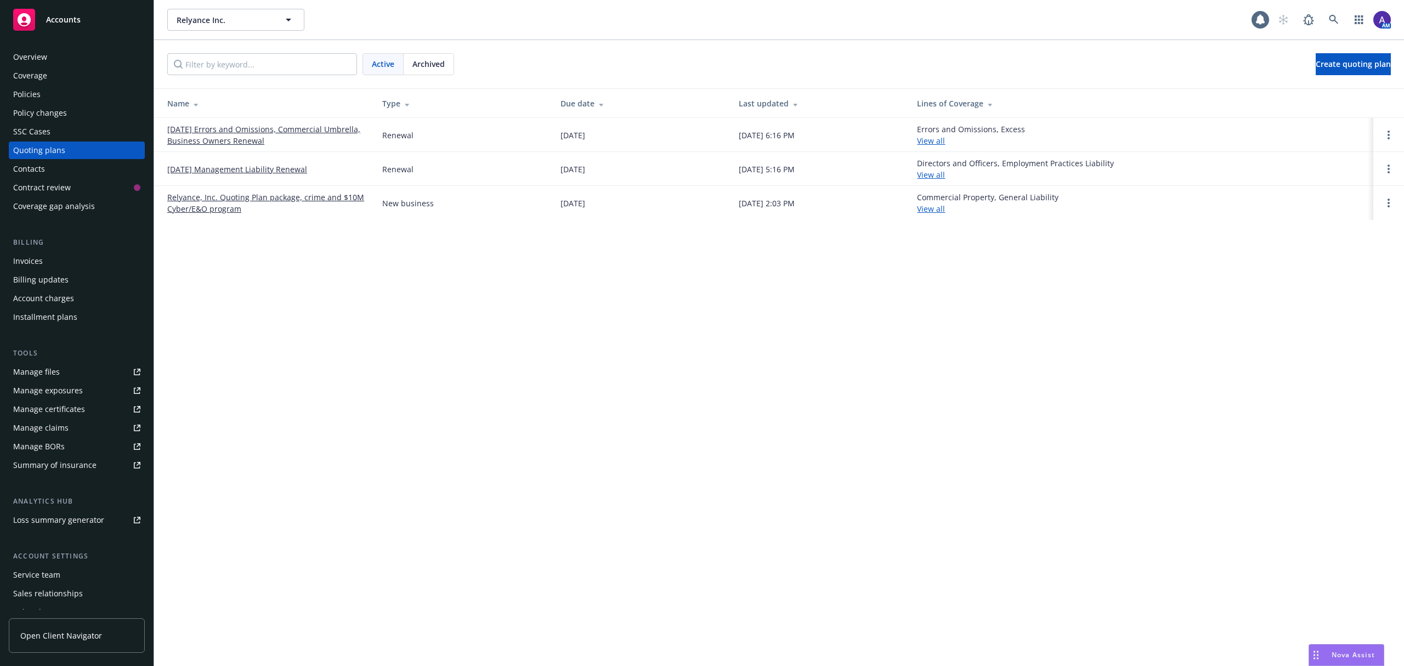
click at [224, 203] on link "Relyance, Inc. Quoting Plan package, crime and $10M Cyber/E&O program" at bounding box center [265, 202] width 197 height 23
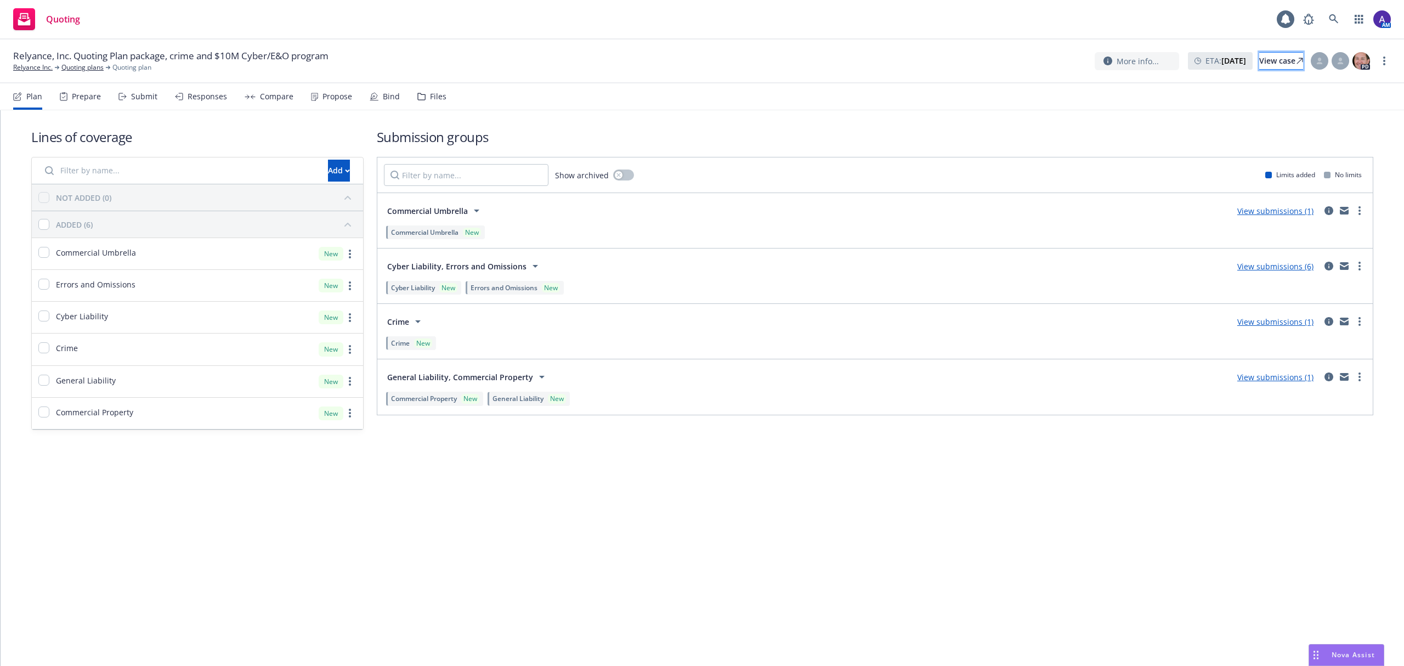
click at [1259, 61] on div "View case" at bounding box center [1281, 61] width 44 height 16
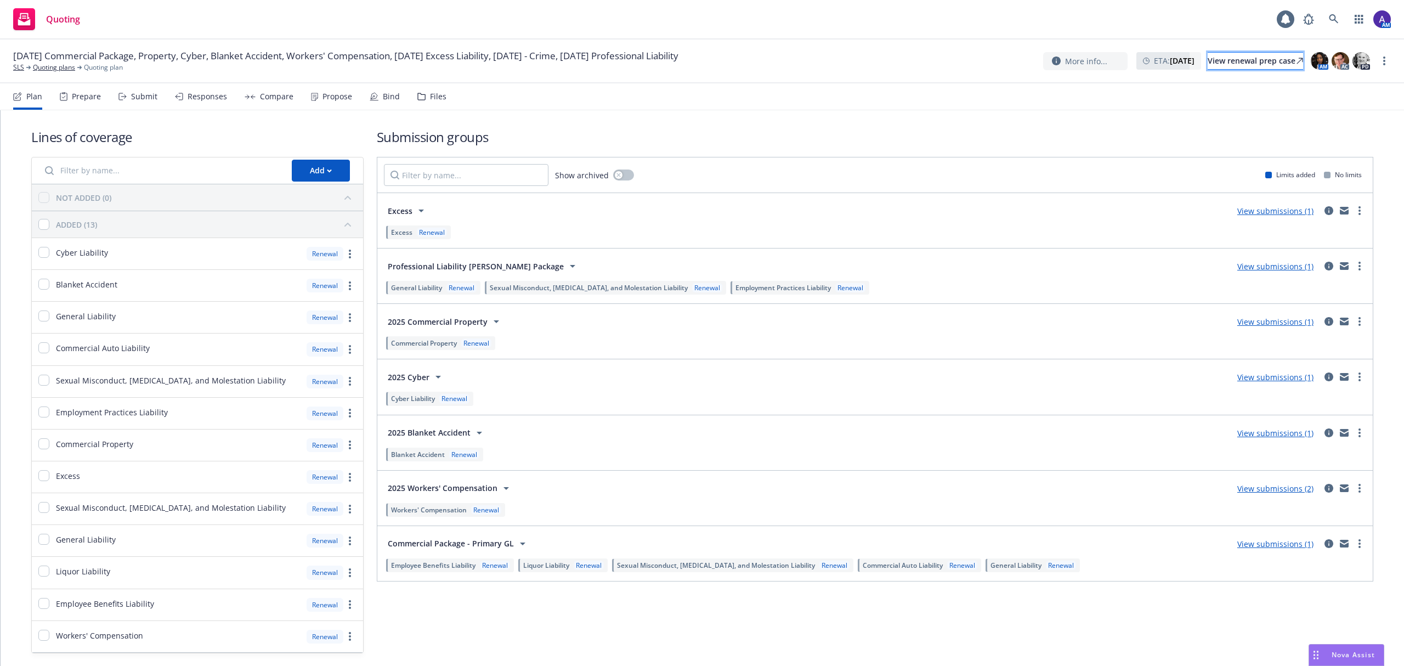
click at [1260, 60] on div "View renewal prep case" at bounding box center [1254, 61] width 95 height 16
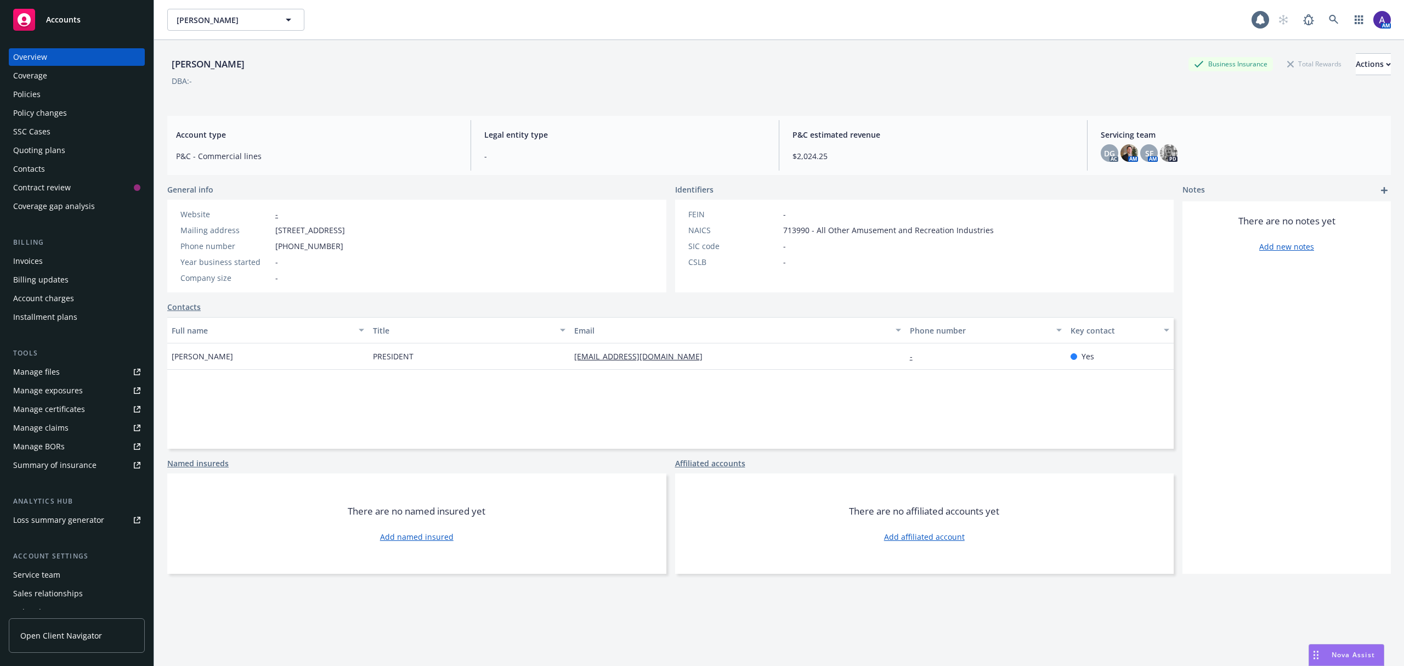
click at [41, 97] on div "Policies" at bounding box center [76, 95] width 127 height 18
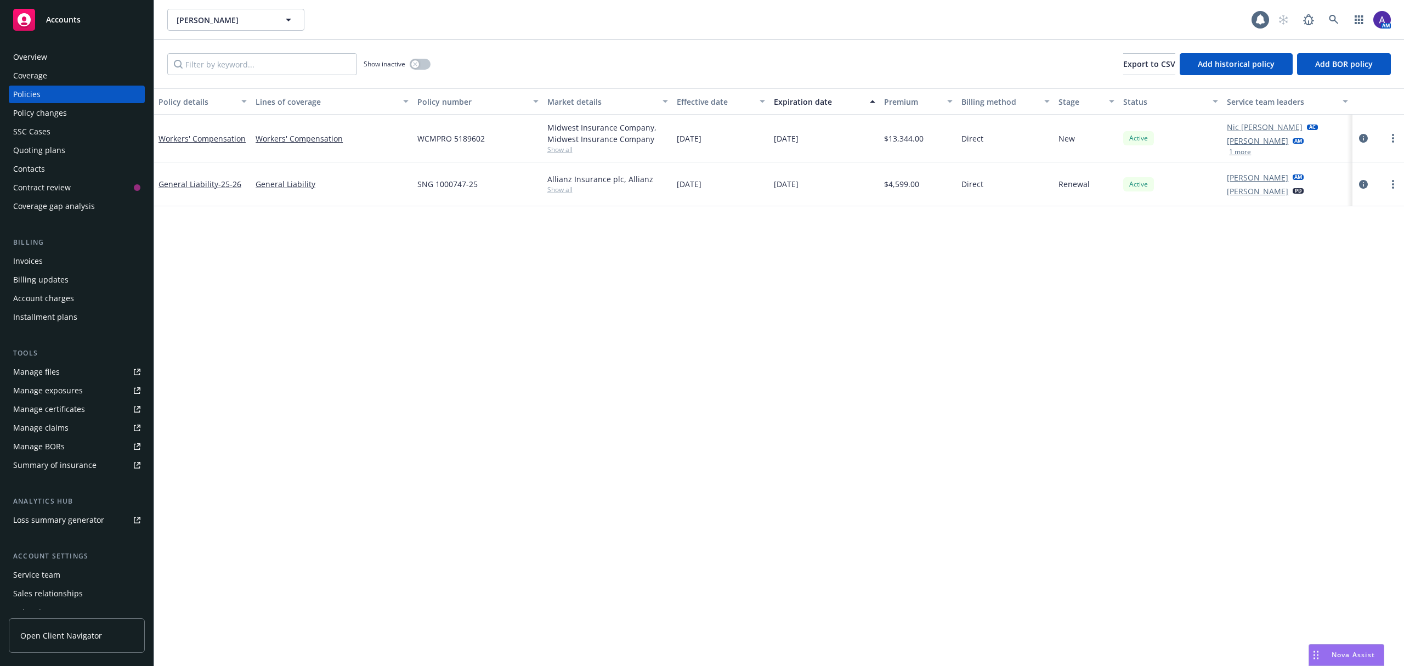
click at [90, 149] on div "Quoting plans" at bounding box center [76, 150] width 127 height 18
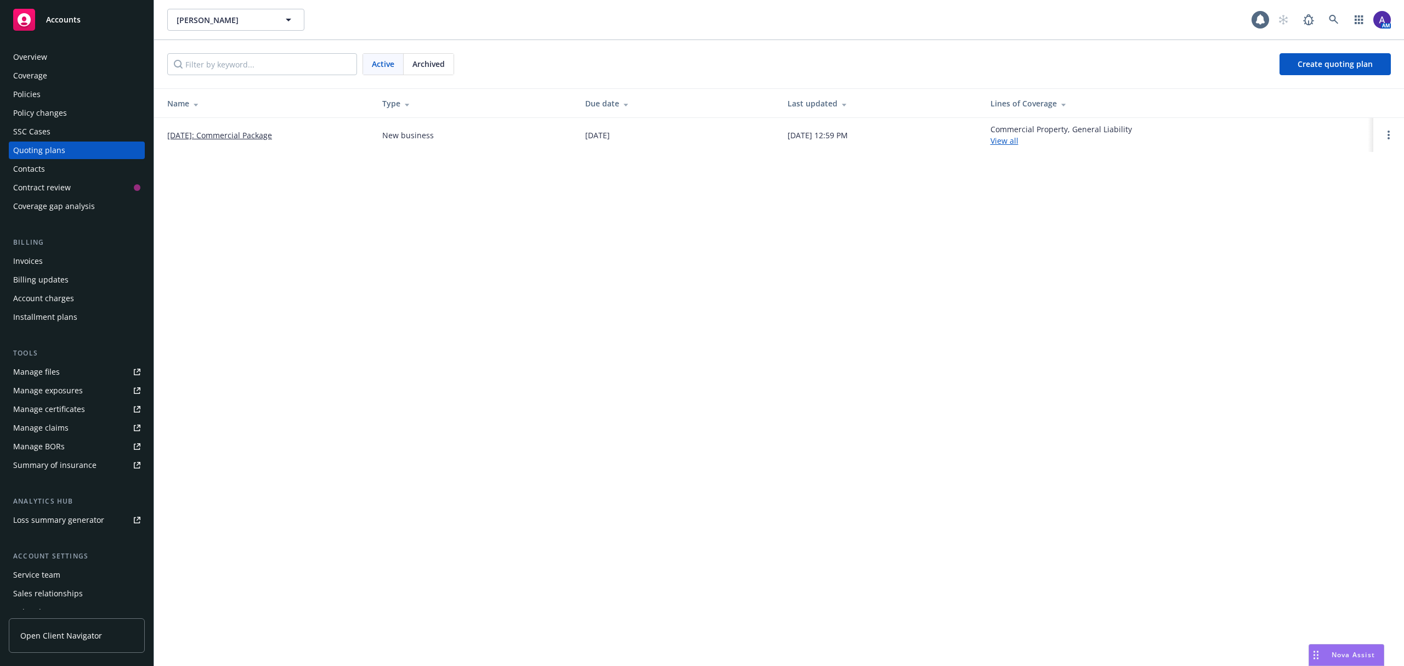
click at [25, 90] on div "Policies" at bounding box center [26, 95] width 27 height 18
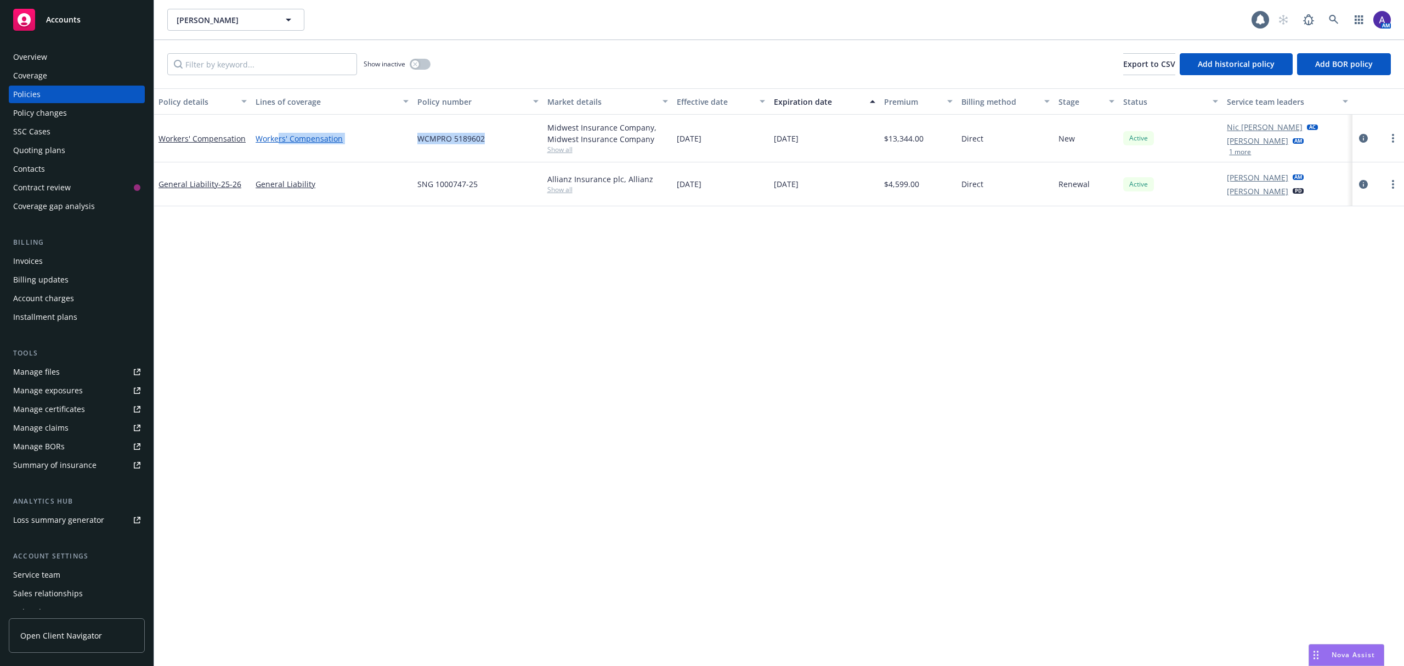
drag, startPoint x: 540, startPoint y: 145, endPoint x: 256, endPoint y: 143, distance: 284.6
click at [256, 143] on div "Workers' Compensation Workers' Compensation WCMPRO 5189602 Midwest Insurance Co…" at bounding box center [779, 139] width 1250 height 48
click at [94, 147] on div "Quoting plans" at bounding box center [76, 150] width 127 height 18
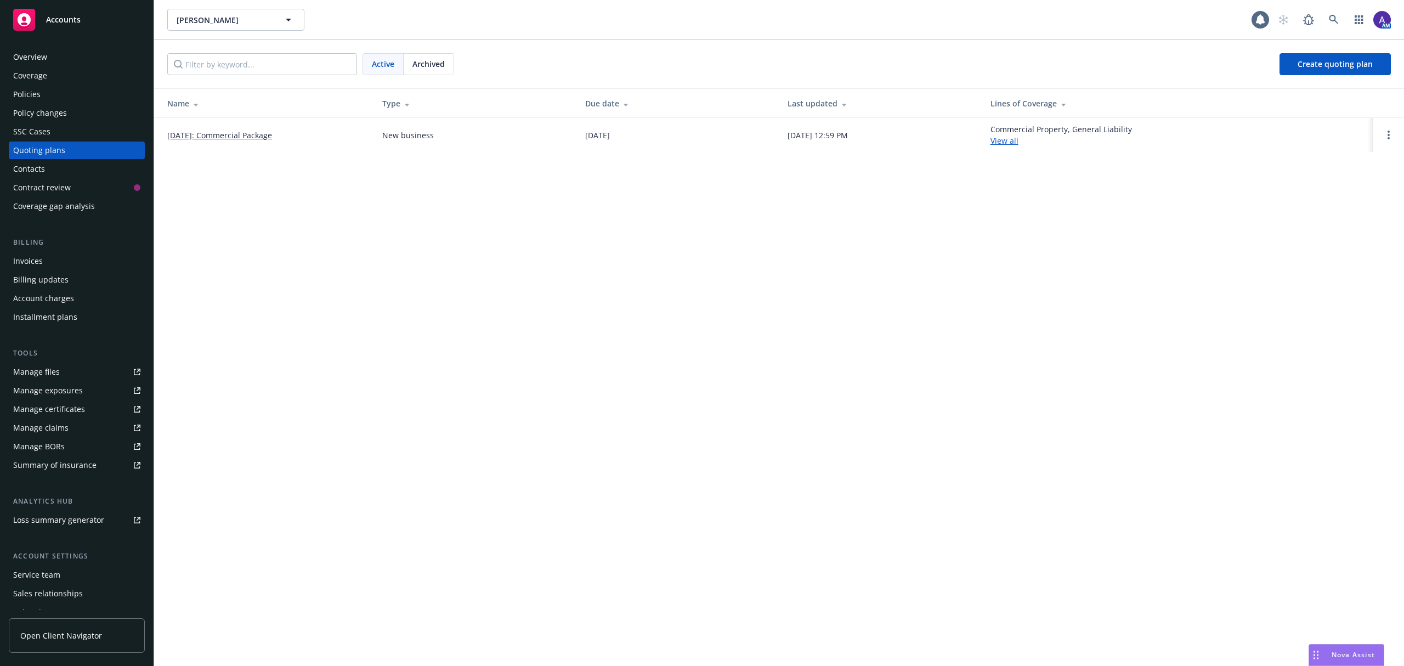
click at [31, 90] on div "Policies" at bounding box center [26, 95] width 27 height 18
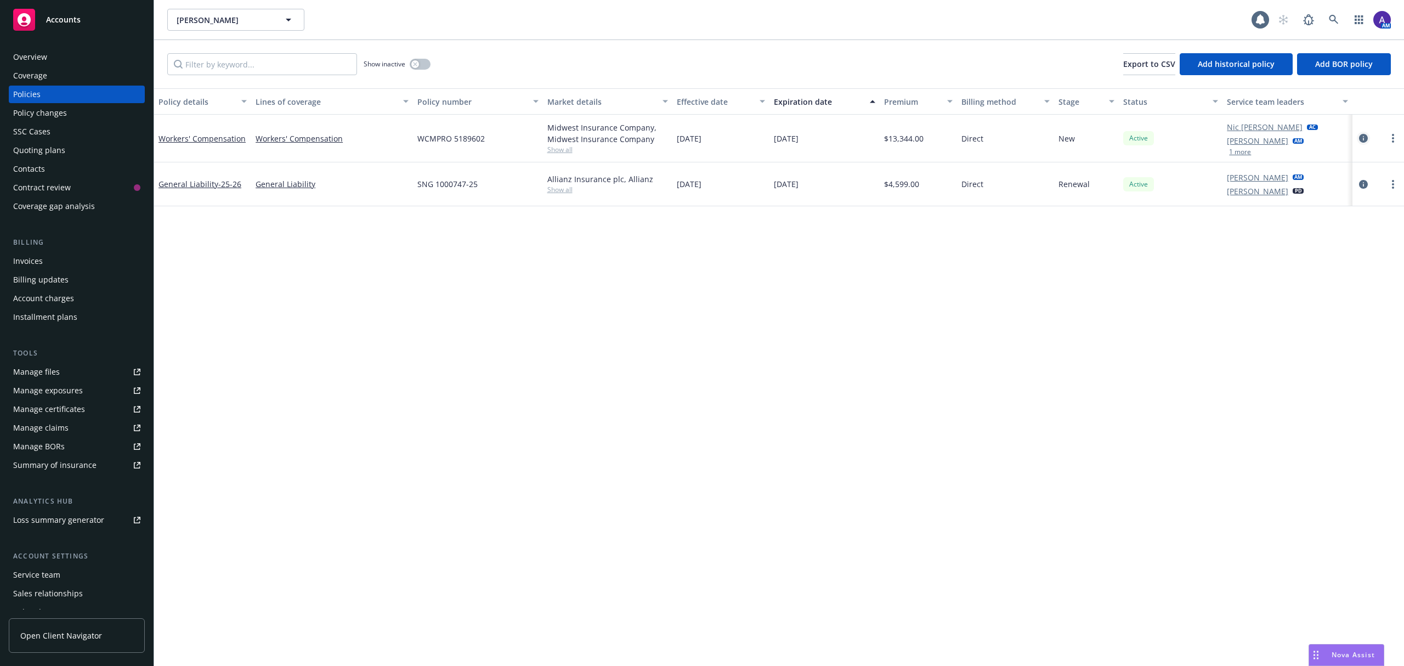
click at [1365, 137] on icon "circleInformation" at bounding box center [1363, 138] width 9 height 9
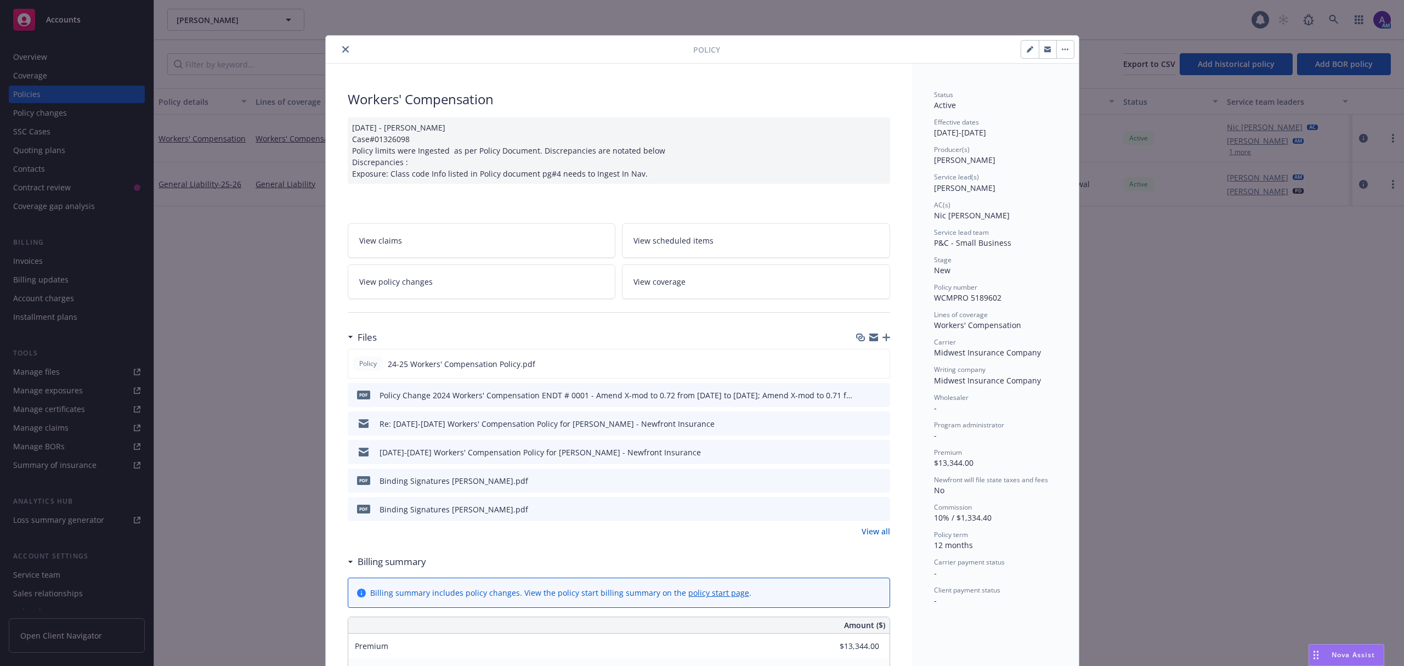
click at [342, 51] on icon "close" at bounding box center [345, 49] width 7 height 7
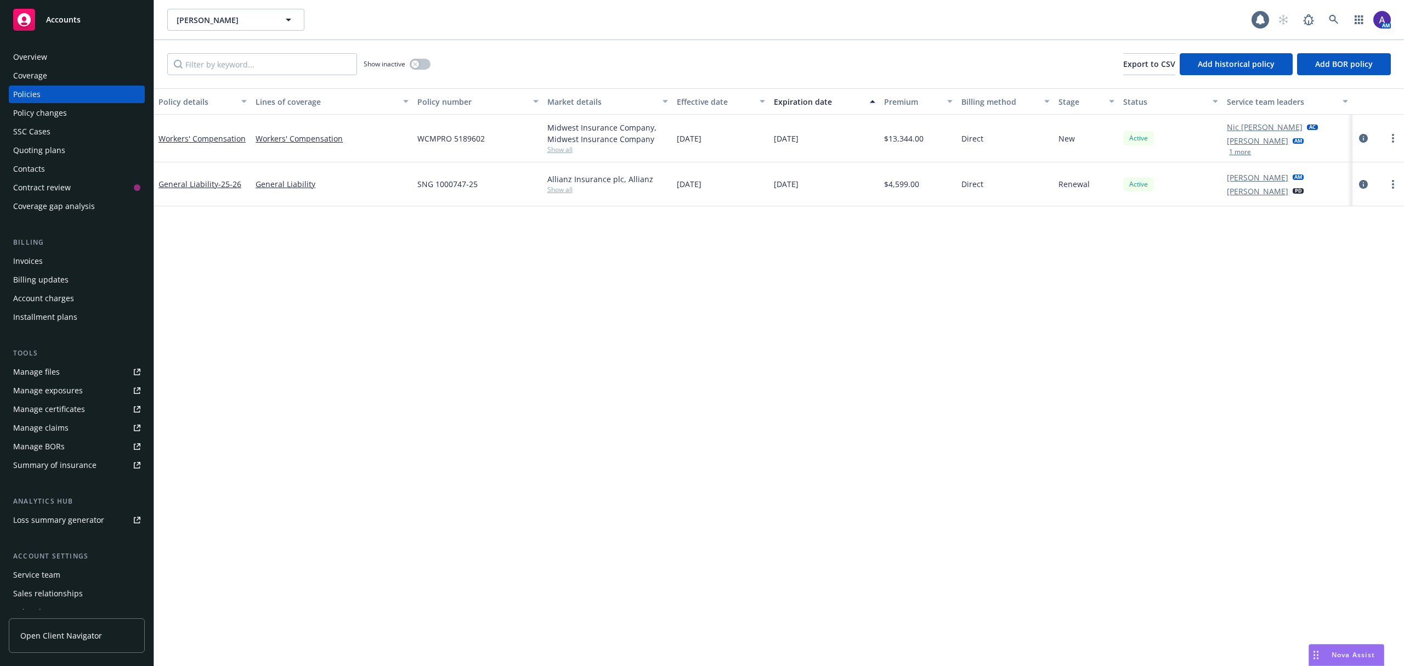
click at [91, 52] on div "Overview" at bounding box center [76, 57] width 127 height 18
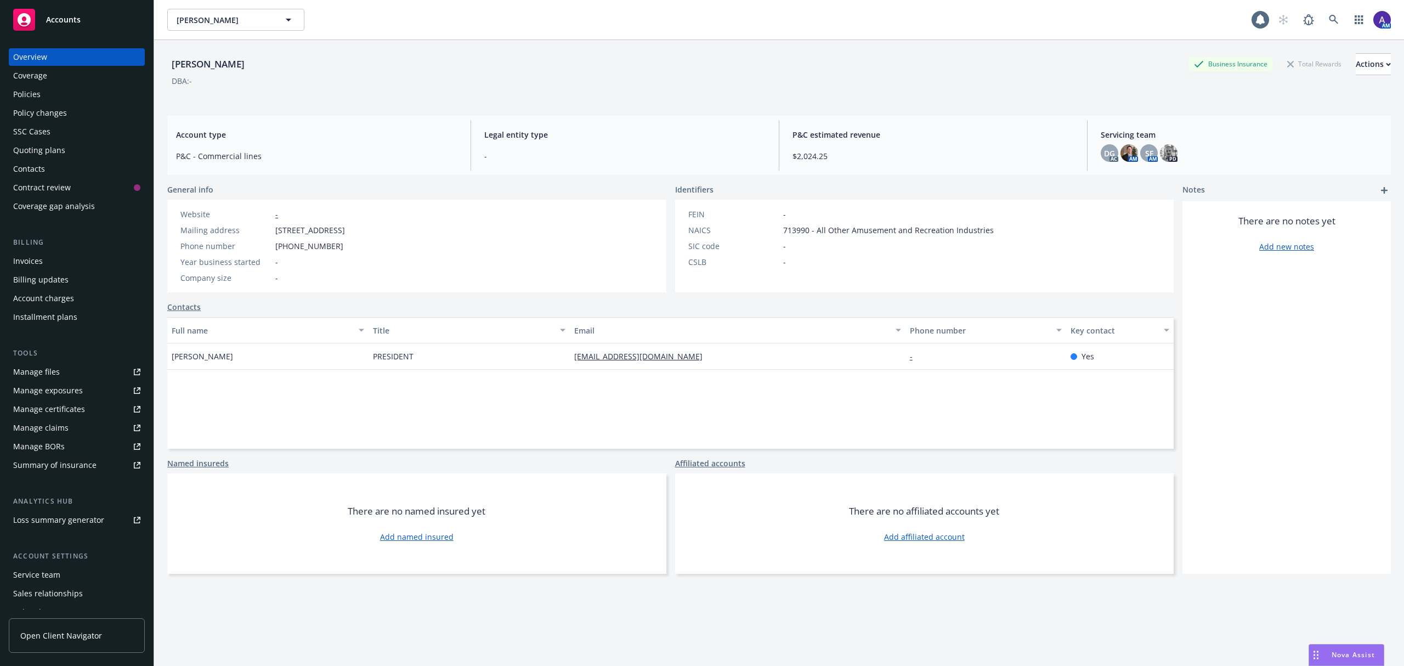
click at [20, 101] on div "Policies" at bounding box center [26, 95] width 27 height 18
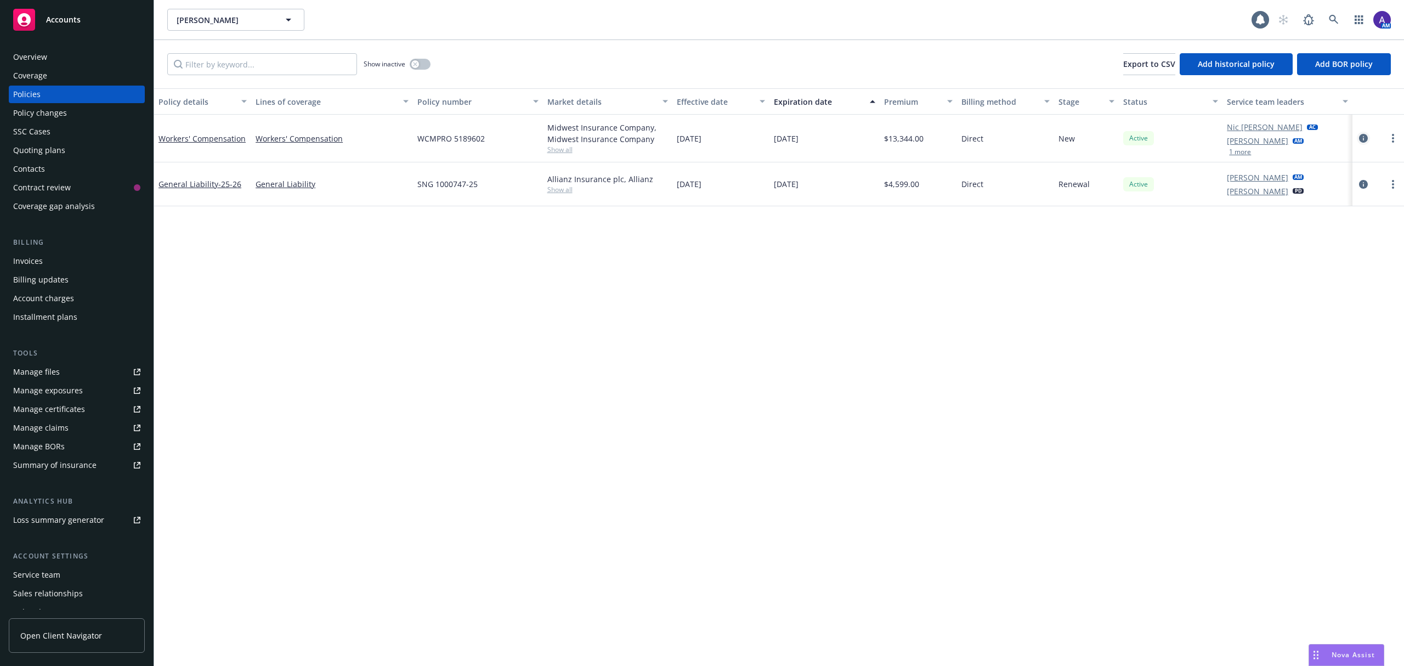
click at [1360, 138] on icon "circleInformation" at bounding box center [1363, 138] width 9 height 9
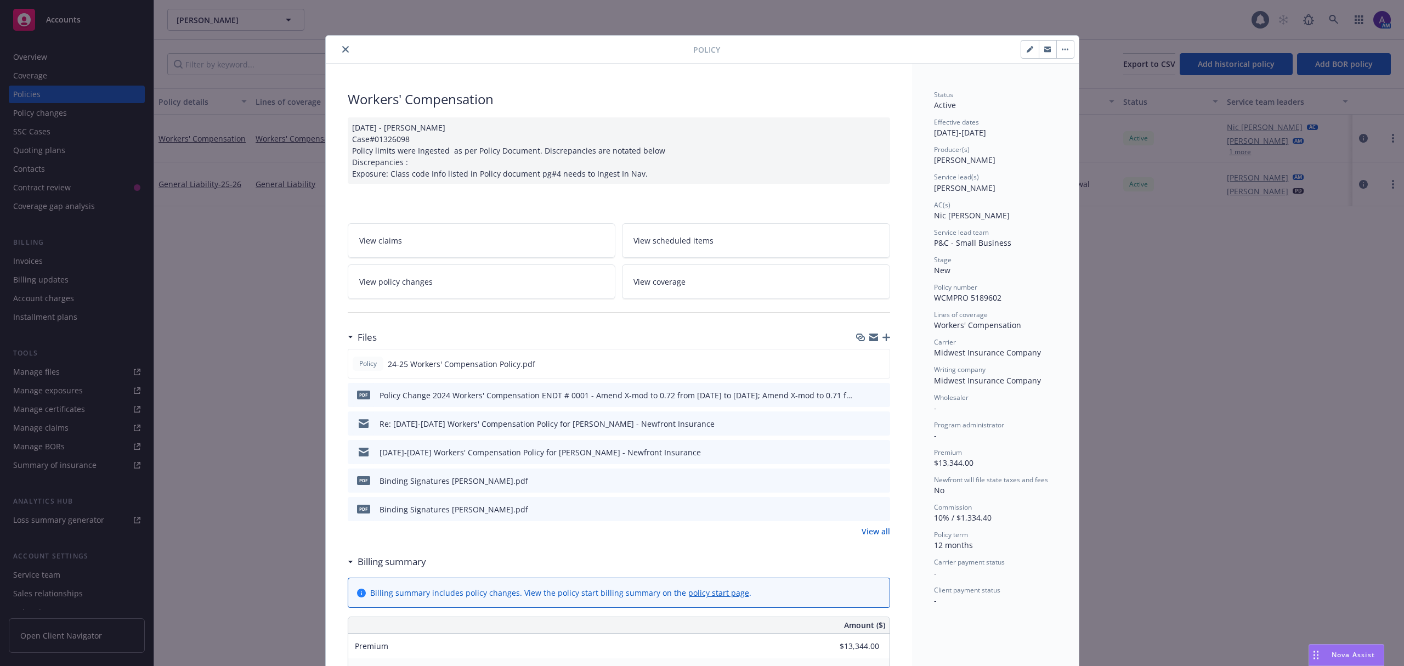
scroll to position [33, 0]
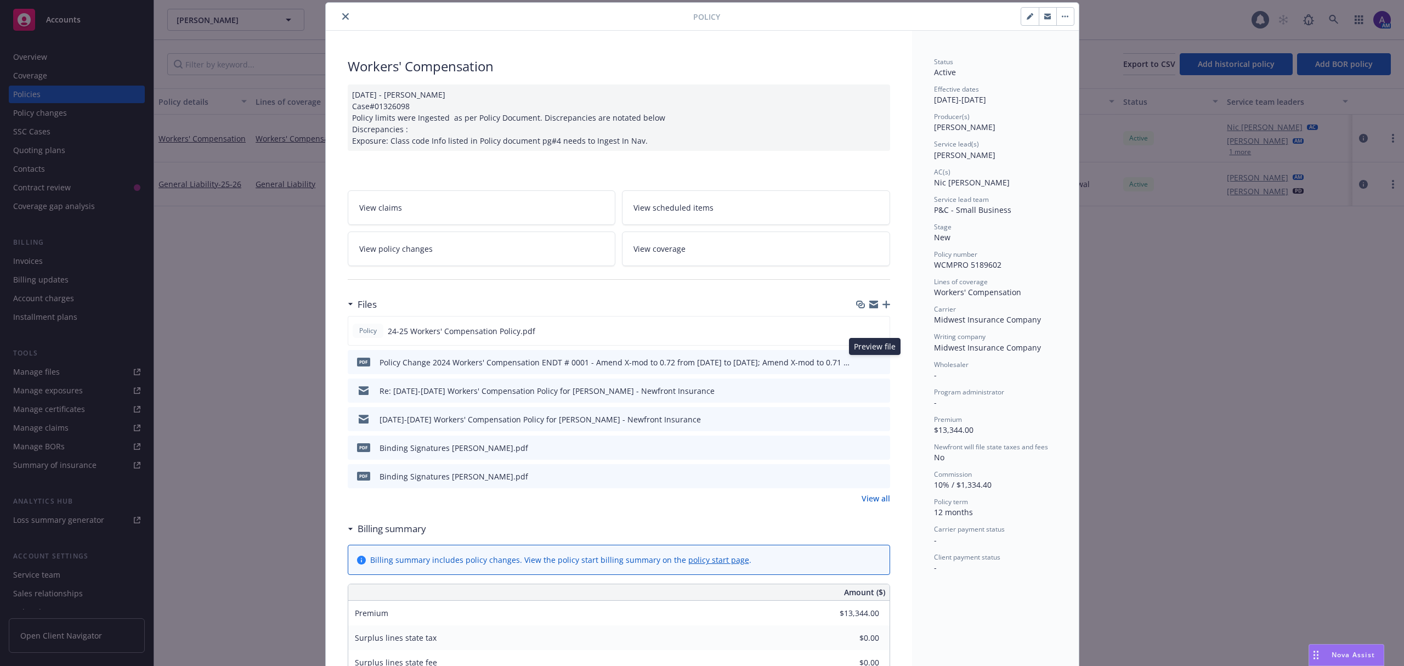
click at [875, 362] on icon "preview file" at bounding box center [880, 362] width 10 height 8
click at [875, 365] on icon "preview file" at bounding box center [880, 362] width 10 height 8
click at [874, 330] on icon "preview file" at bounding box center [879, 330] width 10 height 8
click at [875, 389] on icon "preview file" at bounding box center [880, 390] width 10 height 8
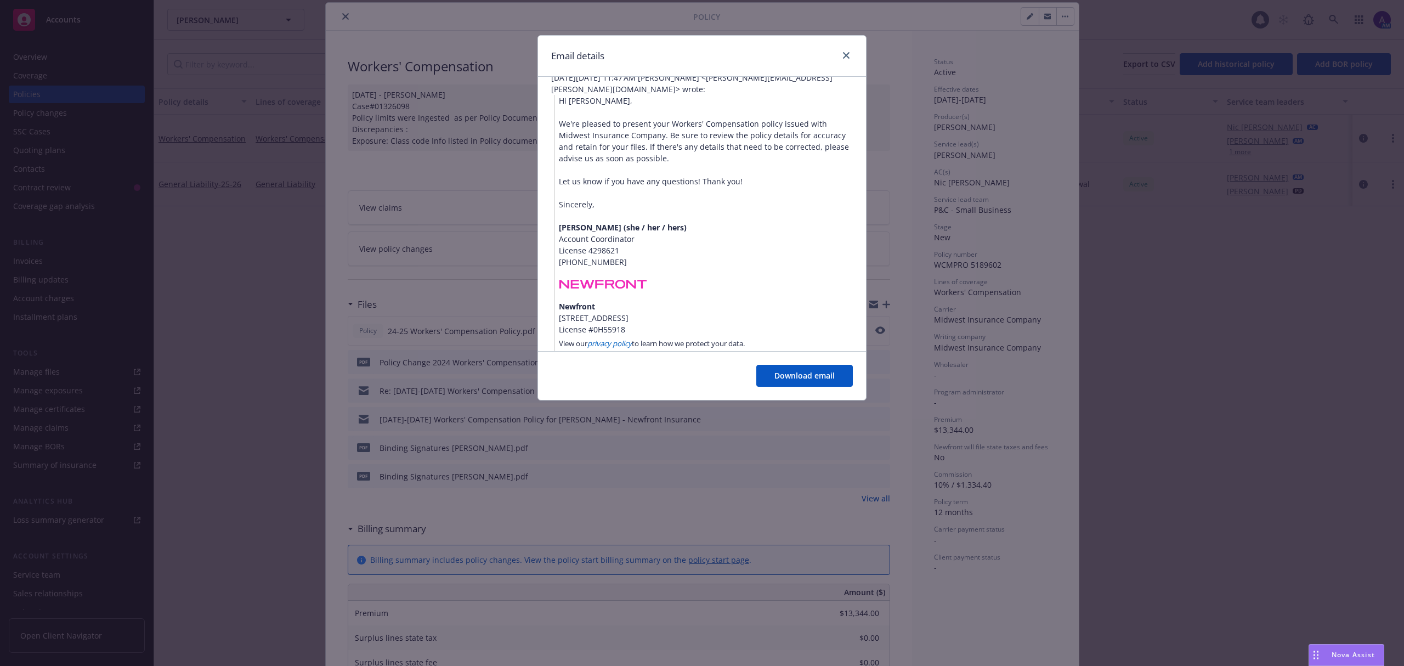
scroll to position [253, 0]
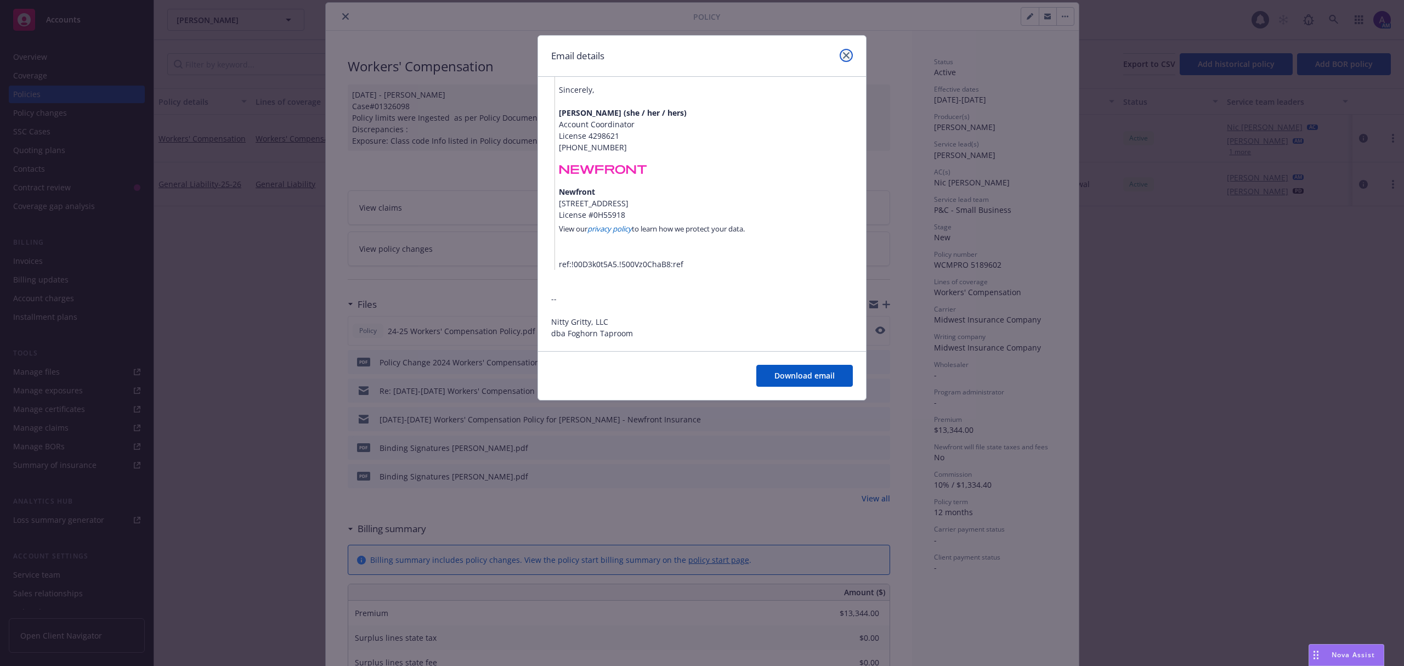
click at [845, 55] on icon "close" at bounding box center [846, 55] width 7 height 7
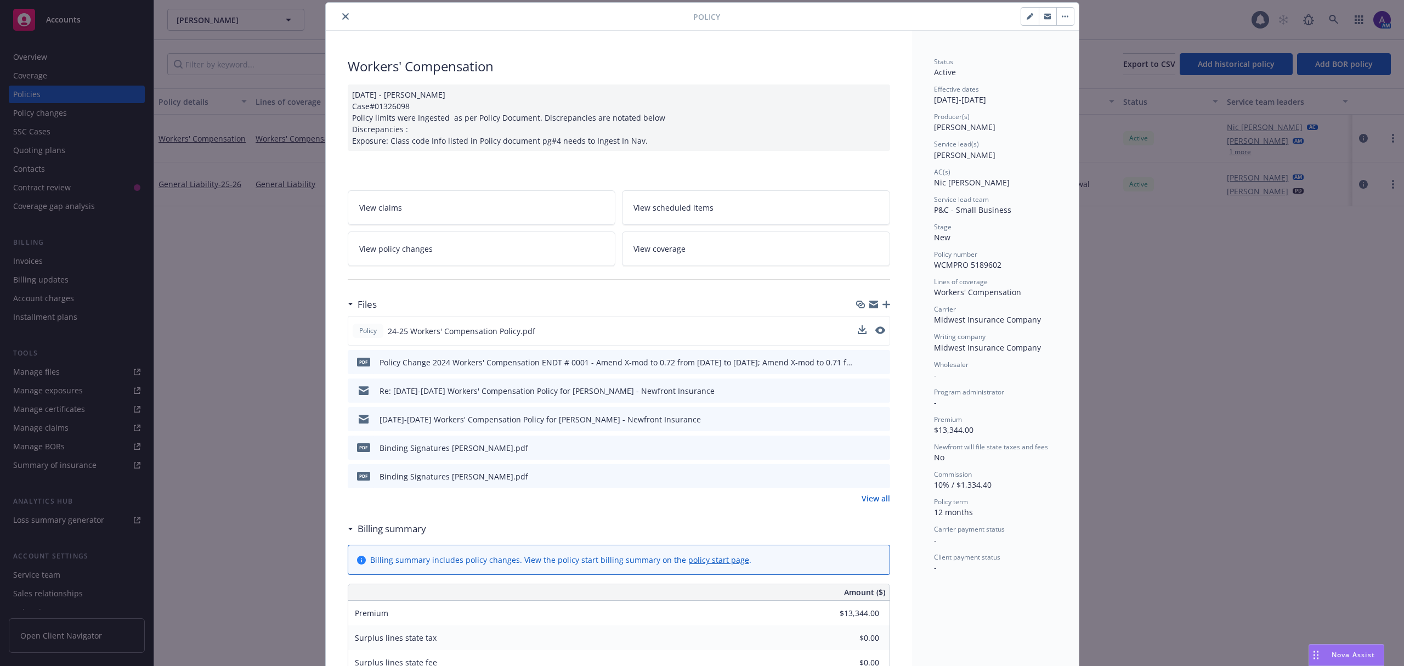
click at [875, 419] on icon "preview file" at bounding box center [880, 419] width 10 height 8
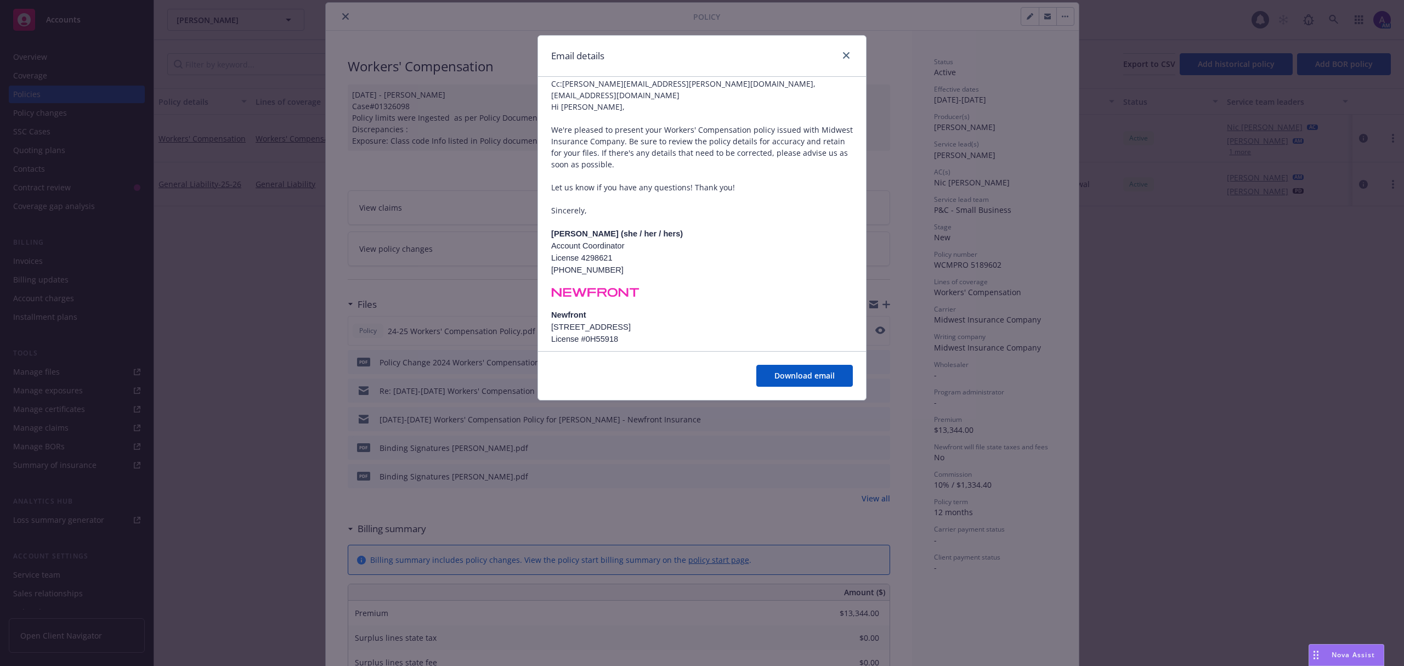
scroll to position [106, 0]
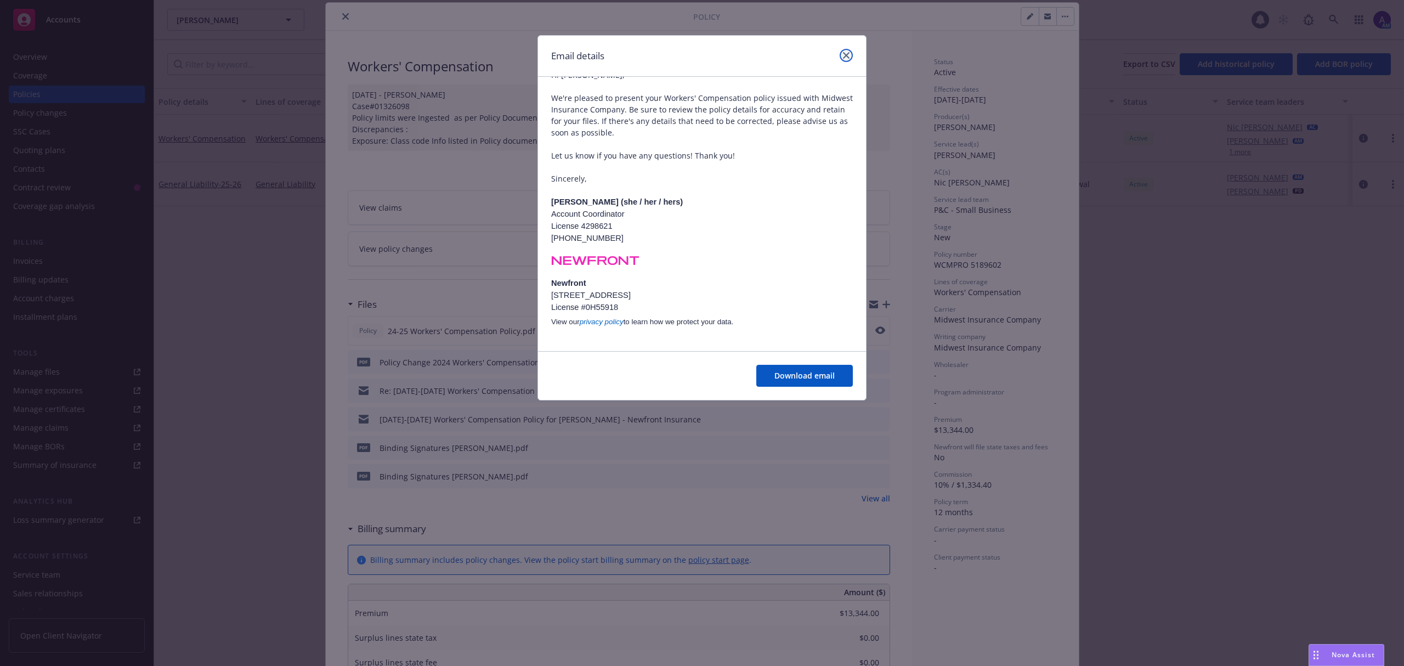
click at [845, 53] on icon "close" at bounding box center [846, 55] width 7 height 7
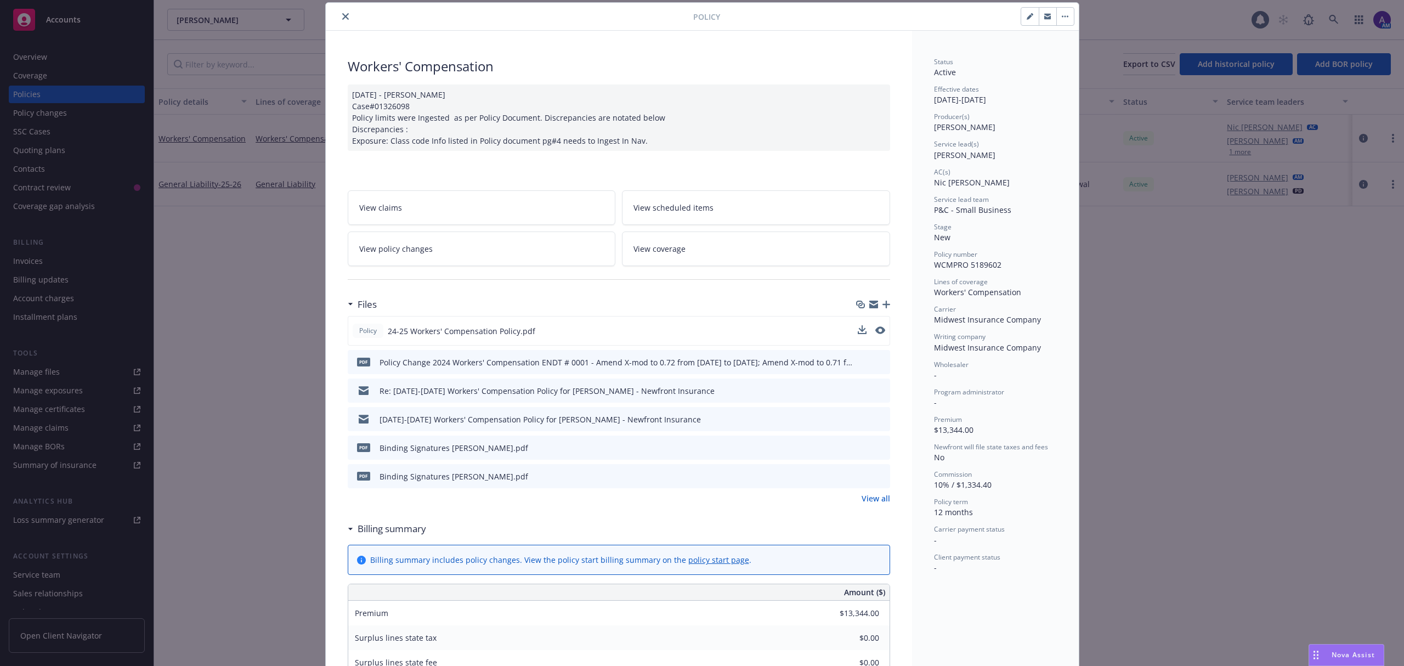
click at [873, 503] on link "View all" at bounding box center [875, 498] width 29 height 12
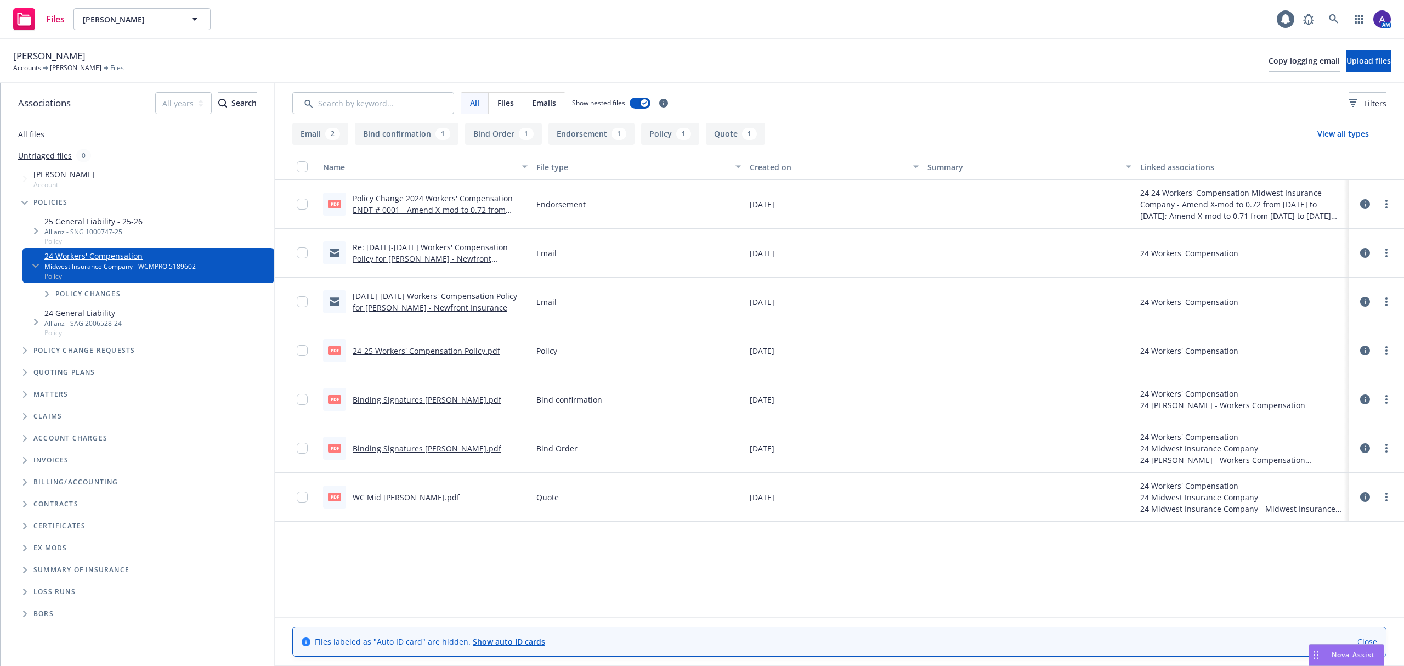
click at [406, 501] on link "WC Mid [PERSON_NAME].pdf" at bounding box center [406, 497] width 107 height 10
click at [68, 64] on link "[PERSON_NAME]" at bounding box center [76, 68] width 52 height 10
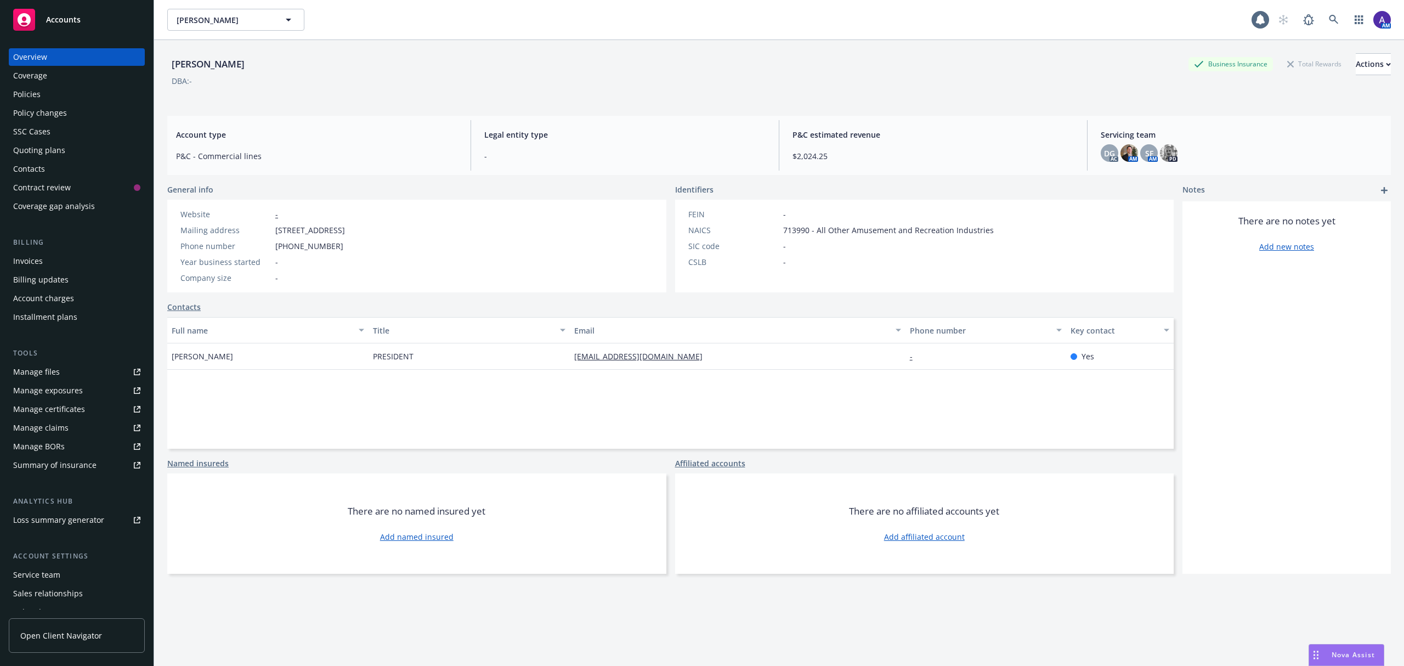
click at [38, 95] on div "Policies" at bounding box center [26, 95] width 27 height 18
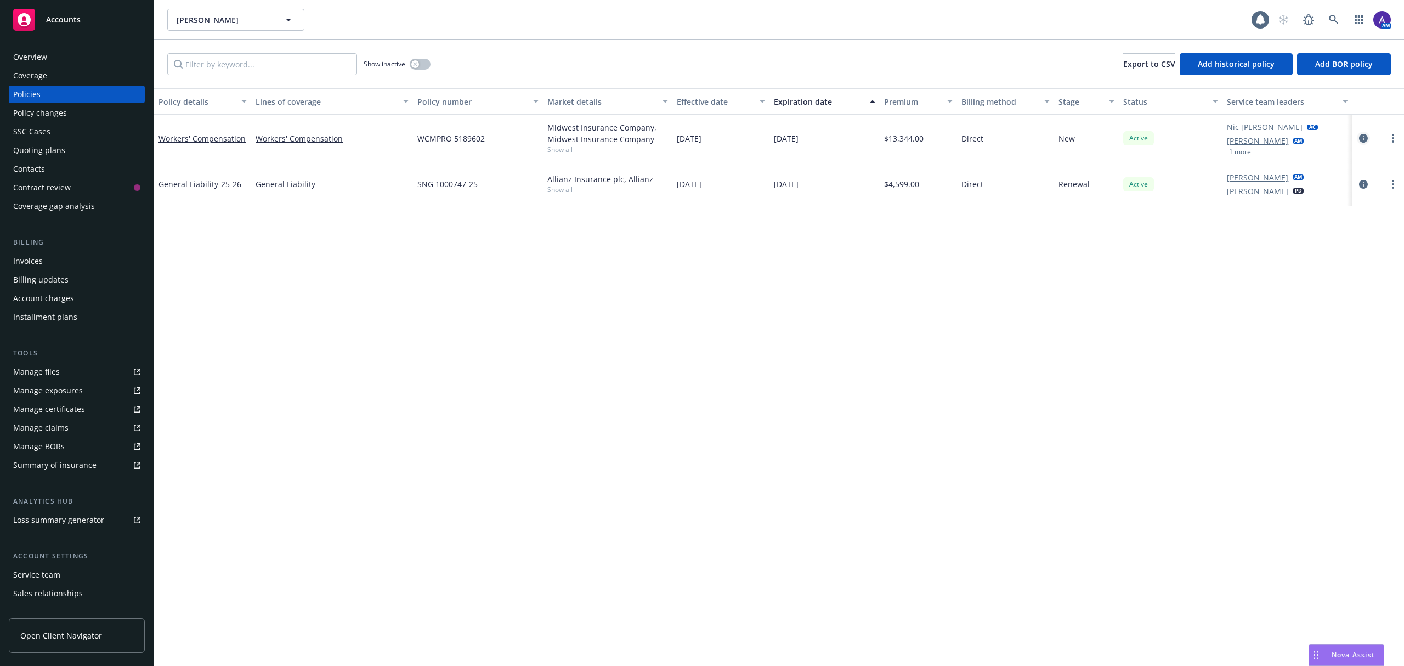
click at [1360, 135] on icon "circleInformation" at bounding box center [1363, 138] width 9 height 9
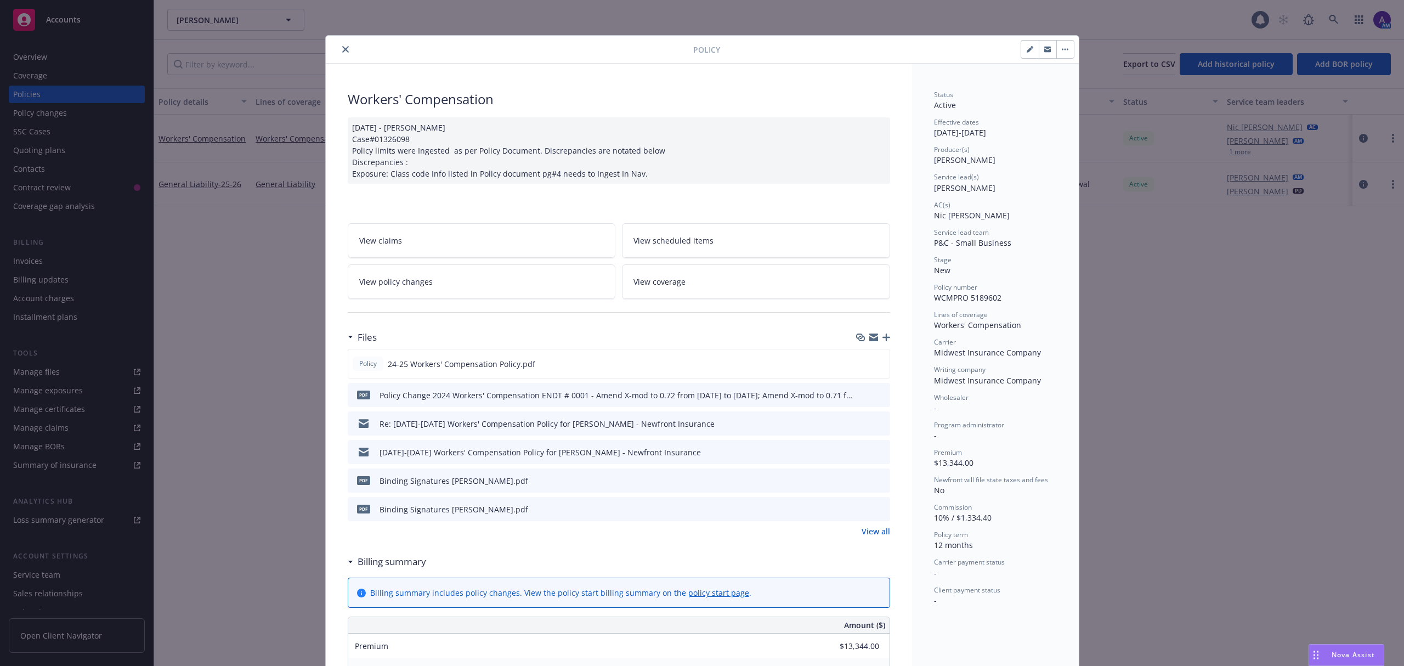
click at [536, 280] on link "View policy changes" at bounding box center [482, 281] width 268 height 35
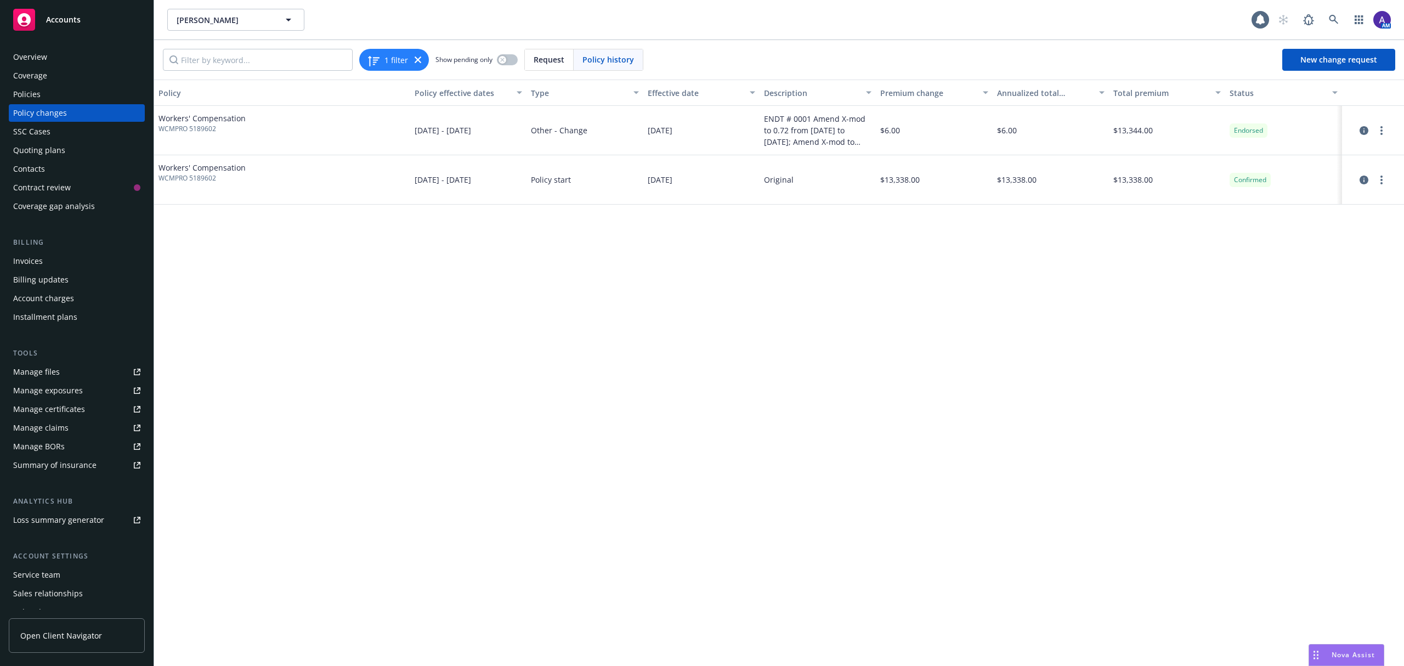
click at [77, 112] on div "Policy changes" at bounding box center [76, 113] width 127 height 18
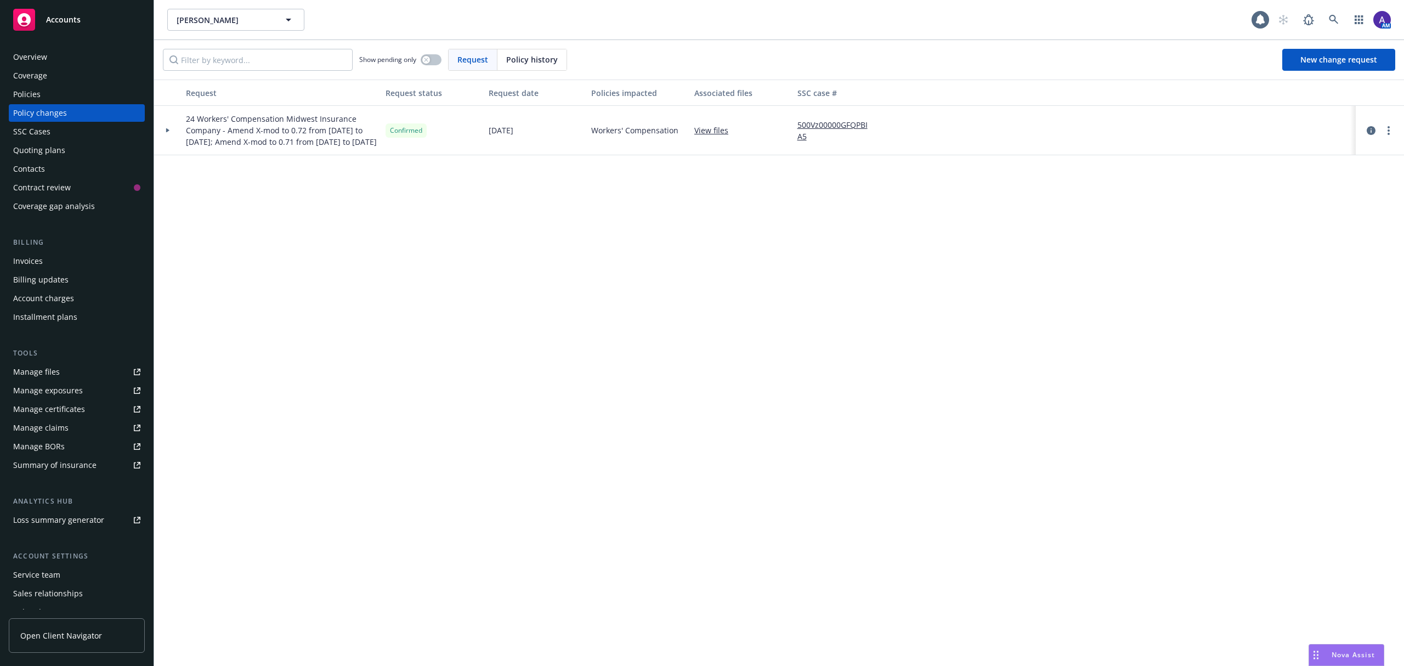
click at [47, 89] on div "Policies" at bounding box center [76, 95] width 127 height 18
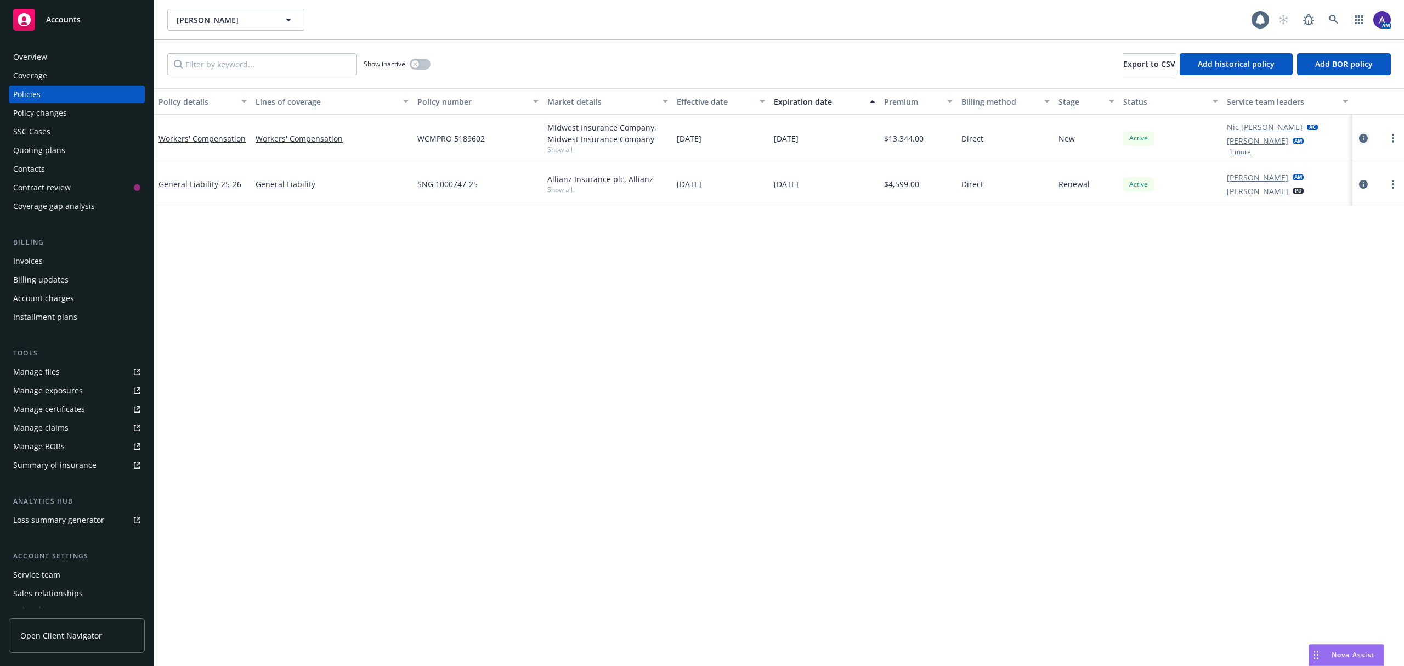
click at [1363, 135] on icon "circleInformation" at bounding box center [1363, 138] width 9 height 9
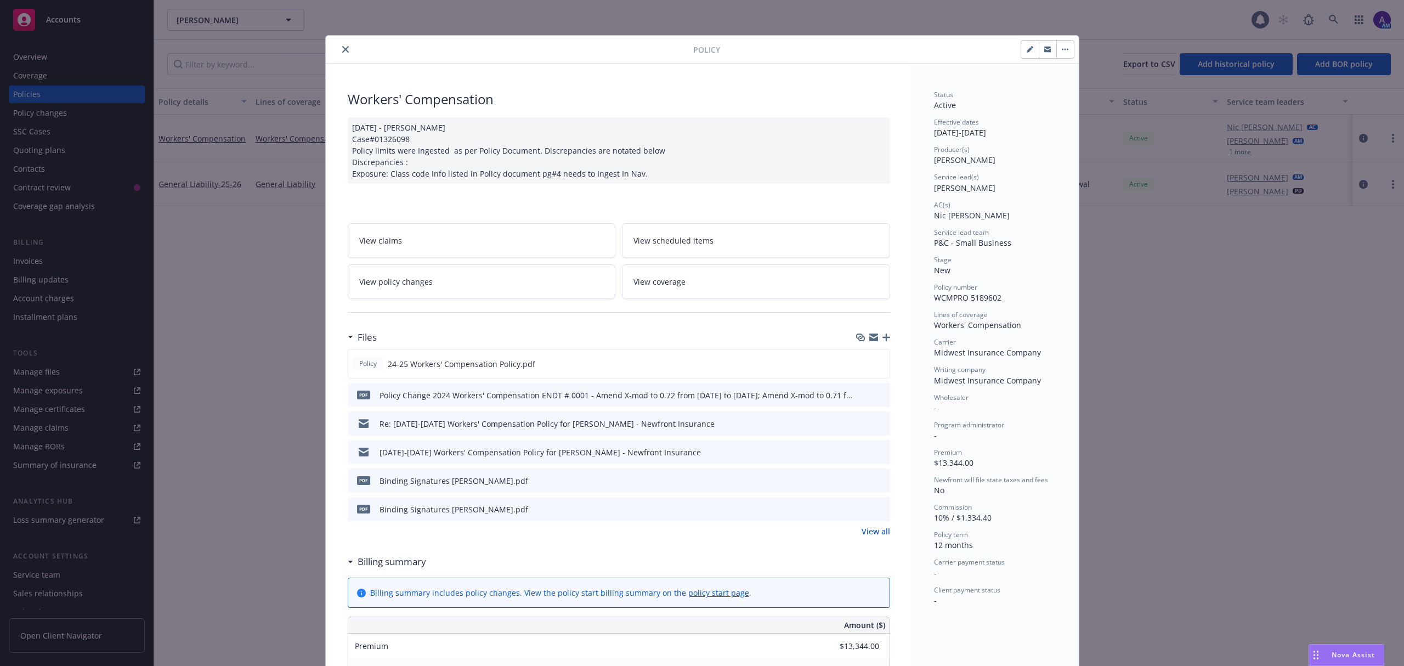
scroll to position [33, 0]
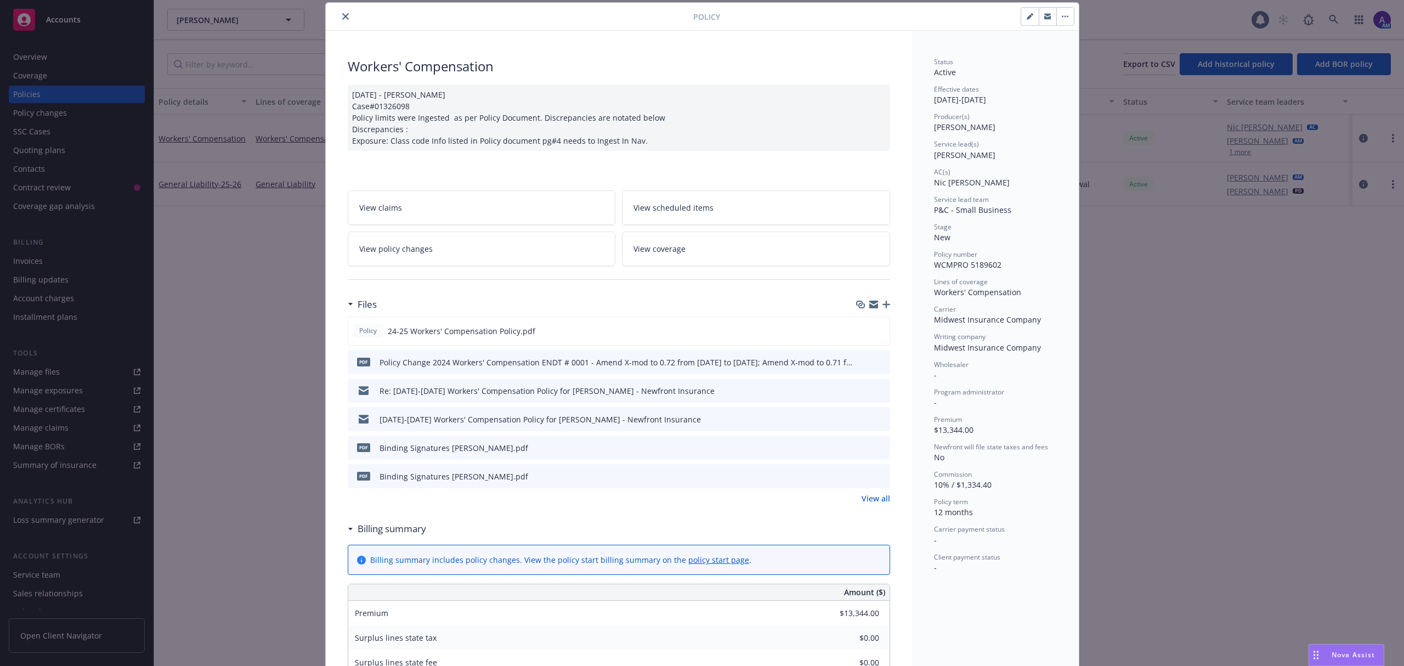
click at [878, 477] on icon "preview file" at bounding box center [880, 476] width 10 height 8
click at [875, 362] on icon "preview file" at bounding box center [880, 362] width 10 height 8
